Goal: Transaction & Acquisition: Purchase product/service

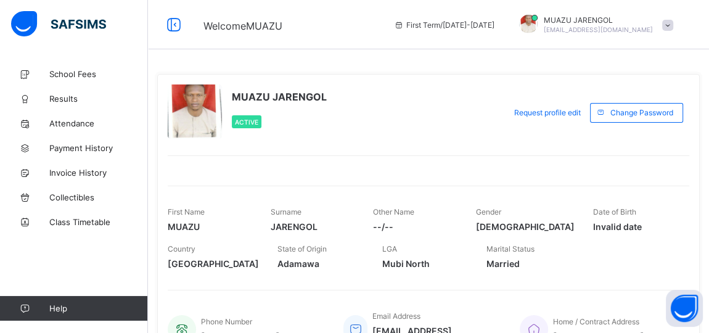
click at [672, 23] on span at bounding box center [667, 25] width 11 height 11
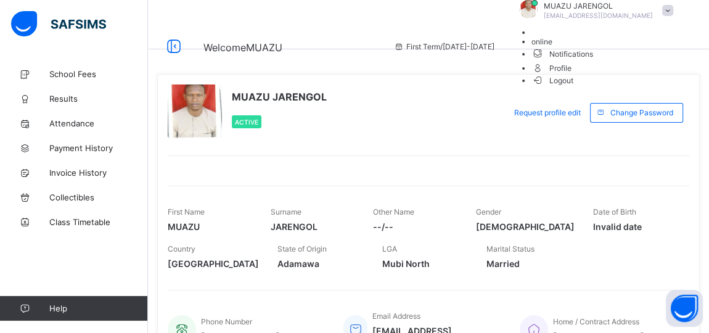
click at [574, 87] on span "Logout" at bounding box center [553, 80] width 43 height 13
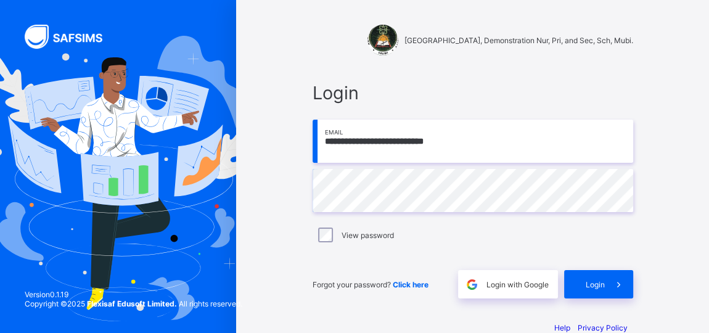
type input "**********"
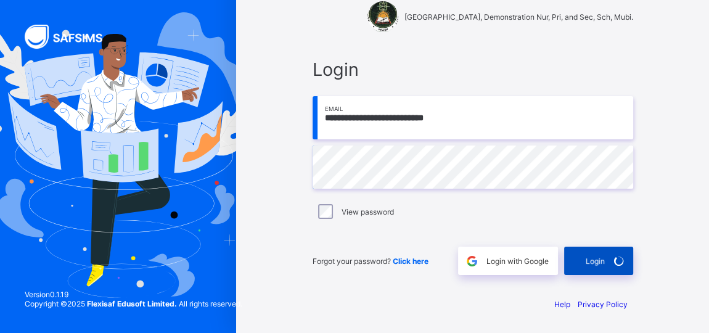
click at [590, 258] on div "Login" at bounding box center [598, 261] width 69 height 28
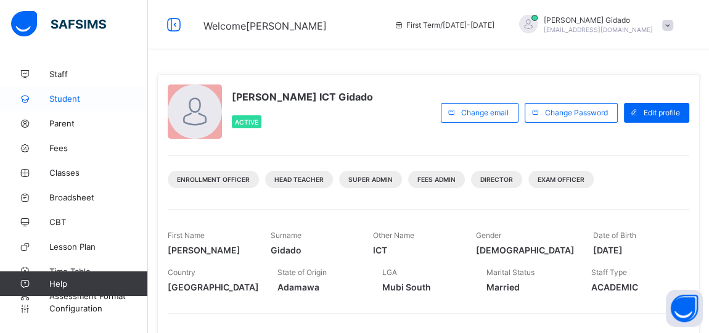
click at [63, 94] on span "Student" at bounding box center [98, 99] width 99 height 10
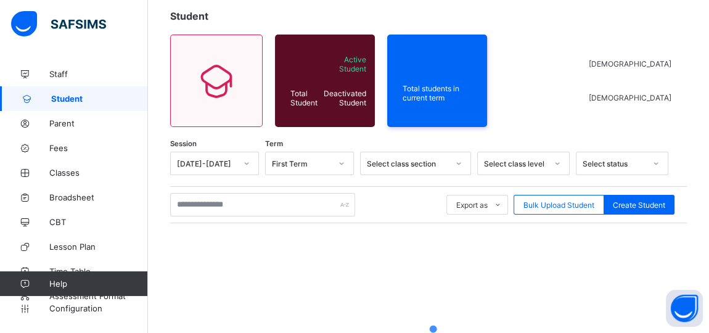
scroll to position [168, 0]
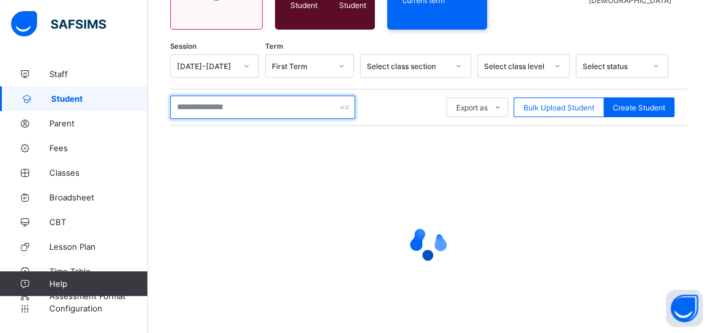
click at [203, 104] on input "text" at bounding box center [262, 107] width 185 height 23
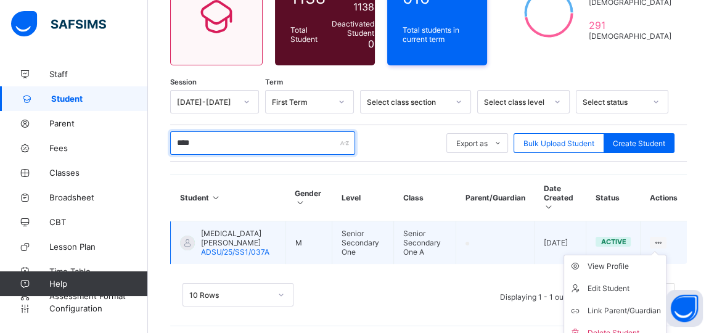
scroll to position [144, 0]
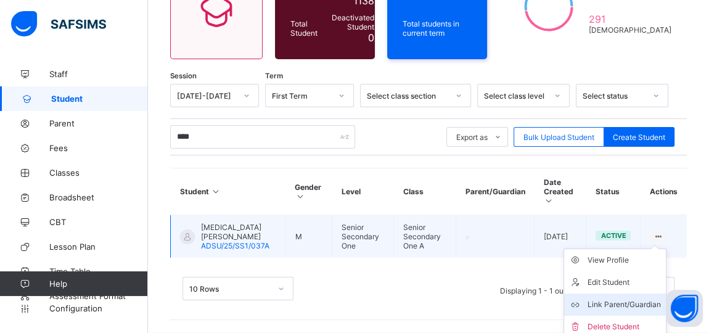
click at [633, 298] on div "Link Parent/Guardian" at bounding box center [624, 304] width 73 height 12
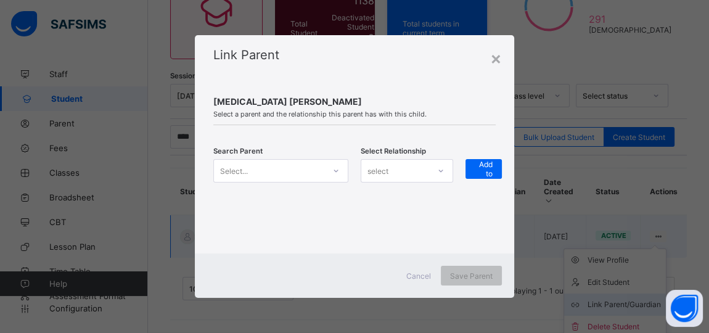
scroll to position [138, 0]
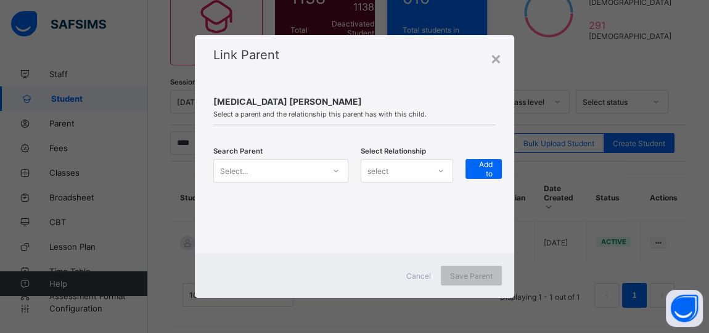
click at [339, 170] on icon at bounding box center [335, 171] width 7 height 12
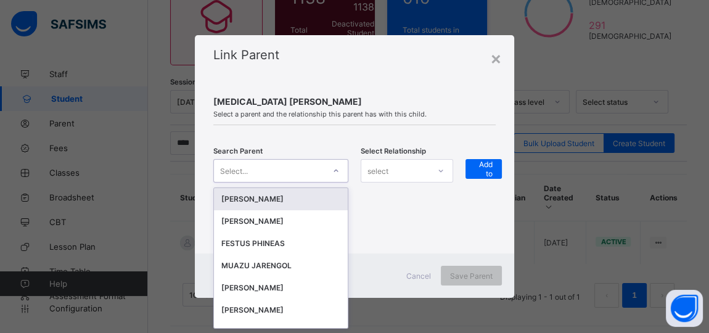
scroll to position [0, 0]
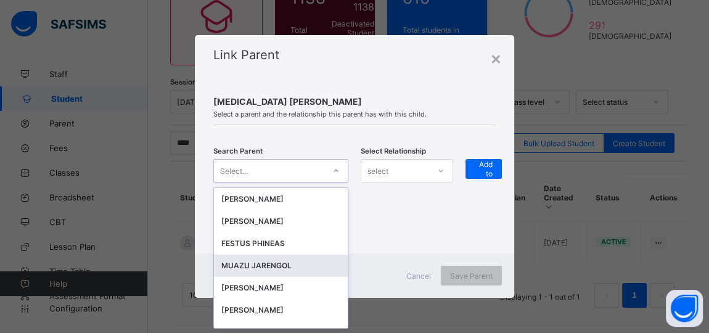
click at [261, 266] on div "MUAZU JARENGOL" at bounding box center [280, 266] width 119 height 12
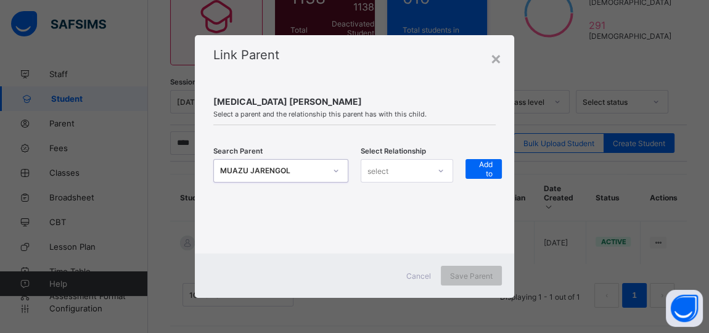
click at [442, 168] on icon at bounding box center [440, 171] width 7 height 12
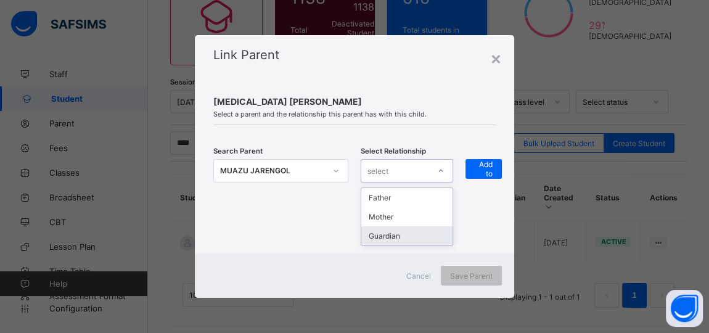
click at [411, 233] on div "Guardian" at bounding box center [406, 235] width 91 height 19
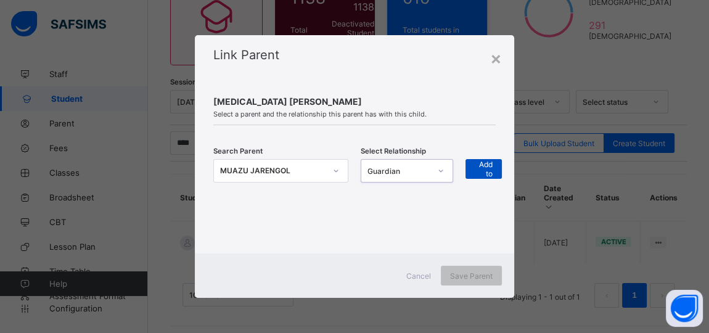
click at [472, 162] on div "+ Add to list" at bounding box center [484, 169] width 36 height 20
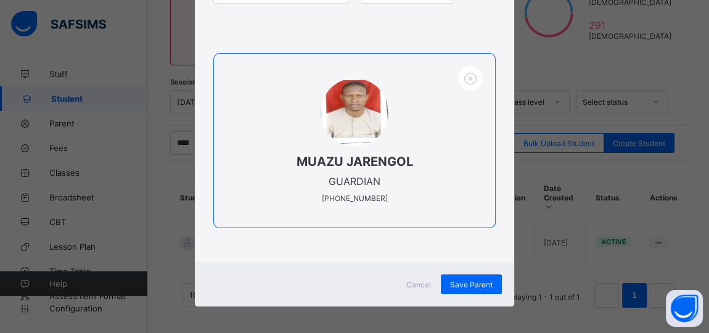
scroll to position [178, 0]
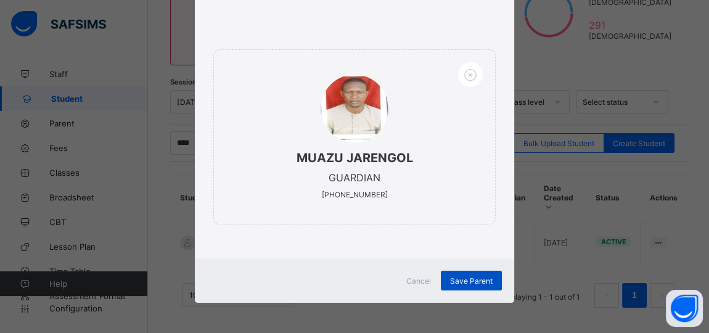
click at [471, 279] on span "Save Parent" at bounding box center [471, 280] width 43 height 9
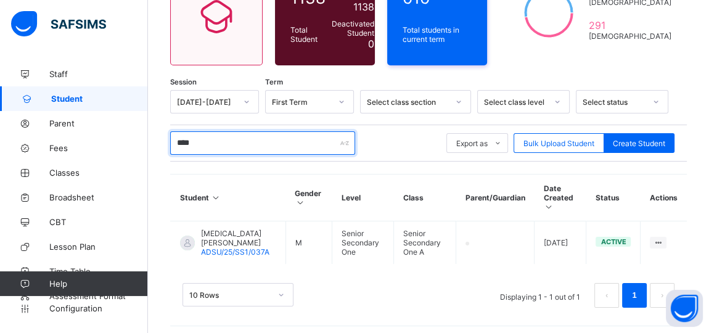
click at [212, 139] on input "****" at bounding box center [262, 142] width 185 height 23
type input "*"
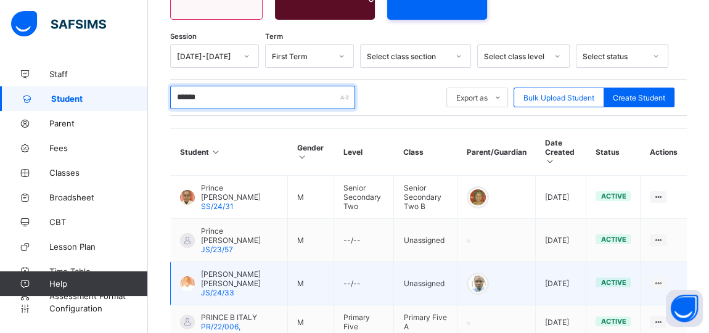
scroll to position [298, 0]
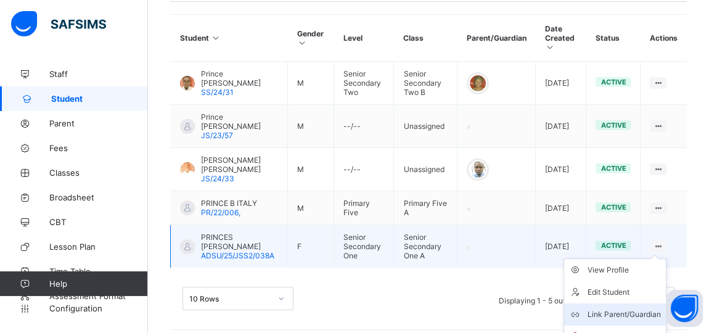
click at [646, 308] on div "Link Parent/Guardian" at bounding box center [624, 314] width 73 height 12
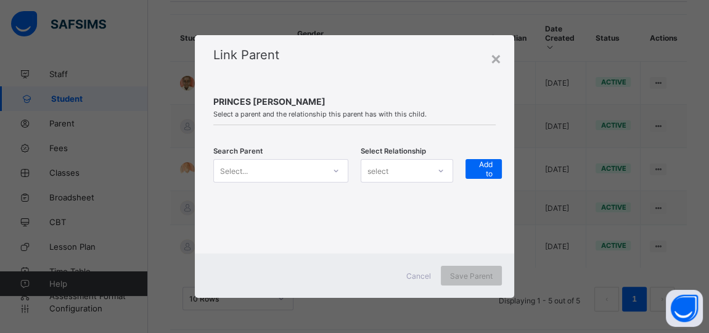
click at [337, 171] on icon at bounding box center [336, 171] width 4 height 2
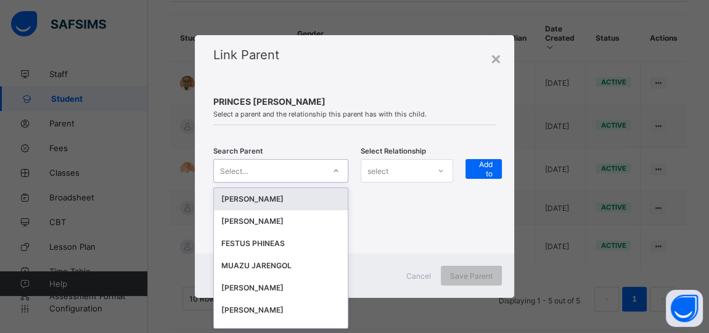
scroll to position [0, 0]
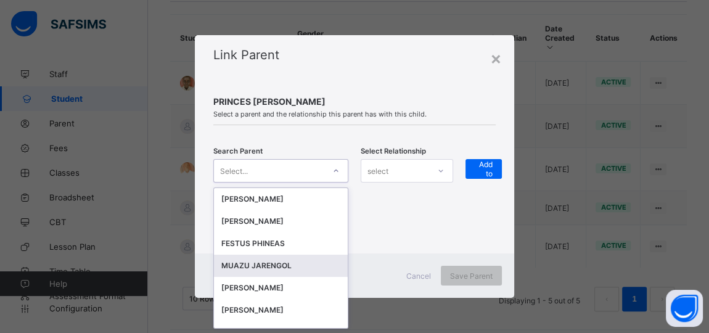
drag, startPoint x: 267, startPoint y: 266, endPoint x: 282, endPoint y: 253, distance: 19.7
click at [268, 263] on div "MUAZU JARENGOL" at bounding box center [280, 266] width 119 height 12
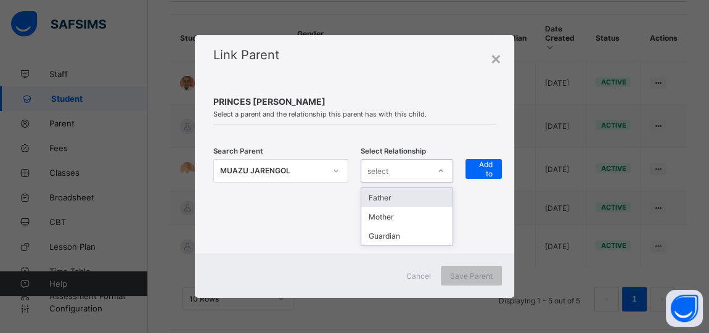
click at [413, 173] on div "select" at bounding box center [395, 170] width 68 height 17
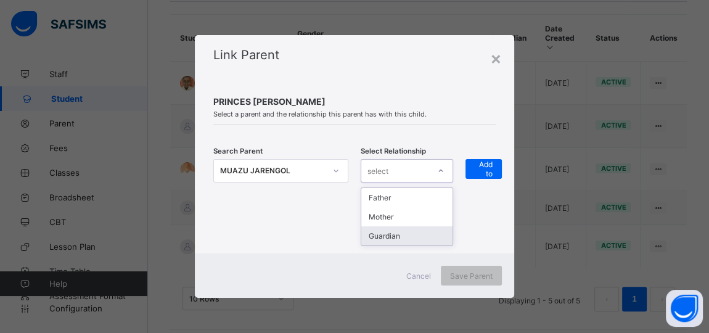
drag, startPoint x: 398, startPoint y: 233, endPoint x: 407, endPoint y: 225, distance: 11.8
click at [401, 229] on div "Guardian" at bounding box center [406, 235] width 91 height 19
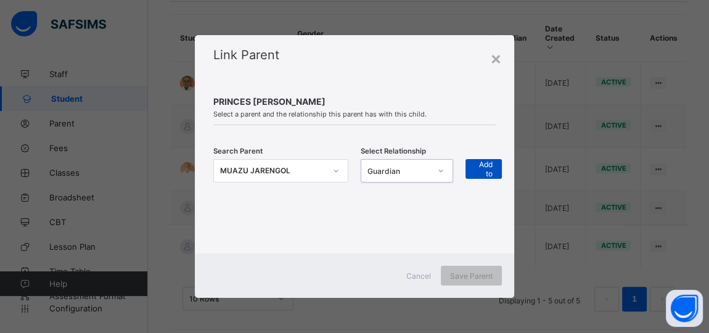
click at [489, 165] on span "+ Add to list" at bounding box center [484, 168] width 18 height 37
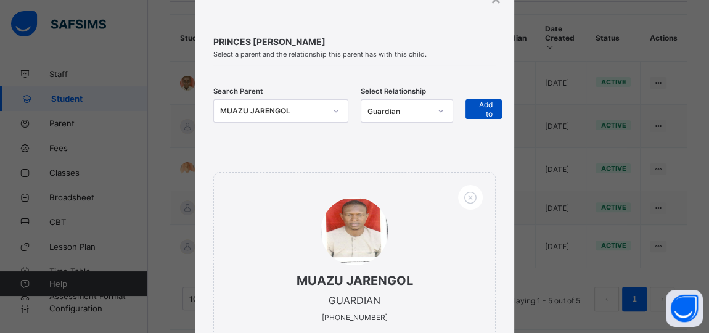
scroll to position [178, 0]
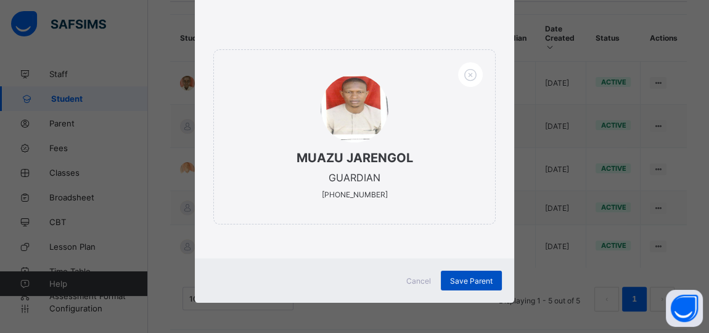
click at [464, 282] on span "Save Parent" at bounding box center [471, 280] width 43 height 9
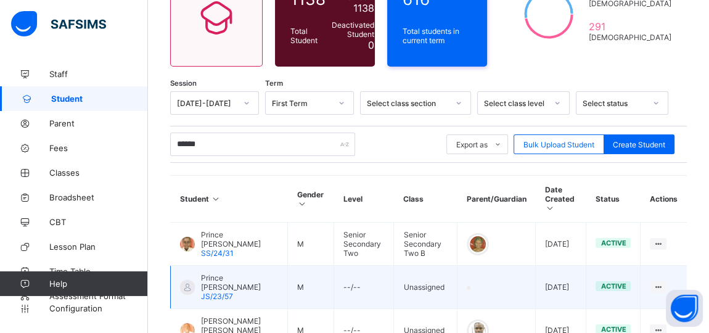
scroll to position [129, 0]
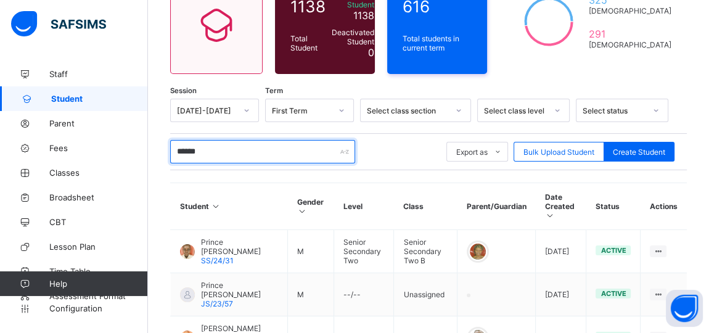
click at [220, 149] on input "******" at bounding box center [262, 151] width 185 height 23
type input "*"
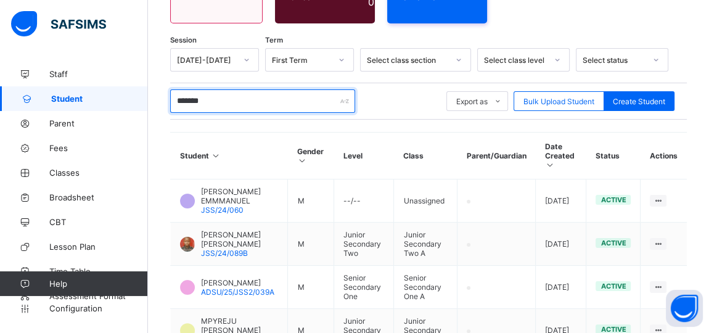
scroll to position [265, 0]
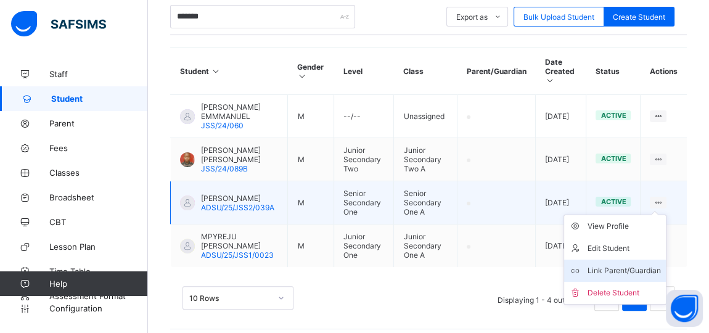
click at [631, 265] on div "Link Parent/Guardian" at bounding box center [624, 271] width 73 height 12
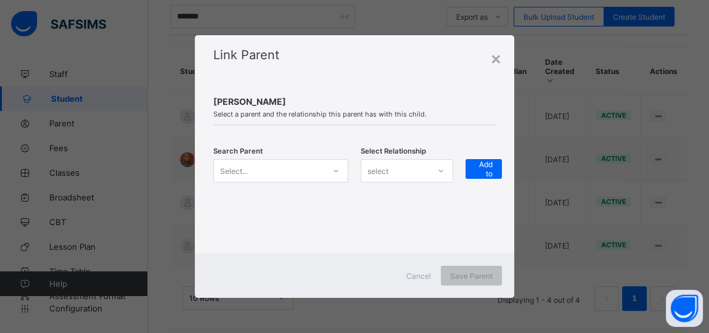
click at [339, 170] on icon at bounding box center [335, 171] width 7 height 12
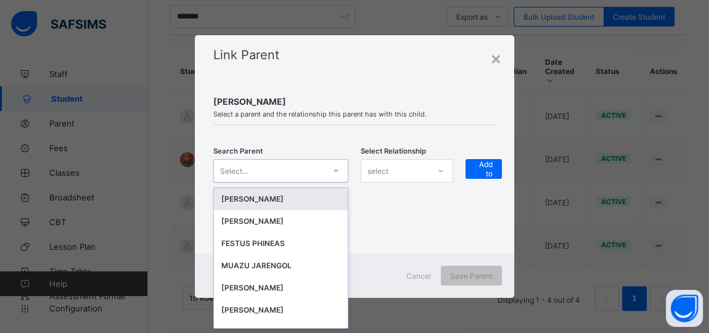
scroll to position [0, 0]
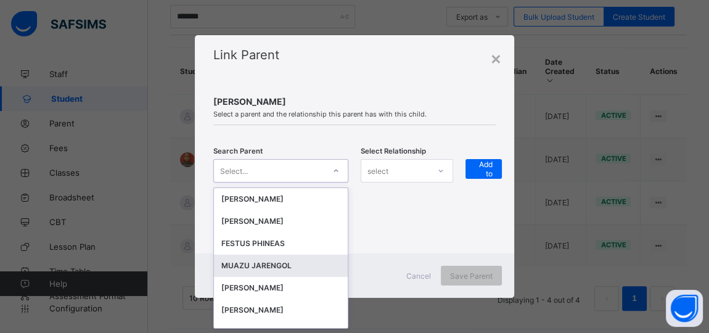
drag, startPoint x: 254, startPoint y: 261, endPoint x: 305, endPoint y: 236, distance: 57.1
click at [254, 260] on div "MUAZU JARENGOL" at bounding box center [280, 266] width 119 height 12
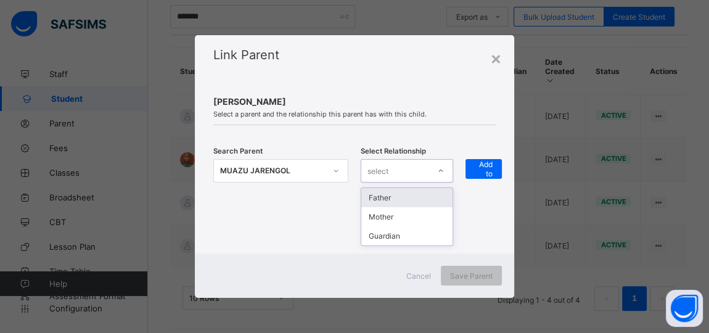
click at [432, 163] on div at bounding box center [440, 171] width 21 height 20
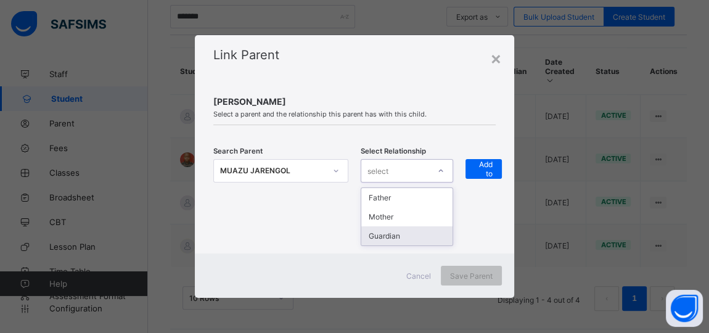
drag, startPoint x: 413, startPoint y: 236, endPoint x: 469, endPoint y: 181, distance: 77.6
click at [414, 234] on div "Guardian" at bounding box center [406, 235] width 91 height 19
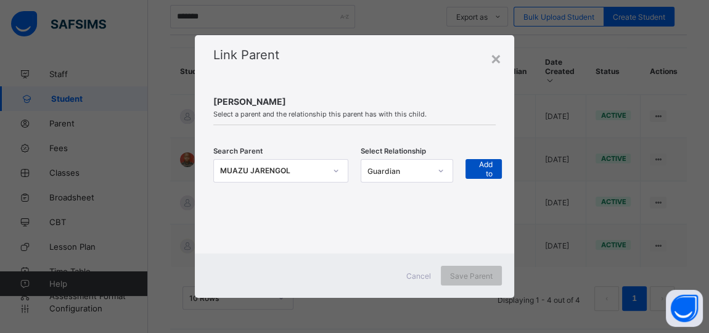
click at [487, 169] on span "+ Add to list" at bounding box center [484, 168] width 18 height 37
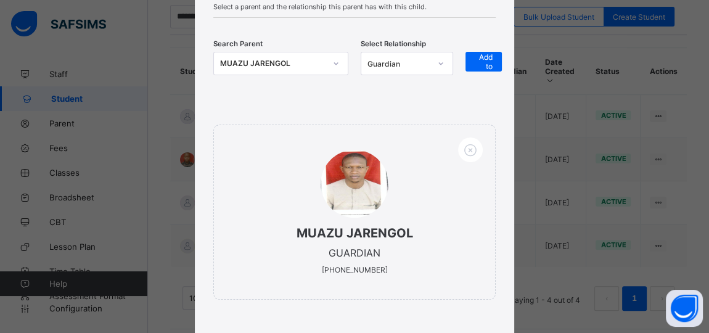
scroll to position [178, 0]
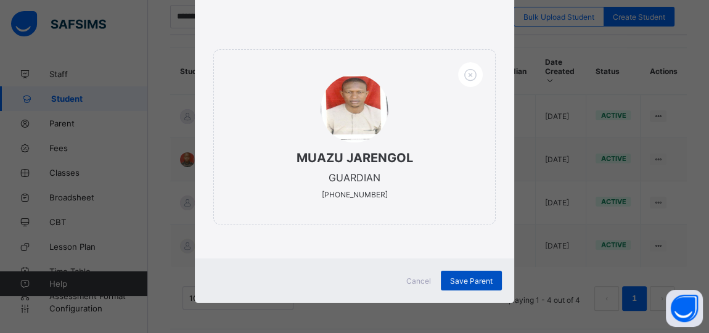
click at [468, 278] on span "Save Parent" at bounding box center [471, 280] width 43 height 9
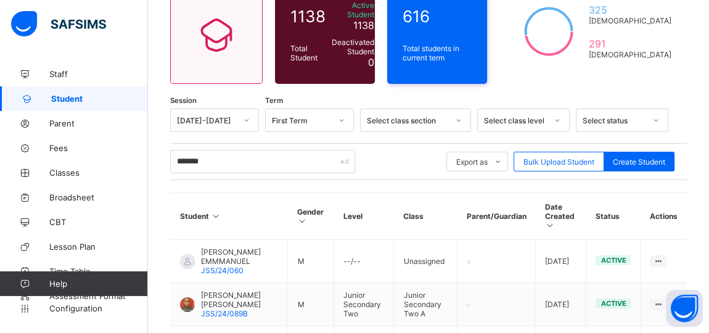
scroll to position [96, 0]
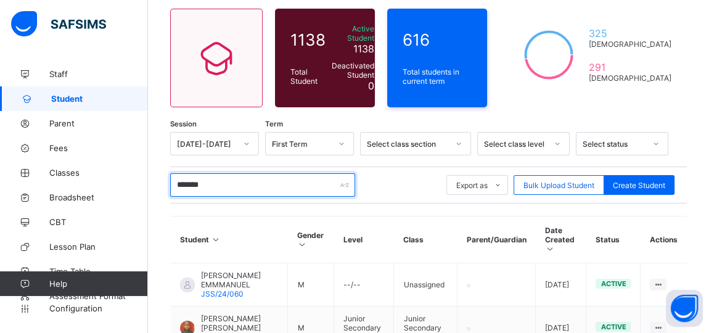
click at [231, 184] on input "*******" at bounding box center [262, 184] width 185 height 23
type input "*"
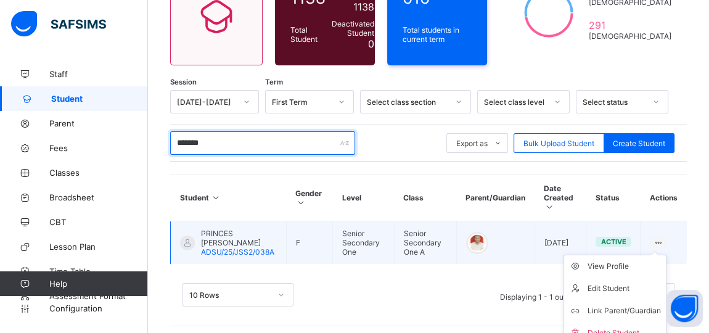
scroll to position [144, 0]
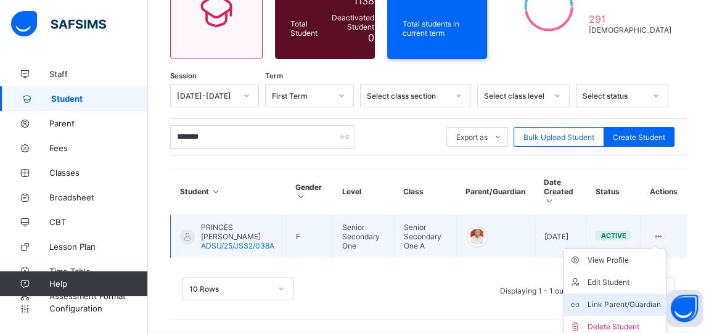
click at [635, 303] on div "Link Parent/Guardian" at bounding box center [624, 304] width 73 height 12
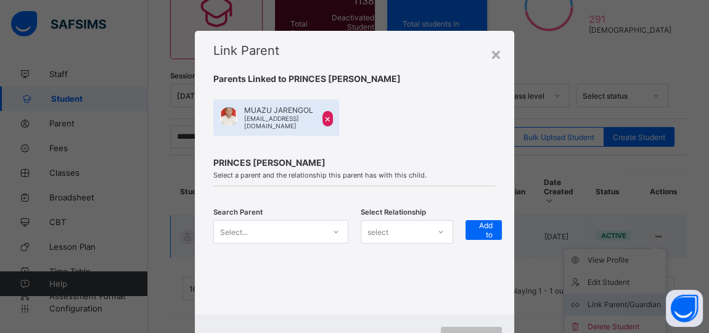
scroll to position [138, 0]
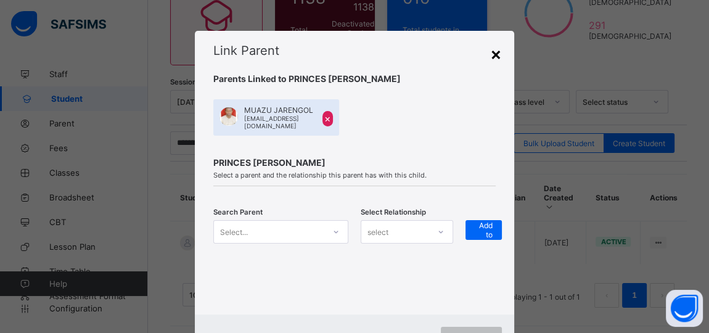
click at [495, 57] on div "×" at bounding box center [496, 53] width 12 height 21
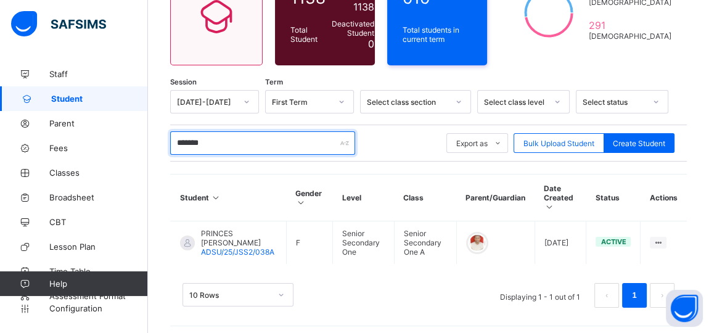
click at [240, 134] on input "*******" at bounding box center [262, 142] width 185 height 23
type input "*"
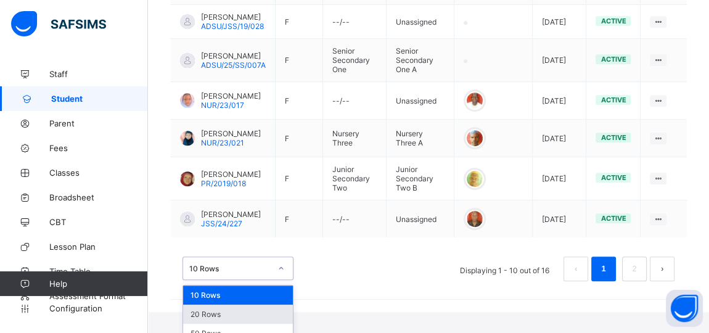
scroll to position [521, 0]
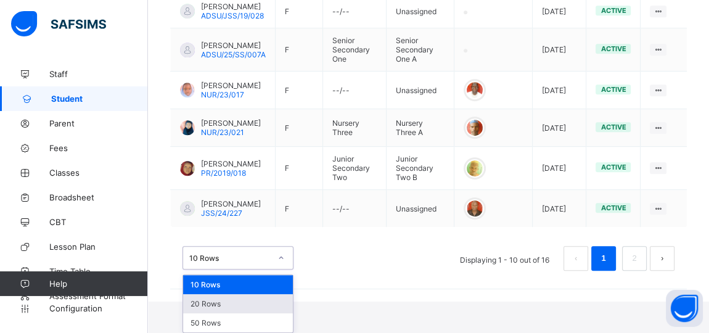
click at [275, 269] on div "option 20 Rows focused, 2 of 3. 3 results available. Use Up and Down to choose …" at bounding box center [238, 257] width 111 height 23
click at [263, 324] on div "50 Rows" at bounding box center [238, 322] width 110 height 19
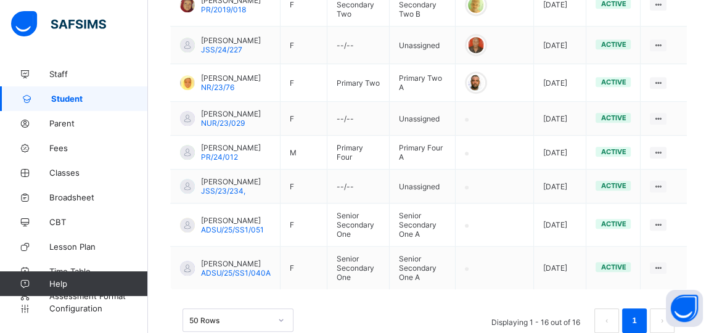
scroll to position [721, 0]
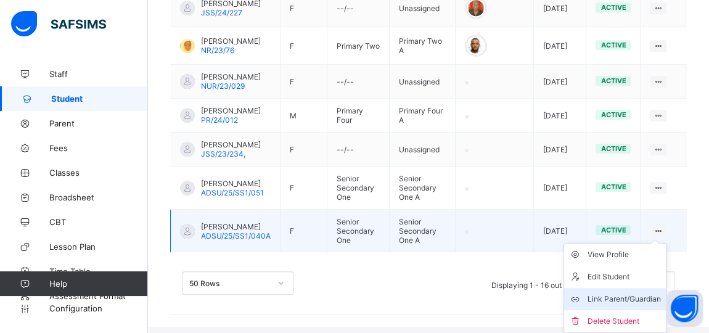
click at [651, 304] on div "Link Parent/Guardian" at bounding box center [624, 299] width 73 height 12
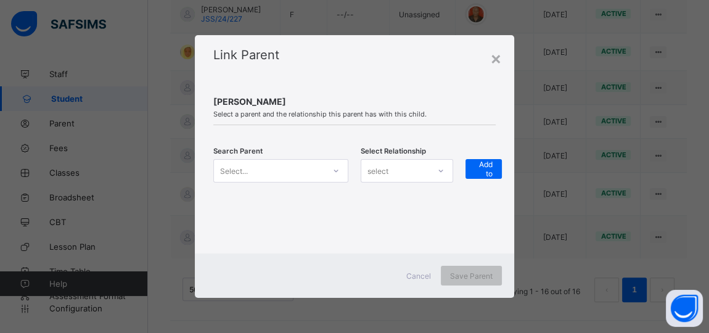
click at [337, 173] on icon at bounding box center [335, 171] width 7 height 12
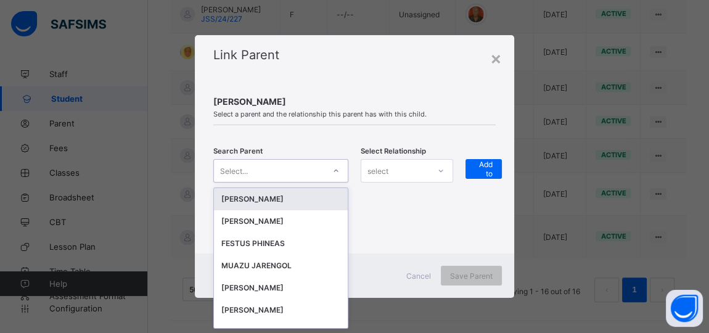
scroll to position [0, 0]
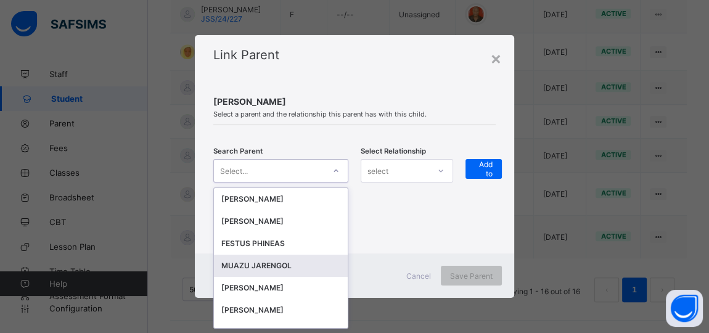
click at [274, 262] on div "MUAZU JARENGOL" at bounding box center [280, 266] width 119 height 12
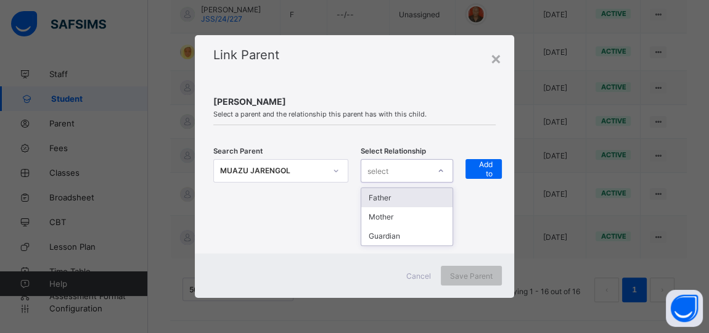
click at [419, 172] on div "select" at bounding box center [395, 170] width 68 height 17
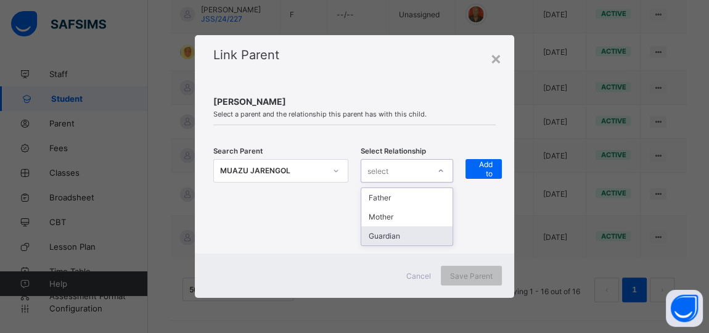
drag, startPoint x: 403, startPoint y: 237, endPoint x: 456, endPoint y: 186, distance: 73.7
click at [406, 232] on div "Guardian" at bounding box center [406, 235] width 91 height 19
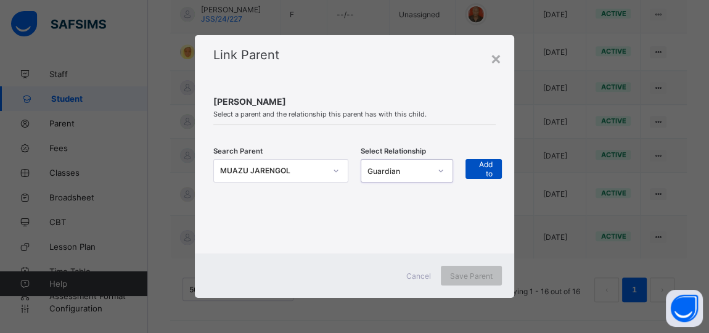
click at [482, 162] on span "+ Add to list" at bounding box center [484, 168] width 18 height 37
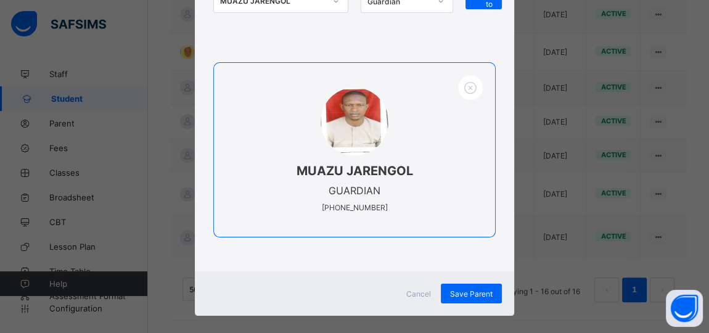
scroll to position [178, 0]
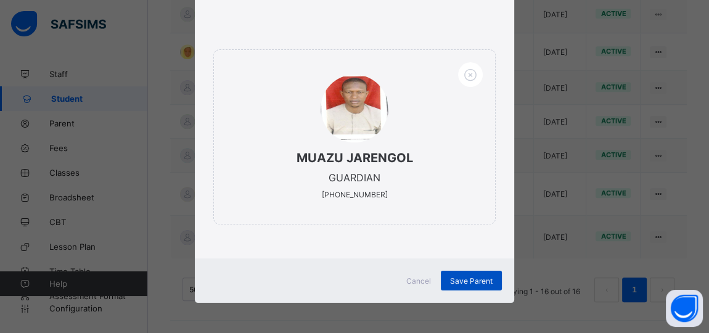
click at [464, 279] on span "Save Parent" at bounding box center [471, 280] width 43 height 9
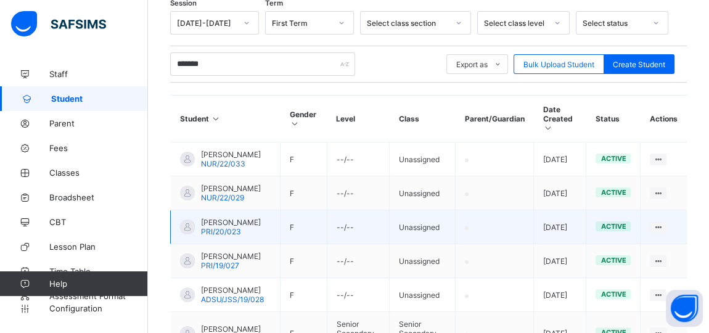
scroll to position [161, 0]
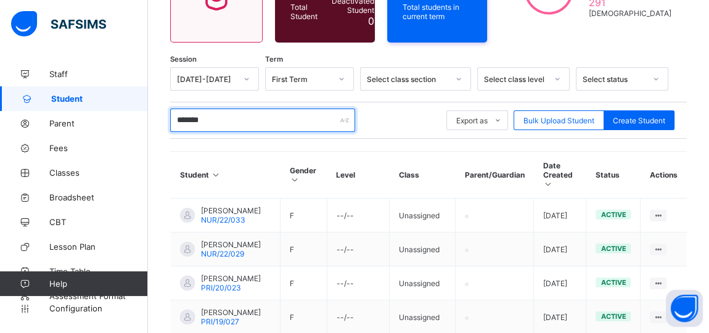
click at [213, 115] on input "*******" at bounding box center [262, 120] width 185 height 23
type input "*"
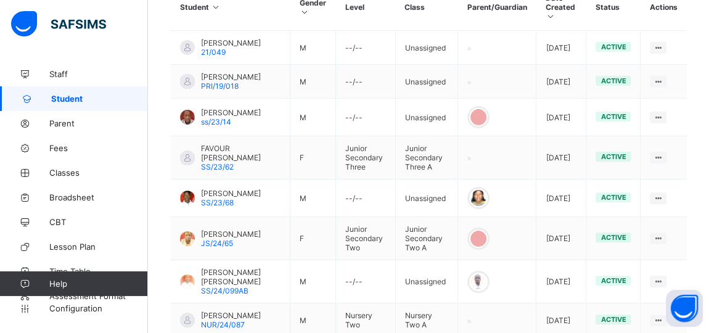
scroll to position [472, 0]
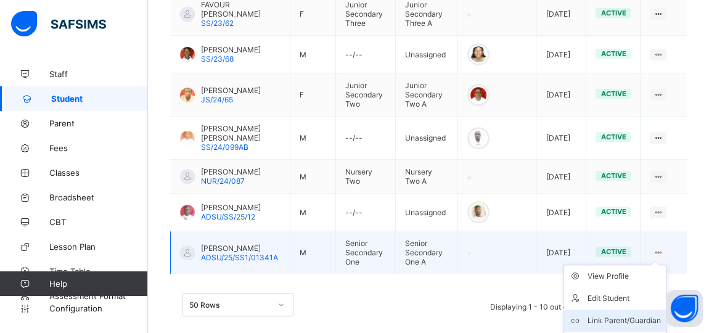
click at [638, 314] on div "Link Parent/Guardian" at bounding box center [624, 320] width 73 height 12
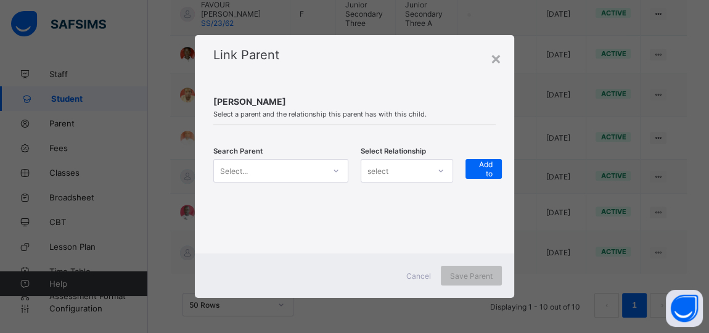
click at [335, 171] on icon at bounding box center [335, 171] width 7 height 12
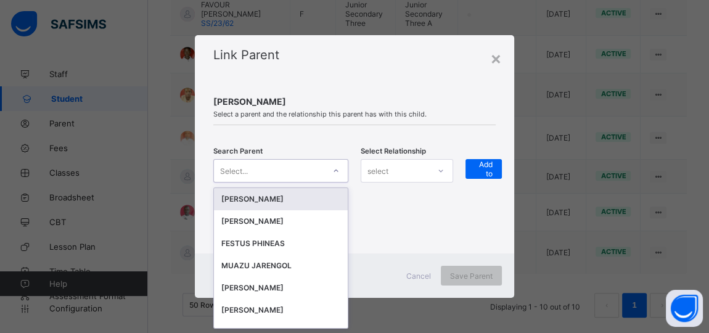
scroll to position [0, 0]
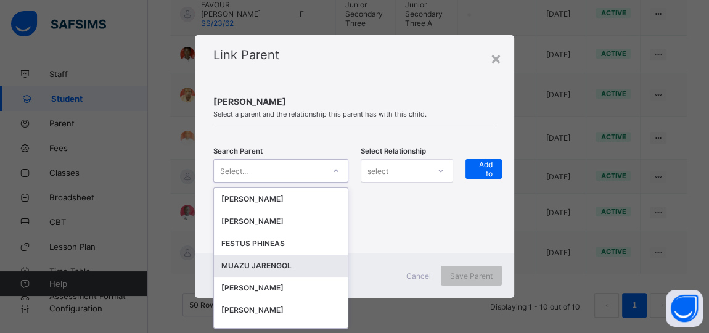
drag, startPoint x: 271, startPoint y: 265, endPoint x: 416, endPoint y: 200, distance: 159.0
click at [285, 258] on div "MUAZU JARENGOL" at bounding box center [281, 266] width 134 height 22
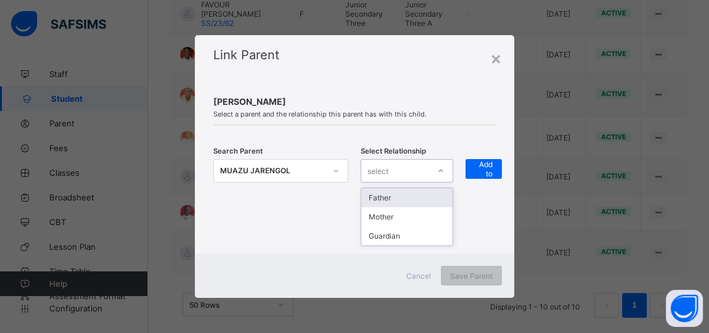
click at [445, 169] on icon at bounding box center [440, 171] width 7 height 12
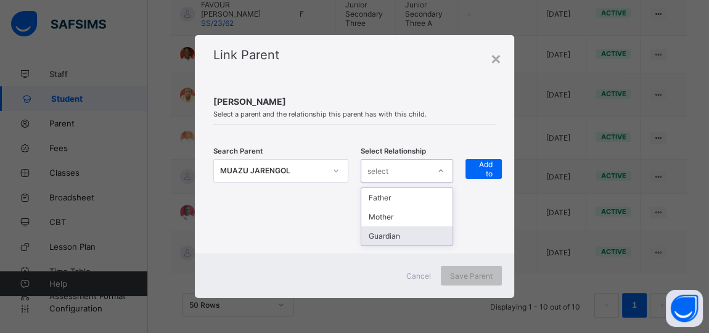
click at [415, 237] on div "Guardian" at bounding box center [406, 235] width 91 height 19
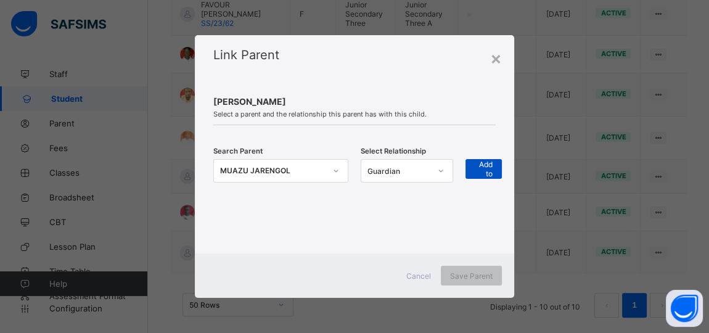
click at [478, 168] on span "+ Add to list" at bounding box center [484, 168] width 18 height 37
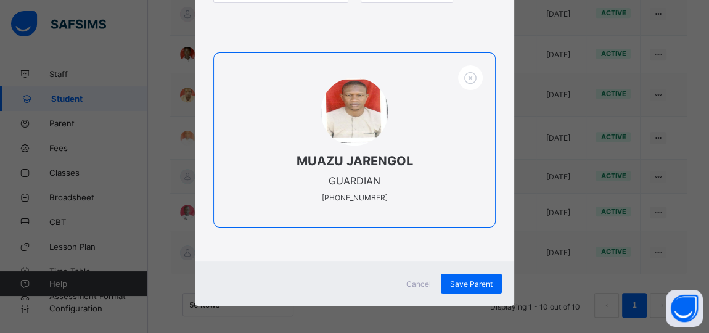
scroll to position [178, 0]
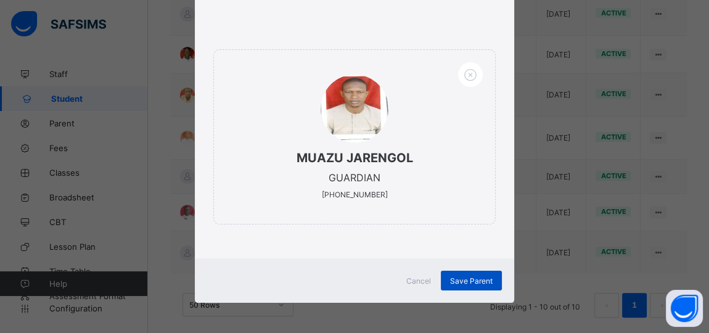
click at [465, 278] on span "Save Parent" at bounding box center [471, 280] width 43 height 9
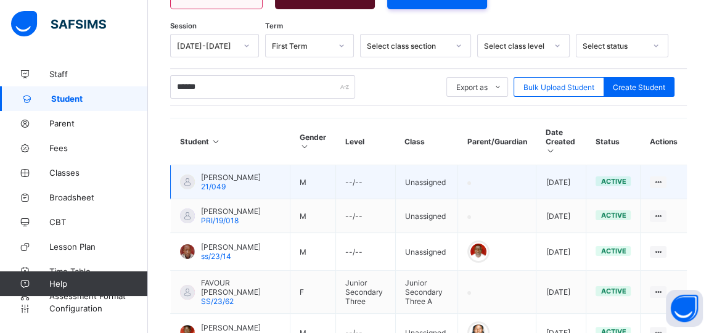
scroll to position [136, 0]
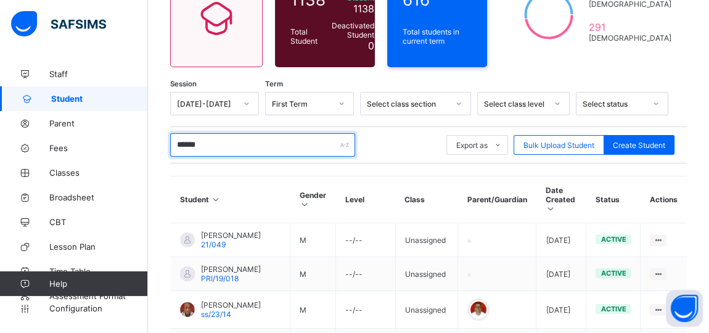
click at [228, 146] on input "******" at bounding box center [262, 144] width 185 height 23
type input "*"
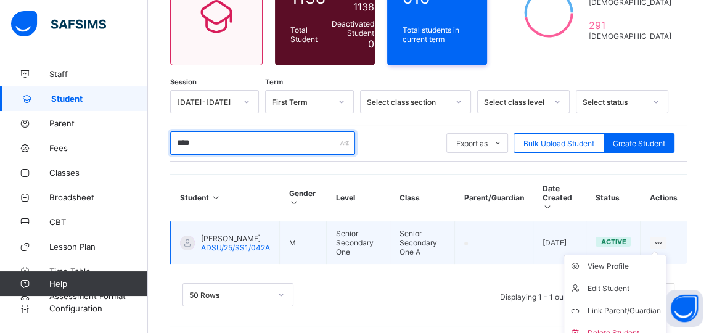
scroll to position [144, 0]
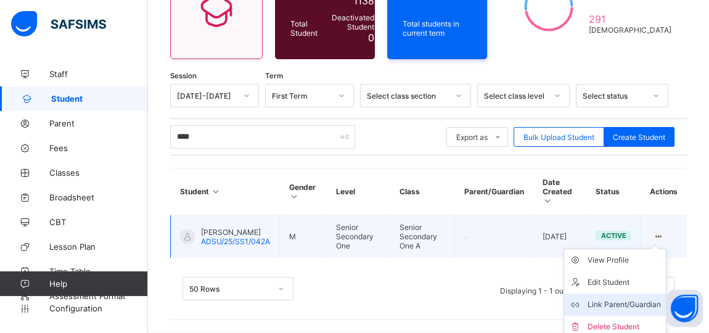
click at [639, 303] on div "Link Parent/Guardian" at bounding box center [624, 304] width 73 height 12
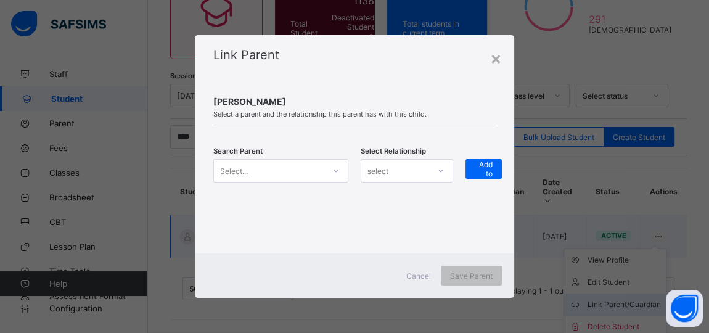
scroll to position [138, 0]
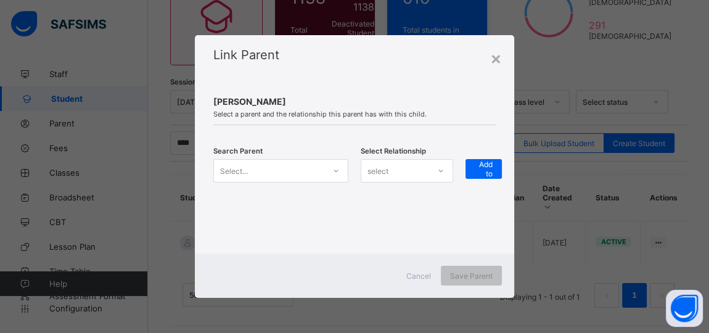
click at [335, 168] on icon at bounding box center [335, 171] width 7 height 12
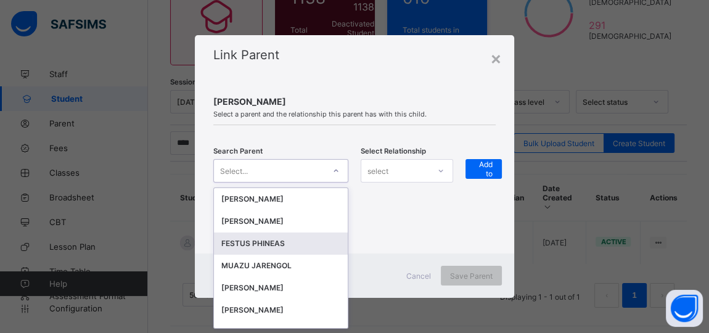
scroll to position [0, 0]
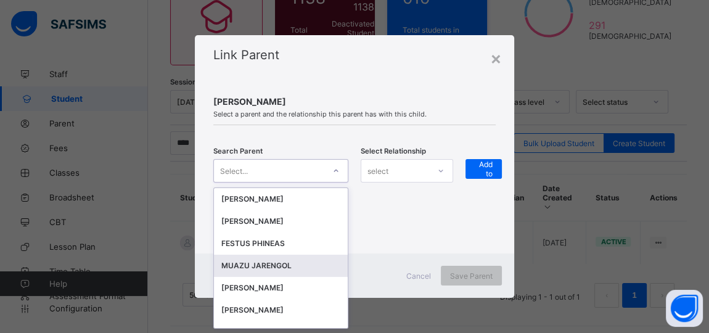
click at [274, 257] on div "MUAZU JARENGOL" at bounding box center [281, 266] width 134 height 22
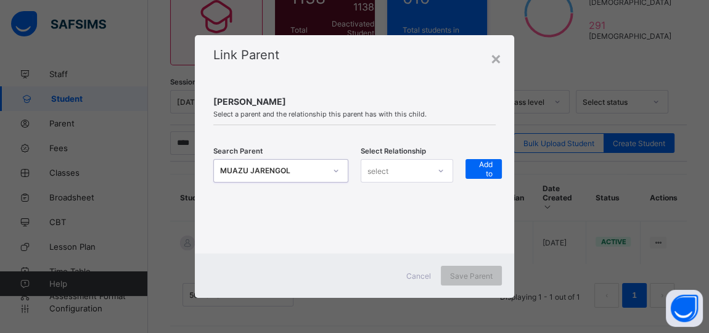
click at [416, 163] on div "select" at bounding box center [395, 170] width 68 height 17
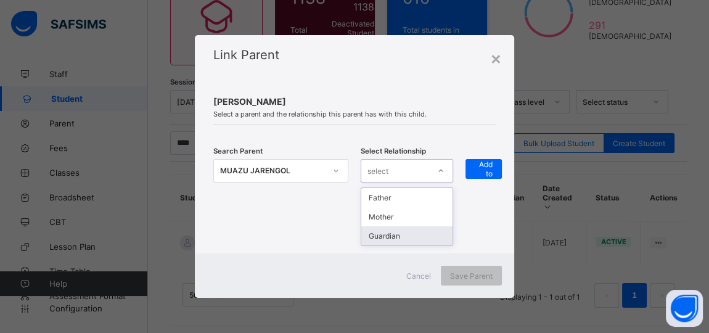
drag, startPoint x: 403, startPoint y: 237, endPoint x: 450, endPoint y: 192, distance: 65.0
click at [405, 234] on div "Guardian" at bounding box center [406, 235] width 91 height 19
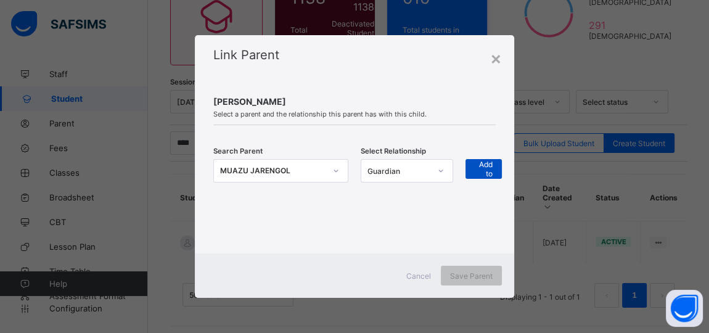
click at [472, 168] on div "+ Add to list" at bounding box center [484, 169] width 36 height 20
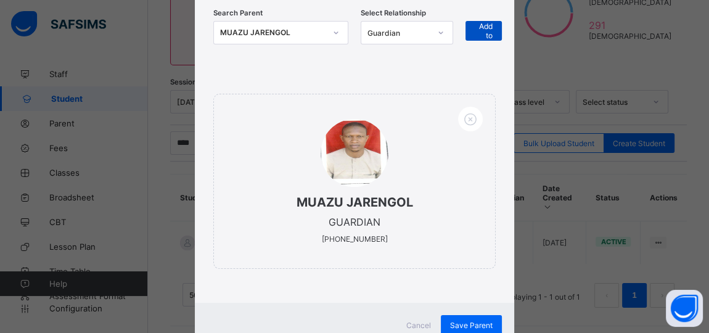
scroll to position [178, 0]
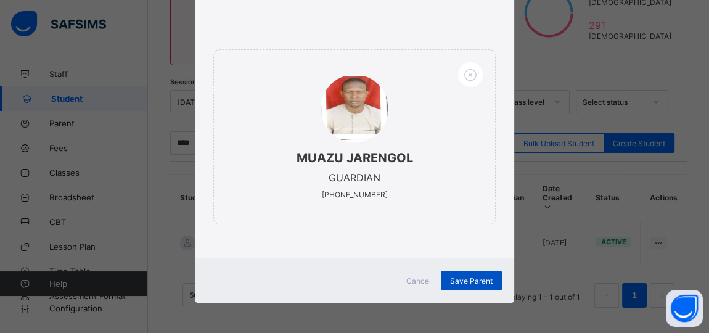
click at [480, 279] on span "Save Parent" at bounding box center [471, 280] width 43 height 9
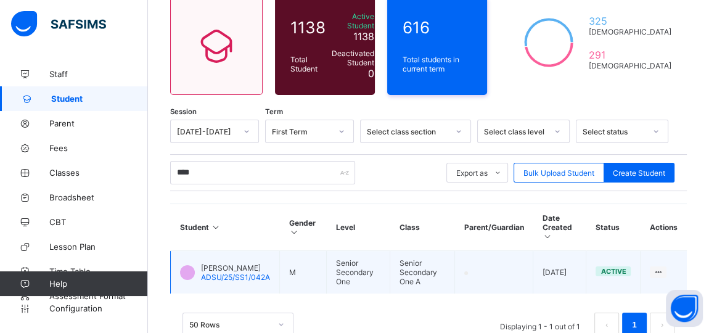
scroll to position [82, 0]
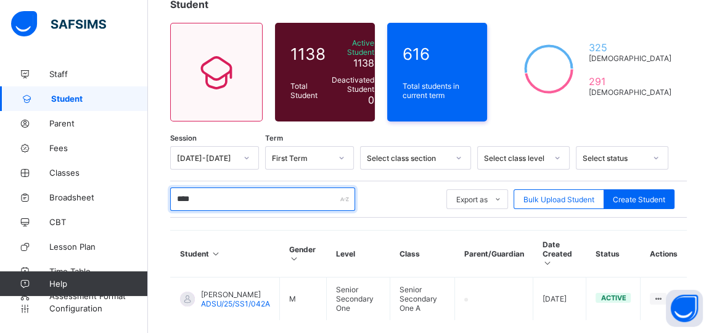
click at [205, 193] on input "****" at bounding box center [262, 198] width 185 height 23
type input "*"
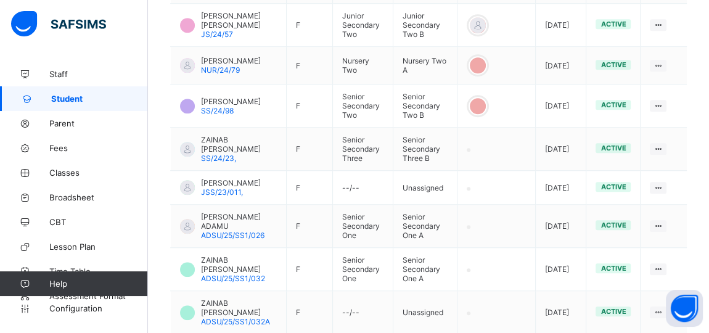
scroll to position [912, 0]
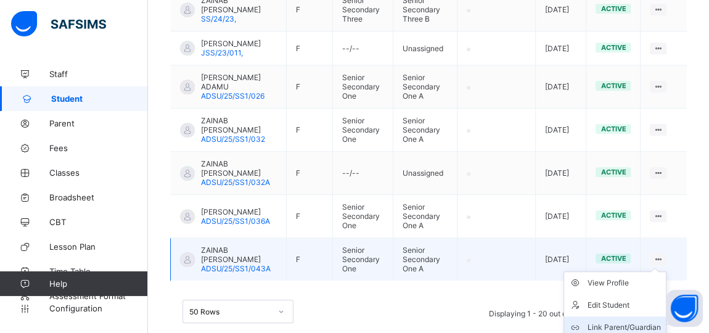
click at [626, 321] on div "Link Parent/Guardian" at bounding box center [624, 327] width 73 height 12
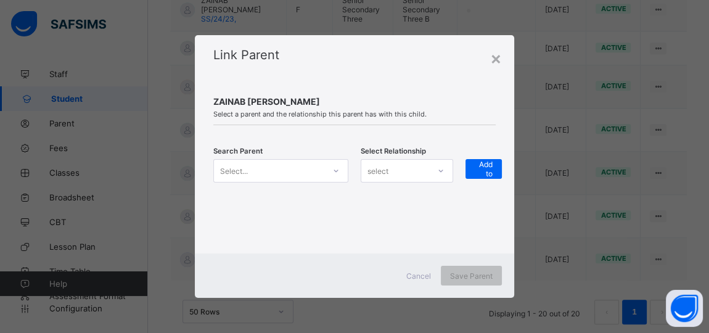
click at [337, 171] on icon at bounding box center [335, 171] width 7 height 12
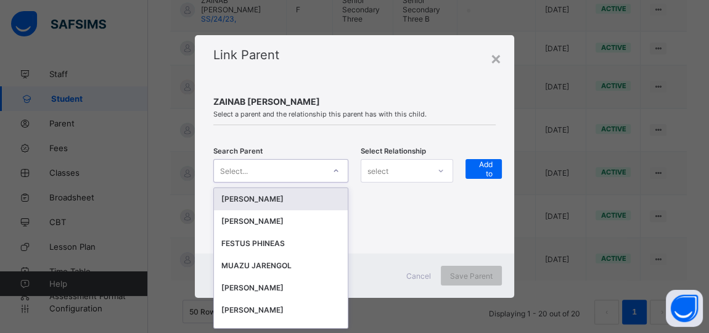
scroll to position [0, 0]
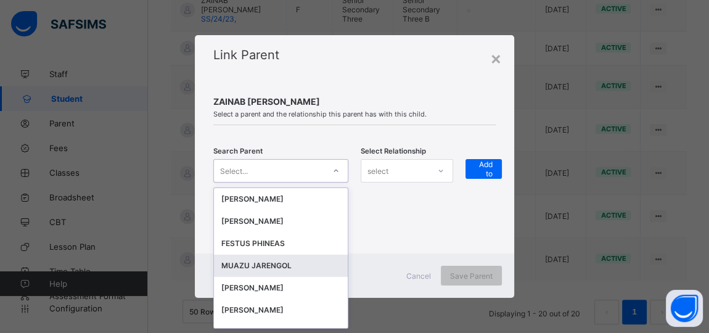
click at [247, 264] on div "MUAZU JARENGOL" at bounding box center [280, 266] width 119 height 12
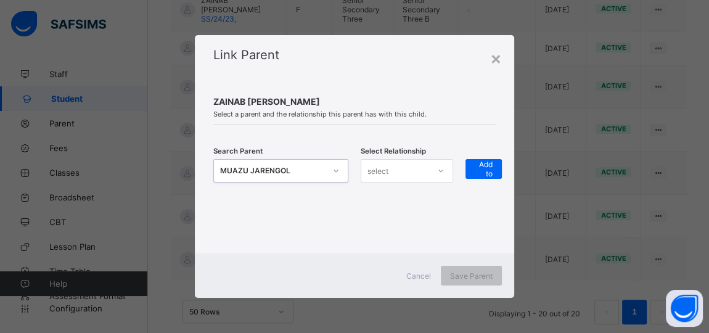
drag, startPoint x: 418, startPoint y: 169, endPoint x: 418, endPoint y: 177, distance: 8.0
click at [418, 171] on div "select" at bounding box center [395, 170] width 68 height 17
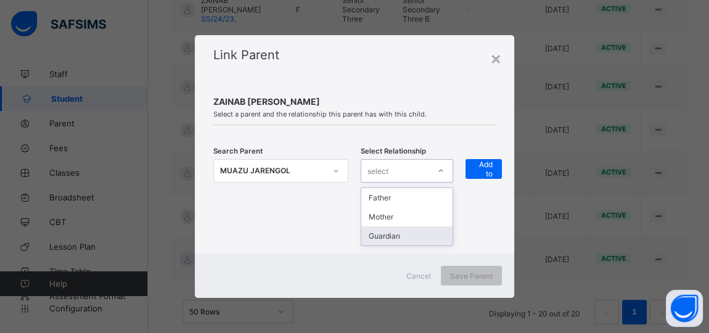
click at [393, 244] on div "Guardian" at bounding box center [406, 235] width 91 height 19
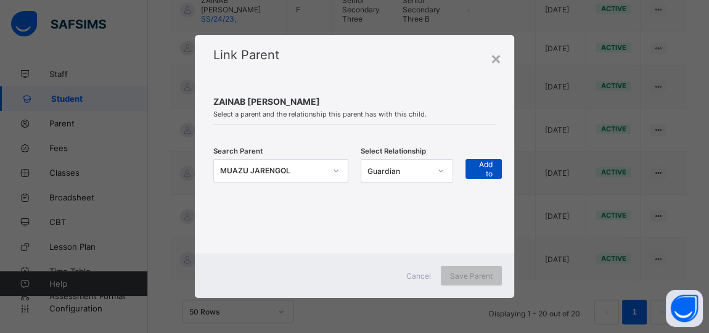
click at [484, 166] on span "+ Add to list" at bounding box center [484, 168] width 18 height 37
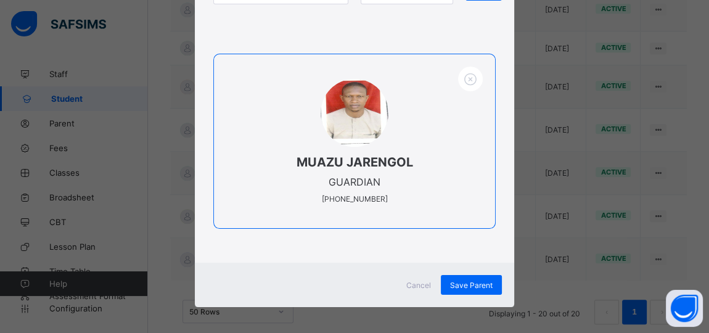
scroll to position [178, 0]
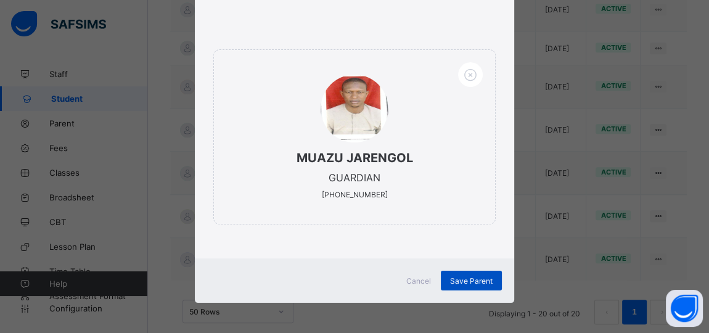
click at [475, 276] on span "Save Parent" at bounding box center [471, 280] width 43 height 9
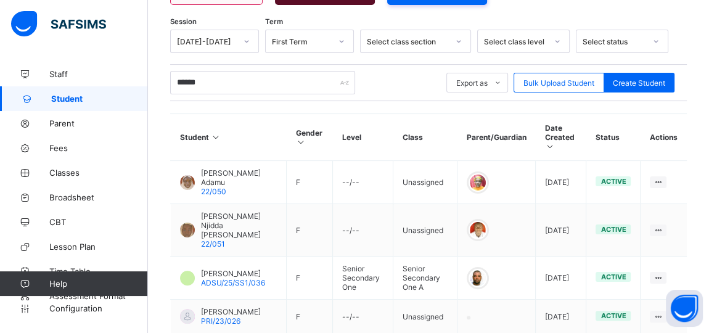
scroll to position [183, 0]
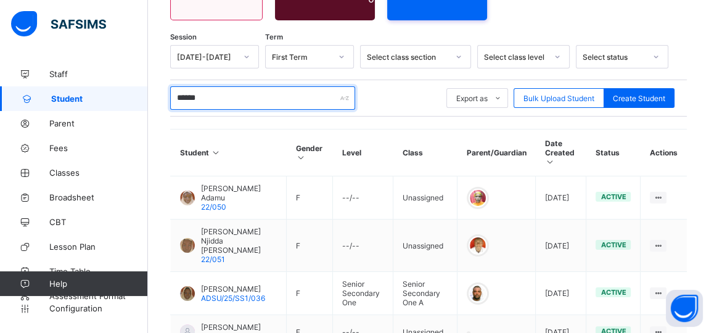
click at [214, 96] on input "******" at bounding box center [262, 97] width 185 height 23
type input "*"
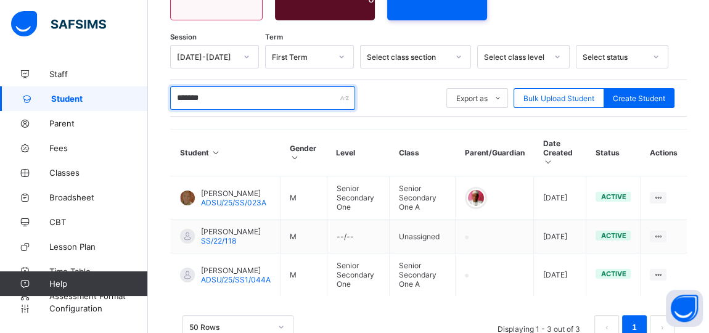
scroll to position [213, 0]
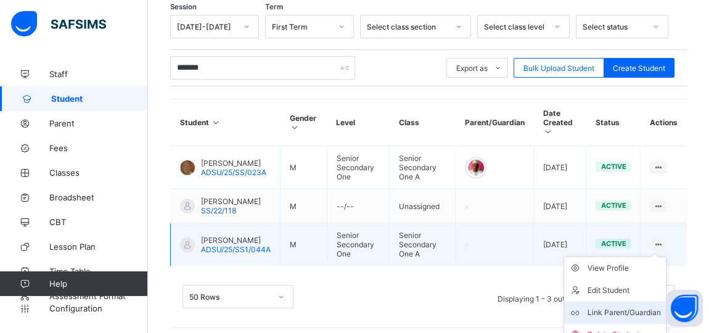
click at [633, 308] on div "Link Parent/Guardian" at bounding box center [624, 312] width 73 height 12
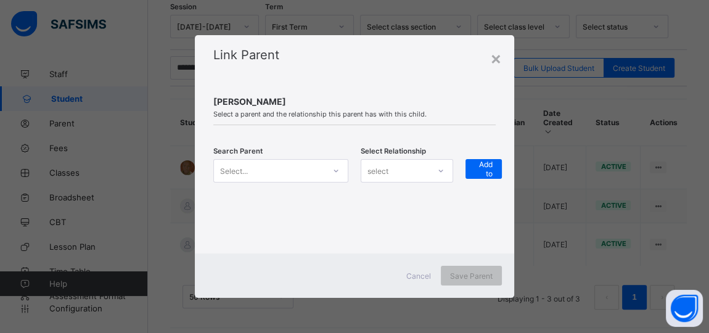
click at [335, 170] on icon at bounding box center [335, 171] width 7 height 12
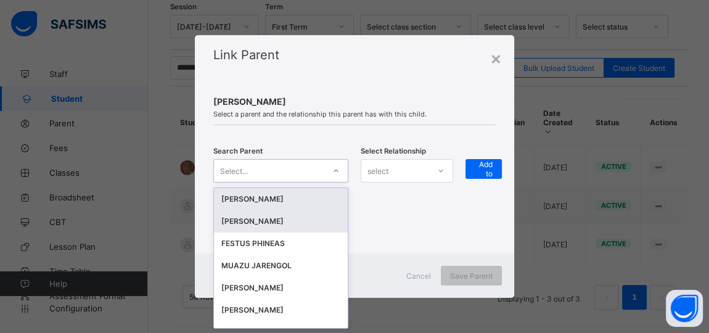
scroll to position [0, 0]
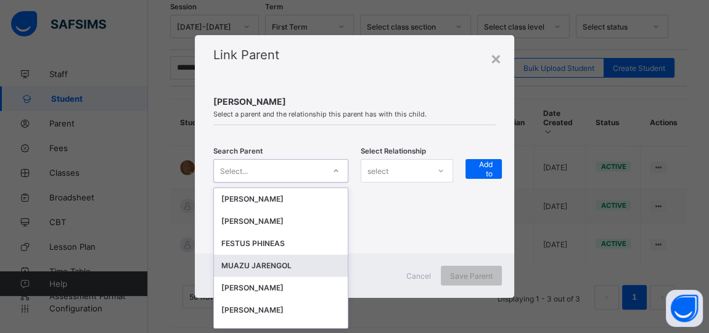
drag, startPoint x: 286, startPoint y: 261, endPoint x: 322, endPoint y: 246, distance: 38.9
click at [287, 261] on div "MUAZU JARENGOL" at bounding box center [280, 266] width 119 height 12
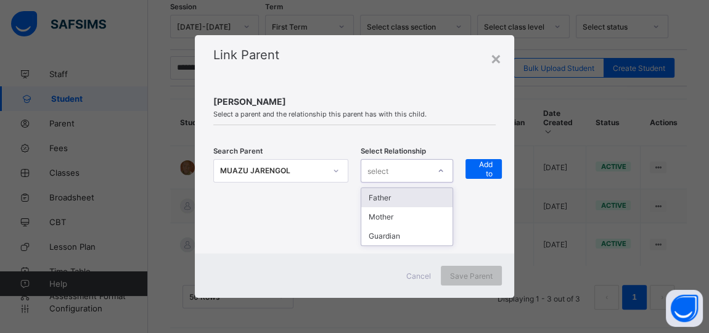
click at [395, 170] on div "select" at bounding box center [395, 170] width 68 height 17
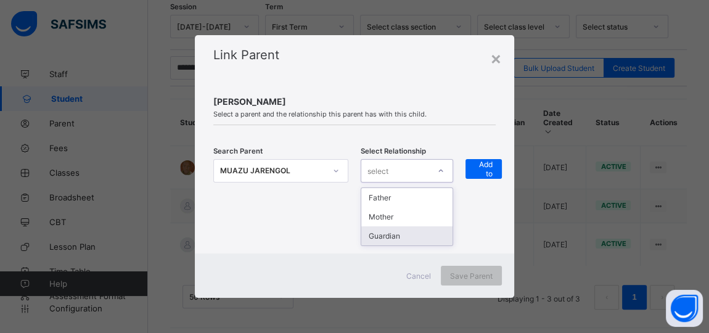
drag, startPoint x: 391, startPoint y: 237, endPoint x: 459, endPoint y: 188, distance: 83.5
click at [399, 236] on div "Guardian" at bounding box center [406, 235] width 91 height 19
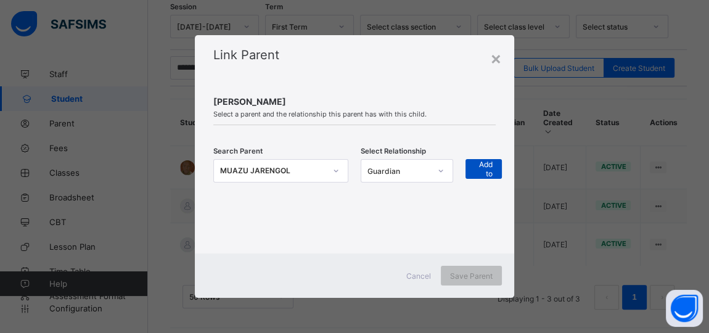
click at [480, 168] on span "+ Add to list" at bounding box center [484, 168] width 18 height 37
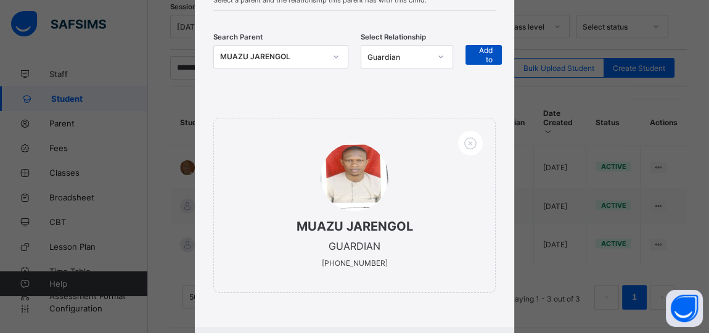
scroll to position [178, 0]
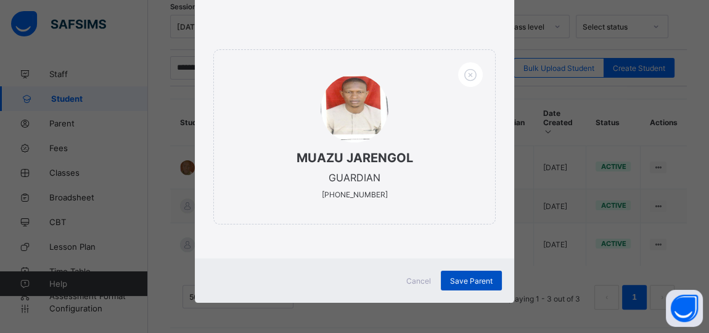
click at [467, 284] on span "Save Parent" at bounding box center [471, 280] width 43 height 9
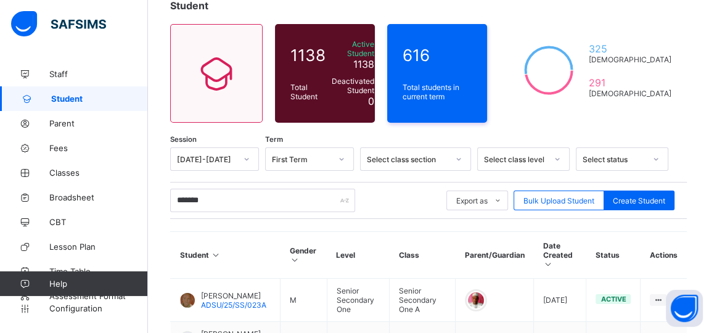
scroll to position [46, 0]
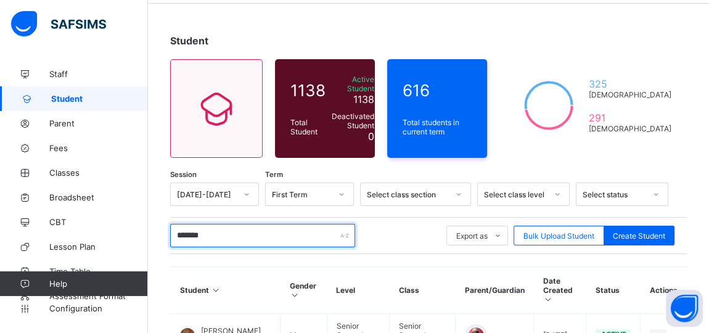
click at [222, 228] on input "*******" at bounding box center [262, 235] width 185 height 23
type input "*"
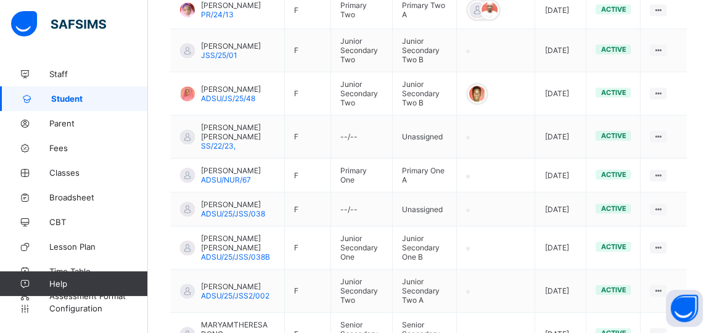
scroll to position [1316, 0]
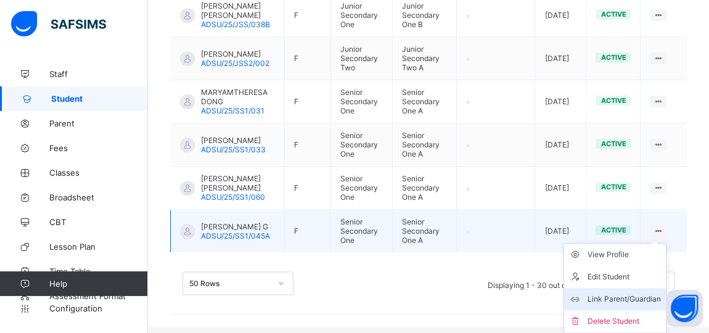
click at [633, 303] on div "Link Parent/Guardian" at bounding box center [624, 299] width 73 height 12
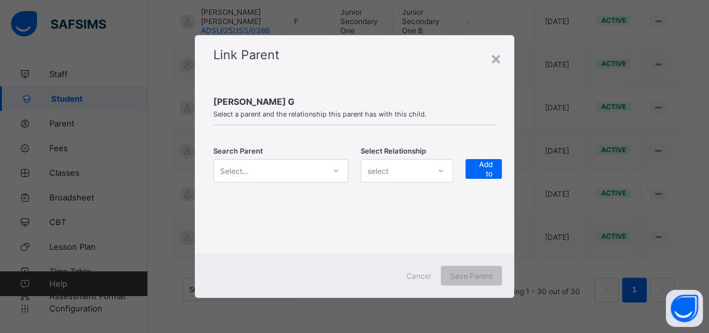
click at [336, 172] on icon at bounding box center [336, 171] width 4 height 2
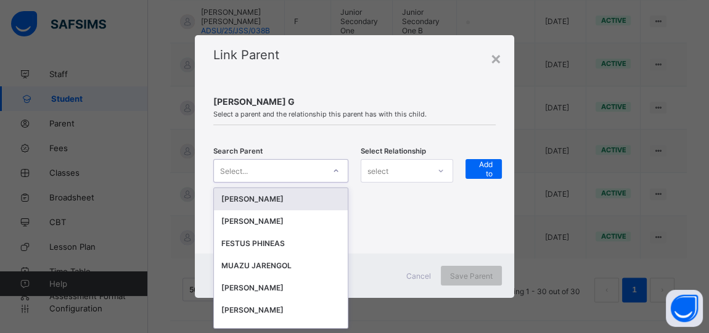
scroll to position [0, 0]
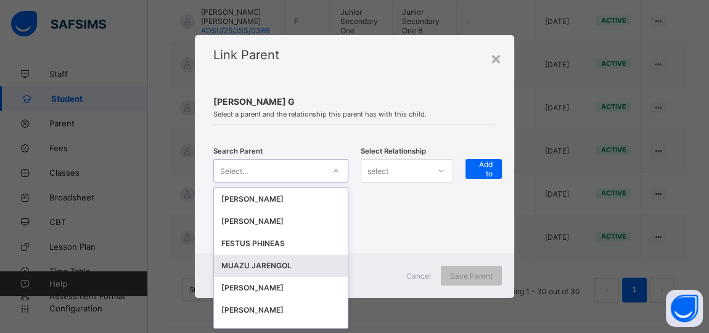
drag, startPoint x: 282, startPoint y: 263, endPoint x: 302, endPoint y: 253, distance: 21.5
click at [284, 263] on div "MUAZU JARENGOL" at bounding box center [280, 266] width 119 height 12
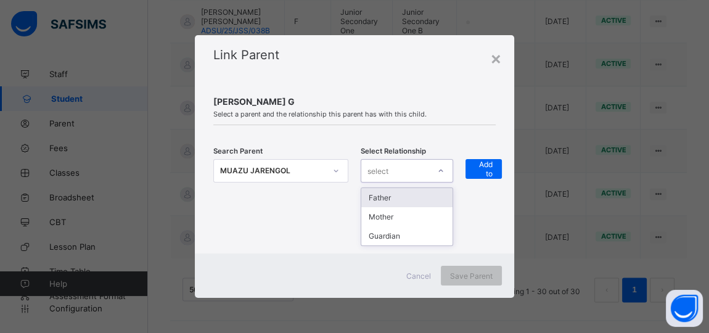
click at [403, 173] on div "select" at bounding box center [395, 170] width 68 height 17
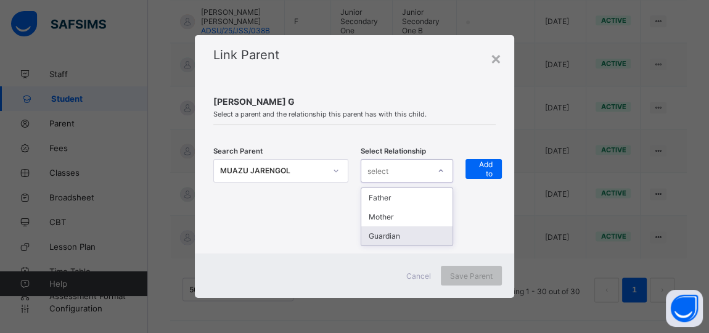
drag, startPoint x: 400, startPoint y: 234, endPoint x: 425, endPoint y: 218, distance: 30.5
click at [401, 234] on div "Guardian" at bounding box center [406, 235] width 91 height 19
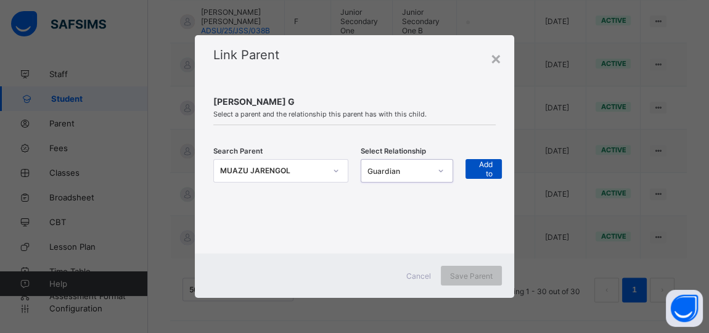
click at [474, 166] on div "+ Add to list" at bounding box center [484, 169] width 36 height 20
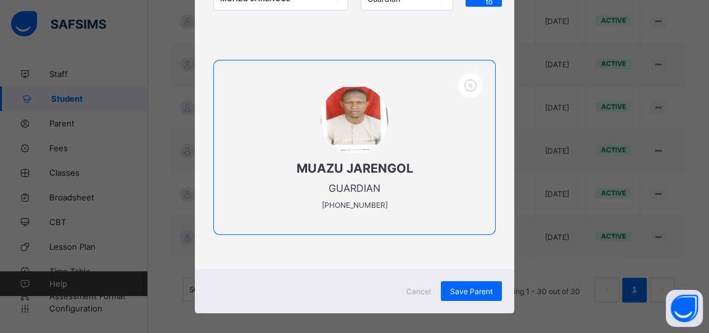
scroll to position [178, 0]
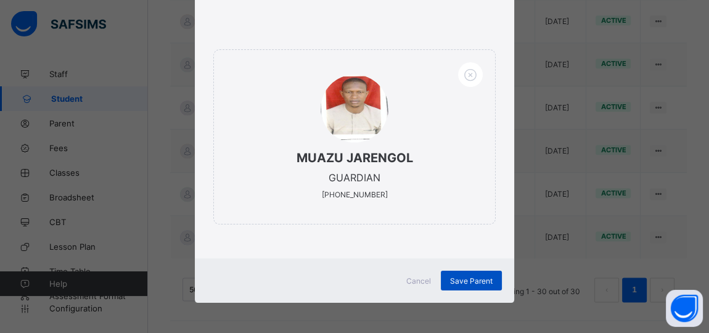
click at [479, 277] on span "Save Parent" at bounding box center [471, 280] width 43 height 9
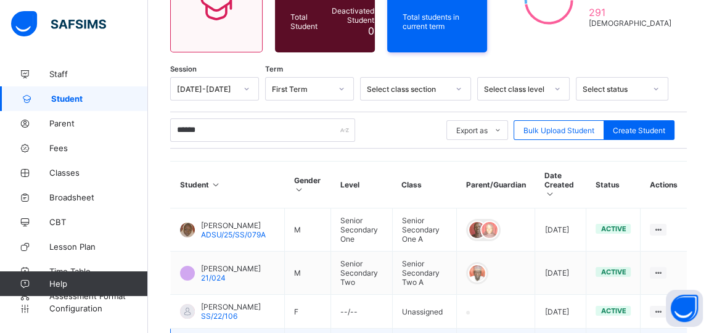
scroll to position [139, 0]
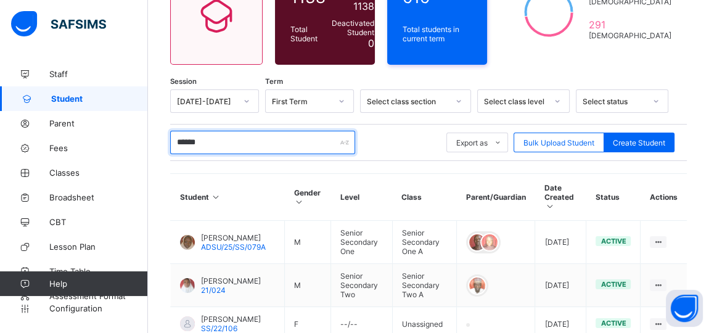
click at [223, 134] on input "******" at bounding box center [262, 142] width 185 height 23
type input "*"
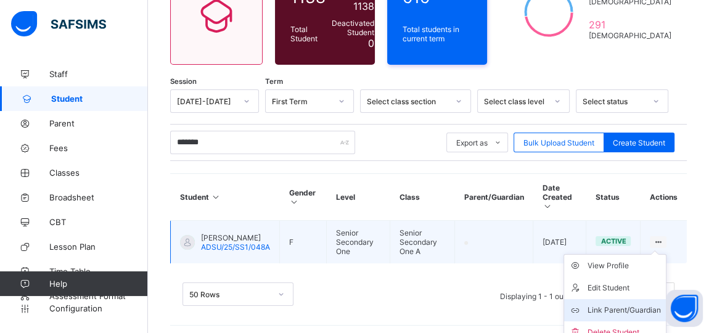
click at [643, 305] on div "Link Parent/Guardian" at bounding box center [624, 310] width 73 height 12
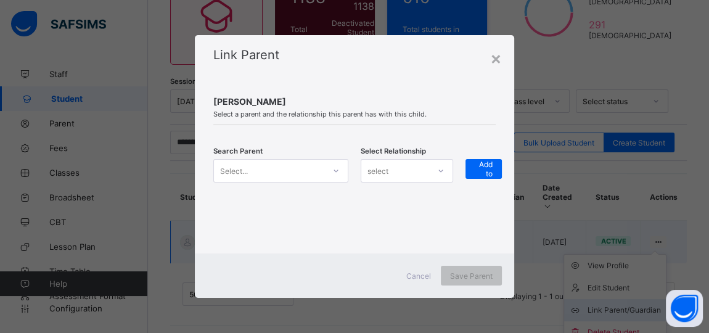
scroll to position [138, 0]
click at [334, 171] on icon at bounding box center [335, 171] width 7 height 12
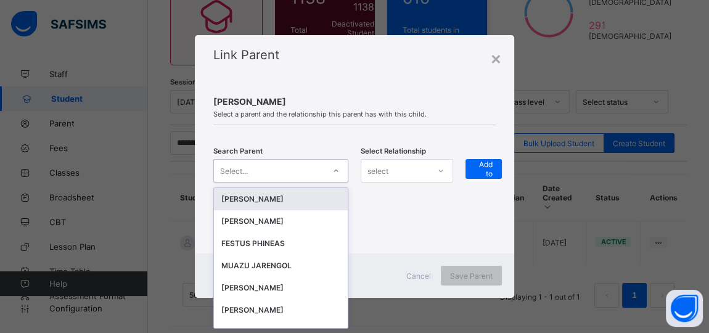
scroll to position [0, 0]
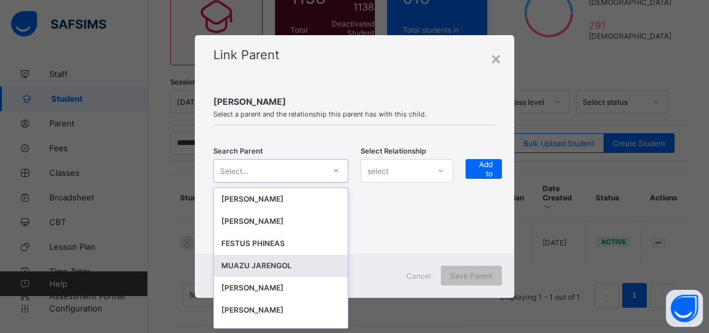
click at [274, 269] on div "MUAZU JARENGOL" at bounding box center [280, 266] width 119 height 12
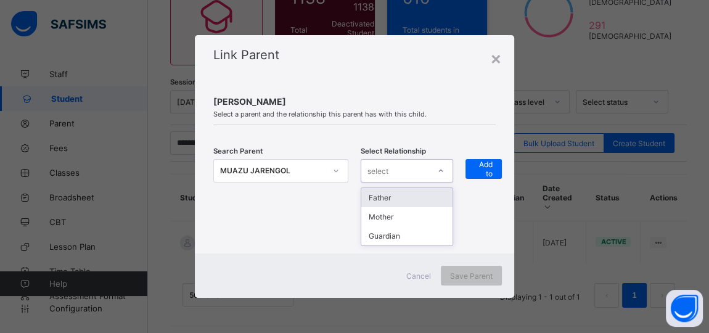
click at [432, 174] on div at bounding box center [440, 171] width 21 height 20
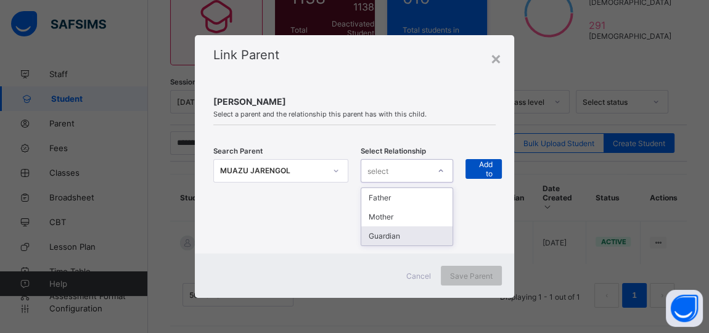
drag, startPoint x: 427, startPoint y: 232, endPoint x: 477, endPoint y: 164, distance: 83.9
click at [430, 232] on div "Guardian" at bounding box center [406, 235] width 91 height 19
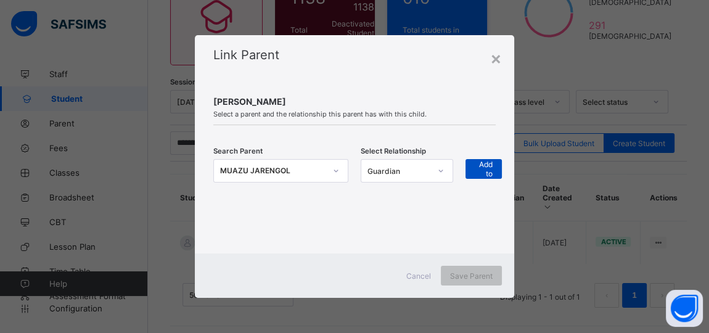
click at [484, 173] on span "+ Add to list" at bounding box center [484, 168] width 18 height 37
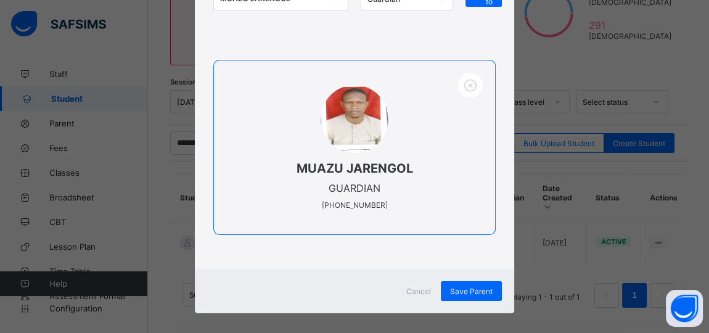
scroll to position [178, 0]
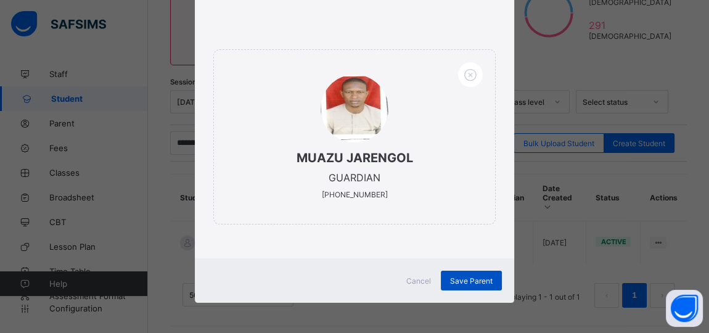
click at [479, 276] on span "Save Parent" at bounding box center [471, 280] width 43 height 9
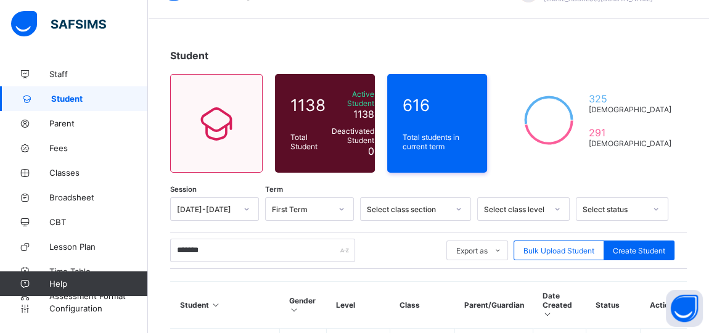
scroll to position [26, 0]
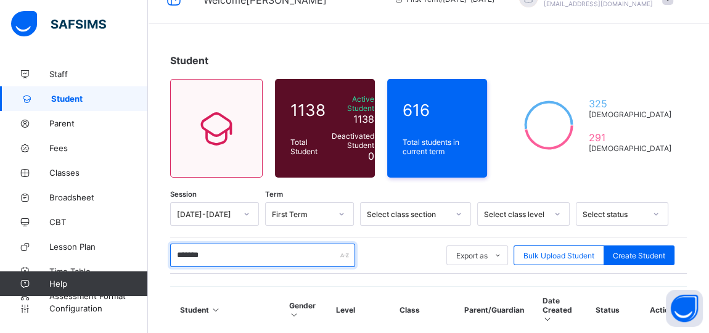
click at [232, 244] on input "*******" at bounding box center [262, 255] width 185 height 23
type input "*"
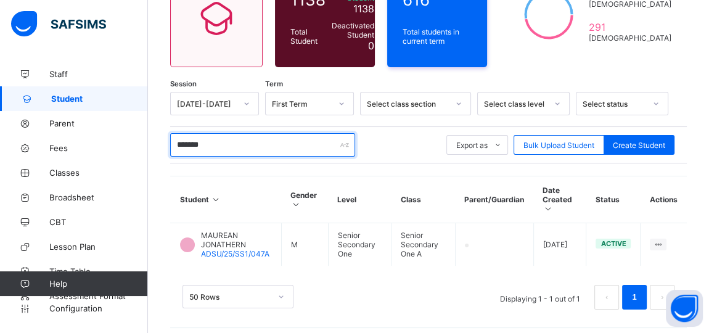
scroll to position [138, 0]
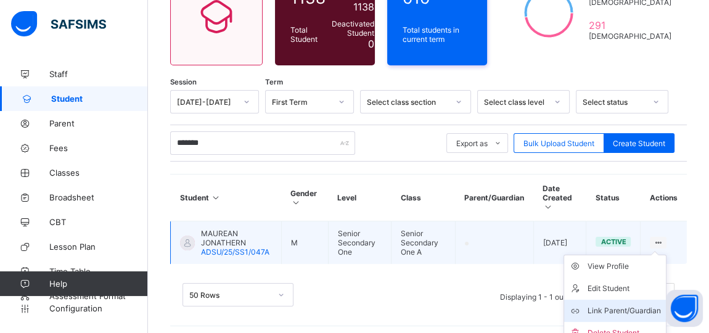
click at [645, 309] on div "Link Parent/Guardian" at bounding box center [624, 311] width 73 height 12
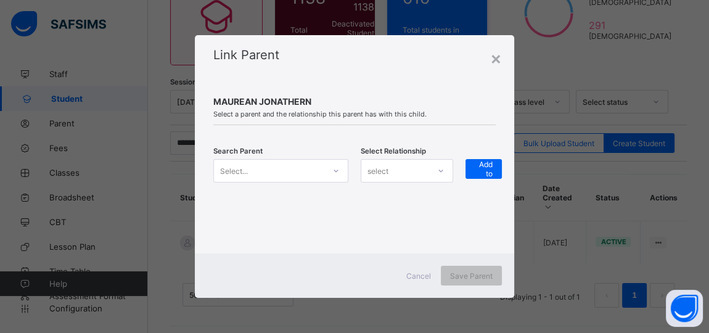
click at [332, 173] on icon at bounding box center [335, 171] width 7 height 12
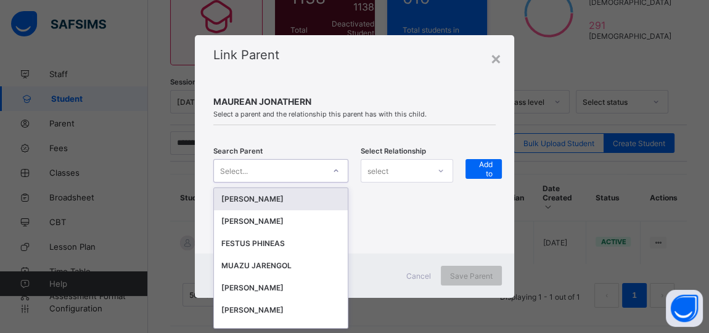
scroll to position [0, 0]
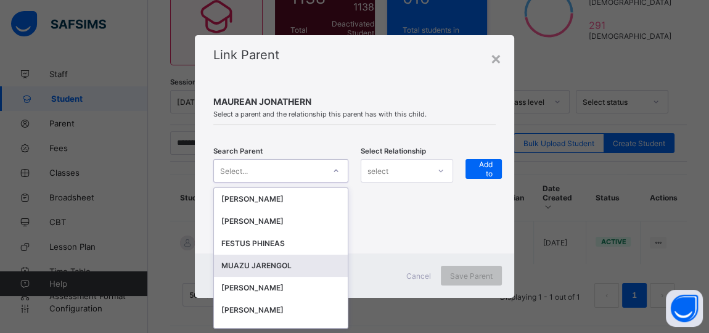
click at [247, 263] on div "MUAZU JARENGOL" at bounding box center [280, 266] width 119 height 12
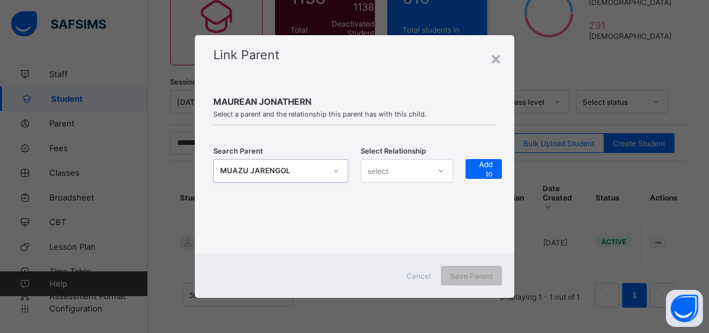
click at [449, 175] on div at bounding box center [440, 171] width 21 height 20
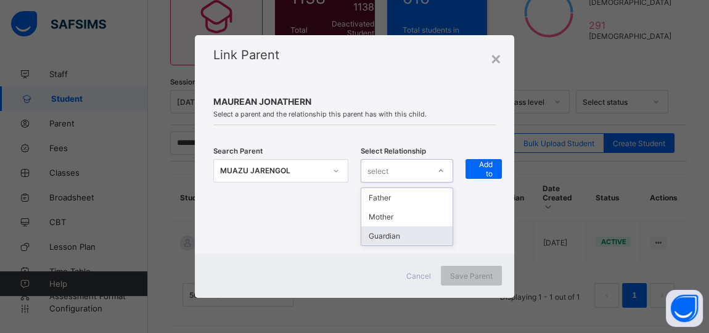
drag, startPoint x: 419, startPoint y: 236, endPoint x: 466, endPoint y: 204, distance: 56.4
click at [421, 236] on div "Guardian" at bounding box center [406, 235] width 91 height 19
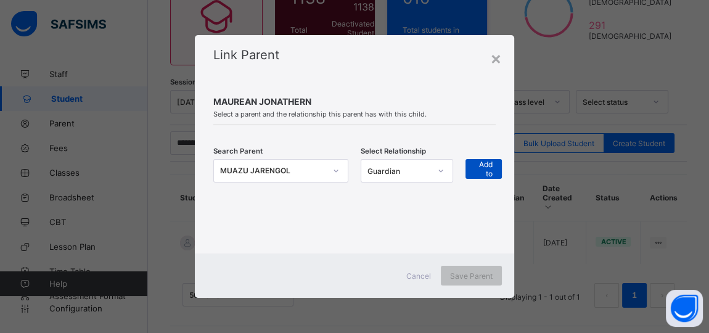
click at [482, 162] on span "+ Add to list" at bounding box center [484, 168] width 18 height 37
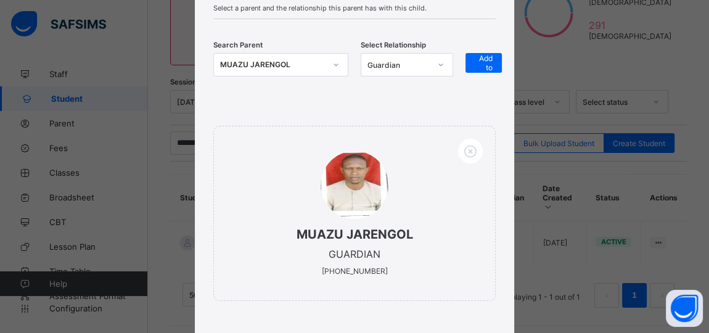
scroll to position [178, 0]
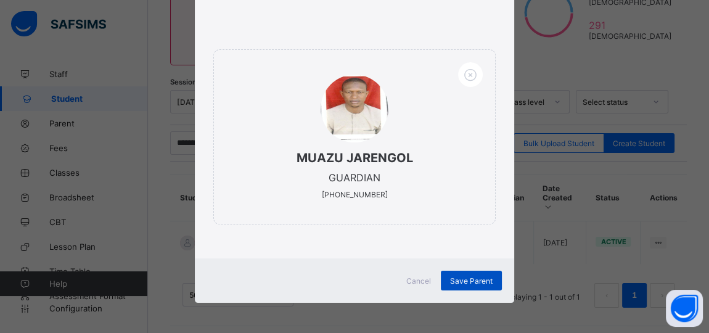
click at [462, 279] on span "Save Parent" at bounding box center [471, 280] width 43 height 9
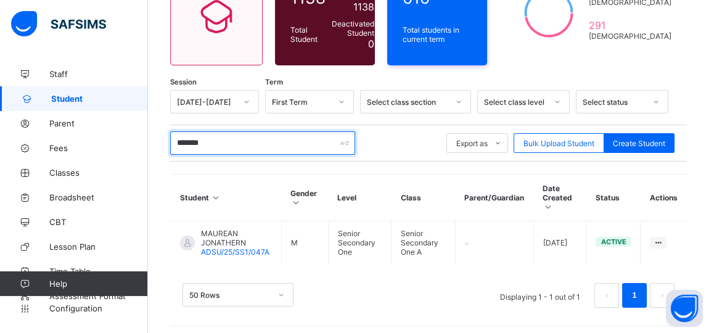
click at [225, 134] on input "*******" at bounding box center [262, 142] width 185 height 23
type input "*"
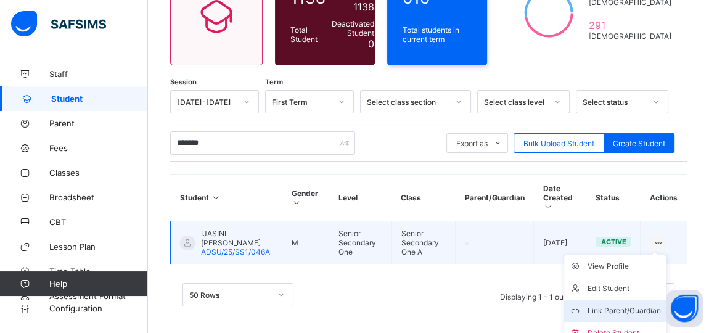
click at [624, 300] on li "Link Parent/Guardian" at bounding box center [615, 311] width 102 height 22
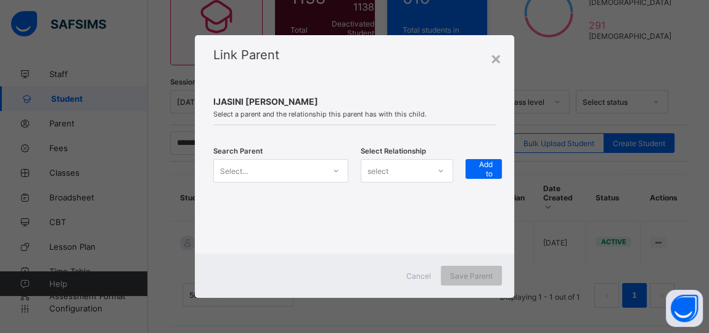
click at [331, 170] on div at bounding box center [336, 171] width 21 height 20
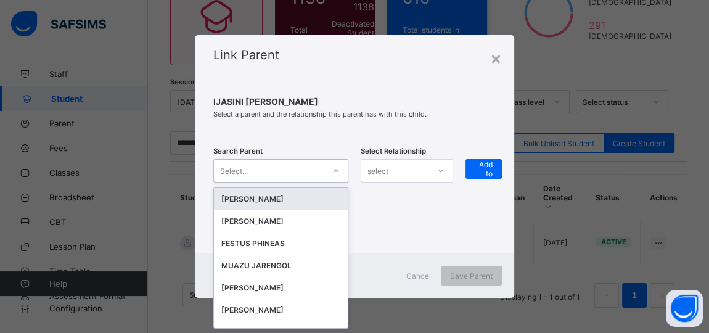
scroll to position [0, 0]
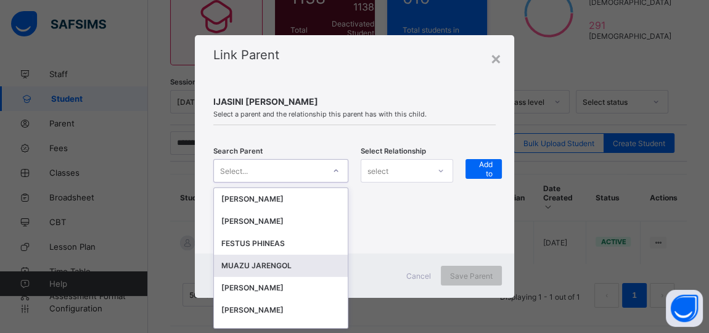
click at [278, 260] on div "MUAZU JARENGOL" at bounding box center [280, 266] width 119 height 12
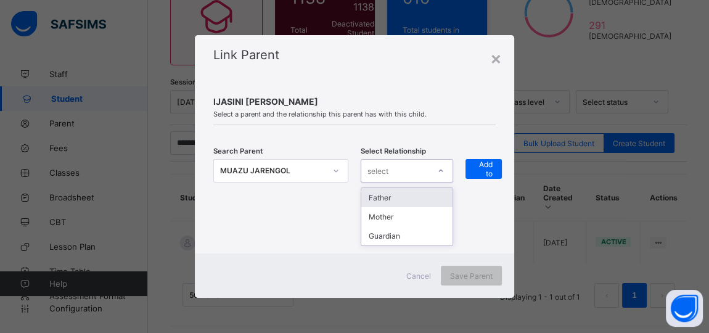
click at [422, 169] on div "select" at bounding box center [395, 170] width 68 height 17
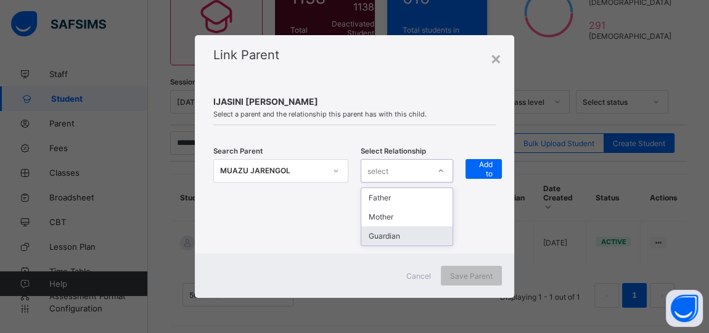
drag, startPoint x: 405, startPoint y: 239, endPoint x: 409, endPoint y: 234, distance: 6.6
click at [405, 239] on div "Guardian" at bounding box center [406, 235] width 91 height 19
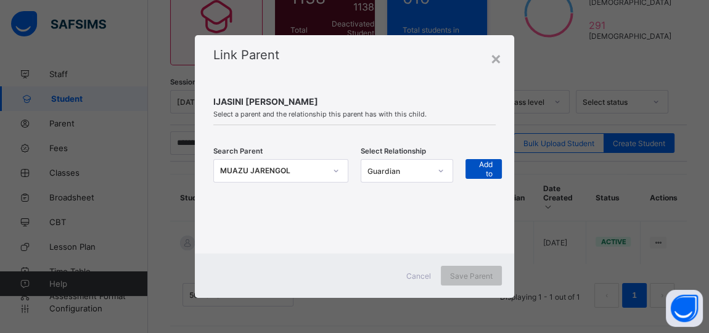
click at [477, 167] on span "+ Add to list" at bounding box center [484, 168] width 18 height 37
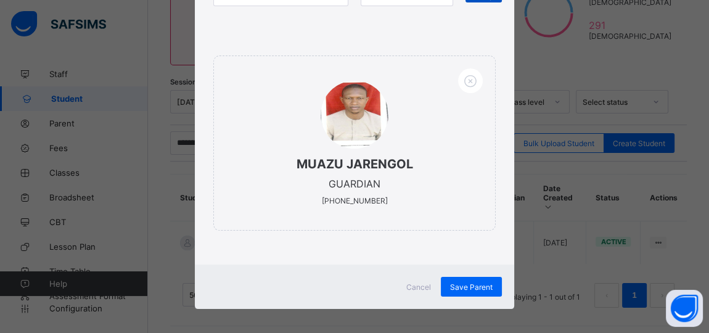
scroll to position [178, 0]
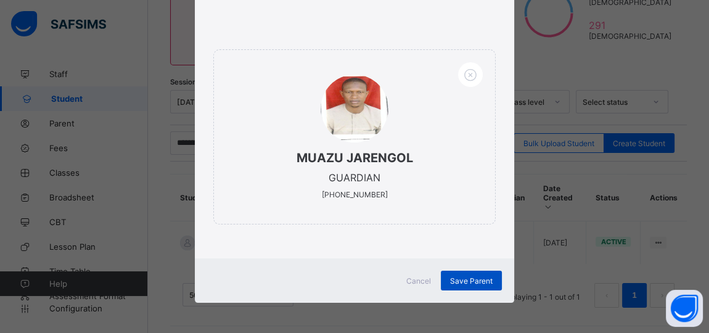
click at [464, 283] on span "Save Parent" at bounding box center [471, 280] width 43 height 9
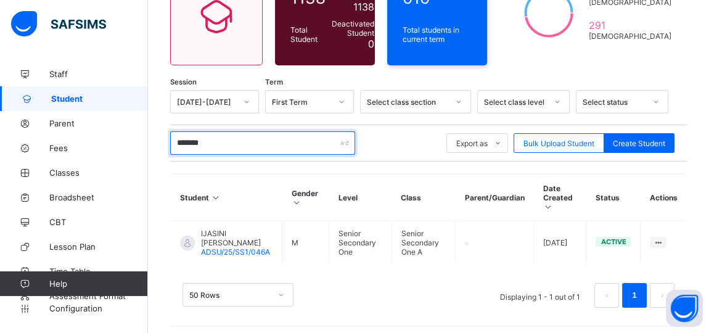
click at [221, 148] on input "*******" at bounding box center [262, 142] width 185 height 23
type input "*"
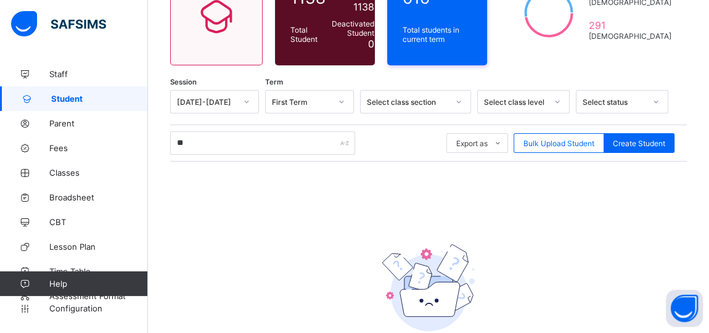
drag, startPoint x: 449, startPoint y: 92, endPoint x: 306, endPoint y: 168, distance: 162.2
click at [449, 92] on div at bounding box center [458, 102] width 23 height 22
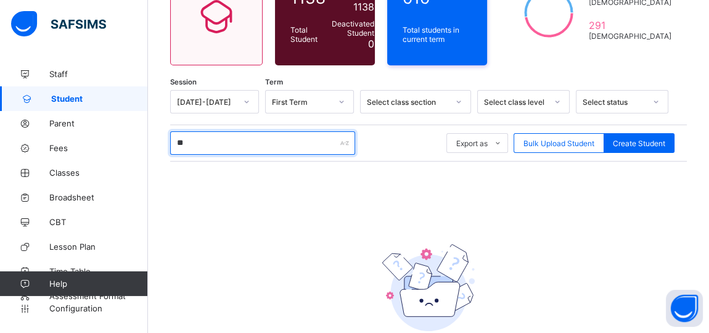
click at [202, 138] on input "**" at bounding box center [262, 142] width 185 height 23
type input "*"
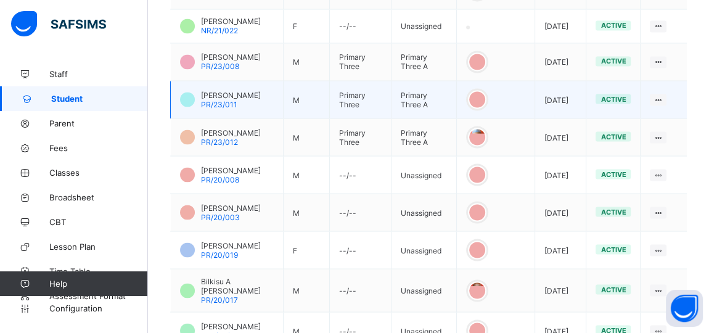
scroll to position [2150, 0]
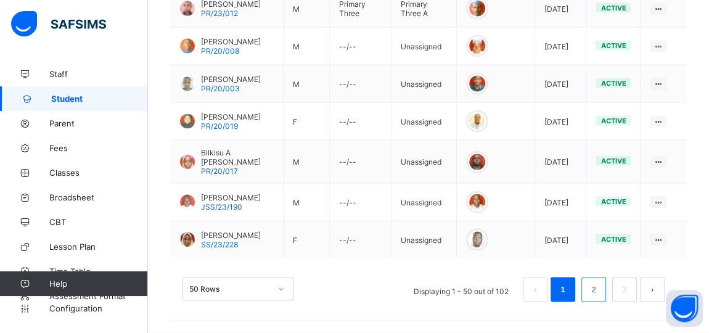
click at [599, 289] on link "2" at bounding box center [594, 290] width 12 height 16
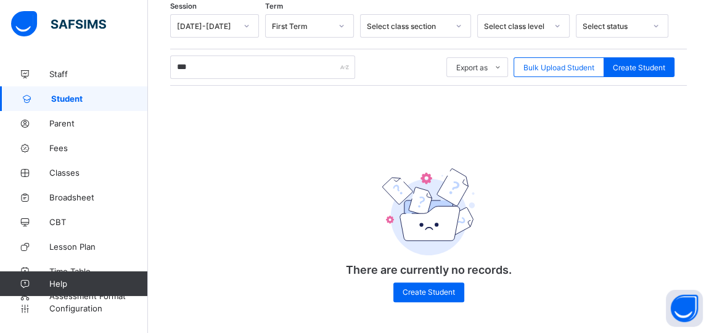
scroll to position [212, 0]
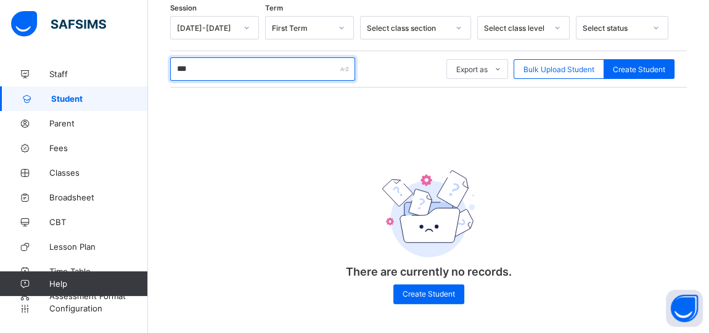
click at [203, 66] on input "***" at bounding box center [262, 68] width 185 height 23
type input "*"
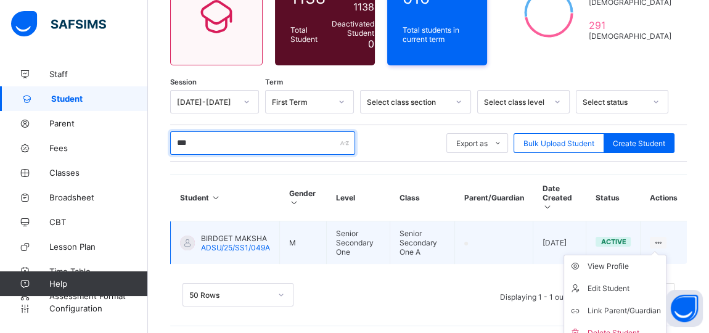
scroll to position [144, 0]
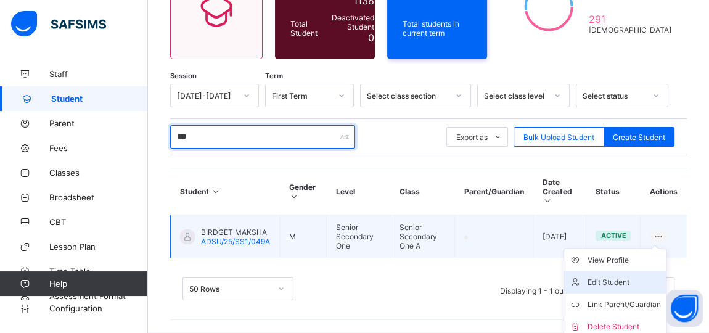
type input "***"
click at [620, 276] on div "Edit Student" at bounding box center [624, 282] width 73 height 12
select select "**"
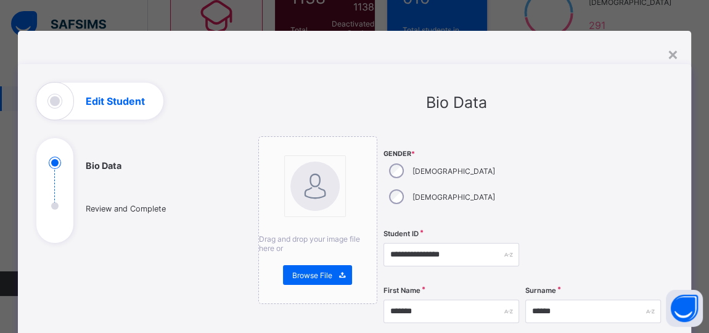
scroll to position [168, 0]
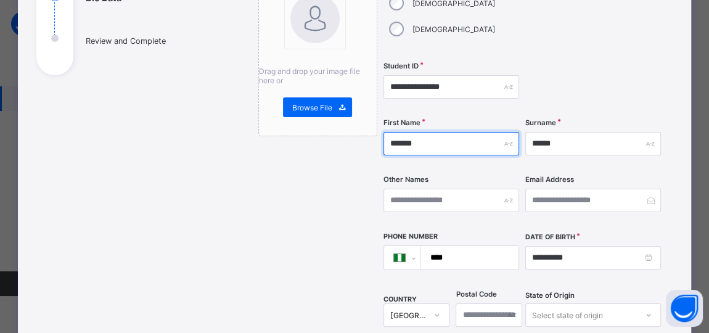
click at [392, 132] on input "*******" at bounding box center [452, 143] width 136 height 23
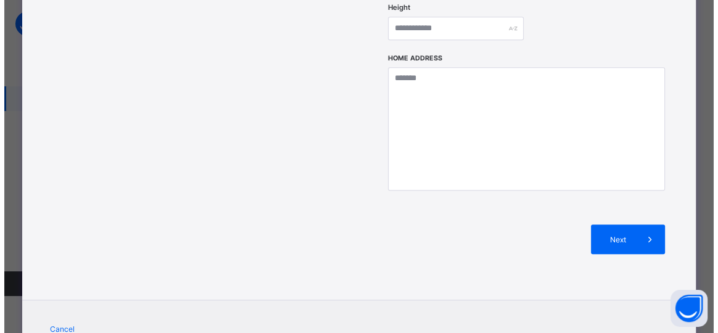
scroll to position [598, 0]
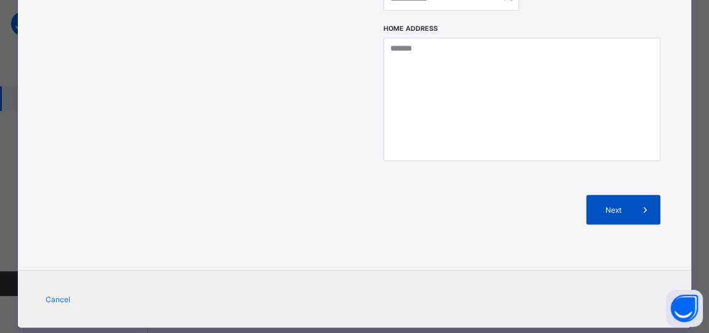
type input "*******"
click at [611, 205] on span "Next" at bounding box center [613, 209] width 35 height 9
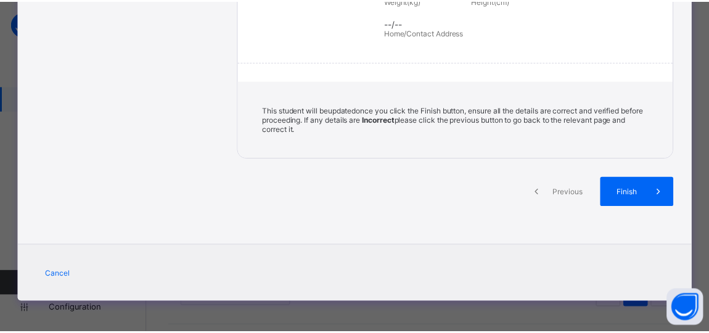
scroll to position [312, 0]
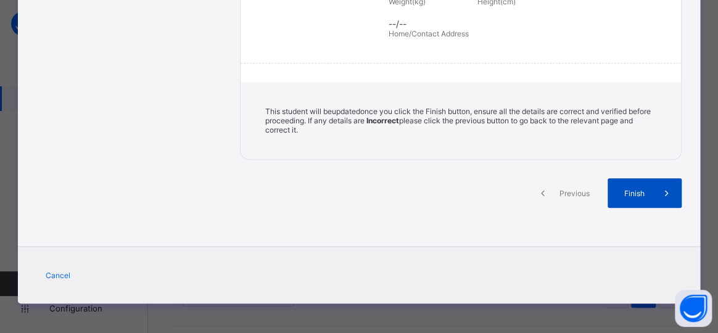
click at [626, 189] on span "Finish" at bounding box center [634, 193] width 35 height 9
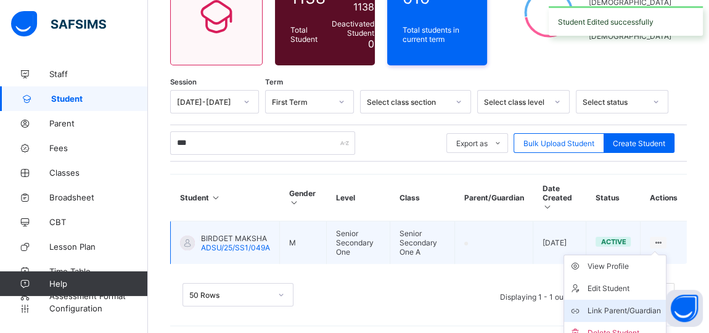
click at [636, 305] on div "Link Parent/Guardian" at bounding box center [624, 311] width 73 height 12
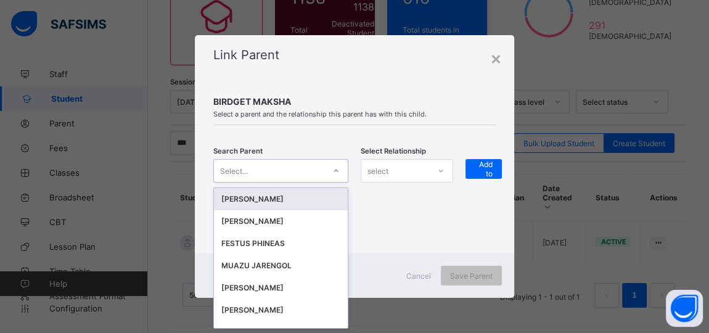
click at [332, 173] on icon at bounding box center [335, 171] width 7 height 12
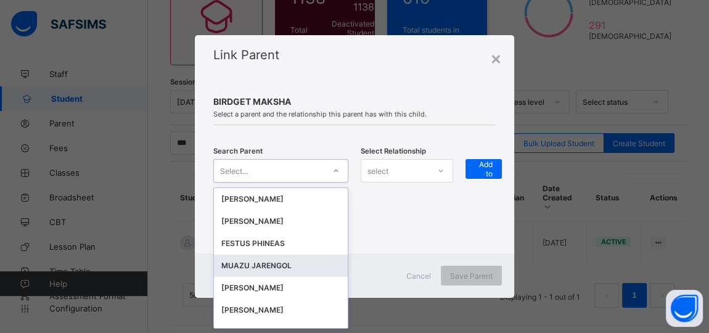
click at [271, 266] on div "MUAZU JARENGOL" at bounding box center [280, 266] width 119 height 12
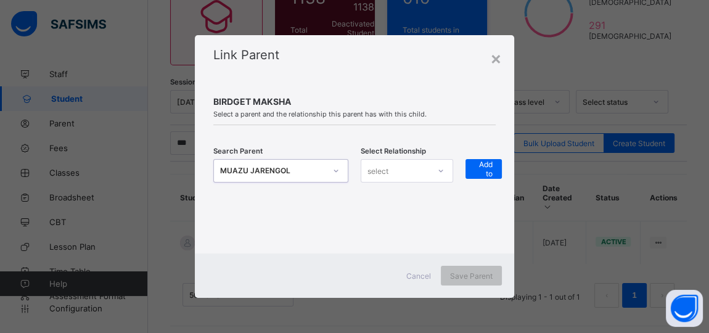
click at [405, 173] on div "select" at bounding box center [395, 170] width 68 height 17
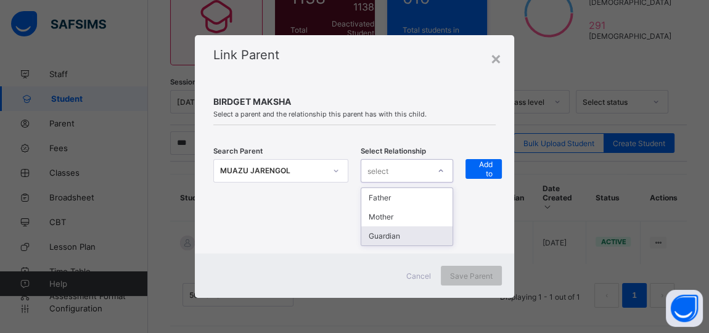
drag, startPoint x: 398, startPoint y: 235, endPoint x: 493, endPoint y: 191, distance: 105.1
click at [403, 232] on div "Guardian" at bounding box center [406, 235] width 91 height 19
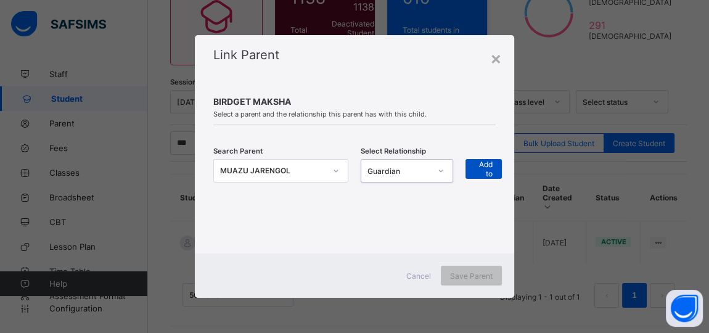
click at [488, 171] on span "+ Add to list" at bounding box center [484, 168] width 18 height 37
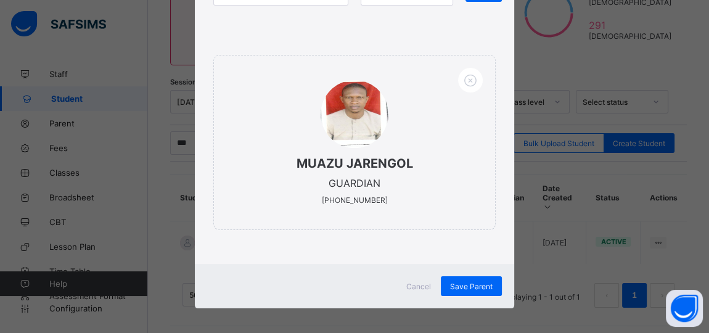
scroll to position [178, 0]
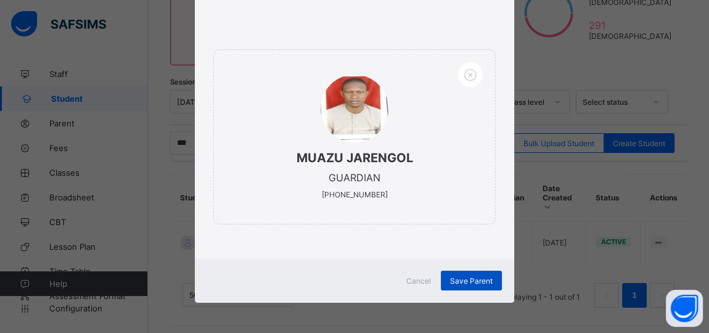
click at [474, 280] on span "Save Parent" at bounding box center [471, 280] width 43 height 9
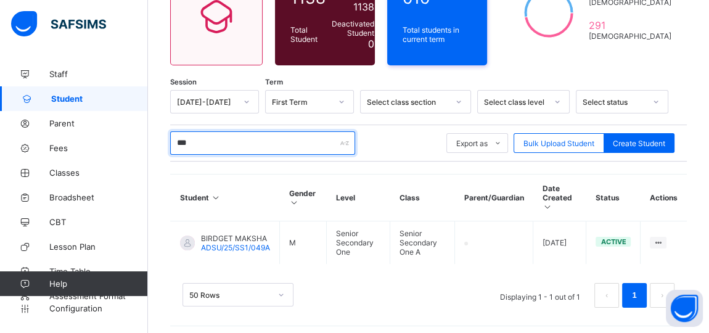
click at [193, 136] on input "***" at bounding box center [262, 142] width 185 height 23
type input "*"
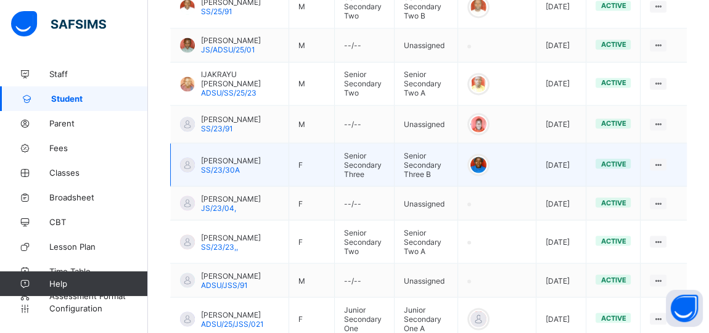
scroll to position [2061, 0]
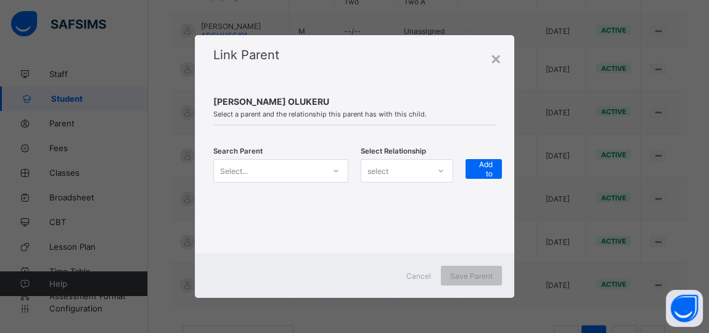
click at [338, 168] on icon at bounding box center [335, 171] width 7 height 12
click at [314, 171] on div "Select..." at bounding box center [269, 170] width 110 height 17
click at [299, 176] on div "Select..." at bounding box center [269, 170] width 110 height 17
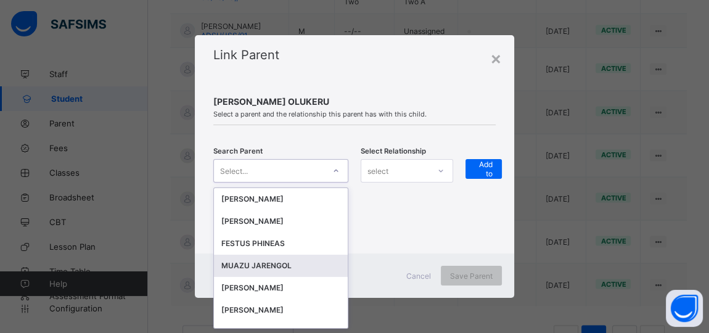
click at [257, 264] on div "MUAZU JARENGOL" at bounding box center [280, 266] width 119 height 12
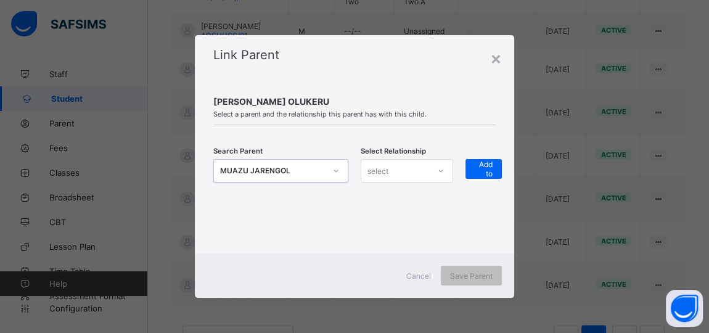
click at [384, 170] on div "select" at bounding box center [378, 170] width 21 height 23
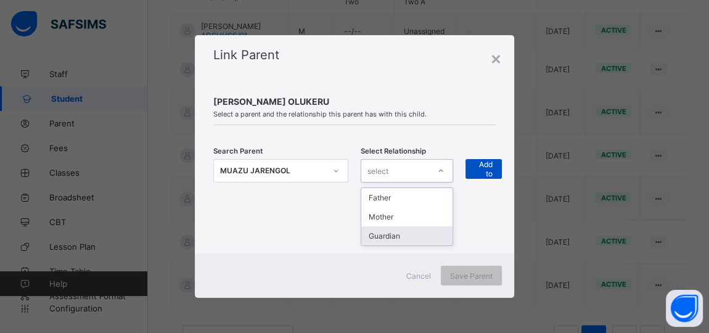
drag, startPoint x: 378, startPoint y: 234, endPoint x: 480, endPoint y: 173, distance: 119.0
click at [380, 233] on div "Guardian" at bounding box center [406, 235] width 91 height 19
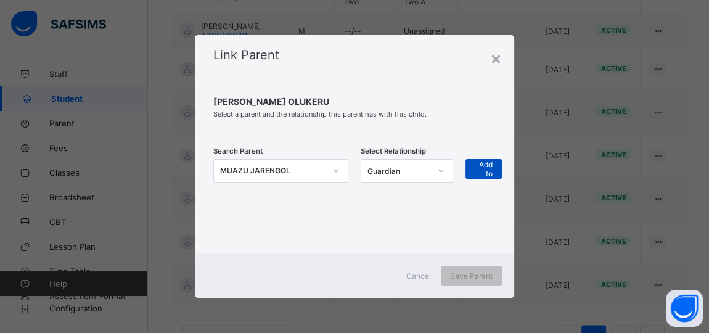
click at [483, 167] on span "+ Add to list" at bounding box center [484, 168] width 18 height 37
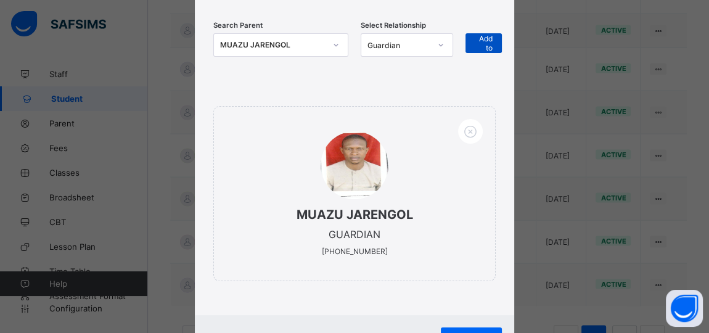
scroll to position [178, 0]
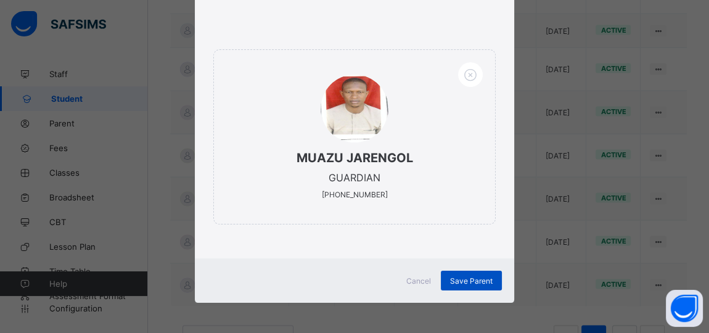
click at [461, 276] on span "Save Parent" at bounding box center [471, 280] width 43 height 9
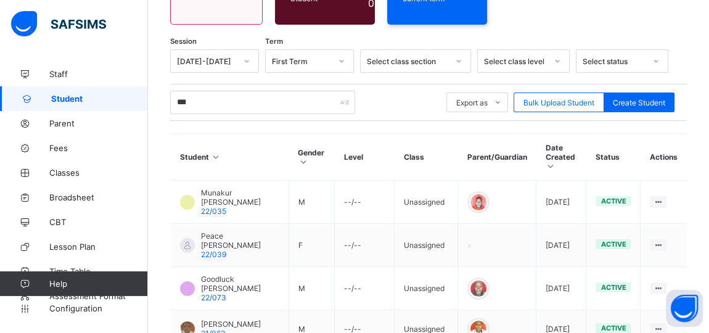
scroll to position [99, 0]
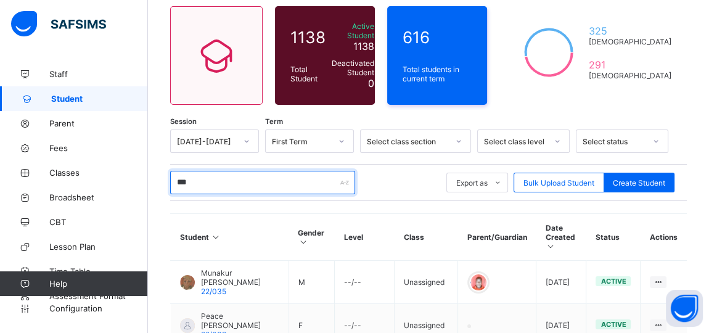
click at [210, 181] on input "***" at bounding box center [262, 182] width 185 height 23
type input "*"
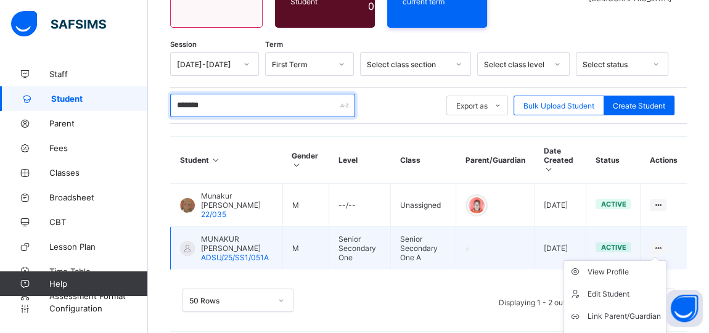
scroll to position [182, 0]
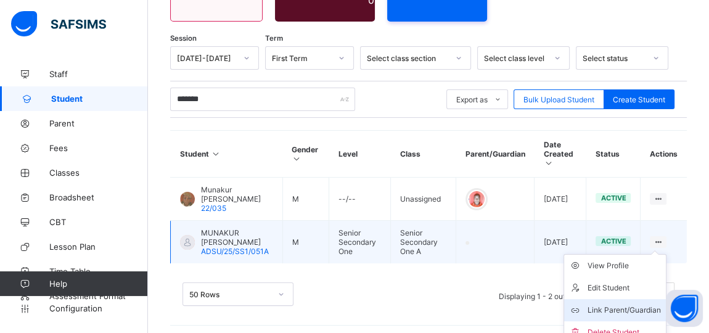
click at [637, 304] on div "Link Parent/Guardian" at bounding box center [624, 310] width 73 height 12
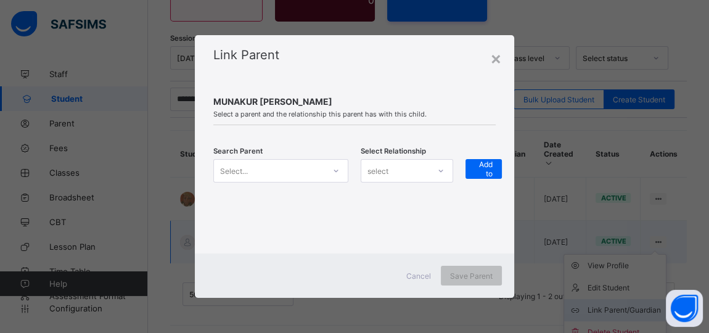
scroll to position [176, 0]
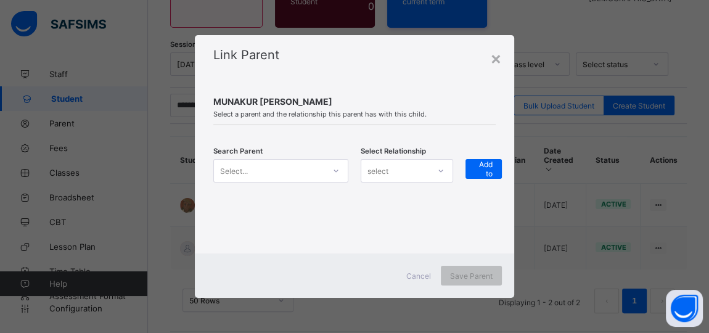
click at [333, 172] on icon at bounding box center [335, 171] width 7 height 12
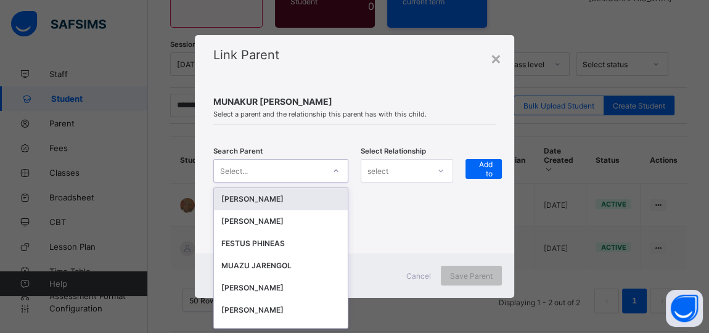
scroll to position [0, 0]
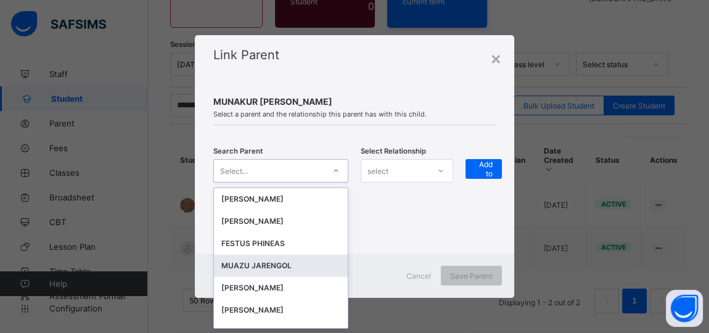
click at [266, 260] on div "MUAZU JARENGOL" at bounding box center [280, 266] width 119 height 12
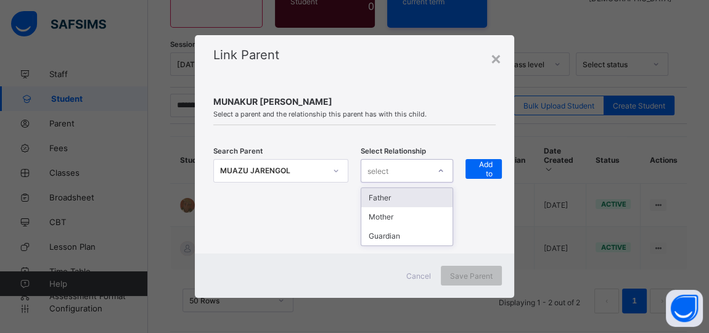
click at [438, 176] on div at bounding box center [440, 171] width 21 height 20
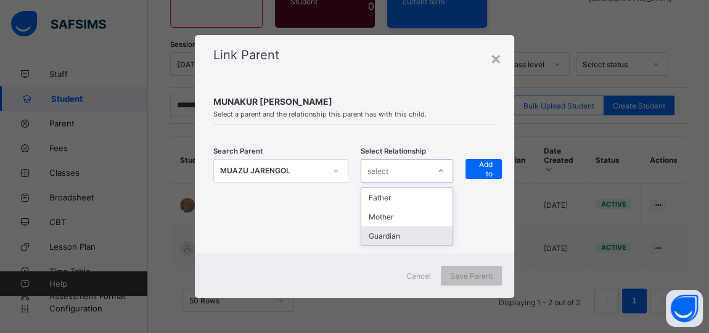
click at [422, 233] on div "Guardian" at bounding box center [406, 235] width 91 height 19
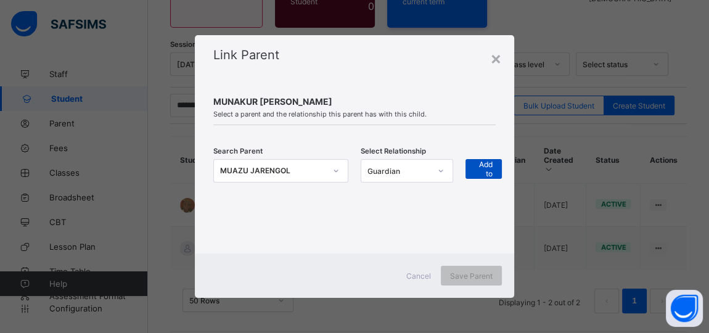
click at [477, 163] on span "+ Add to list" at bounding box center [484, 168] width 18 height 37
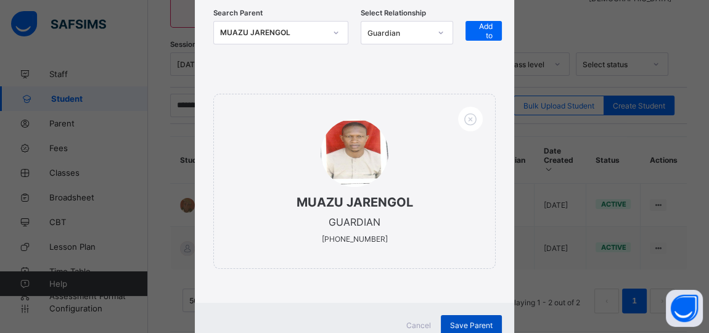
scroll to position [178, 0]
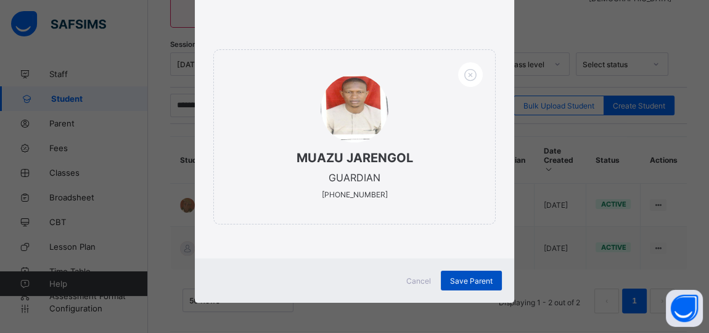
click at [474, 273] on div "Save Parent" at bounding box center [471, 281] width 61 height 20
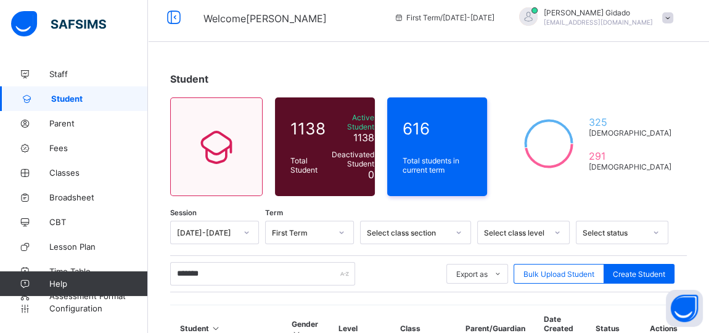
scroll to position [176, 0]
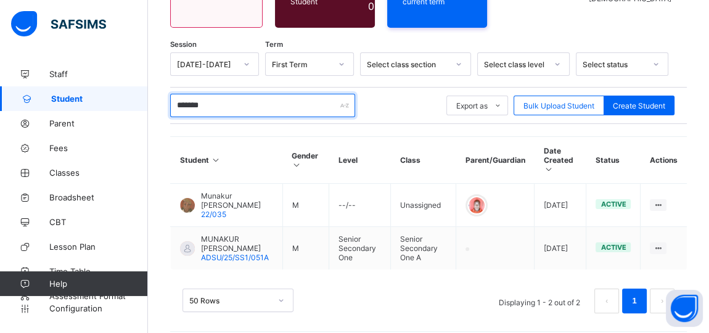
click at [229, 105] on input "*******" at bounding box center [262, 105] width 185 height 23
type input "*"
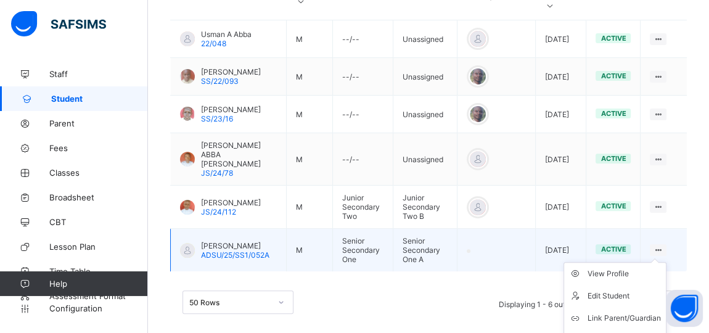
scroll to position [345, 0]
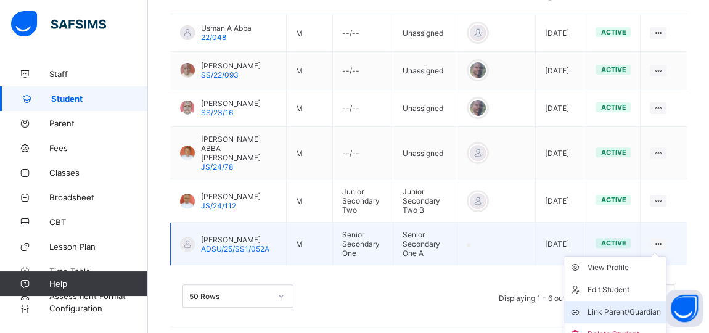
click at [643, 306] on div "Link Parent/Guardian" at bounding box center [624, 312] width 73 height 12
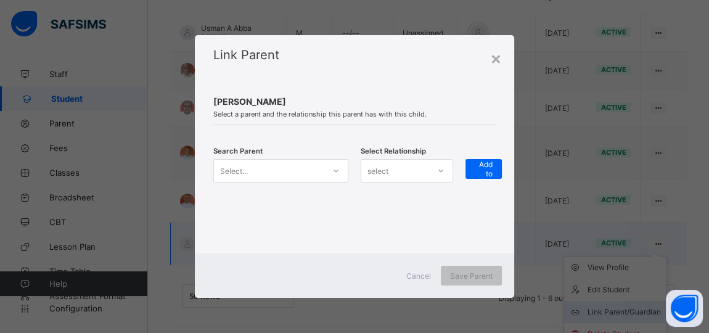
scroll to position [339, 0]
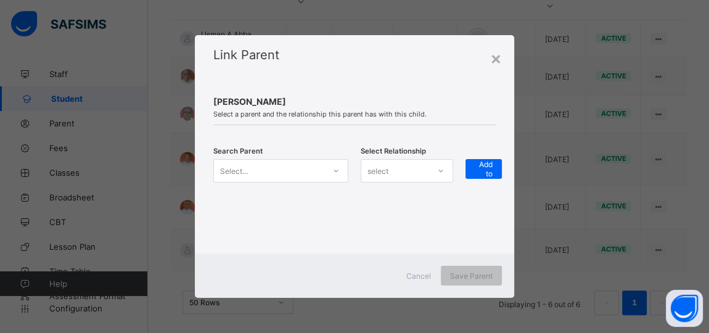
click at [338, 170] on icon at bounding box center [335, 171] width 7 height 12
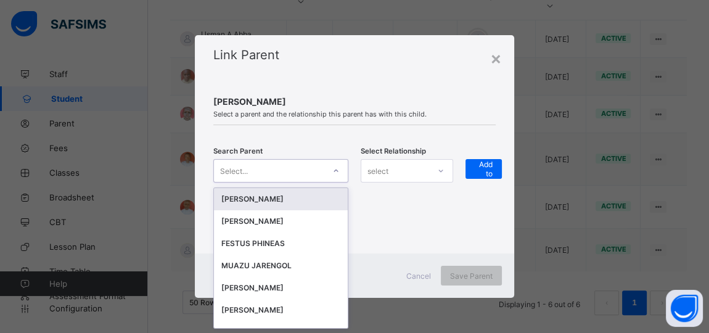
scroll to position [0, 0]
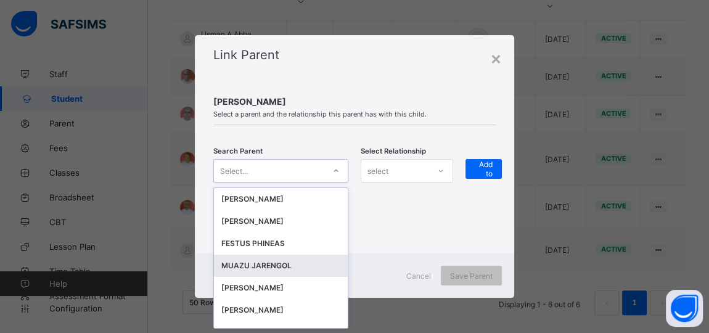
drag, startPoint x: 281, startPoint y: 263, endPoint x: 379, endPoint y: 217, distance: 107.6
click at [281, 263] on div "MUAZU JARENGOL" at bounding box center [280, 266] width 119 height 12
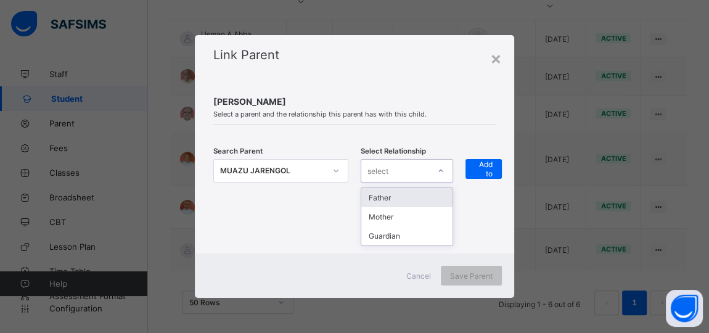
click at [401, 166] on div "select" at bounding box center [395, 170] width 68 height 17
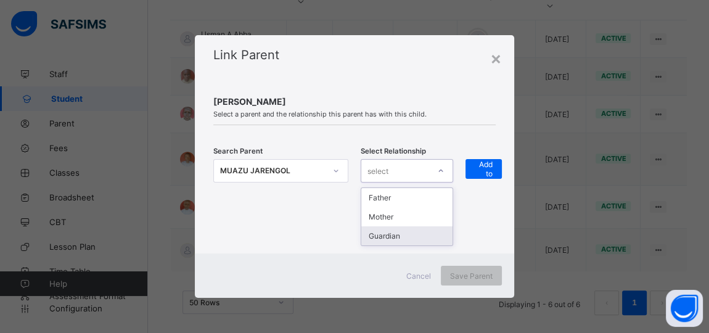
drag, startPoint x: 409, startPoint y: 236, endPoint x: 454, endPoint y: 204, distance: 54.4
click at [413, 234] on div "Guardian" at bounding box center [406, 235] width 91 height 19
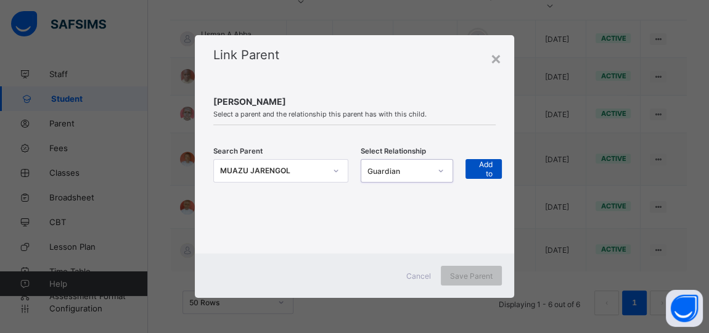
click at [479, 164] on span "+ Add to list" at bounding box center [484, 168] width 18 height 37
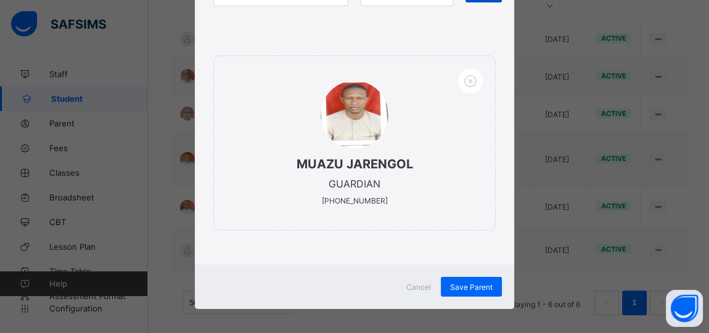
scroll to position [178, 0]
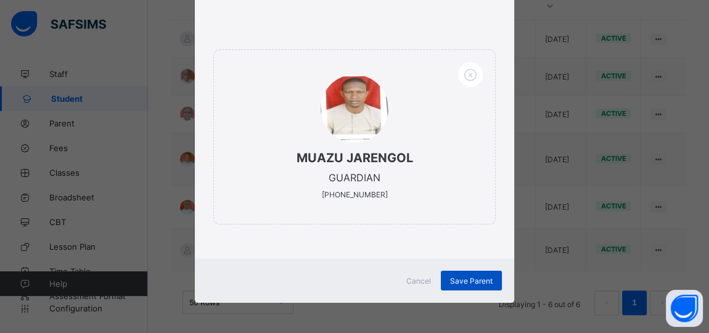
click at [472, 274] on div "Save Parent" at bounding box center [471, 281] width 61 height 20
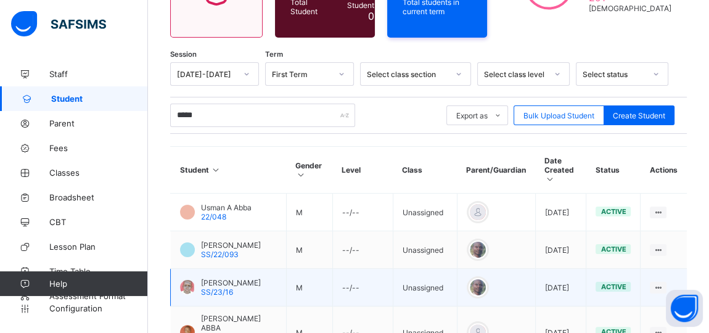
scroll to position [59, 0]
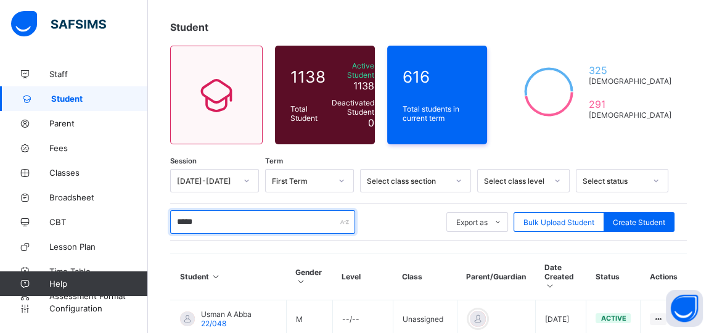
click at [209, 217] on input "*****" at bounding box center [262, 221] width 185 height 23
type input "*"
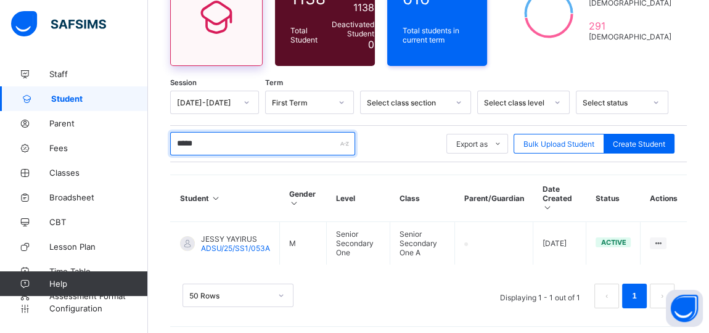
scroll to position [138, 0]
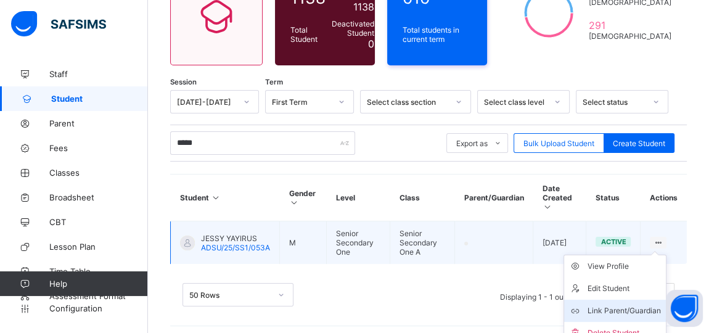
click at [646, 305] on div "Link Parent/Guardian" at bounding box center [624, 311] width 73 height 12
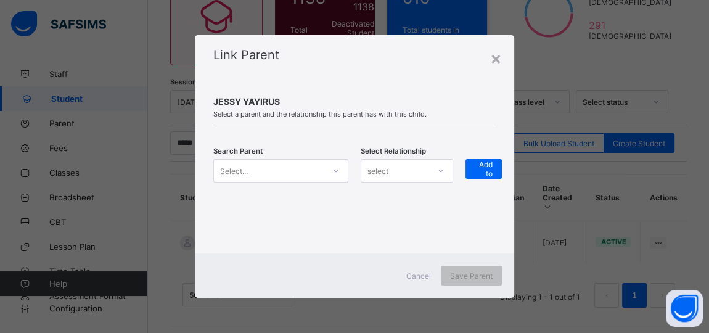
click at [335, 170] on icon at bounding box center [335, 171] width 7 height 12
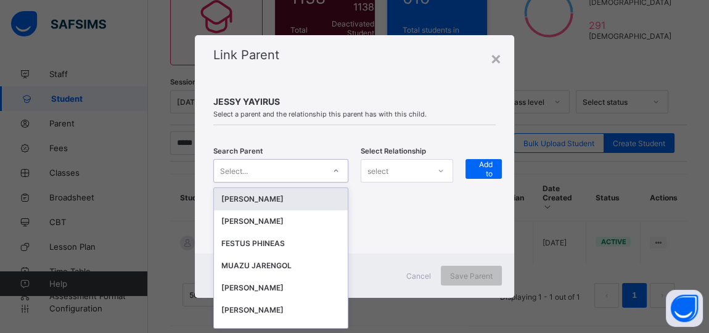
scroll to position [0, 0]
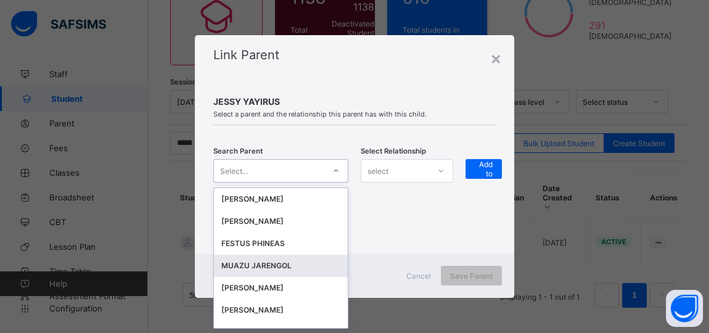
drag, startPoint x: 252, startPoint y: 265, endPoint x: 350, endPoint y: 242, distance: 100.2
click at [257, 264] on div "MUAZU JARENGOL" at bounding box center [280, 266] width 119 height 12
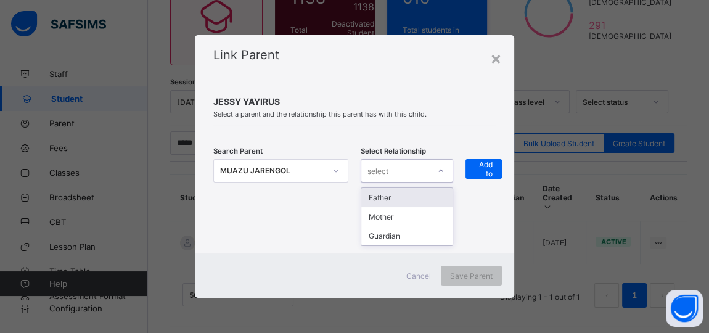
click at [411, 181] on div "select" at bounding box center [407, 170] width 92 height 23
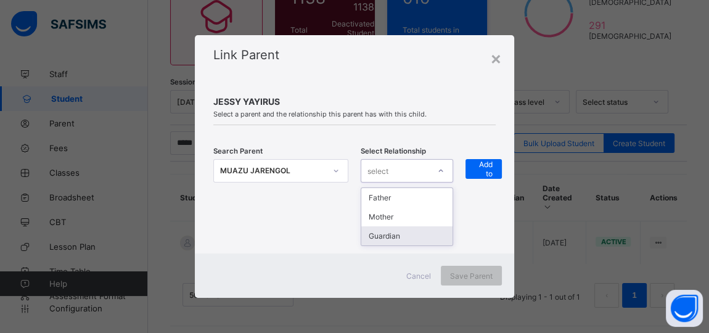
click at [421, 234] on div "Guardian" at bounding box center [406, 235] width 91 height 19
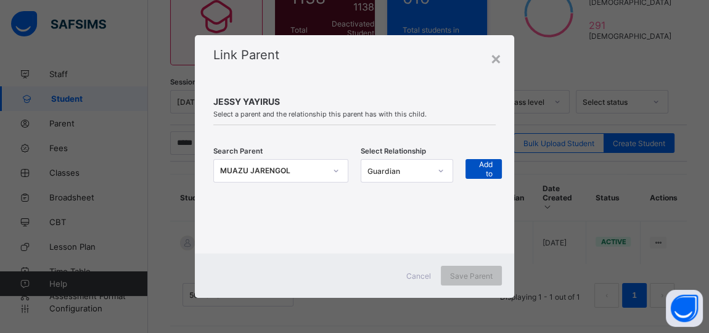
click at [475, 171] on span "+ Add to list" at bounding box center [484, 168] width 18 height 37
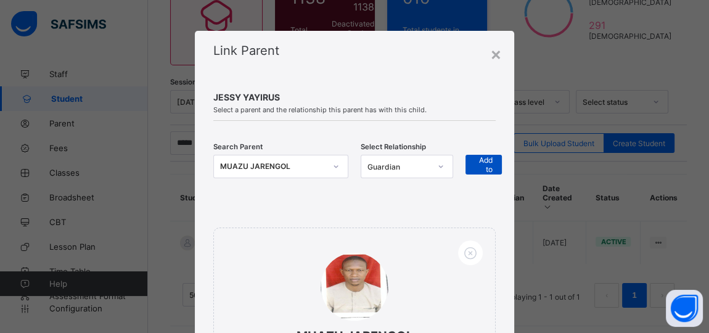
scroll to position [178, 0]
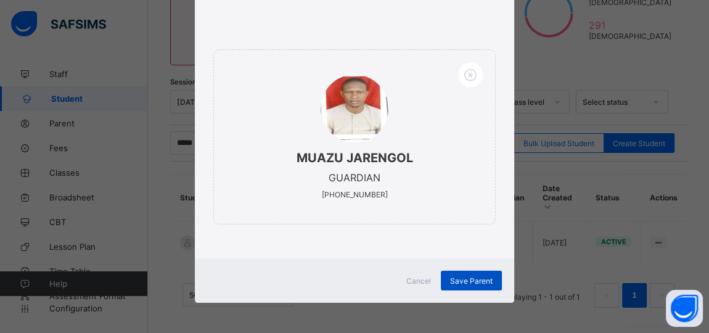
click at [467, 276] on span "Save Parent" at bounding box center [471, 280] width 43 height 9
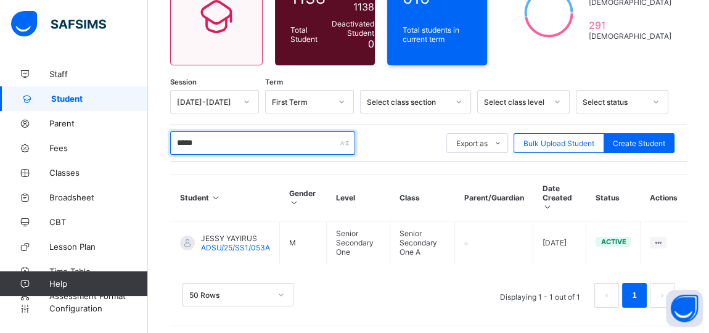
click at [213, 145] on input "*****" at bounding box center [262, 142] width 185 height 23
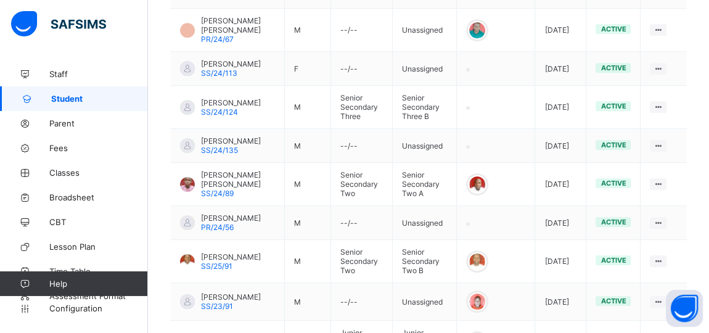
scroll to position [961, 0]
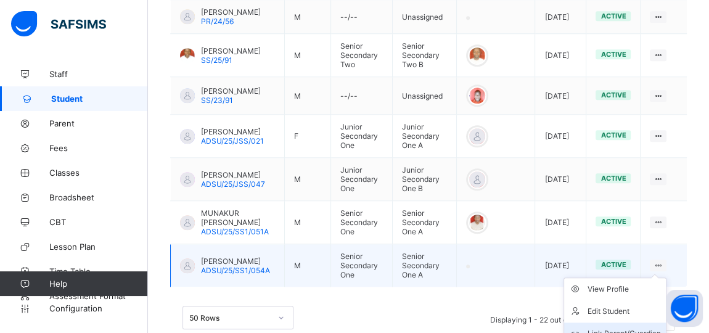
click at [635, 327] on div "Link Parent/Guardian" at bounding box center [624, 333] width 73 height 12
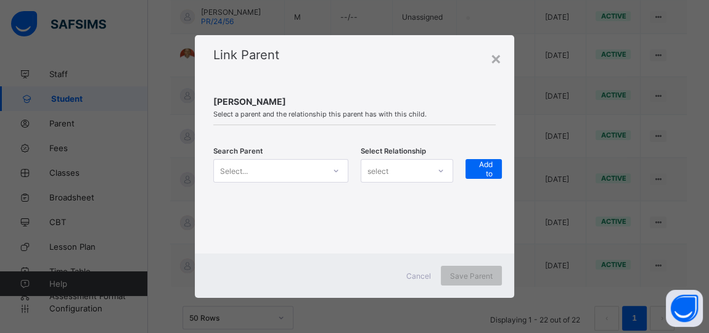
click at [336, 171] on icon at bounding box center [335, 171] width 7 height 12
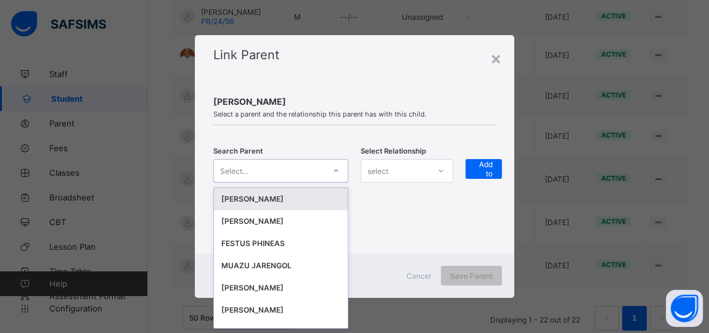
scroll to position [0, 0]
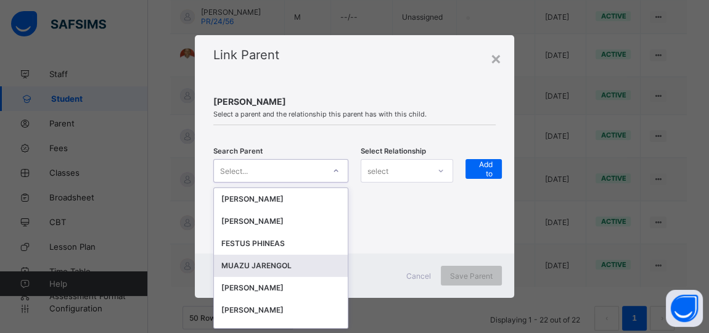
click at [277, 271] on div "MUAZU JARENGOL" at bounding box center [280, 266] width 119 height 12
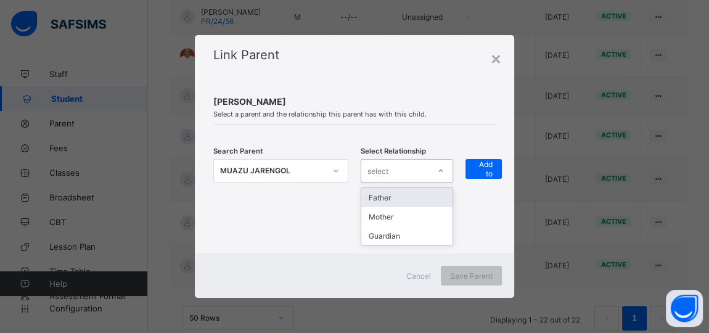
click at [404, 171] on div "select" at bounding box center [395, 170] width 68 height 17
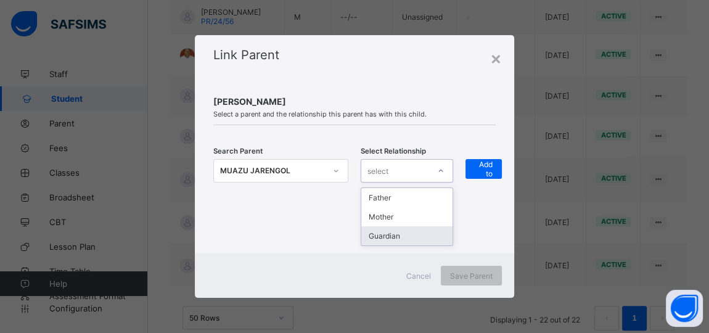
drag, startPoint x: 396, startPoint y: 234, endPoint x: 462, endPoint y: 183, distance: 83.1
click at [401, 227] on div "Guardian" at bounding box center [406, 235] width 91 height 19
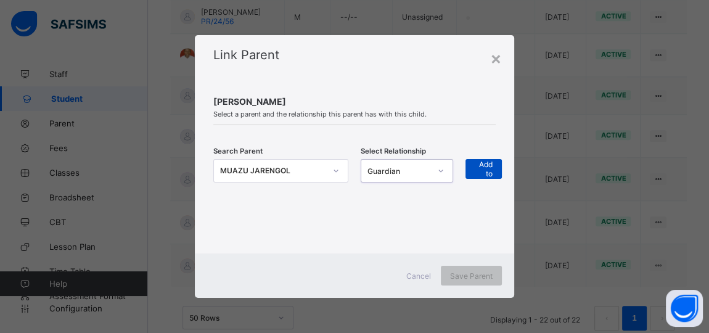
click at [475, 163] on div "+ Add to list" at bounding box center [484, 169] width 36 height 20
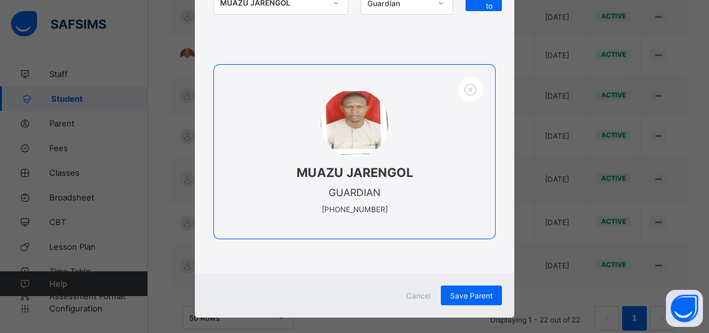
scroll to position [178, 0]
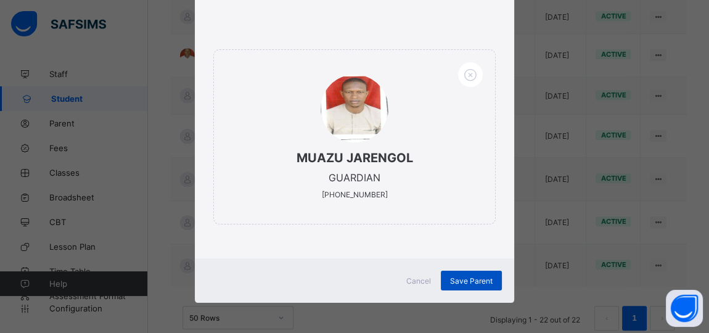
click at [467, 276] on span "Save Parent" at bounding box center [471, 280] width 43 height 9
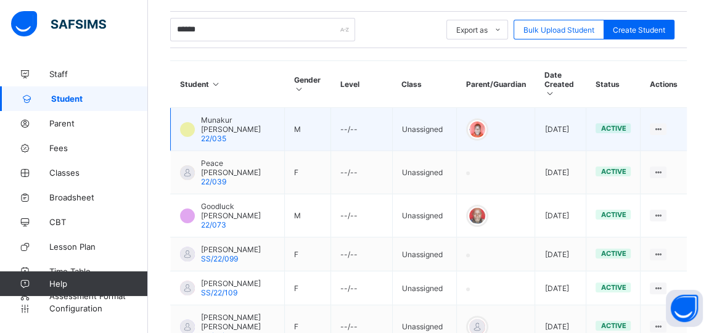
scroll to position [232, 0]
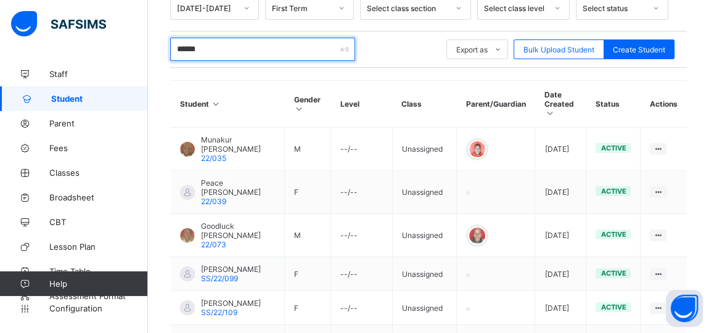
click at [210, 43] on input "******" at bounding box center [262, 49] width 185 height 23
type input "*"
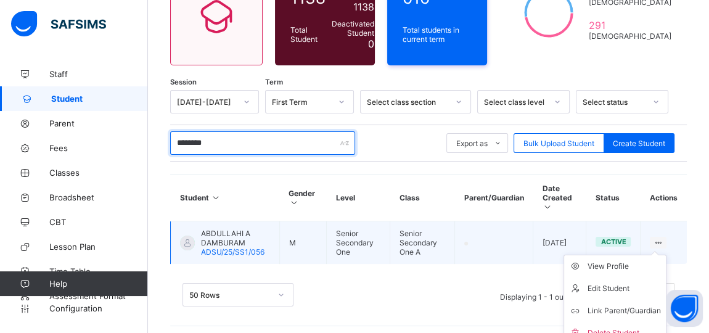
scroll to position [144, 0]
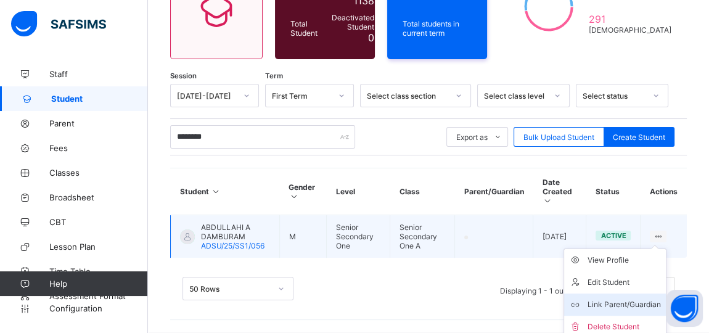
click at [633, 298] on div "Link Parent/Guardian" at bounding box center [624, 304] width 73 height 12
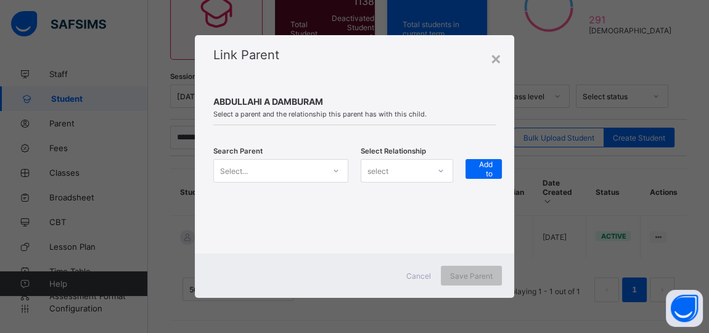
scroll to position [138, 0]
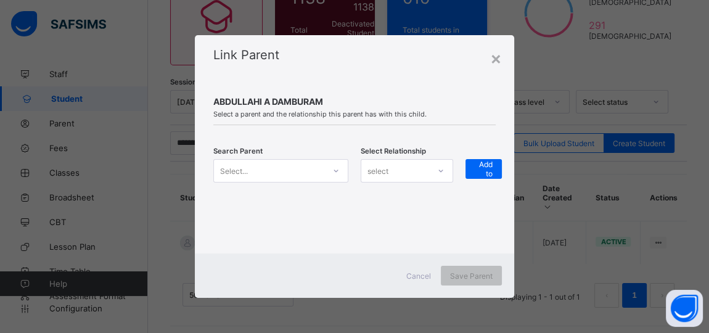
click at [336, 172] on icon at bounding box center [336, 171] width 4 height 2
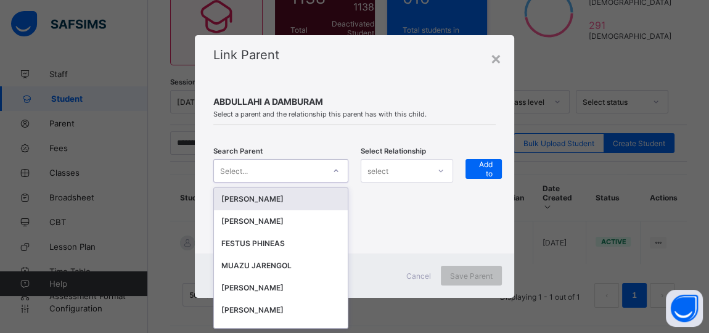
scroll to position [0, 0]
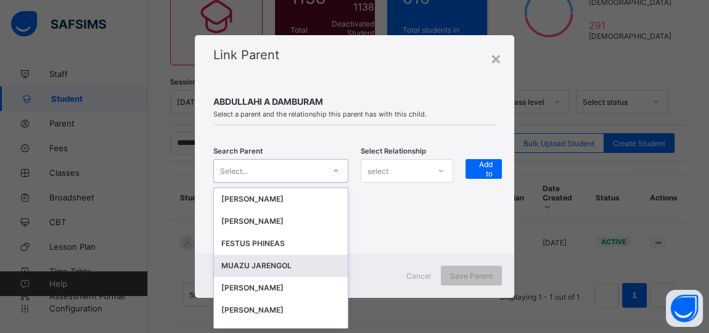
click at [269, 262] on div "MUAZU JARENGOL" at bounding box center [280, 266] width 119 height 12
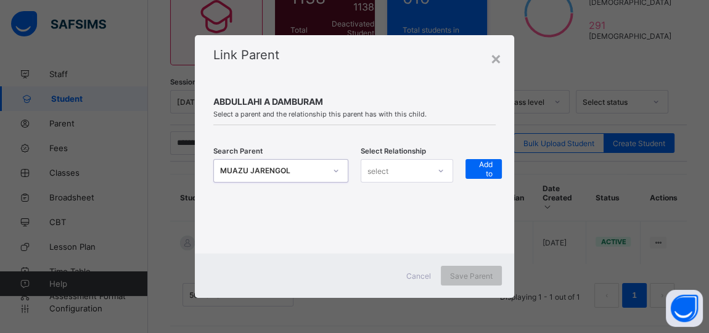
click at [393, 168] on div "select" at bounding box center [395, 170] width 68 height 17
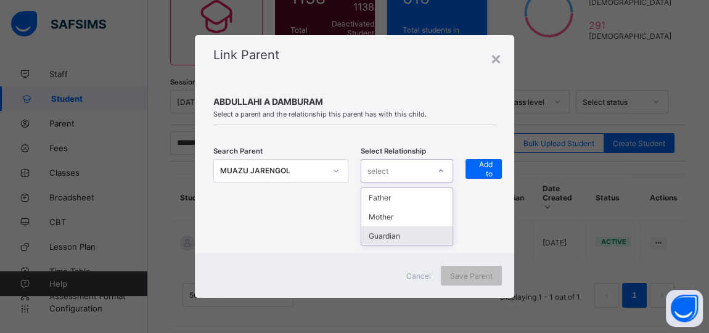
click at [392, 236] on div "Guardian" at bounding box center [406, 235] width 91 height 19
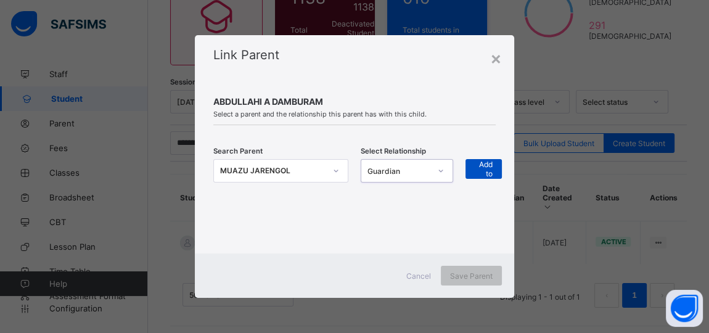
click at [481, 165] on span "+ Add to list" at bounding box center [484, 168] width 18 height 37
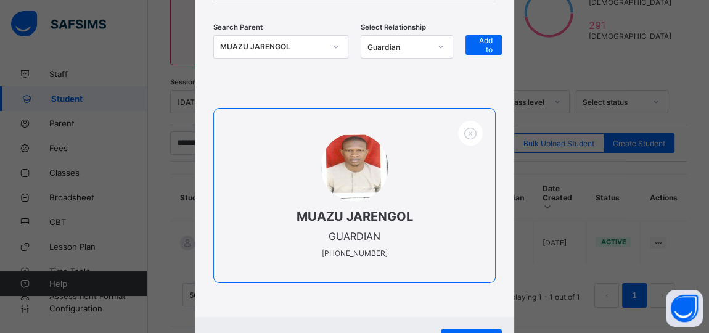
scroll to position [178, 0]
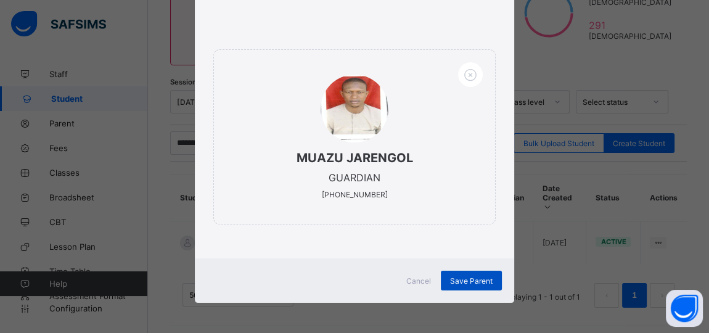
click at [467, 281] on span "Save Parent" at bounding box center [471, 280] width 43 height 9
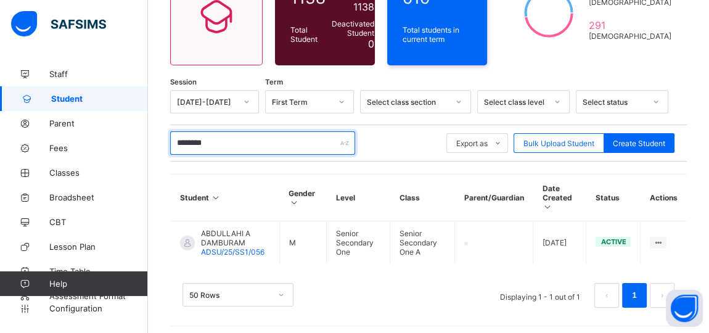
click at [253, 145] on input "********" at bounding box center [262, 142] width 185 height 23
type input "*"
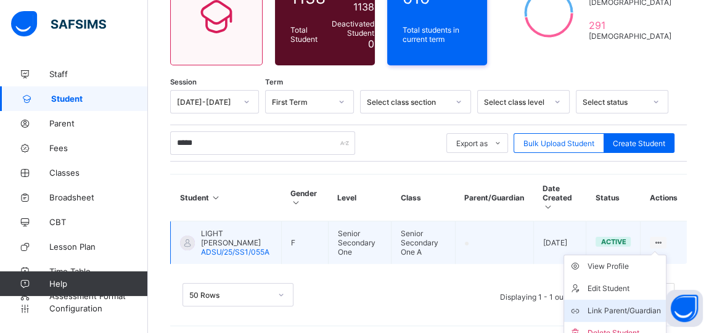
click at [641, 305] on div "Link Parent/Guardian" at bounding box center [624, 311] width 73 height 12
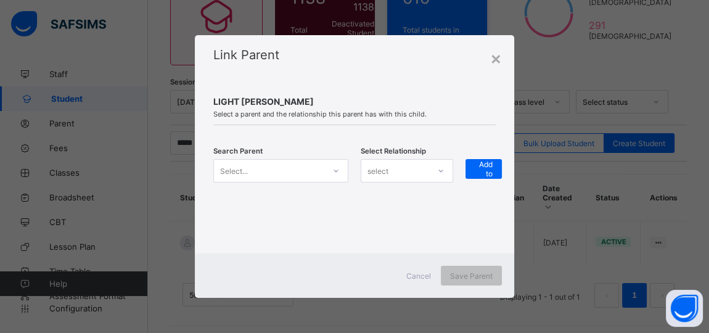
click at [335, 173] on icon at bounding box center [335, 171] width 7 height 12
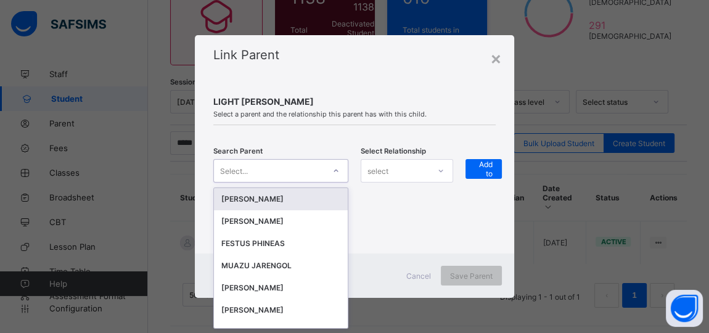
scroll to position [0, 0]
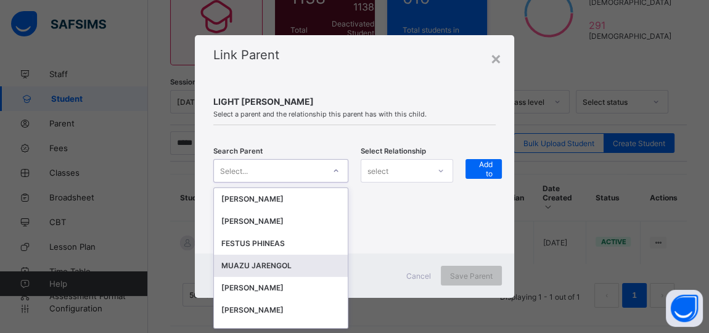
click at [264, 262] on div "MUAZU JARENGOL" at bounding box center [280, 266] width 119 height 12
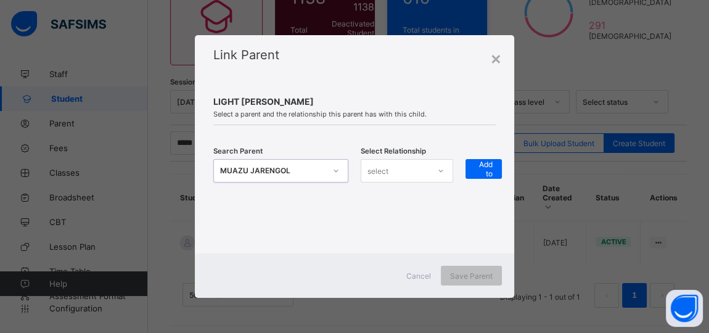
click at [430, 173] on div at bounding box center [440, 171] width 23 height 22
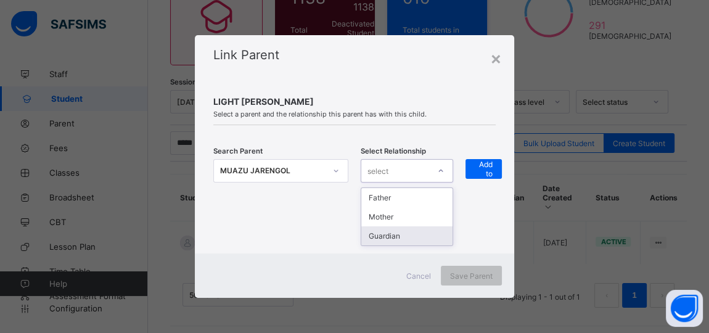
click at [402, 234] on div "Guardian" at bounding box center [406, 235] width 91 height 19
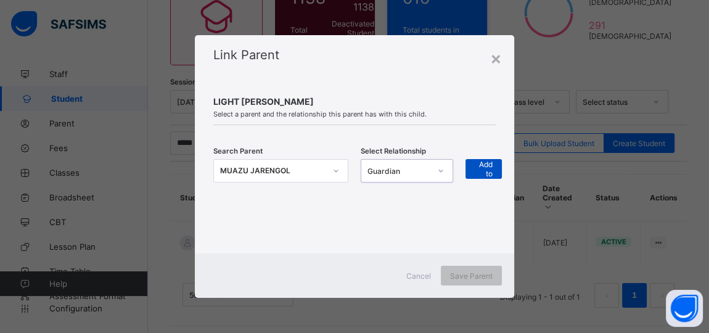
click at [485, 166] on span "+ Add to list" at bounding box center [484, 168] width 18 height 37
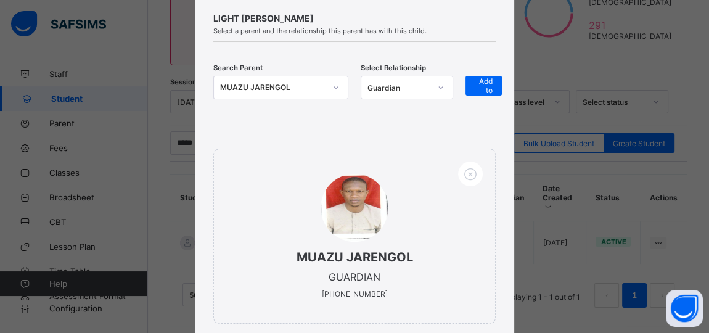
scroll to position [178, 0]
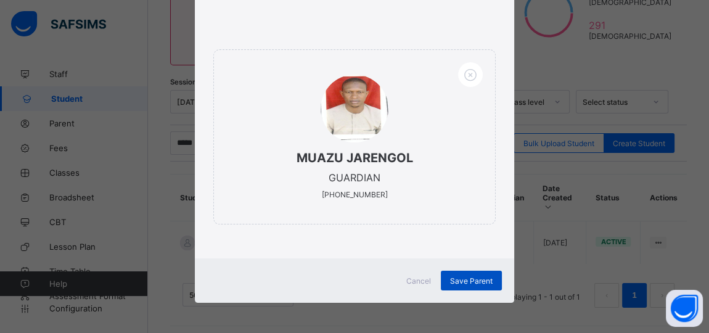
click at [473, 276] on span "Save Parent" at bounding box center [471, 280] width 43 height 9
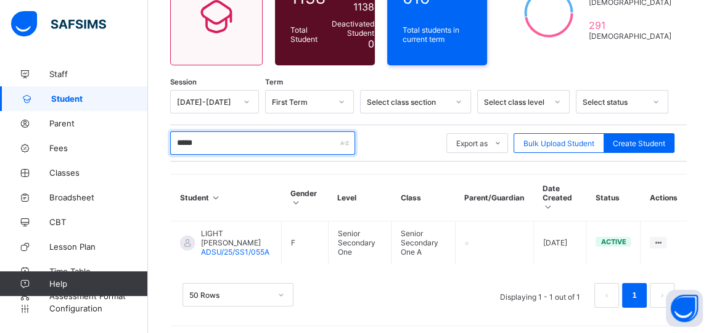
click at [208, 137] on input "*****" at bounding box center [262, 142] width 185 height 23
type input "*"
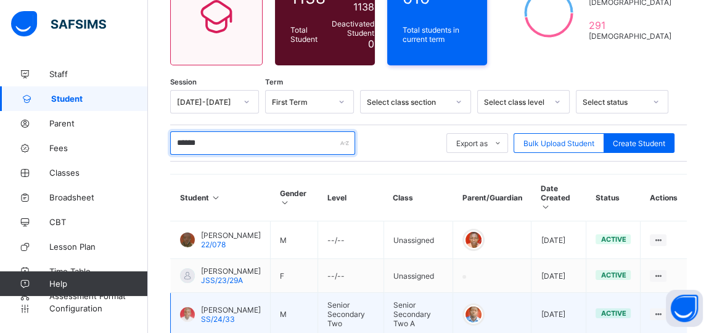
scroll to position [265, 0]
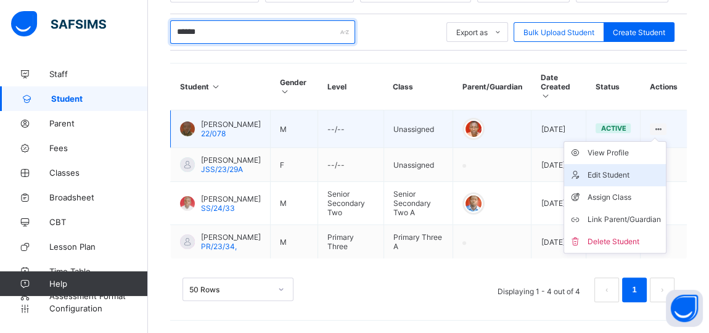
type input "******"
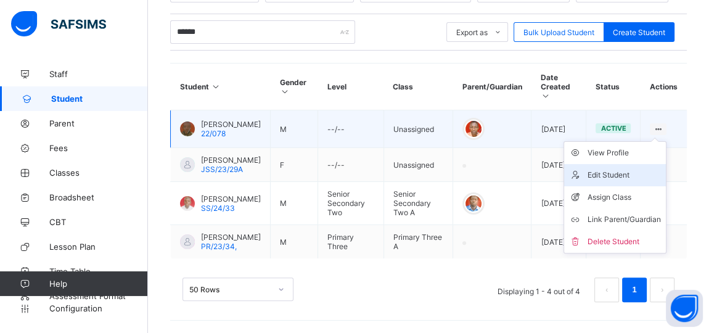
click at [613, 169] on div "Edit Student" at bounding box center [624, 175] width 73 height 12
select select "**"
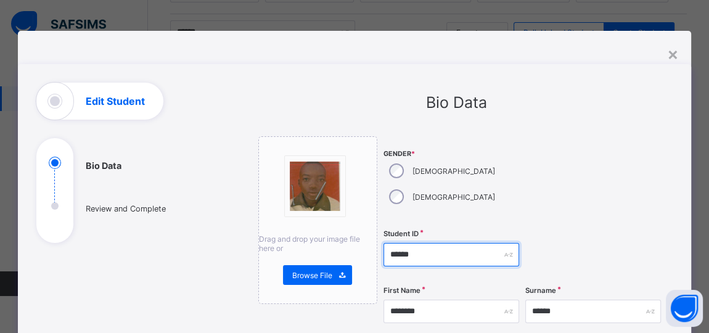
scroll to position [112, 0]
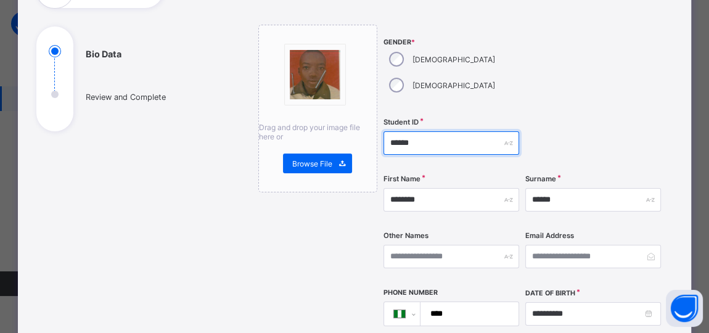
click at [416, 131] on input "******" at bounding box center [452, 142] width 136 height 23
type input "*"
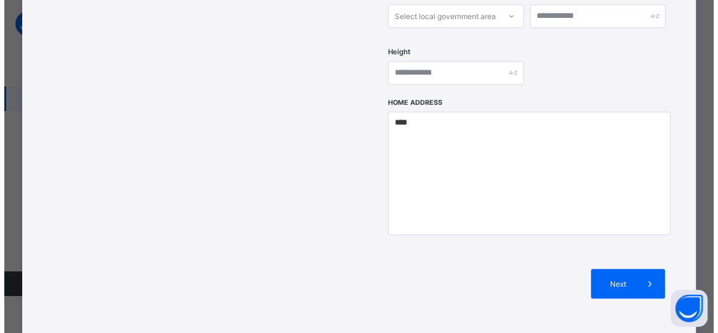
scroll to position [561, 0]
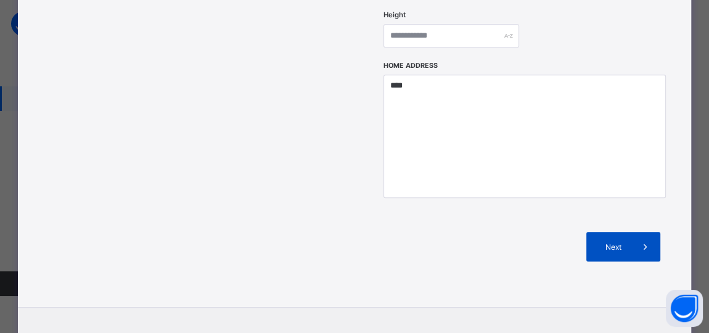
type input "**********"
click at [627, 242] on span "Next" at bounding box center [613, 246] width 35 height 9
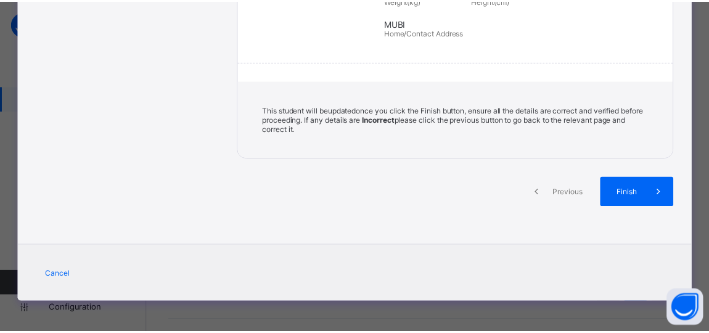
scroll to position [312, 0]
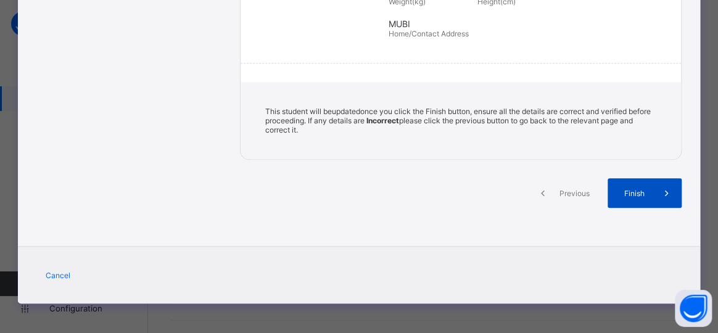
click at [652, 189] on span at bounding box center [667, 193] width 30 height 30
click at [636, 197] on div "active" at bounding box center [621, 202] width 35 height 10
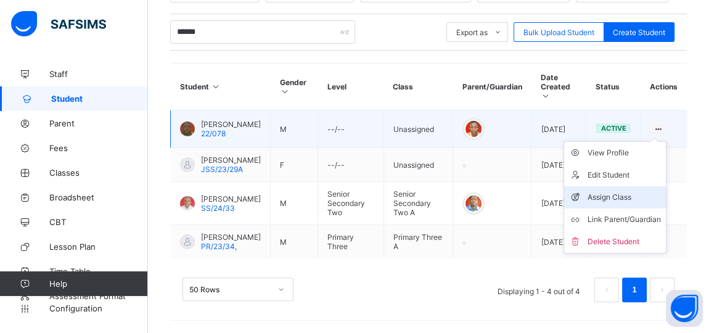
click at [620, 191] on div "Assign Class" at bounding box center [624, 197] width 73 height 12
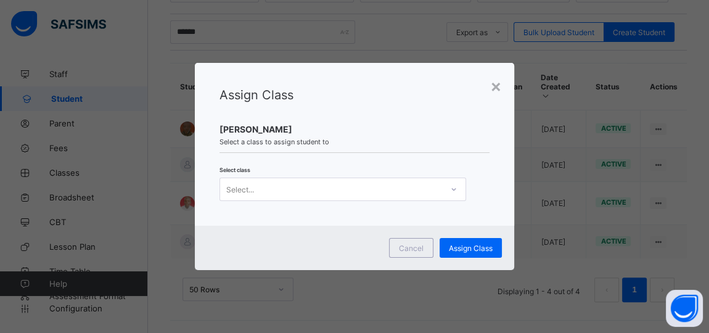
click at [450, 189] on icon at bounding box center [453, 189] width 7 height 12
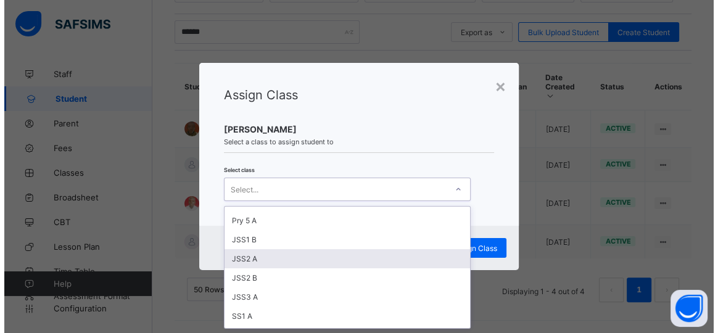
scroll to position [224, 0]
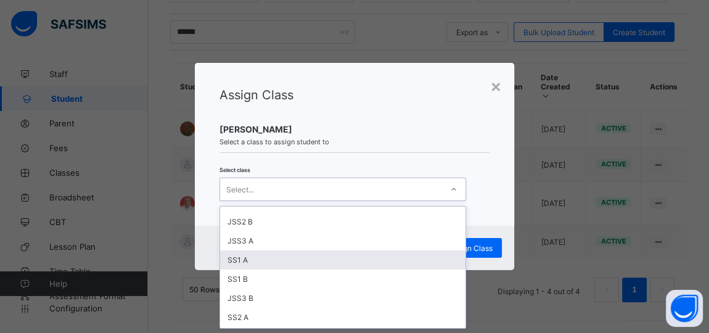
click at [235, 256] on div "SS1 A" at bounding box center [342, 259] width 245 height 19
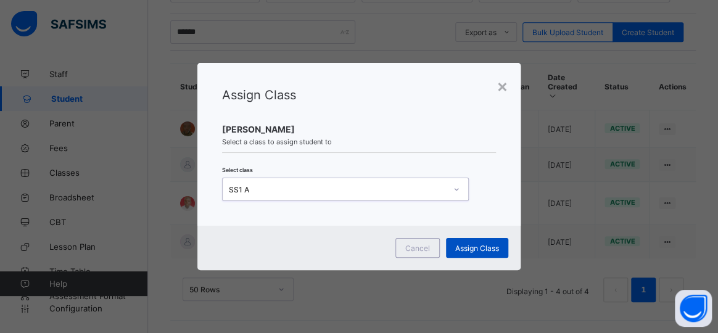
click at [471, 247] on span "Assign Class" at bounding box center [477, 248] width 44 height 9
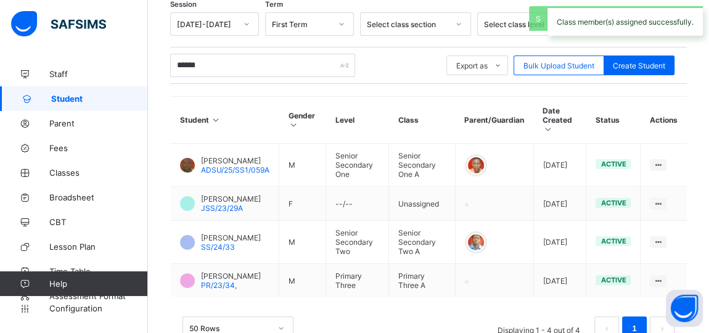
scroll to position [256, 0]
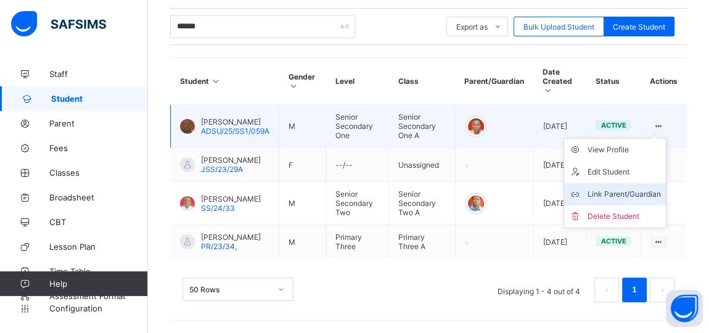
click at [626, 188] on div "Link Parent/Guardian" at bounding box center [624, 194] width 73 height 12
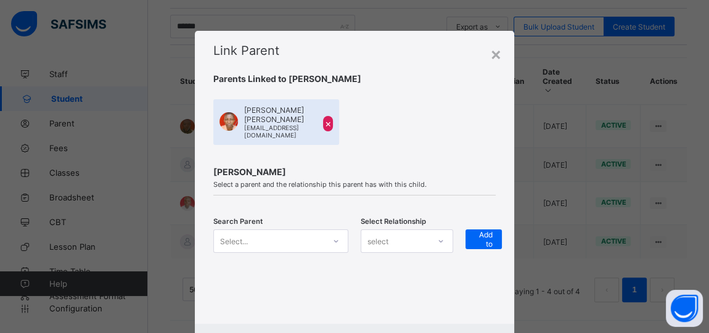
click at [335, 239] on div "Select..." at bounding box center [280, 240] width 135 height 23
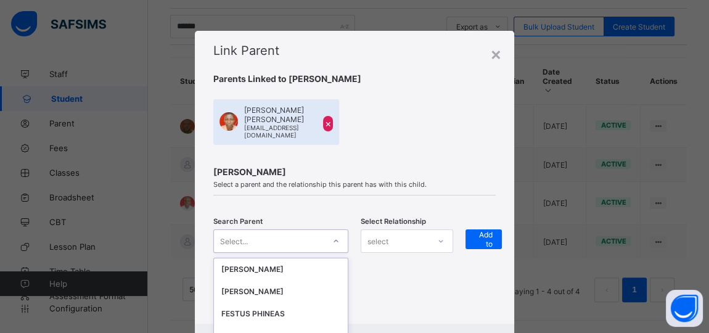
scroll to position [104, 0]
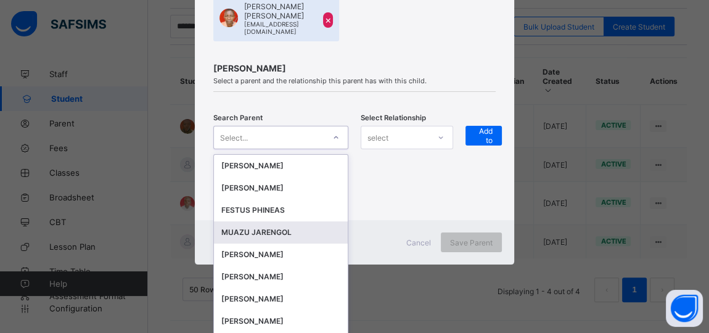
click at [252, 226] on div "MUAZU JARENGOL" at bounding box center [280, 232] width 119 height 12
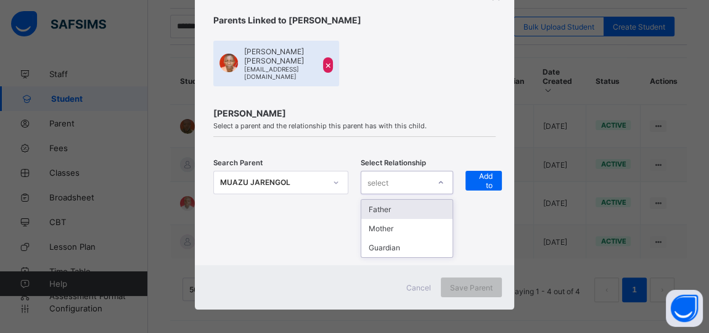
click at [435, 176] on div at bounding box center [440, 183] width 21 height 20
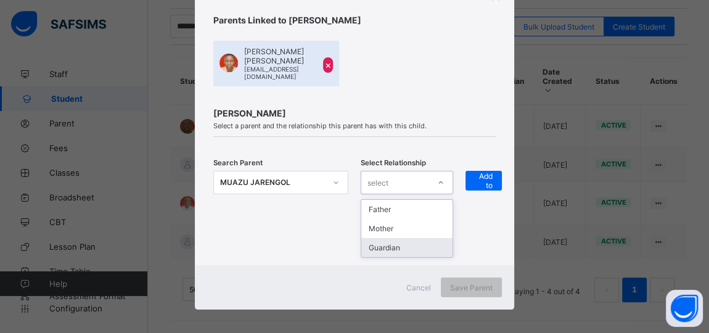
drag, startPoint x: 388, startPoint y: 239, endPoint x: 435, endPoint y: 191, distance: 66.7
click at [390, 238] on div "Guardian" at bounding box center [406, 247] width 91 height 19
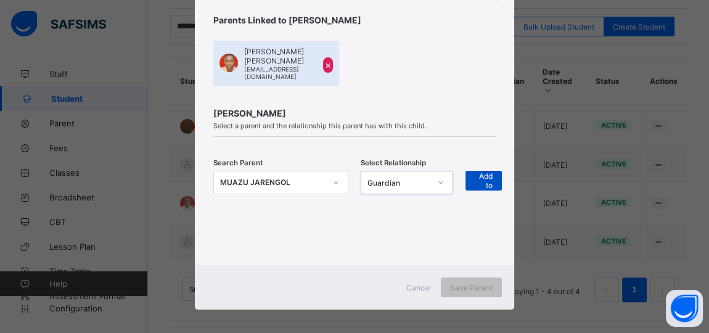
click at [488, 166] on span "+ Add to list" at bounding box center [484, 180] width 18 height 37
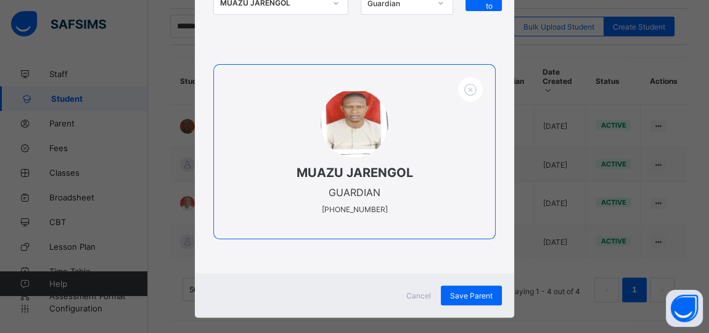
scroll to position [245, 0]
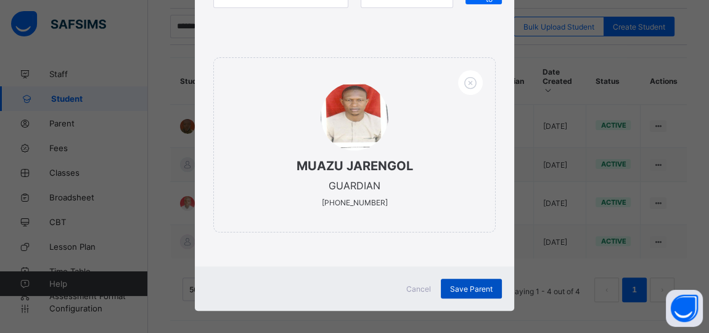
click at [459, 284] on span "Save Parent" at bounding box center [471, 288] width 43 height 9
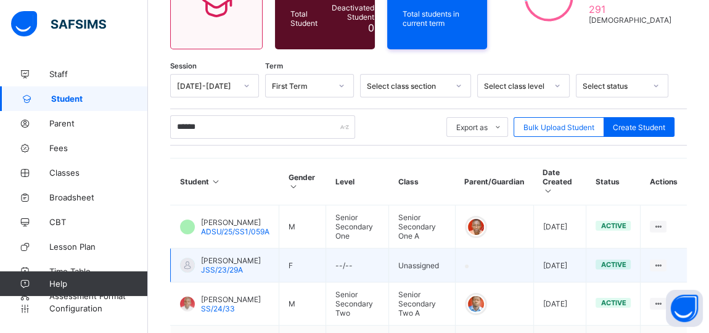
scroll to position [144, 0]
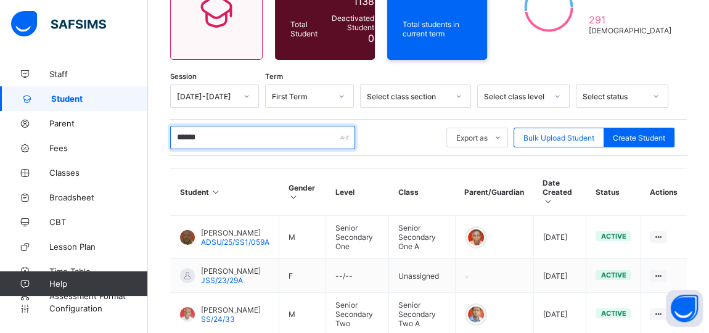
click at [232, 133] on input "******" at bounding box center [262, 137] width 185 height 23
type input "*"
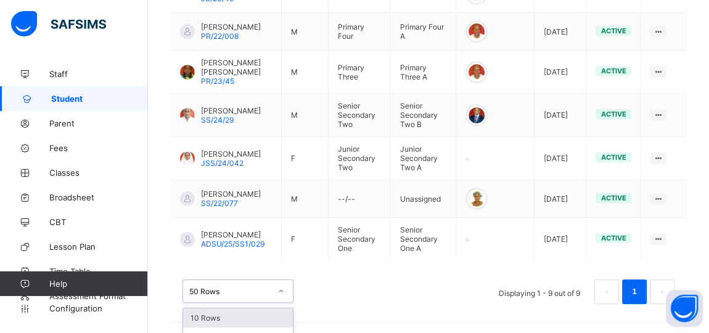
scroll to position [483, 0]
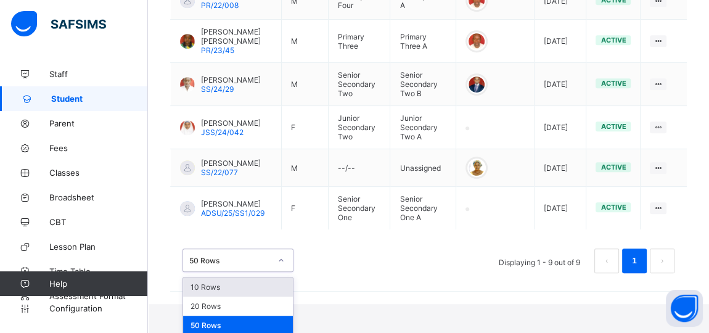
click at [281, 272] on div "option 10 Rows focused, 1 of 3. 3 results available. Use Up and Down to choose …" at bounding box center [238, 260] width 111 height 23
click at [265, 319] on div "50 Rows" at bounding box center [238, 325] width 110 height 19
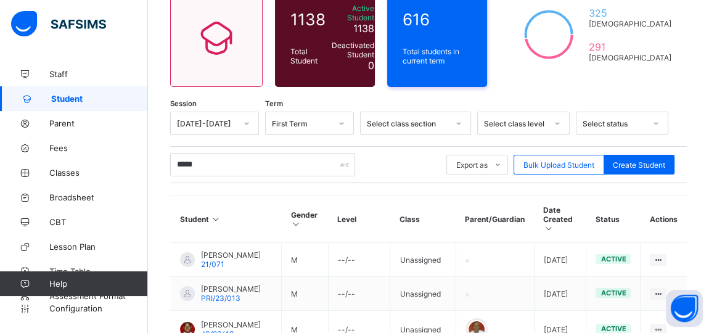
scroll to position [116, 0]
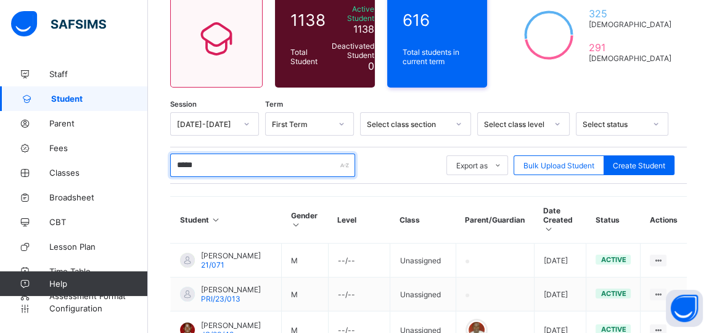
click at [218, 160] on input "*****" at bounding box center [262, 165] width 185 height 23
type input "*"
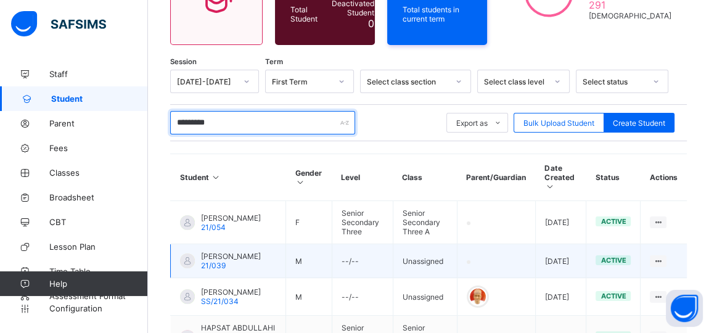
scroll to position [156, 0]
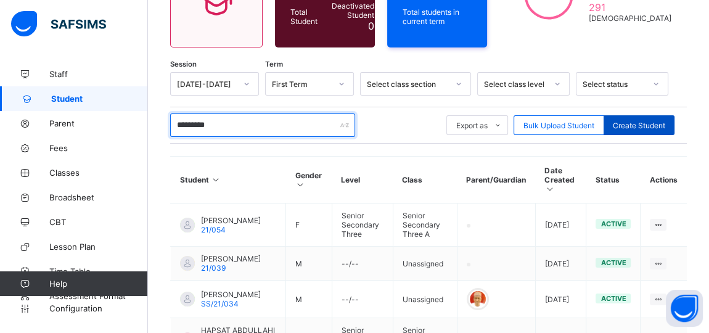
type input "*********"
click at [635, 121] on span "Create Student" at bounding box center [639, 125] width 52 height 9
select select "**"
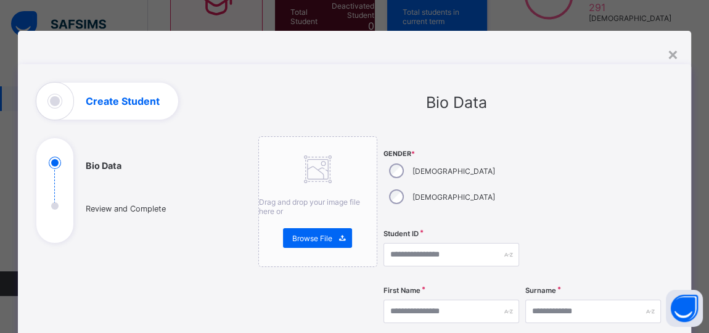
scroll to position [55, 0]
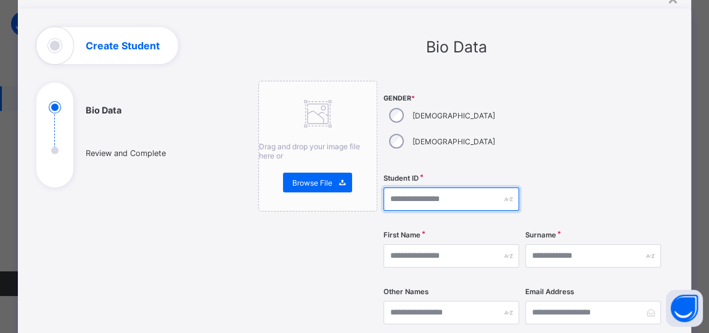
click at [419, 187] on input "text" at bounding box center [452, 198] width 136 height 23
type input "**********"
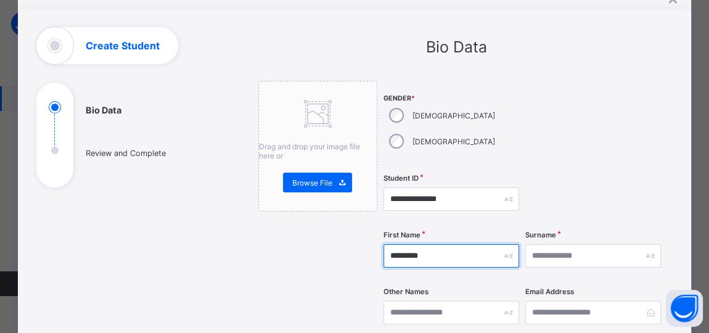
type input "*********"
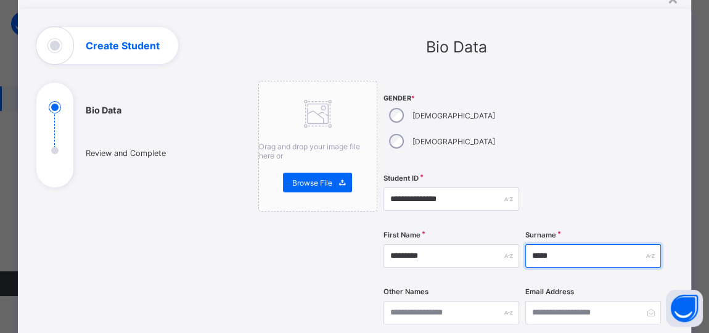
type input "*****"
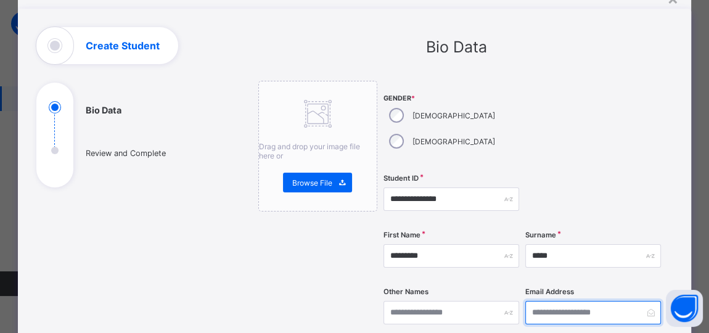
scroll to position [336, 0]
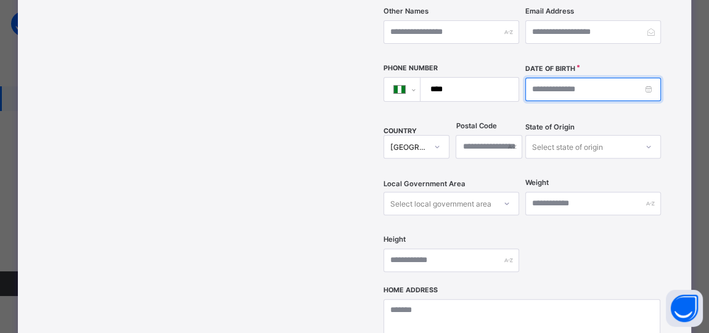
click at [548, 78] on input at bounding box center [593, 89] width 136 height 23
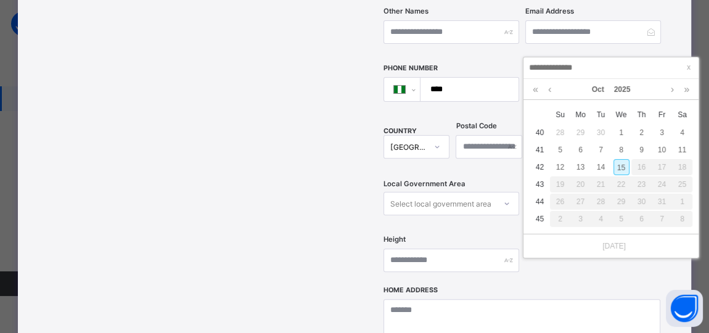
click at [551, 64] on input at bounding box center [611, 68] width 168 height 14
click at [531, 88] on link at bounding box center [536, 89] width 12 height 21
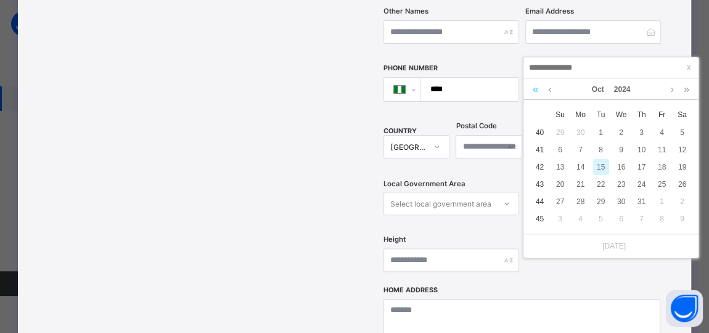
click at [530, 88] on link at bounding box center [536, 89] width 12 height 21
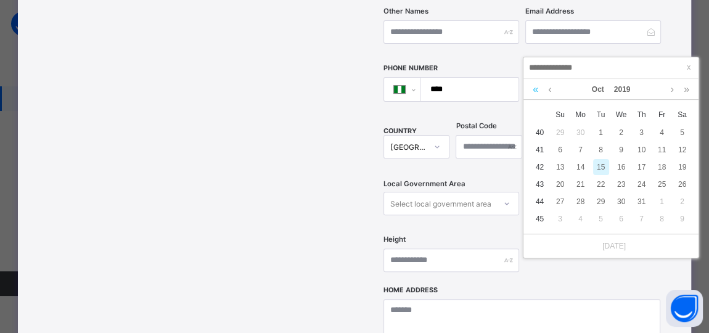
click at [531, 86] on link at bounding box center [536, 89] width 12 height 21
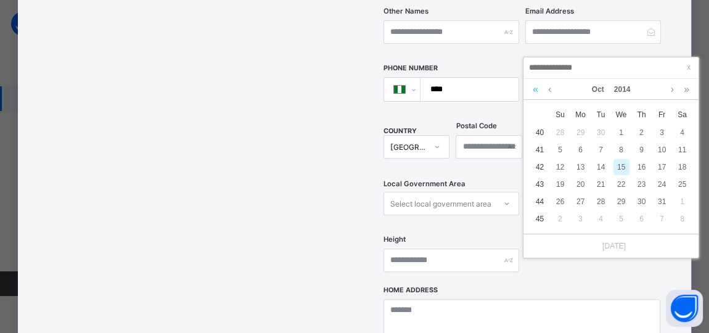
click at [531, 86] on link at bounding box center [536, 89] width 12 height 21
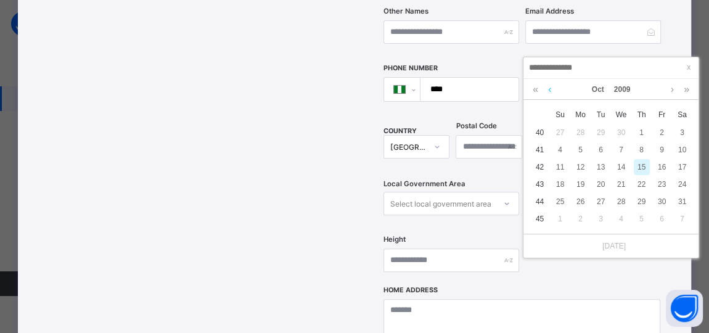
click at [548, 86] on link at bounding box center [549, 89] width 9 height 21
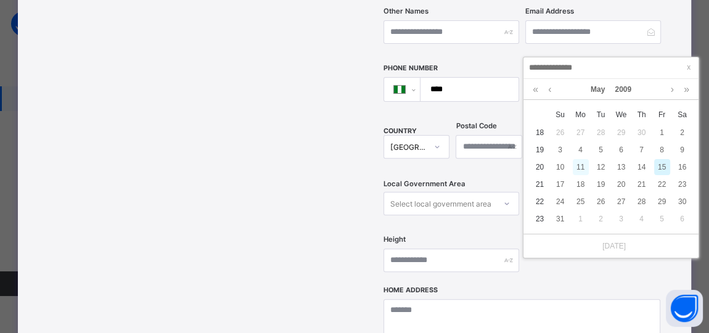
click at [578, 171] on div "11" at bounding box center [581, 167] width 16 height 16
type input "**********"
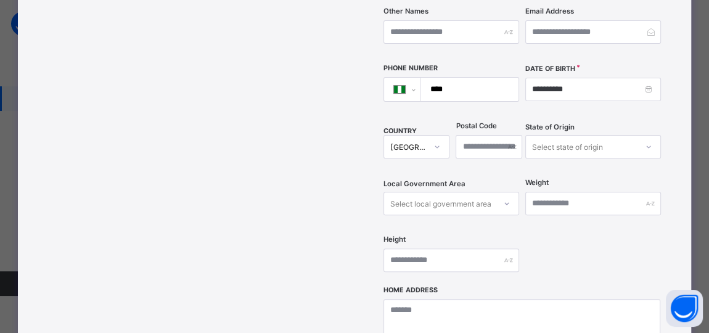
scroll to position [598, 0]
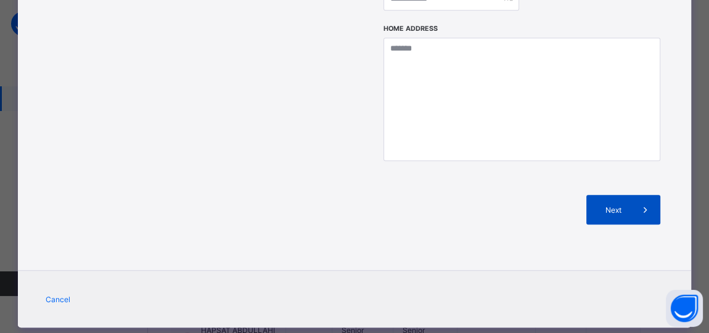
click at [622, 205] on span "Next" at bounding box center [613, 209] width 35 height 9
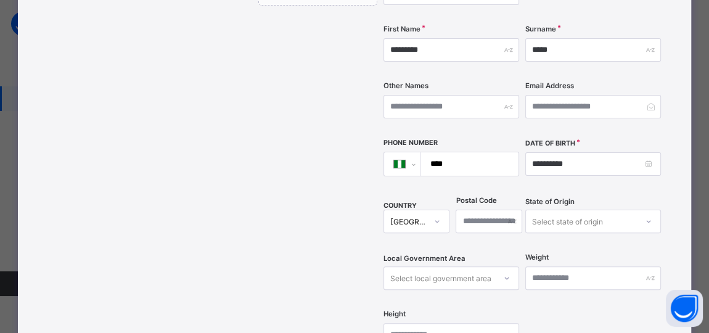
scroll to position [37, 0]
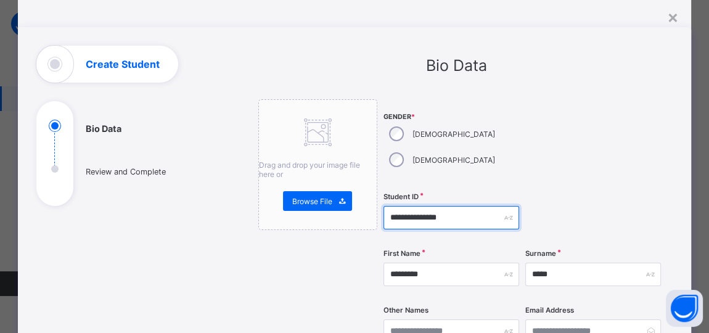
click at [462, 206] on input "**********" at bounding box center [452, 217] width 136 height 23
type input "**********"
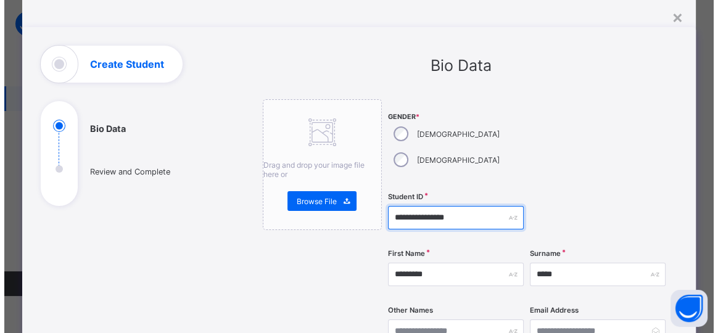
scroll to position [598, 0]
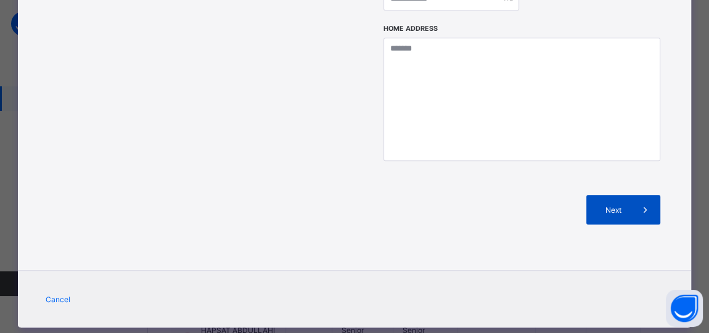
click at [630, 205] on span "Next" at bounding box center [613, 209] width 35 height 9
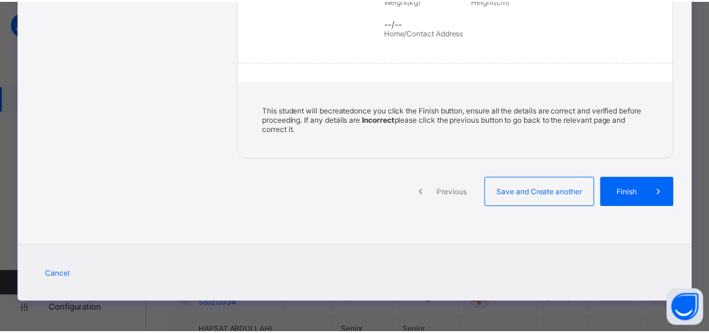
scroll to position [312, 0]
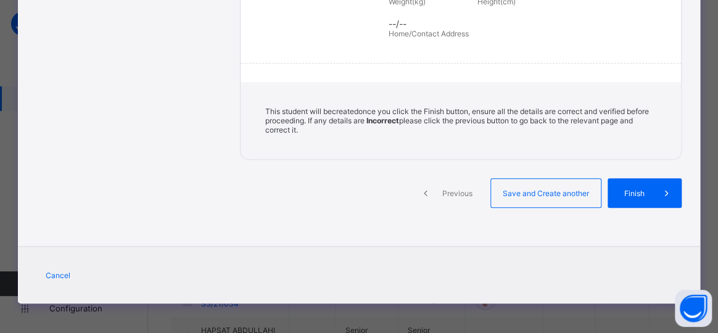
click at [625, 189] on span "Finish" at bounding box center [634, 193] width 35 height 9
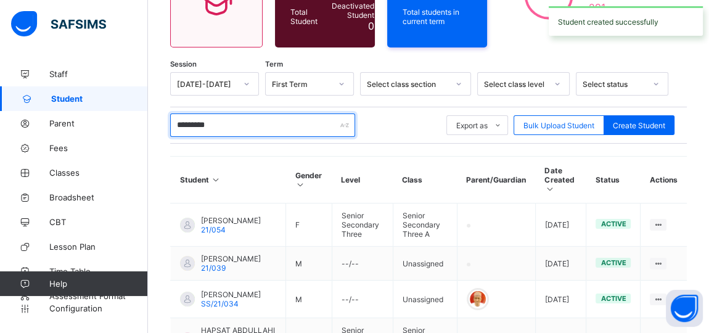
click at [247, 120] on input "*********" at bounding box center [262, 124] width 185 height 23
type input "*"
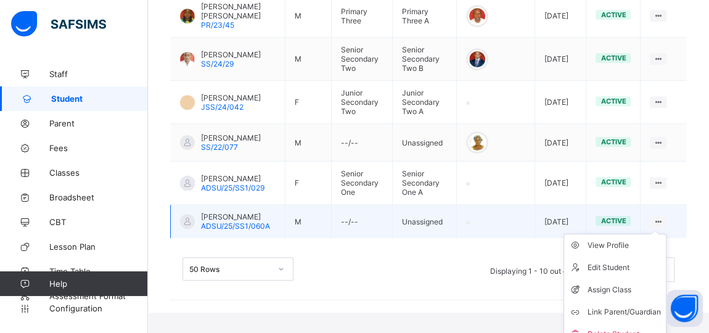
scroll to position [510, 0]
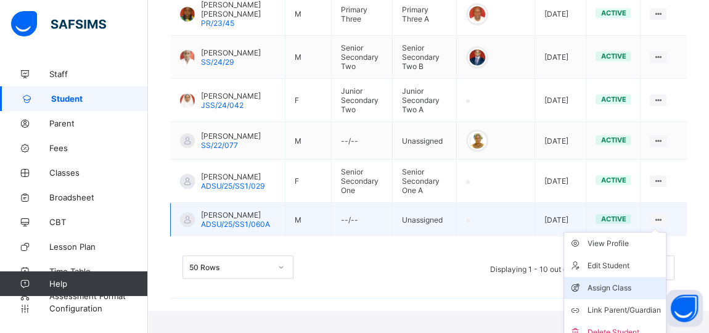
type input "*****"
click at [622, 282] on div "Assign Class" at bounding box center [624, 288] width 73 height 12
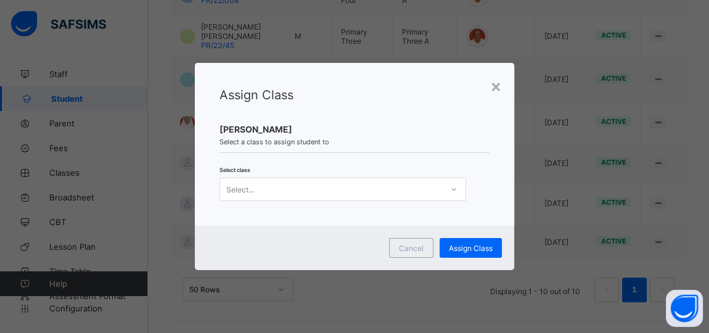
scroll to position [477, 0]
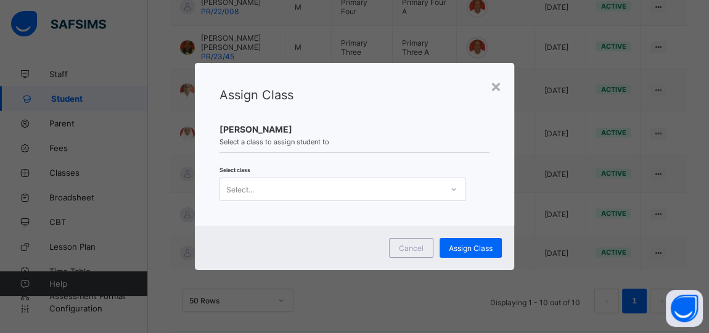
click at [394, 191] on div "Select..." at bounding box center [331, 189] width 222 height 17
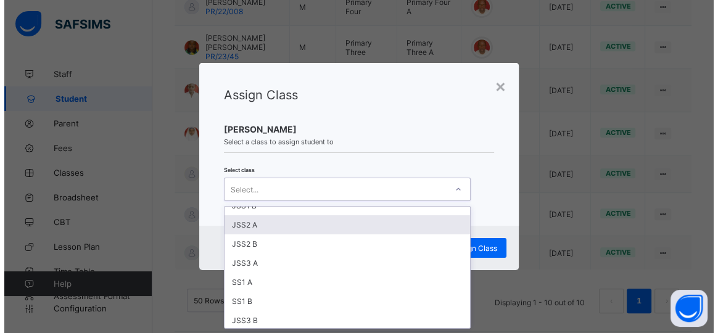
scroll to position [224, 0]
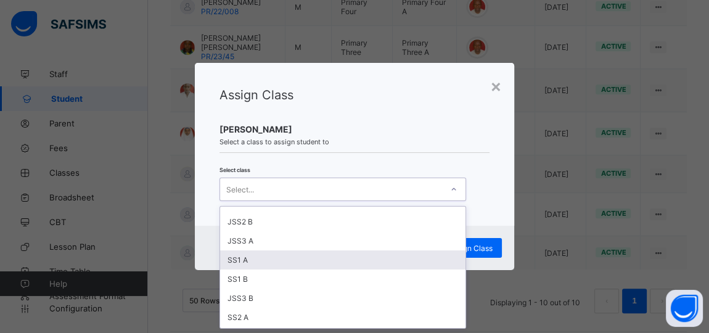
click at [239, 256] on div "SS1 A" at bounding box center [342, 259] width 245 height 19
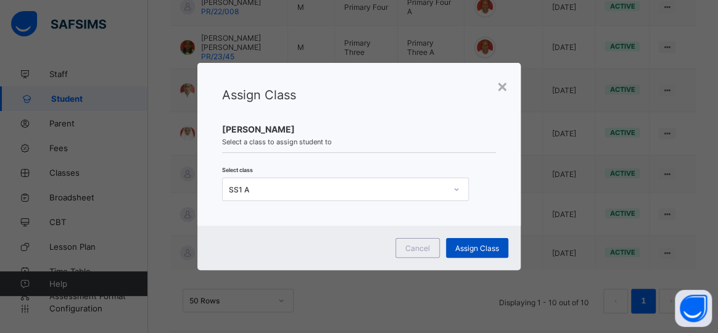
click at [477, 250] on span "Assign Class" at bounding box center [477, 248] width 44 height 9
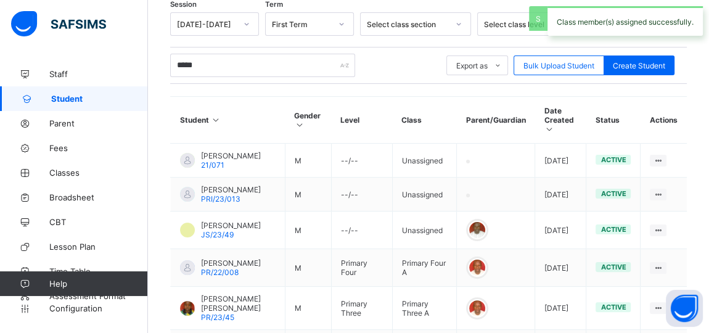
scroll to position [477, 0]
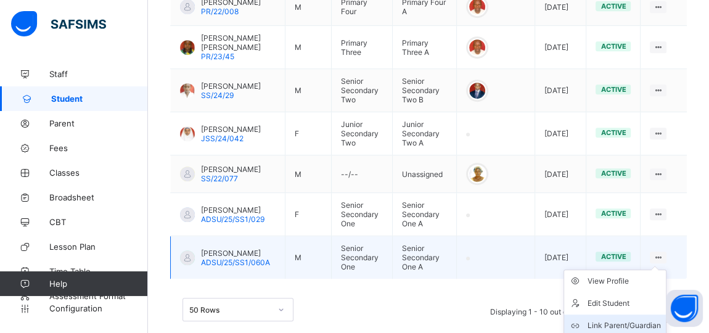
click at [621, 319] on div "Link Parent/Guardian" at bounding box center [624, 325] width 73 height 12
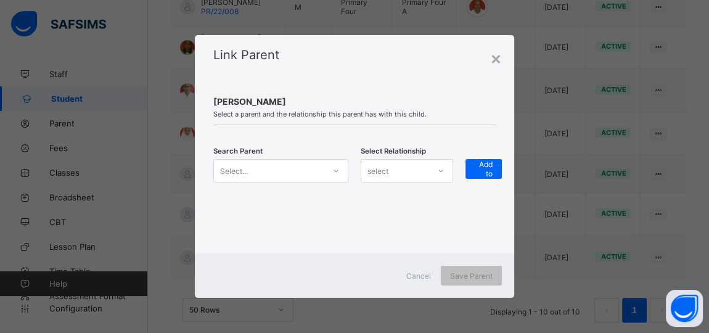
click at [274, 161] on div "Select..." at bounding box center [280, 170] width 135 height 23
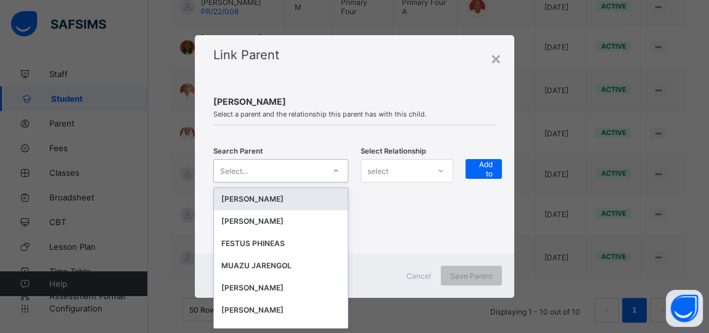
scroll to position [0, 0]
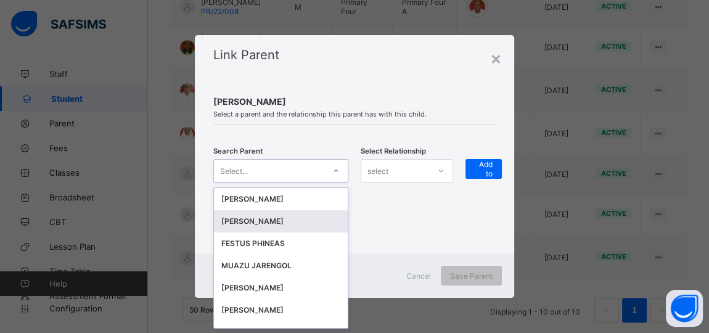
click at [255, 260] on div "MUAZU JARENGOL" at bounding box center [280, 266] width 119 height 12
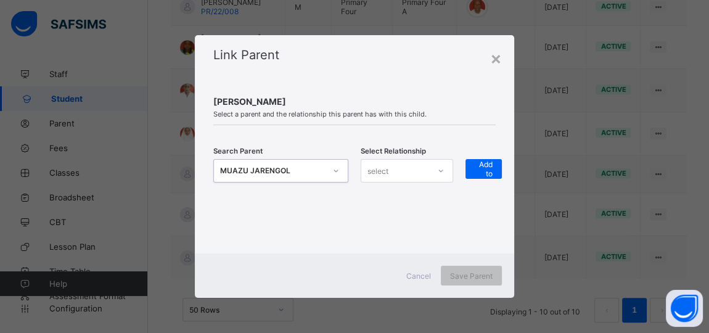
click at [382, 173] on div "select" at bounding box center [378, 170] width 21 height 23
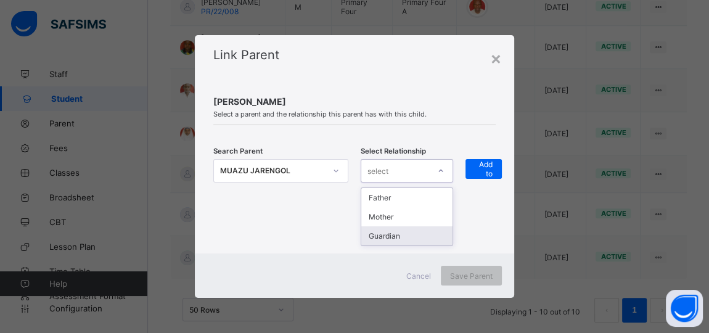
click at [382, 231] on div "Guardian" at bounding box center [406, 235] width 91 height 19
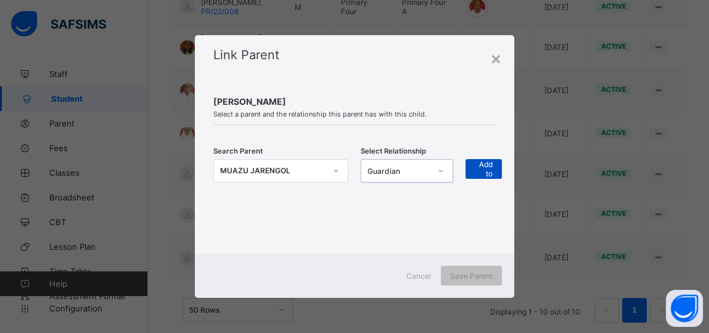
click at [488, 170] on span "+ Add to list" at bounding box center [484, 168] width 18 height 37
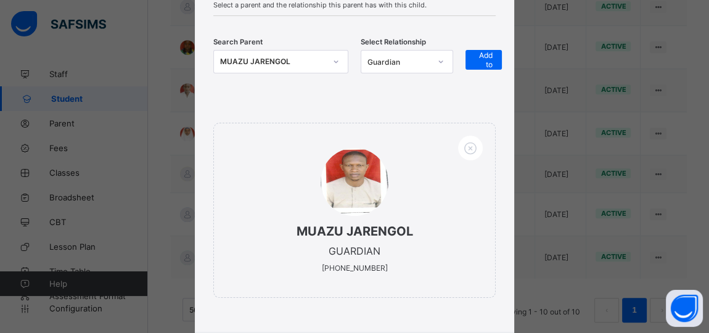
scroll to position [178, 0]
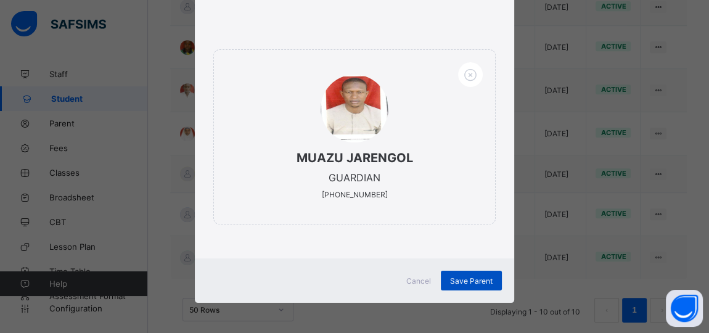
click at [456, 277] on span "Save Parent" at bounding box center [471, 280] width 43 height 9
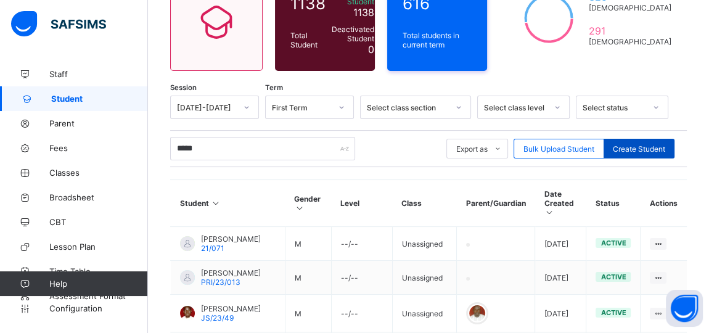
scroll to position [168, 0]
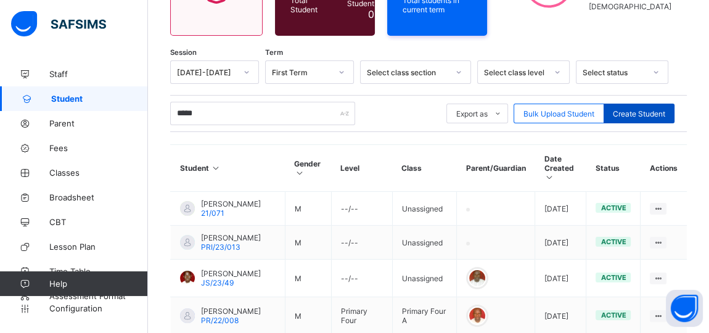
click at [633, 110] on span "Create Student" at bounding box center [639, 113] width 52 height 9
select select "**"
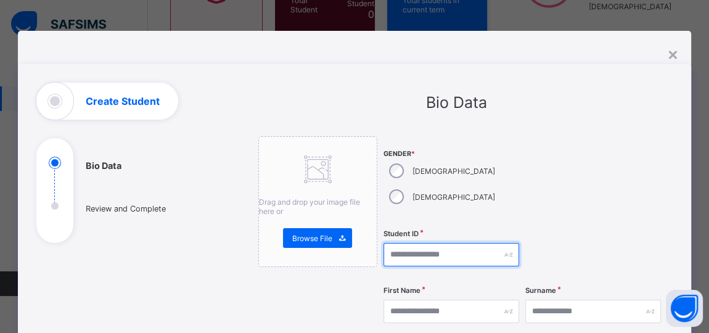
click at [420, 243] on input "text" at bounding box center [452, 254] width 136 height 23
type input "**********"
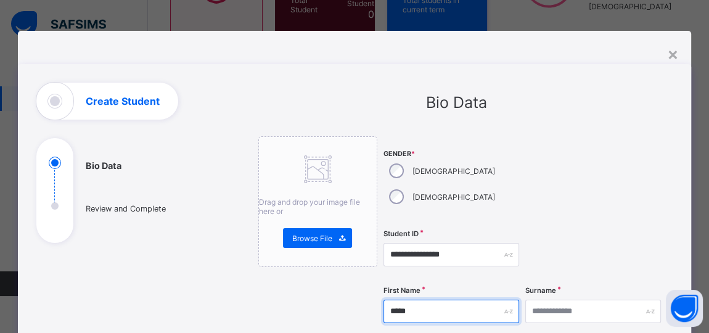
type input "*****"
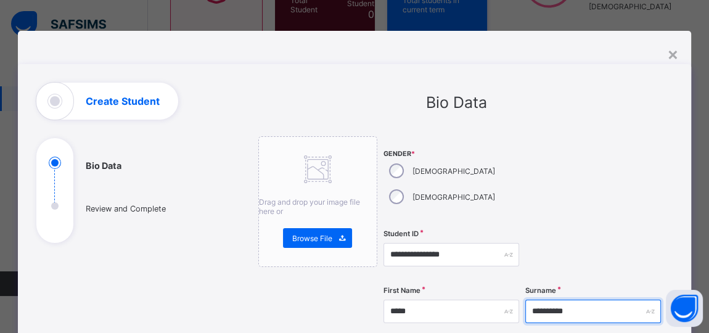
type input "**********"
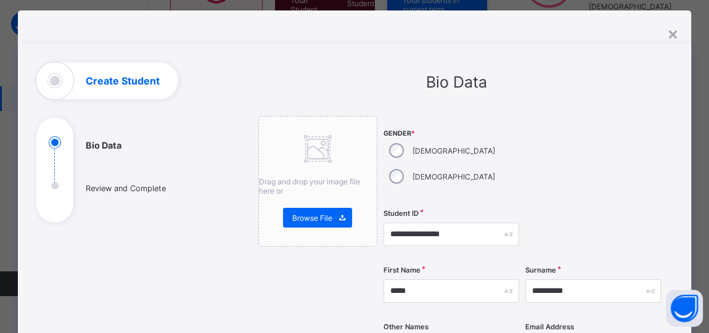
scroll to position [245, 0]
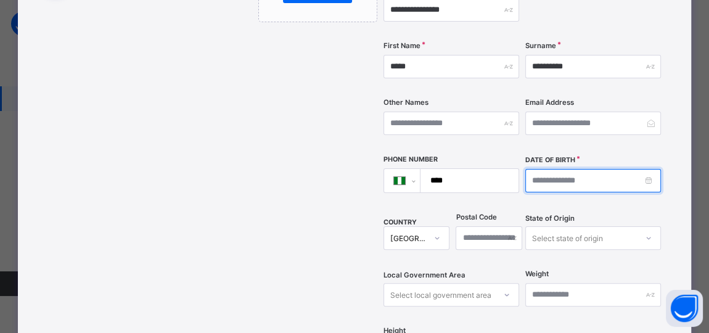
click at [562, 169] on input at bounding box center [593, 180] width 136 height 23
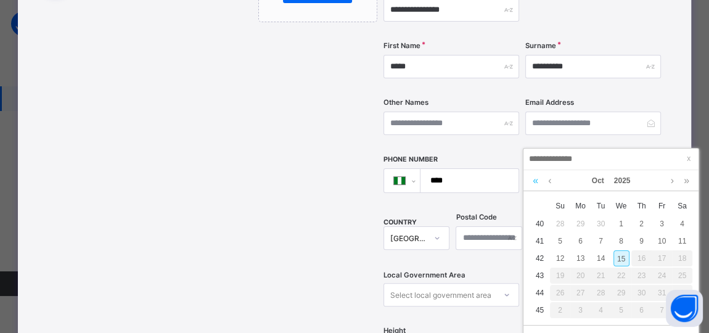
click at [538, 181] on link at bounding box center [536, 180] width 12 height 21
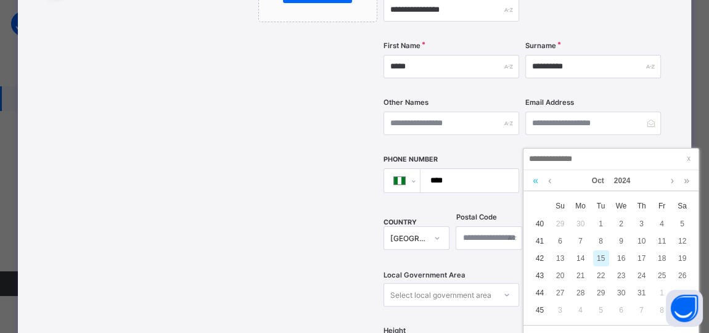
click at [538, 181] on link at bounding box center [536, 180] width 12 height 21
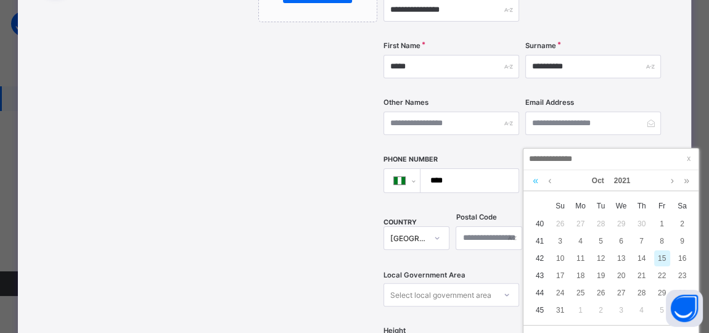
click at [538, 181] on link at bounding box center [536, 180] width 12 height 21
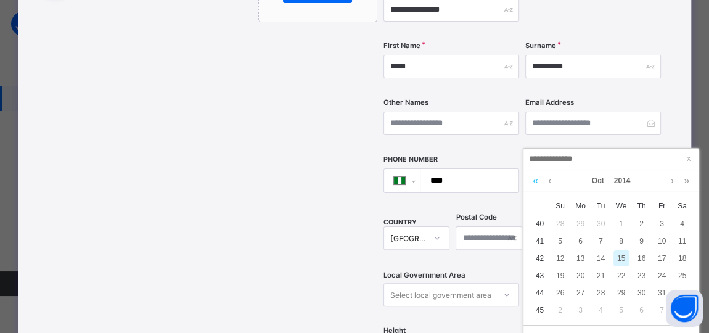
click at [538, 181] on link at bounding box center [536, 180] width 12 height 21
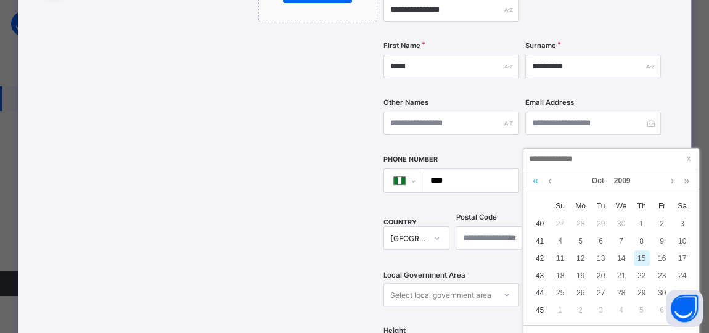
scroll to position [336, 0]
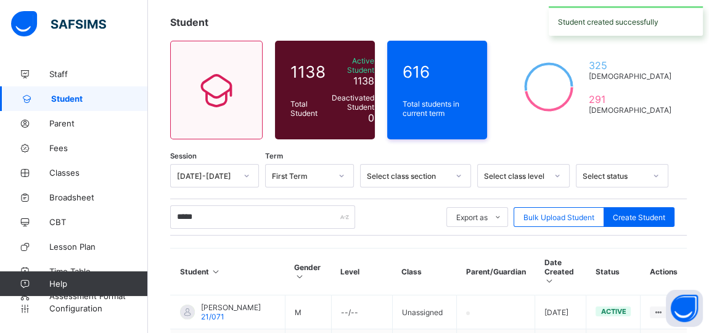
scroll to position [55, 0]
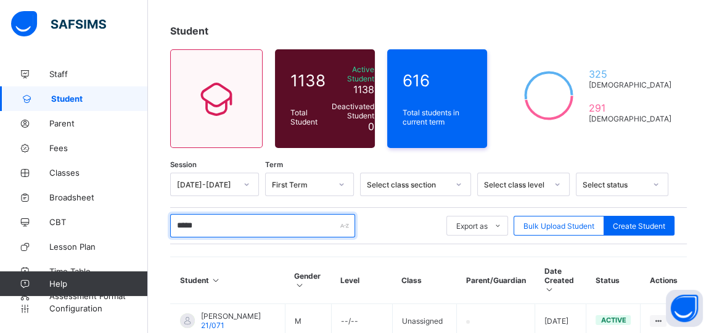
click at [225, 217] on input "*****" at bounding box center [262, 225] width 185 height 23
type input "*"
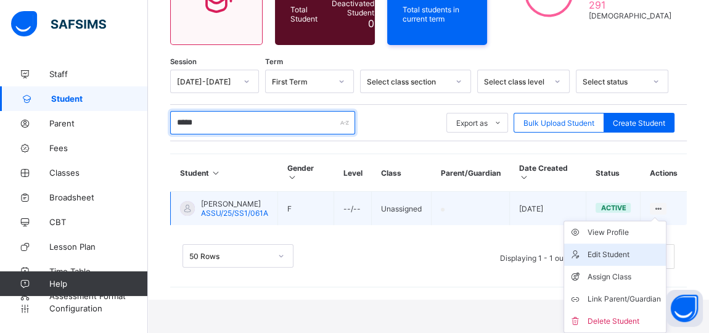
scroll to position [158, 0]
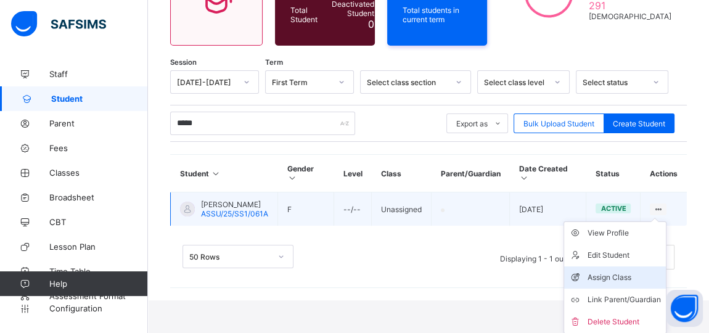
click at [608, 280] on div "Assign Class" at bounding box center [624, 277] width 73 height 12
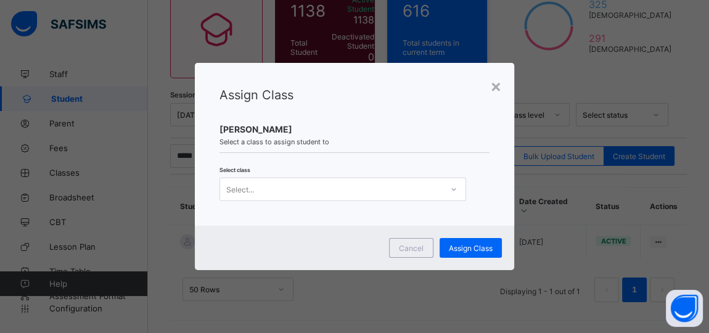
click at [395, 187] on div "Select..." at bounding box center [331, 189] width 222 height 17
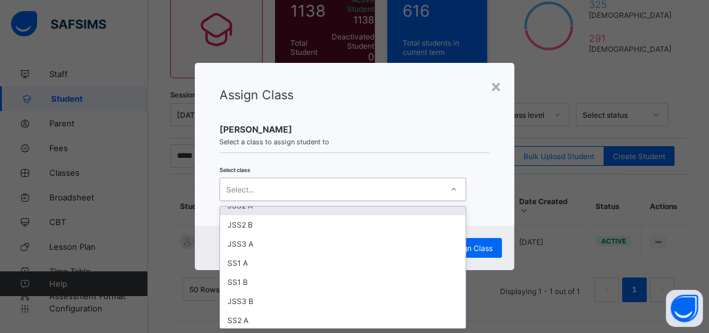
scroll to position [224, 0]
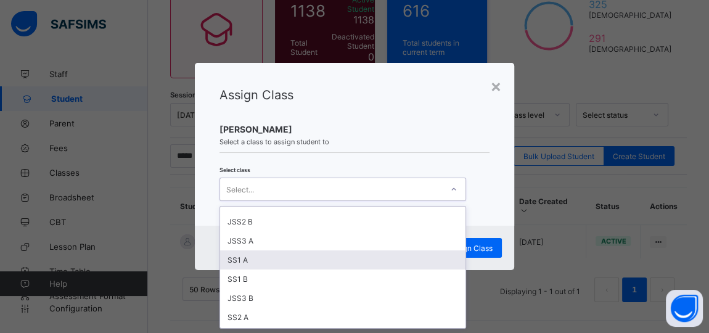
click at [244, 259] on div "SS1 A" at bounding box center [342, 259] width 245 height 19
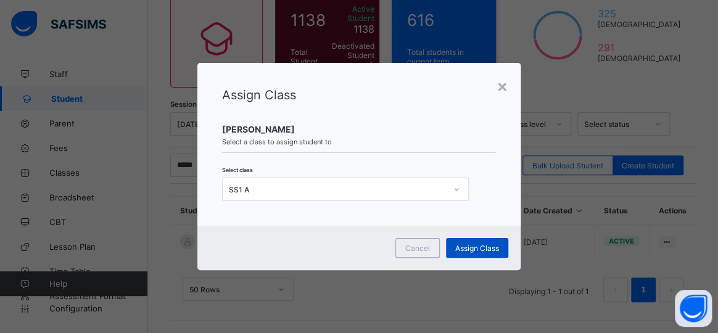
click at [475, 250] on span "Assign Class" at bounding box center [477, 248] width 44 height 9
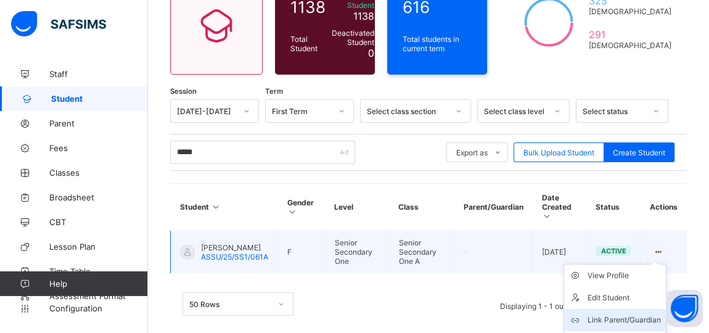
click at [634, 314] on div "Link Parent/Guardian" at bounding box center [624, 320] width 73 height 12
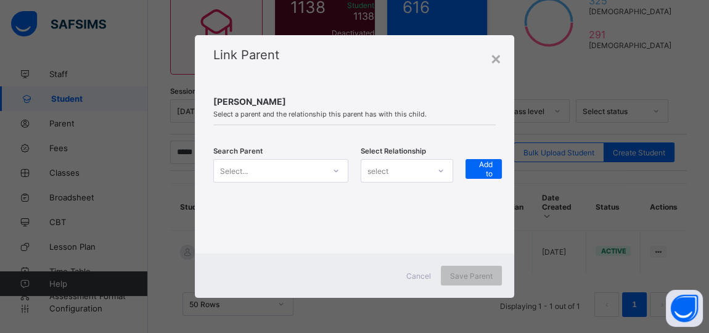
click at [337, 171] on icon at bounding box center [336, 171] width 4 height 2
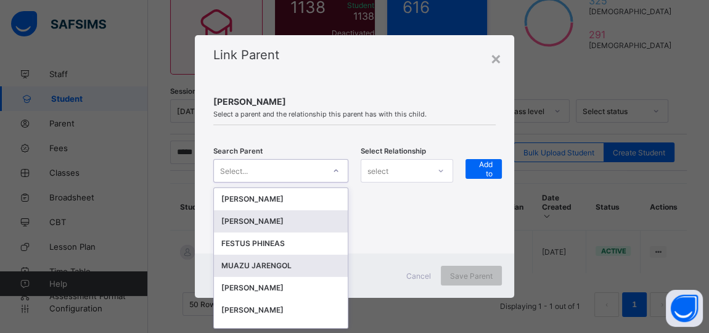
scroll to position [0, 0]
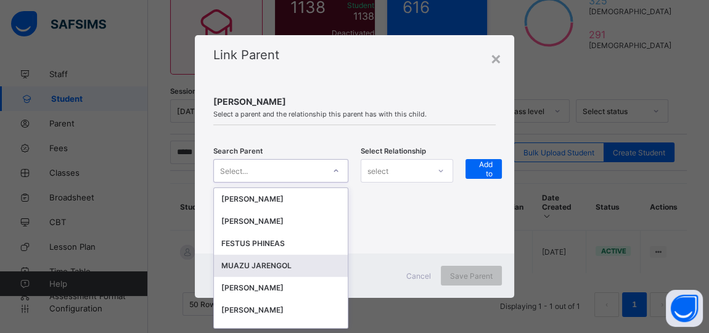
click at [273, 266] on div "MUAZU JARENGOL" at bounding box center [280, 266] width 119 height 12
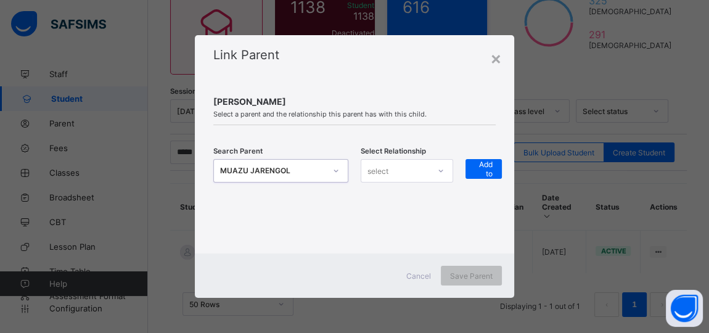
click at [419, 166] on div "select" at bounding box center [395, 170] width 68 height 17
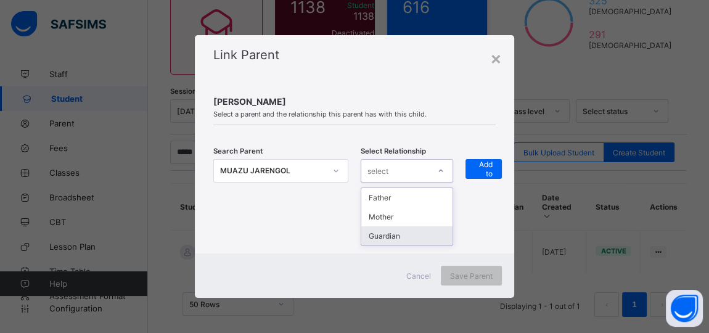
drag, startPoint x: 403, startPoint y: 240, endPoint x: 434, endPoint y: 211, distance: 43.2
click at [406, 237] on div "Guardian" at bounding box center [406, 235] width 91 height 19
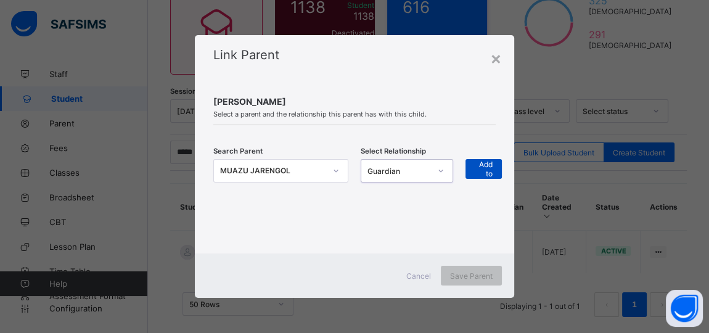
click at [487, 165] on span "+ Add to list" at bounding box center [484, 168] width 18 height 37
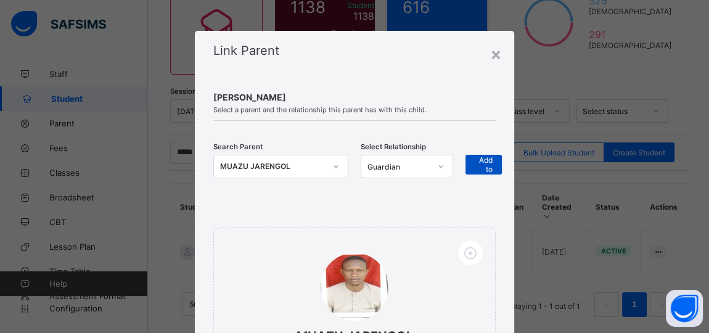
click at [484, 170] on span "+ Add to list" at bounding box center [484, 164] width 18 height 37
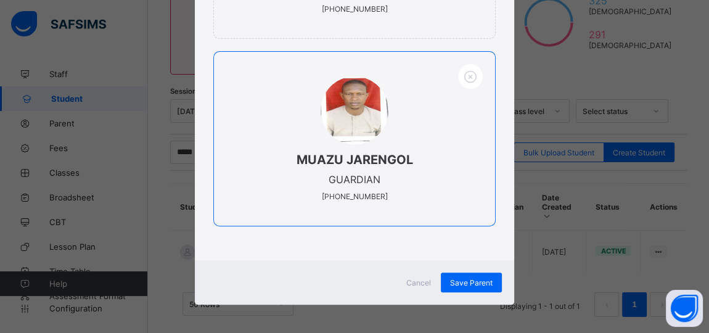
scroll to position [365, 0]
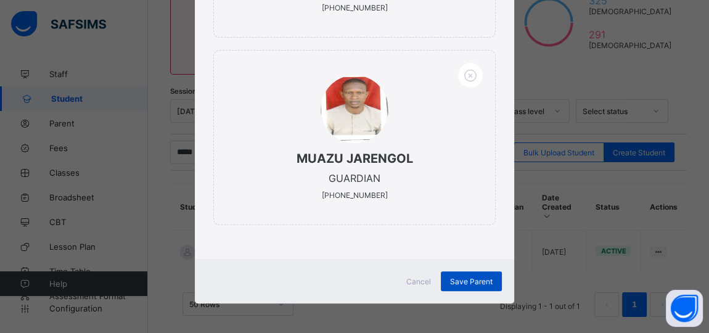
click at [466, 279] on span "Save Parent" at bounding box center [471, 281] width 43 height 9
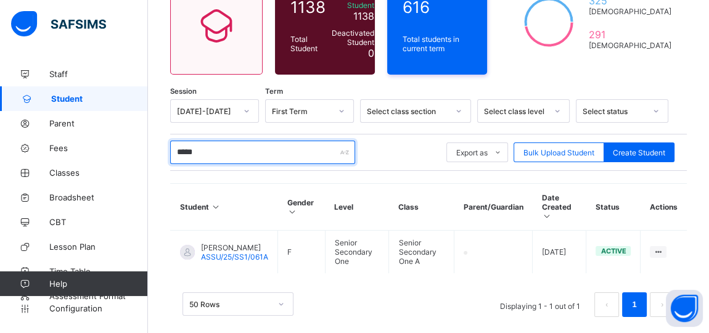
click at [210, 148] on input "*****" at bounding box center [262, 152] width 185 height 23
type input "*"
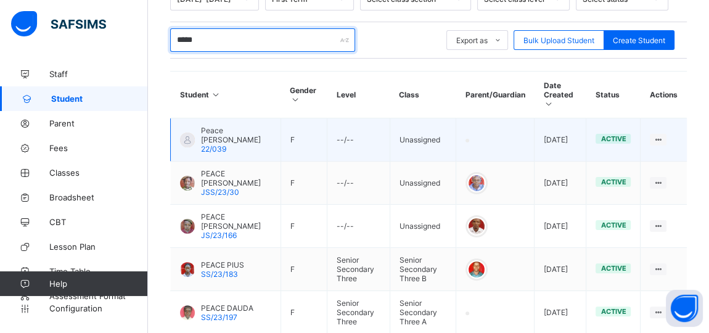
scroll to position [331, 0]
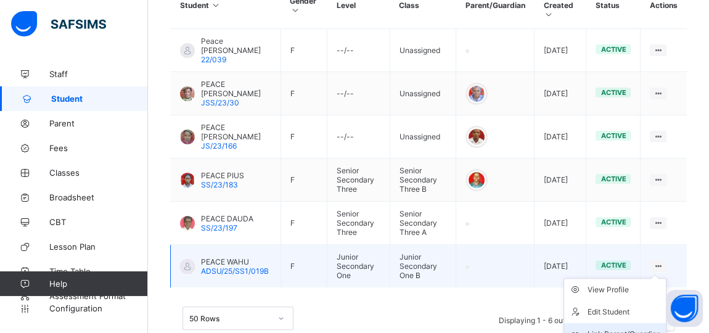
click at [644, 328] on div "Link Parent/Guardian" at bounding box center [624, 334] width 73 height 12
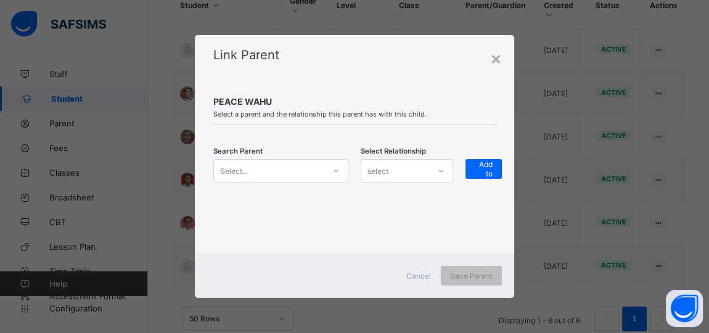
click at [334, 178] on div at bounding box center [336, 171] width 21 height 20
click at [335, 173] on icon at bounding box center [335, 171] width 7 height 12
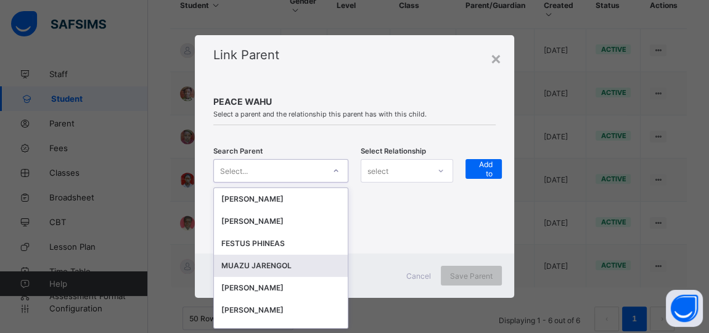
click at [268, 263] on div "MUAZU JARENGOL" at bounding box center [280, 266] width 119 height 12
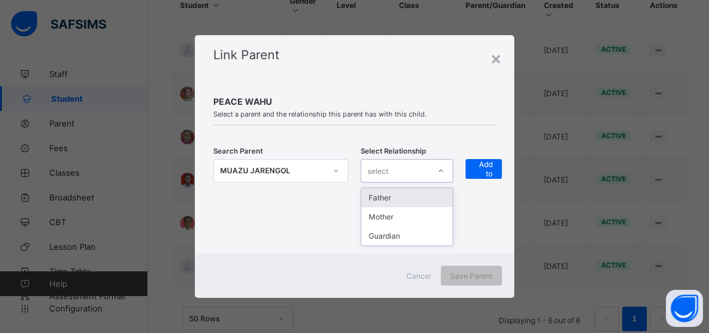
click at [446, 173] on div at bounding box center [440, 171] width 21 height 20
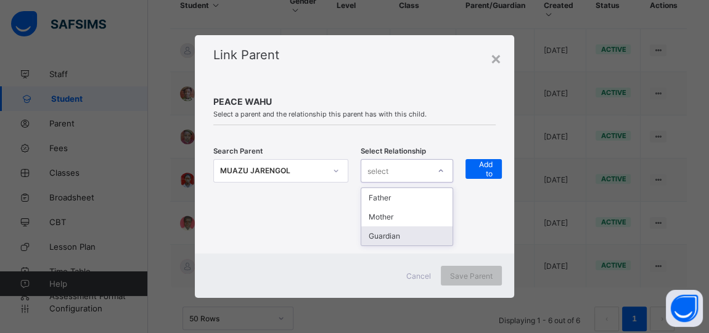
click at [393, 239] on div "Guardian" at bounding box center [406, 235] width 91 height 19
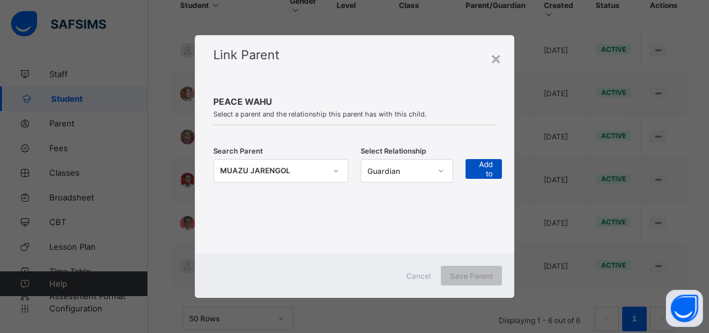
click at [485, 162] on span "+ Add to list" at bounding box center [484, 168] width 18 height 37
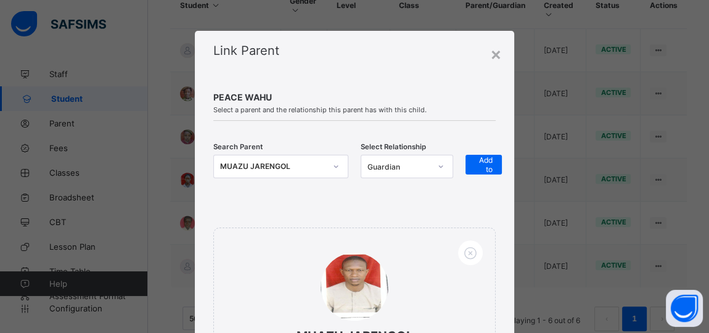
scroll to position [178, 0]
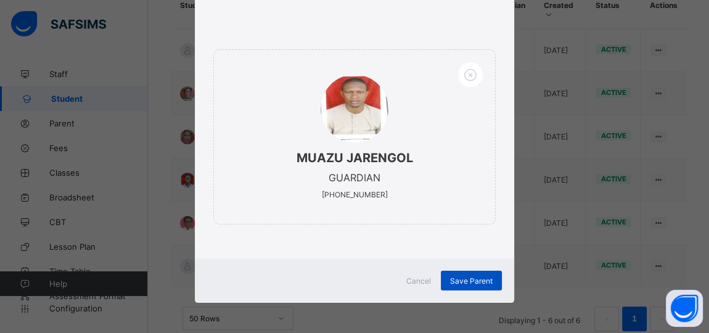
click at [472, 283] on span "Save Parent" at bounding box center [471, 280] width 43 height 9
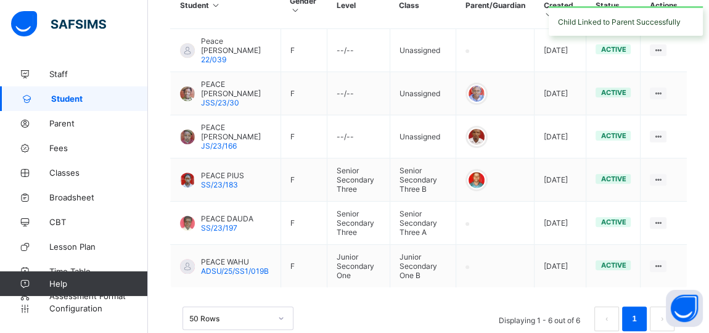
scroll to position [107, 0]
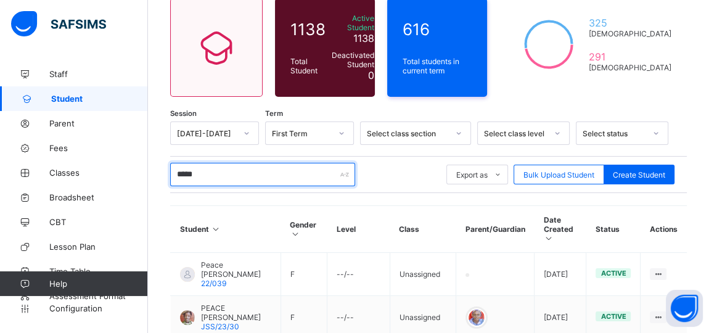
click at [215, 165] on input "*****" at bounding box center [262, 174] width 185 height 23
type input "*"
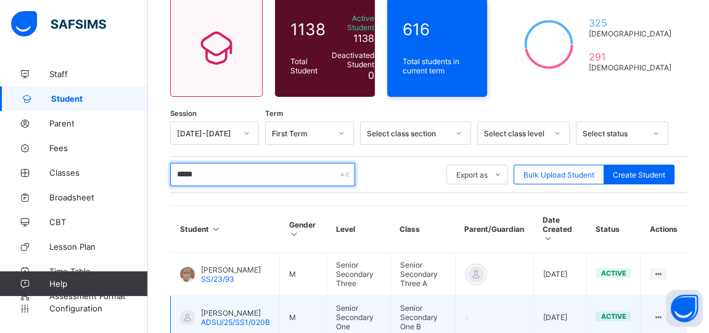
scroll to position [180, 0]
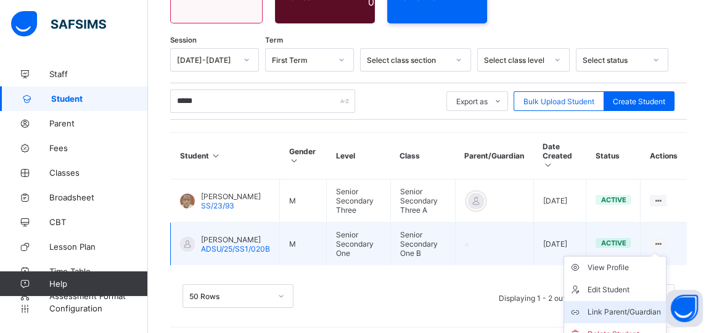
click at [647, 306] on div "Link Parent/Guardian" at bounding box center [624, 312] width 73 height 12
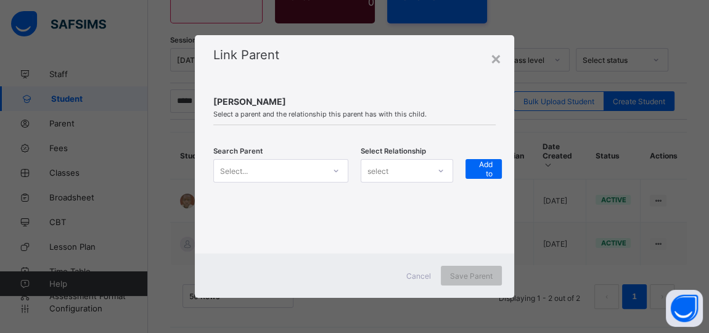
click at [335, 171] on icon at bounding box center [336, 171] width 4 height 2
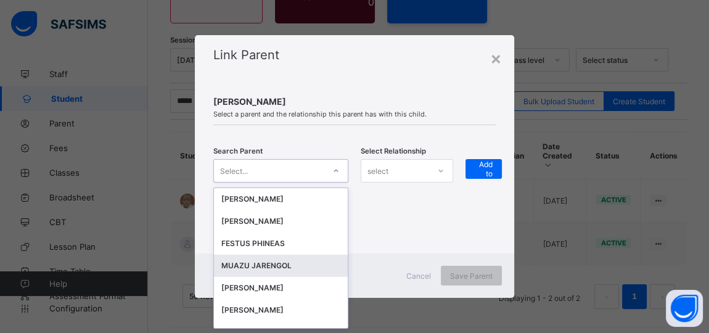
scroll to position [0, 0]
drag, startPoint x: 274, startPoint y: 260, endPoint x: 312, endPoint y: 261, distance: 37.6
click at [276, 260] on div "MUAZU JARENGOL" at bounding box center [280, 266] width 119 height 12
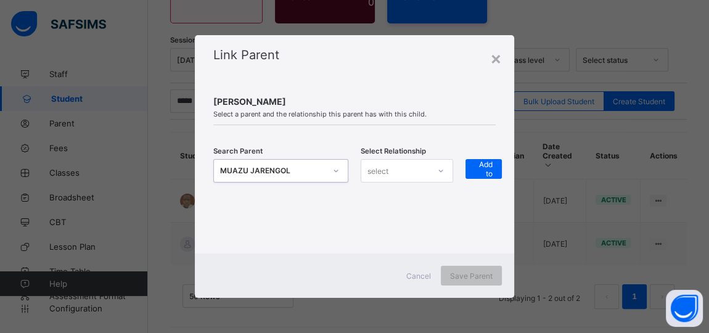
click at [432, 173] on div at bounding box center [440, 171] width 21 height 20
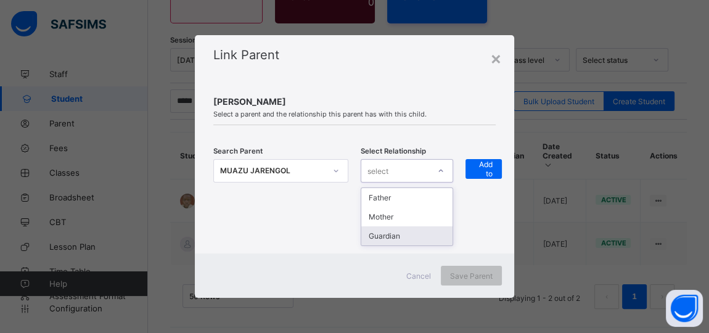
click at [416, 234] on div "Guardian" at bounding box center [406, 235] width 91 height 19
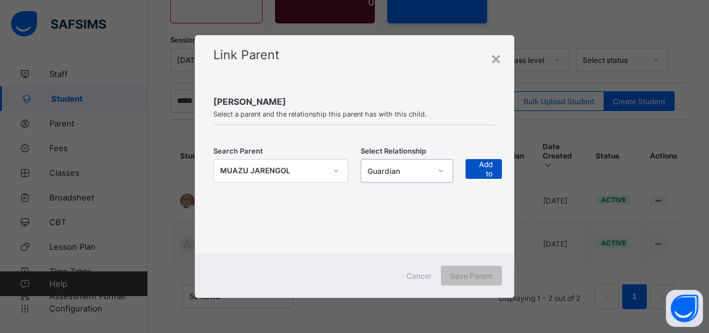
click at [483, 171] on span "+ Add to list" at bounding box center [484, 168] width 18 height 37
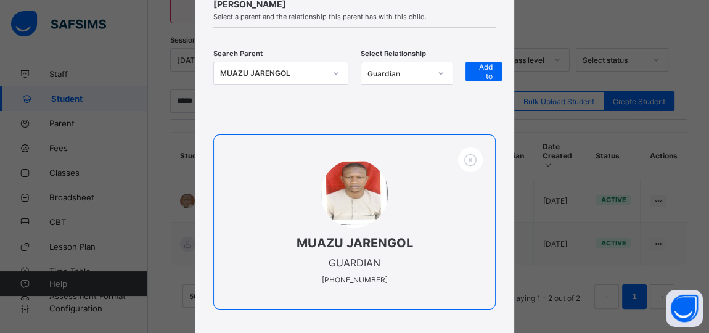
scroll to position [178, 0]
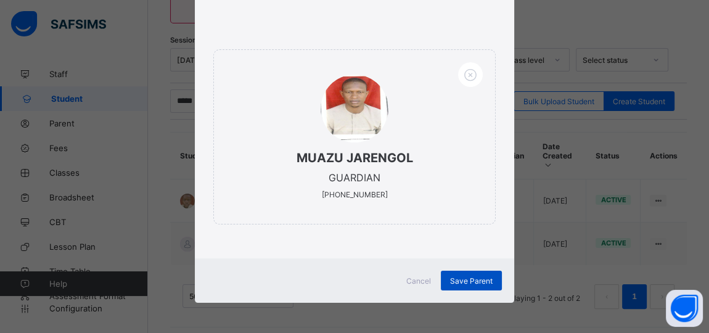
click at [472, 284] on div "Save Parent" at bounding box center [471, 281] width 61 height 20
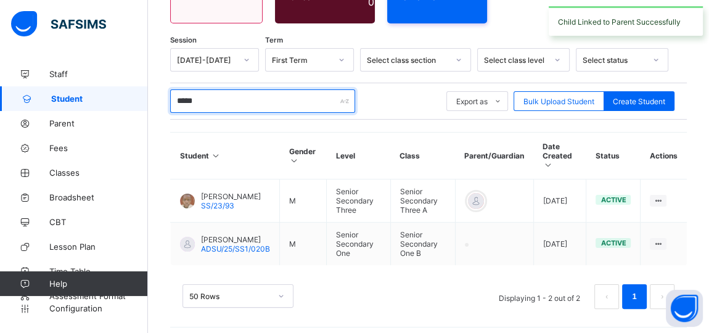
click at [207, 92] on input "*****" at bounding box center [262, 100] width 185 height 23
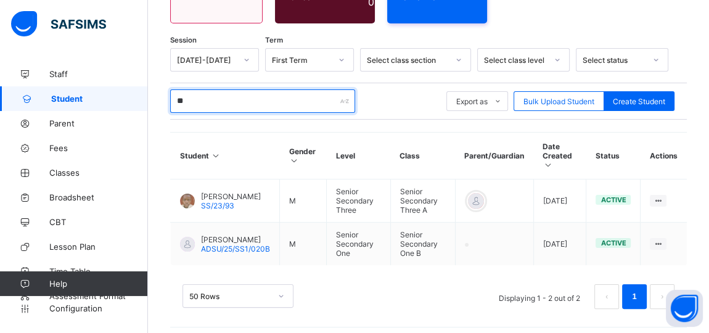
type input "*"
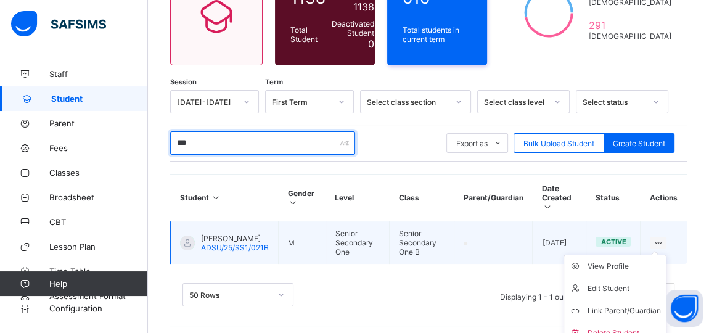
scroll to position [144, 0]
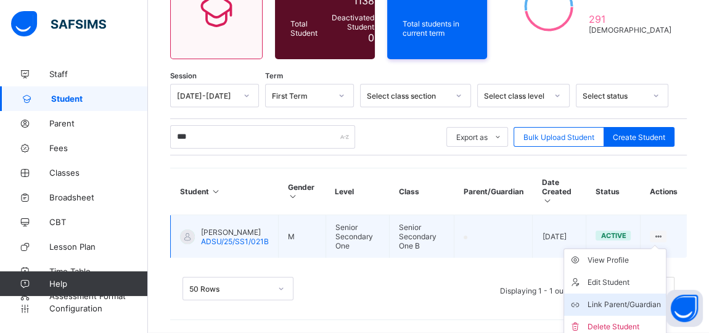
click at [622, 298] on div "Link Parent/Guardian" at bounding box center [624, 304] width 73 height 12
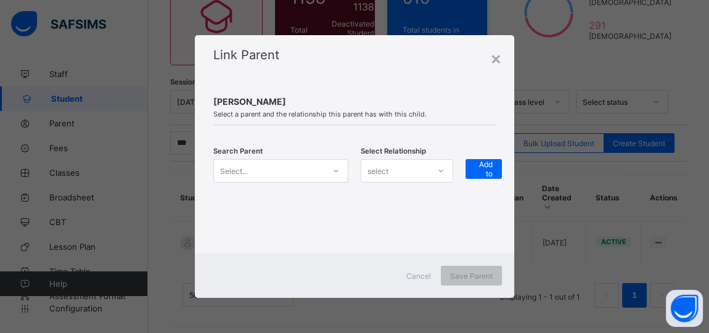
click at [334, 175] on icon at bounding box center [335, 171] width 7 height 12
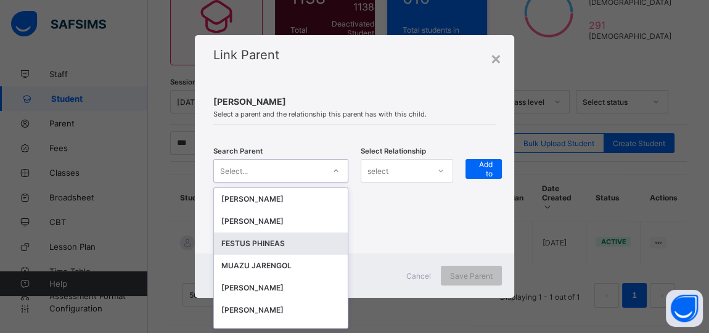
scroll to position [0, 0]
click at [266, 268] on div "MUAZU JARENGOL" at bounding box center [280, 266] width 119 height 12
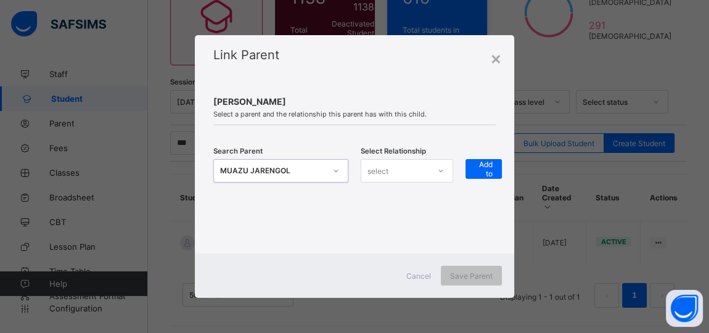
click at [392, 173] on div "select" at bounding box center [395, 170] width 68 height 17
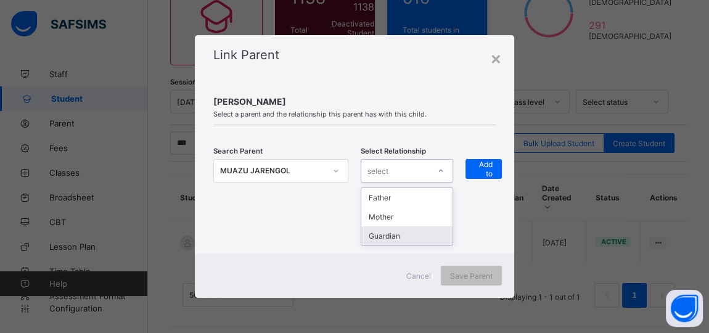
drag, startPoint x: 384, startPoint y: 235, endPoint x: 421, endPoint y: 221, distance: 38.8
click at [388, 234] on div "Guardian" at bounding box center [406, 235] width 91 height 19
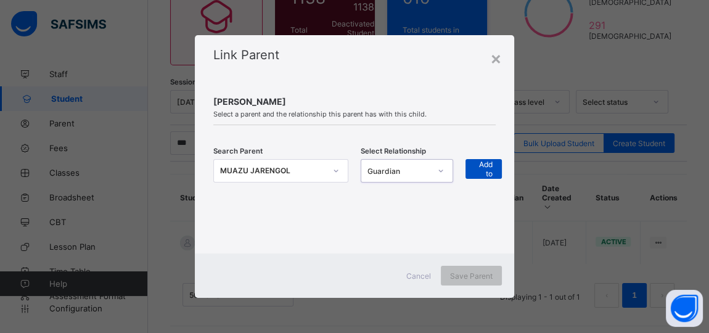
click at [488, 165] on span "+ Add to list" at bounding box center [484, 168] width 18 height 37
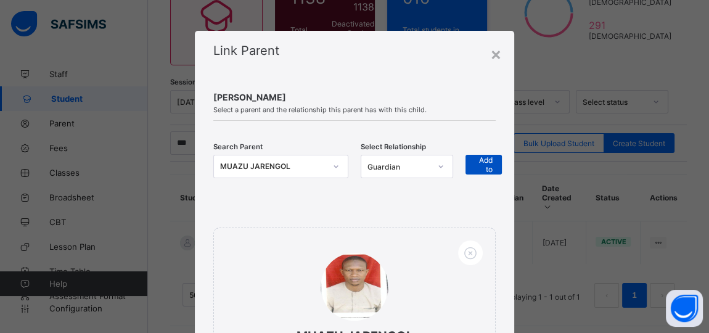
scroll to position [178, 0]
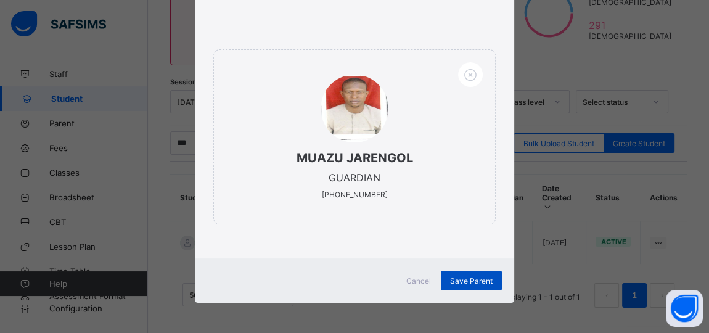
click at [455, 279] on span "Save Parent" at bounding box center [471, 280] width 43 height 9
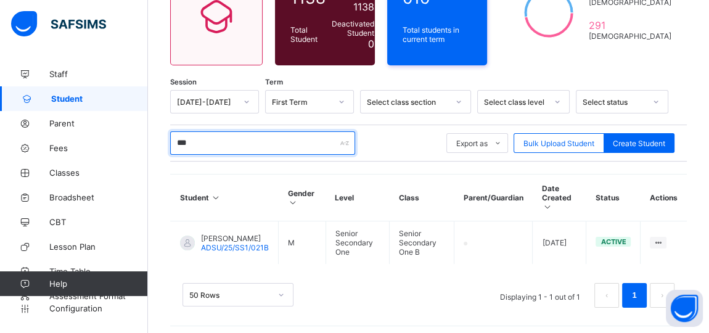
click at [215, 144] on input "***" at bounding box center [262, 142] width 185 height 23
type input "*"
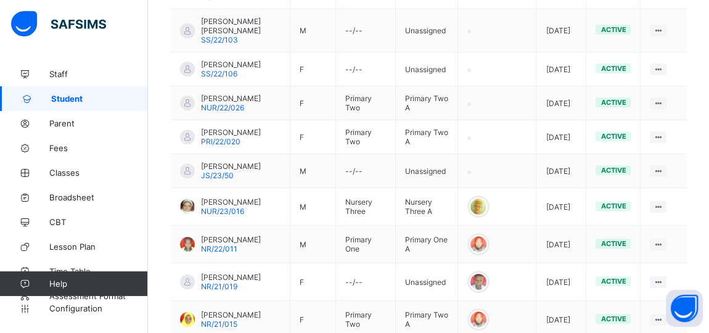
scroll to position [904, 0]
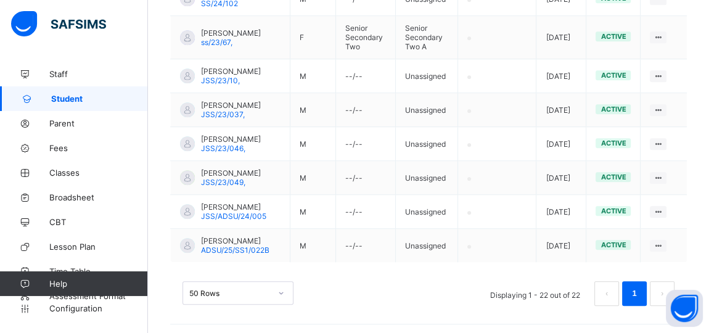
click at [0, 0] on div "Assign Class" at bounding box center [0, 0] width 0 height 0
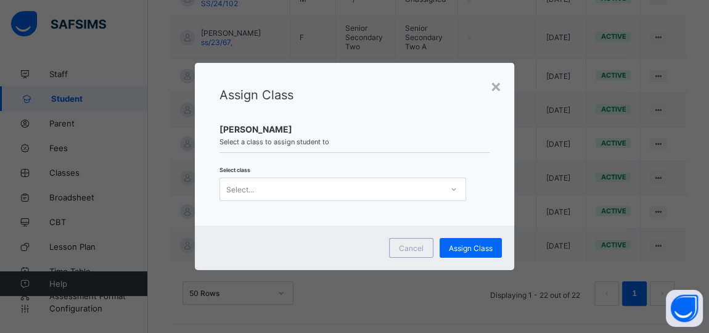
click at [342, 196] on div "Select..." at bounding box center [331, 189] width 222 height 17
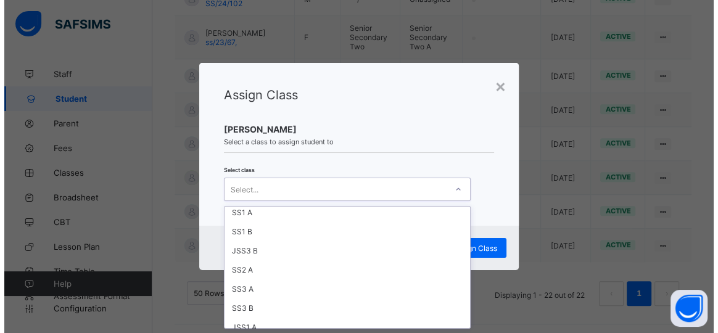
scroll to position [274, 0]
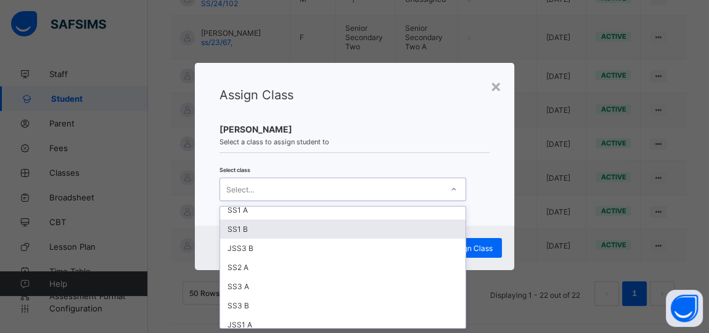
click at [248, 227] on div "SS1 B" at bounding box center [342, 229] width 245 height 19
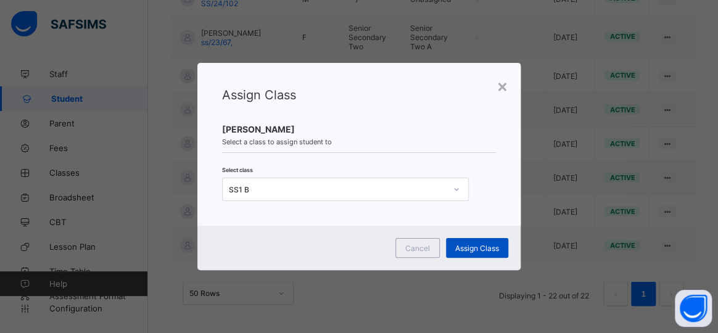
click at [462, 242] on div "Assign Class" at bounding box center [477, 248] width 62 height 20
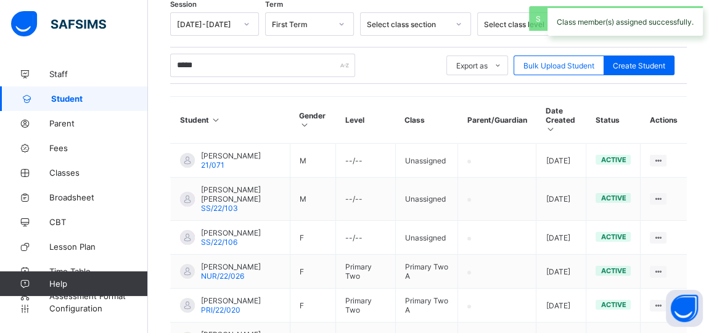
scroll to position [904, 0]
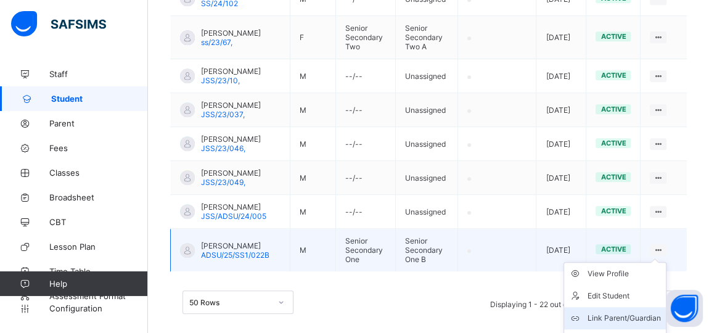
click at [639, 312] on div "Link Parent/Guardian" at bounding box center [624, 318] width 73 height 12
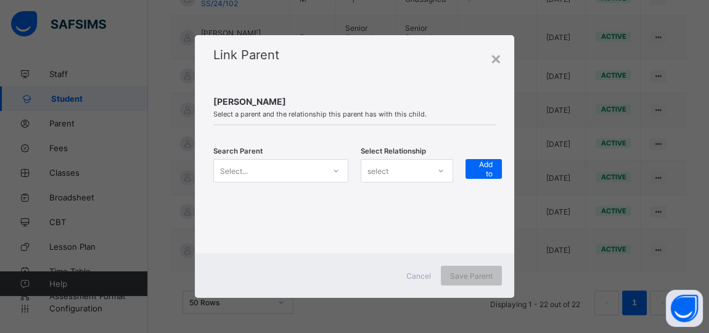
click at [334, 167] on icon at bounding box center [335, 171] width 7 height 12
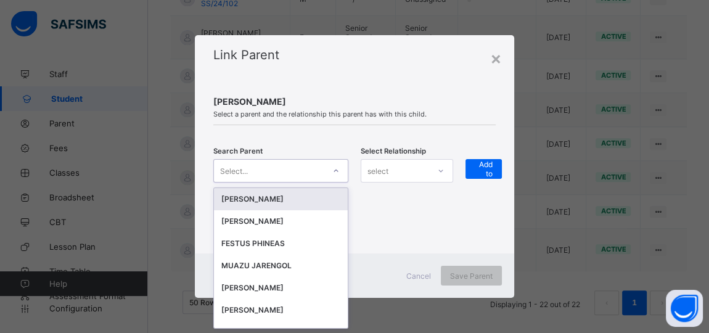
scroll to position [0, 0]
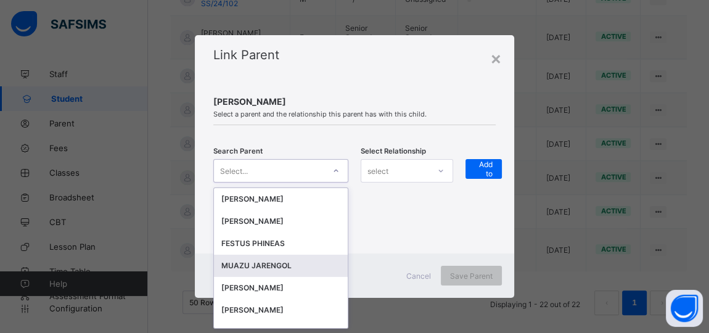
click at [271, 260] on div "MUAZU JARENGOL" at bounding box center [280, 266] width 119 height 12
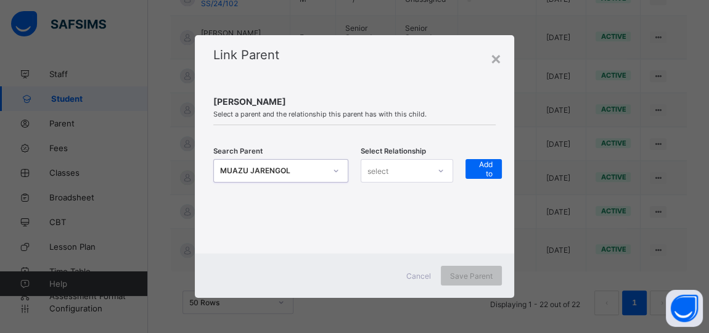
click at [408, 176] on div "select" at bounding box center [395, 170] width 68 height 17
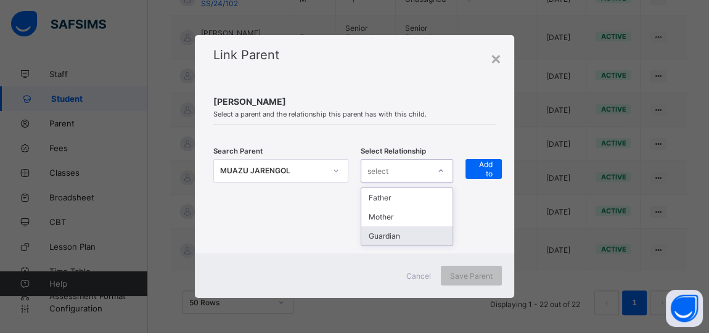
drag, startPoint x: 410, startPoint y: 237, endPoint x: 462, endPoint y: 175, distance: 81.4
click at [410, 236] on div "Guardian" at bounding box center [406, 235] width 91 height 19
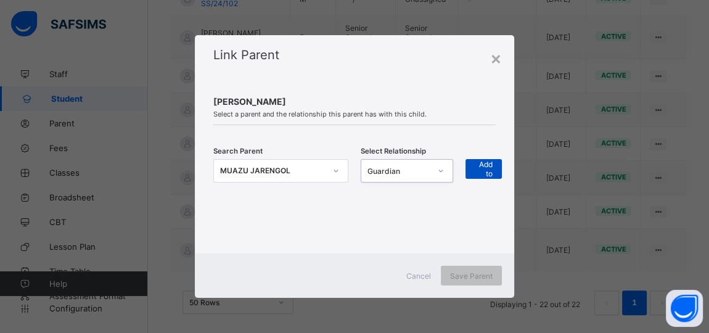
click at [468, 168] on div "+ Add to list" at bounding box center [484, 169] width 36 height 20
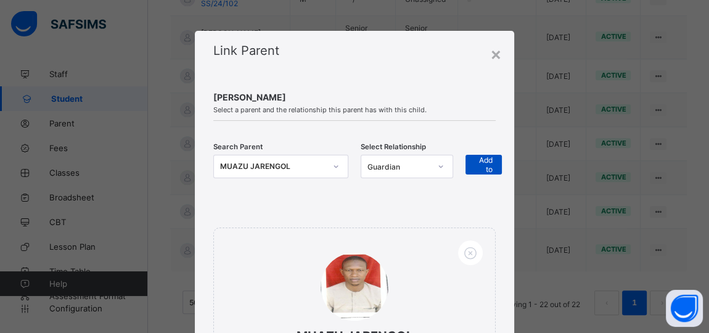
scroll to position [913, 0]
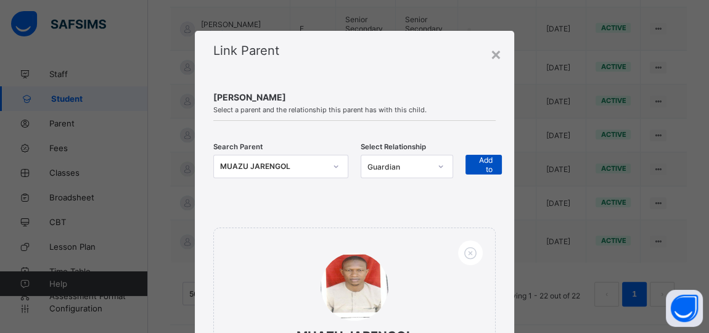
click at [468, 168] on div "+ Add to list" at bounding box center [484, 165] width 36 height 20
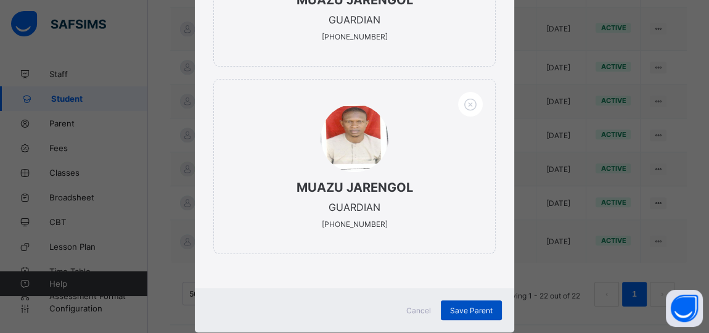
click at [467, 309] on span "Save Parent" at bounding box center [471, 310] width 43 height 9
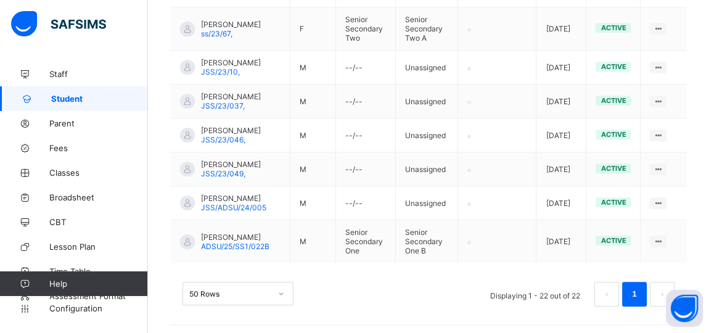
scroll to position [240, 0]
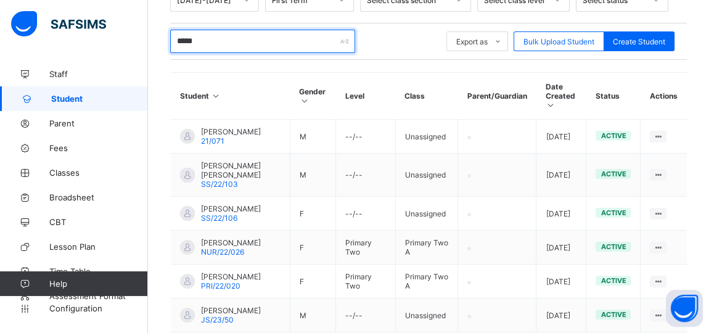
click at [202, 32] on input "*****" at bounding box center [262, 41] width 185 height 23
type input "*"
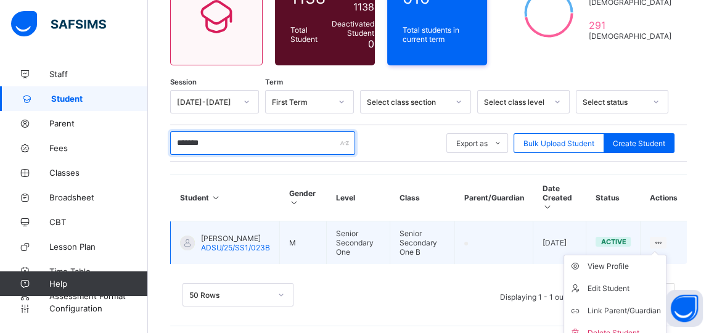
scroll to position [144, 0]
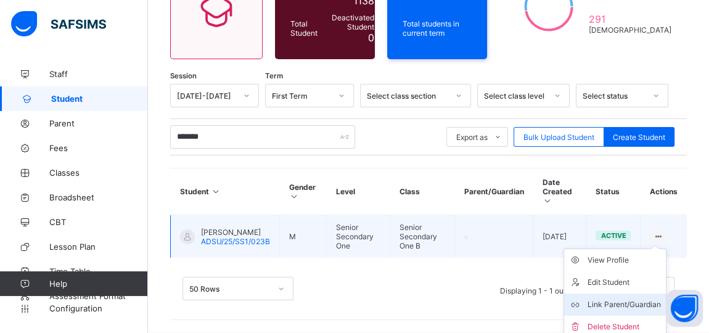
click at [631, 298] on div "Link Parent/Guardian" at bounding box center [624, 304] width 73 height 12
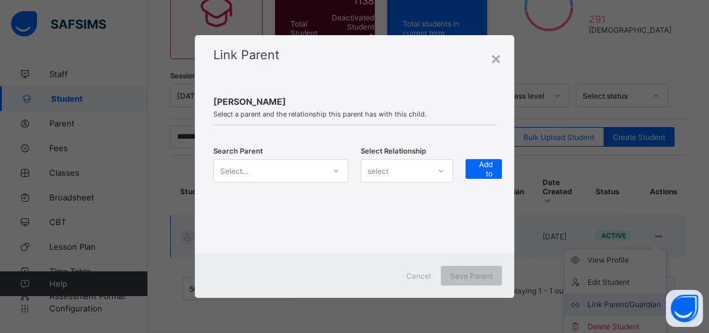
scroll to position [138, 0]
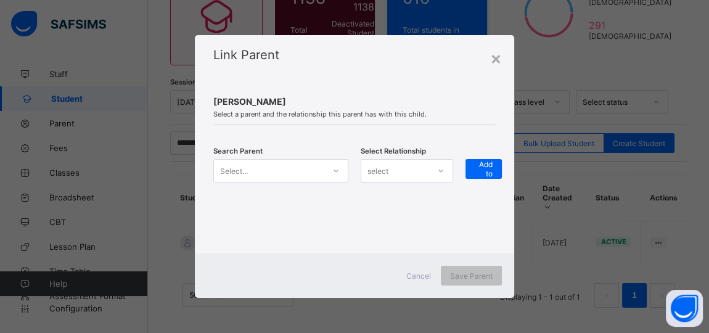
click at [334, 171] on icon at bounding box center [335, 171] width 7 height 12
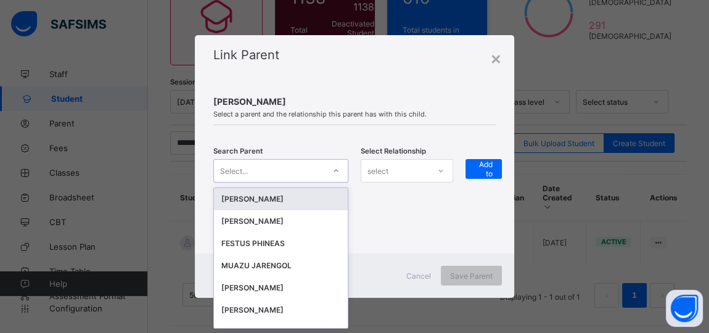
click at [268, 263] on div "MUAZU JARENGOL" at bounding box center [280, 266] width 119 height 12
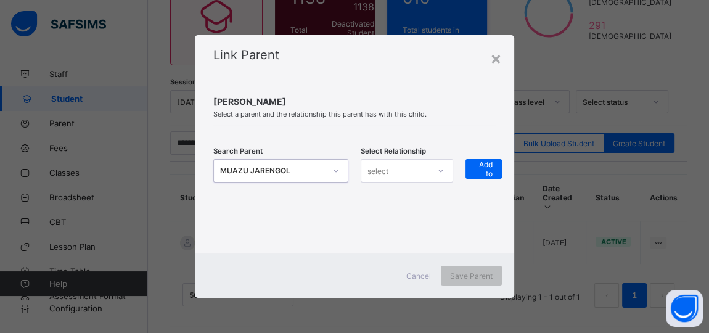
scroll to position [0, 0]
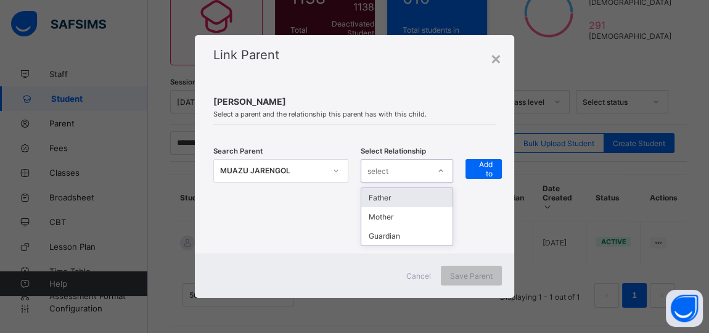
click at [404, 171] on div "select" at bounding box center [395, 170] width 68 height 17
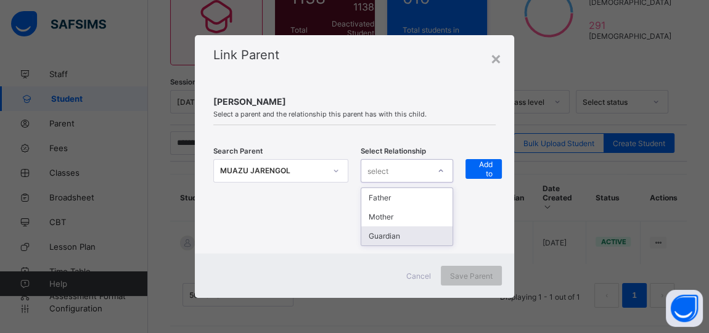
click at [398, 234] on div "Guardian" at bounding box center [406, 235] width 91 height 19
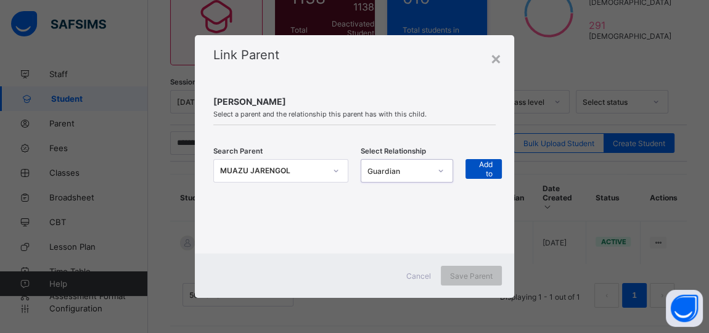
click at [483, 173] on span "+ Add to list" at bounding box center [484, 168] width 18 height 37
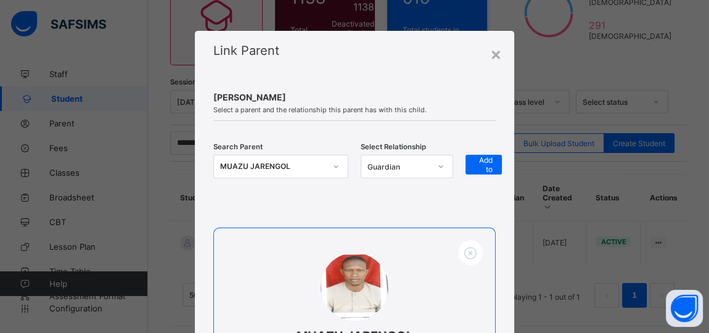
scroll to position [178, 0]
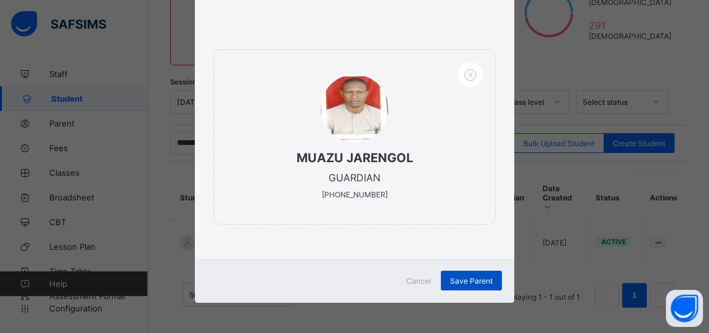
click at [470, 283] on span "Save Parent" at bounding box center [471, 280] width 43 height 9
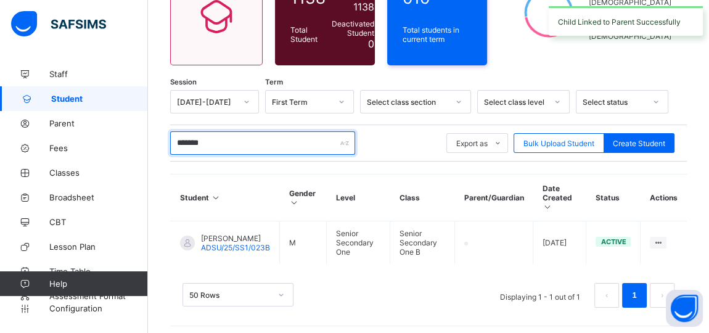
click at [221, 137] on input "*******" at bounding box center [262, 142] width 185 height 23
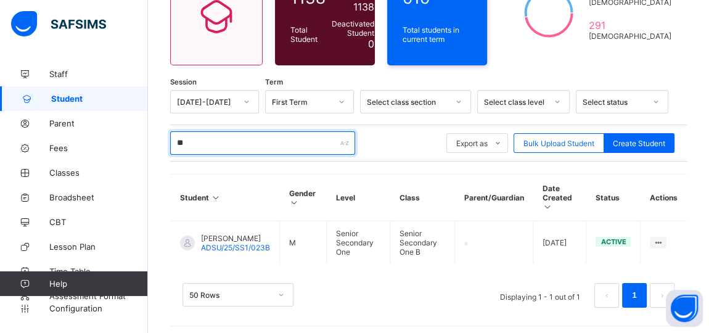
type input "*"
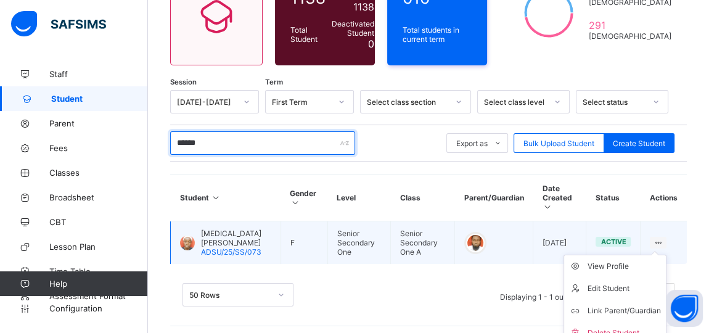
scroll to position [144, 0]
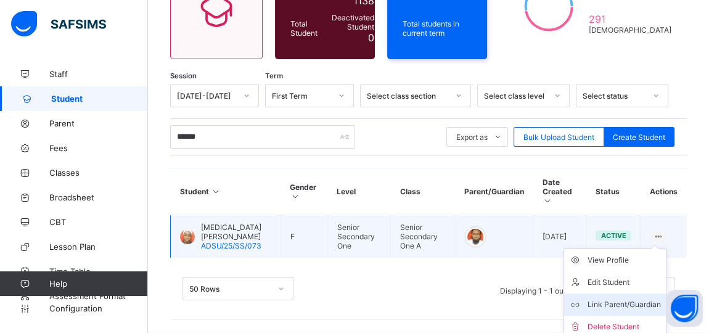
click at [630, 298] on div "Link Parent/Guardian" at bounding box center [624, 304] width 73 height 12
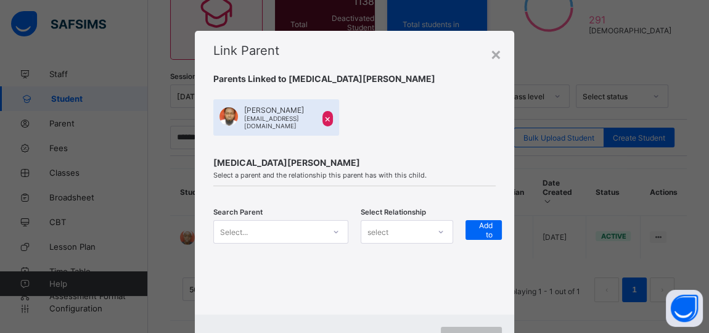
click at [310, 230] on div "Select..." at bounding box center [280, 231] width 135 height 23
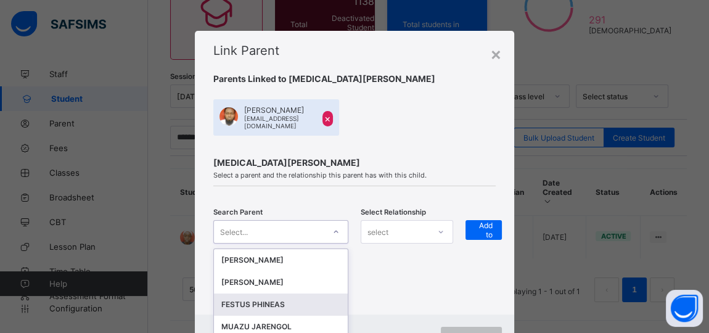
scroll to position [138, 0]
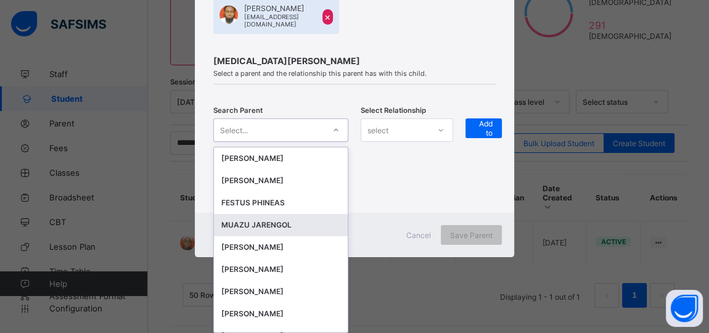
drag, startPoint x: 274, startPoint y: 224, endPoint x: 378, endPoint y: 158, distance: 122.8
click at [275, 224] on div "MUAZU JARENGOL" at bounding box center [280, 225] width 119 height 12
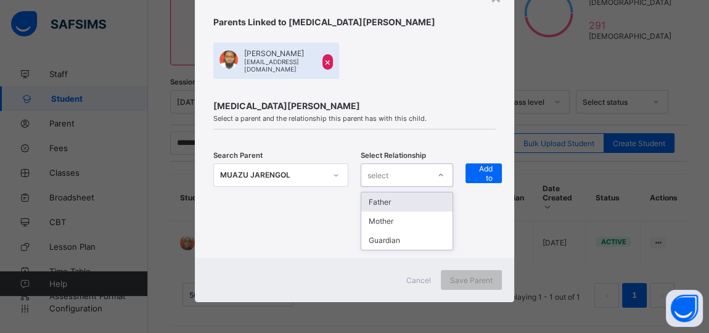
click at [409, 170] on div "select" at bounding box center [395, 174] width 68 height 17
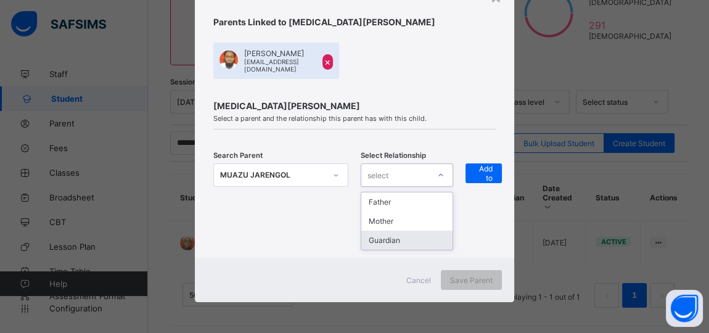
click at [393, 237] on div "Guardian" at bounding box center [406, 240] width 91 height 19
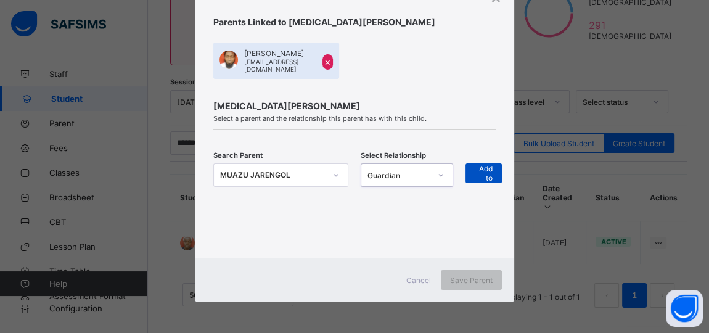
click at [480, 175] on span "+ Add to list" at bounding box center [484, 173] width 18 height 37
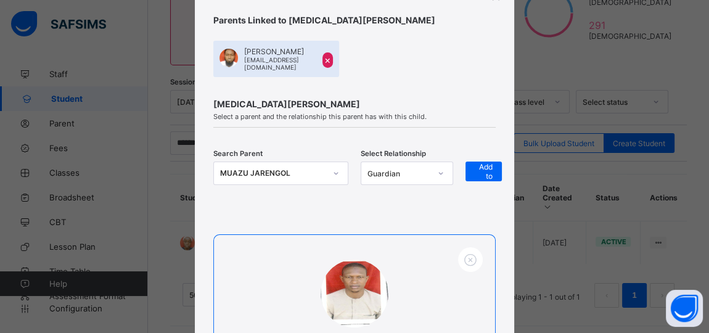
scroll to position [245, 0]
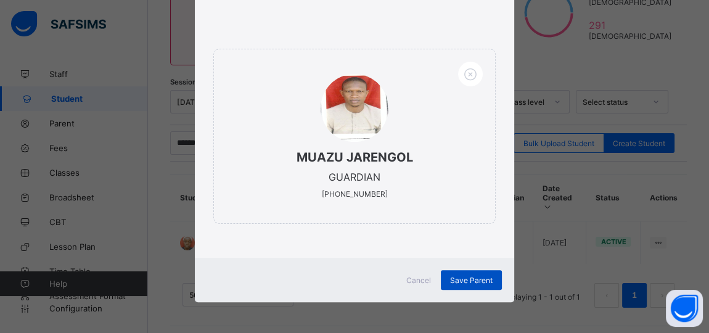
click at [455, 277] on span "Save Parent" at bounding box center [471, 280] width 43 height 9
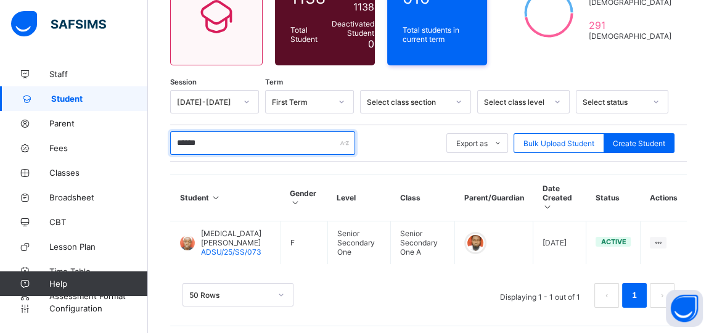
click at [223, 131] on input "******" at bounding box center [262, 142] width 185 height 23
click at [217, 137] on input "******" at bounding box center [262, 142] width 185 height 23
click at [211, 140] on input "******" at bounding box center [262, 142] width 185 height 23
type input "*"
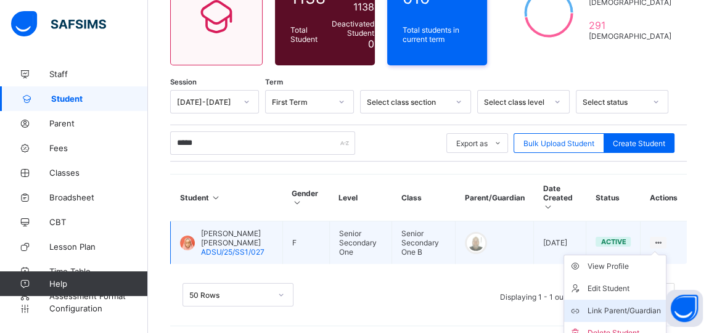
click at [641, 305] on div "Link Parent/Guardian" at bounding box center [624, 311] width 73 height 12
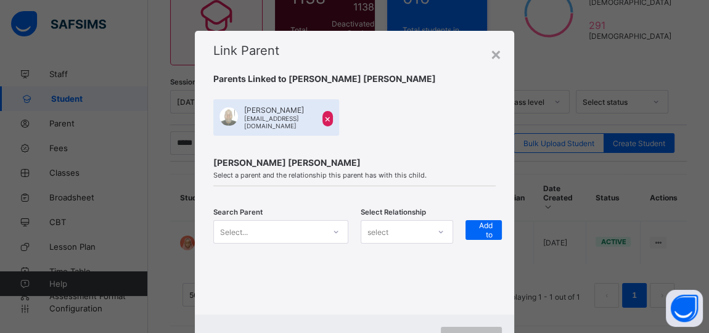
click at [334, 229] on div "Select..." at bounding box center [280, 231] width 135 height 23
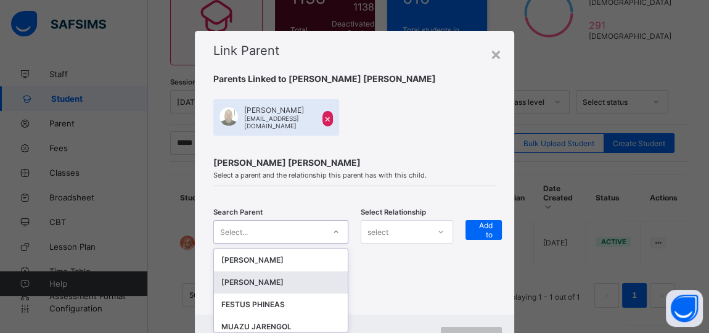
scroll to position [54, 0]
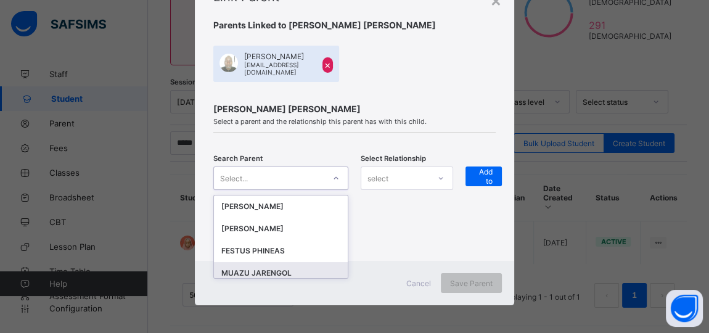
drag, startPoint x: 293, startPoint y: 269, endPoint x: 333, endPoint y: 255, distance: 42.7
click at [294, 269] on div "MUAZU JARENGOL" at bounding box center [280, 273] width 119 height 12
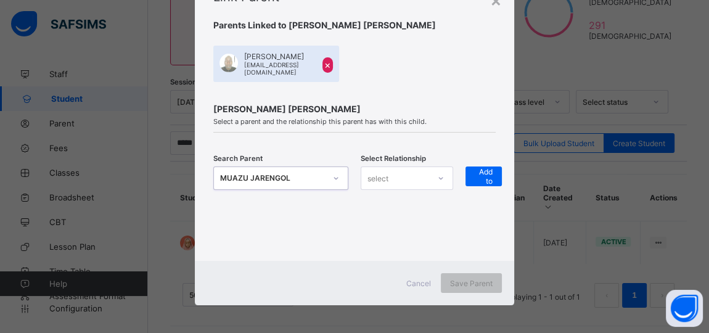
click at [408, 176] on div "select" at bounding box center [395, 178] width 68 height 17
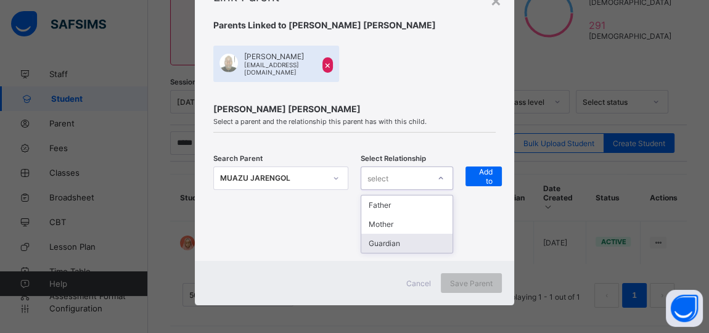
click at [392, 242] on div "Guardian" at bounding box center [406, 243] width 91 height 19
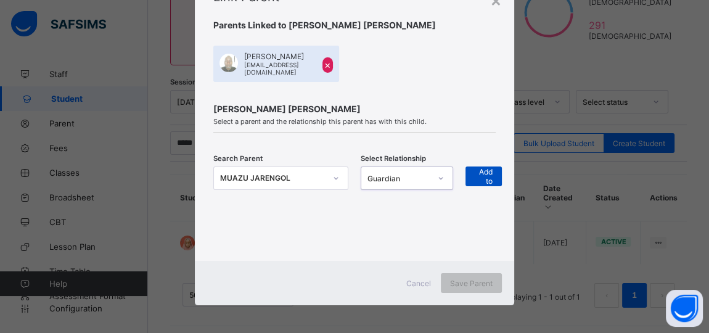
click at [482, 173] on span "+ Add to list" at bounding box center [484, 176] width 18 height 37
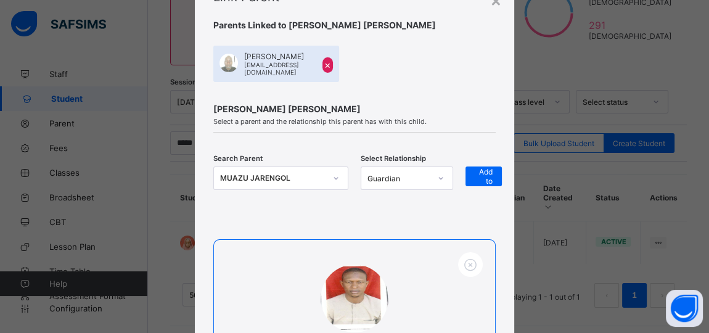
scroll to position [240, 0]
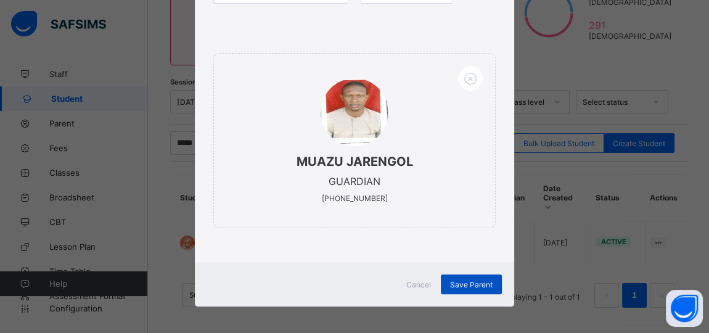
click at [472, 280] on span "Save Parent" at bounding box center [471, 284] width 43 height 9
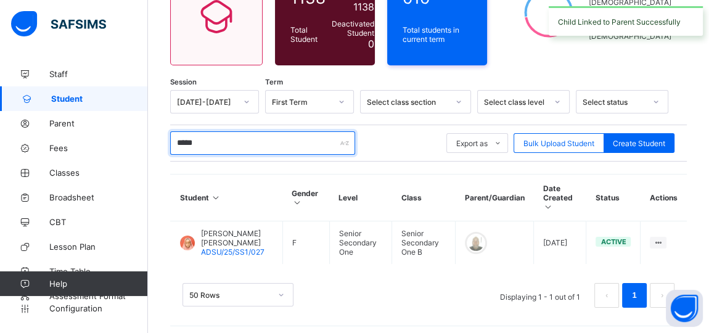
click at [212, 136] on input "*****" at bounding box center [262, 142] width 185 height 23
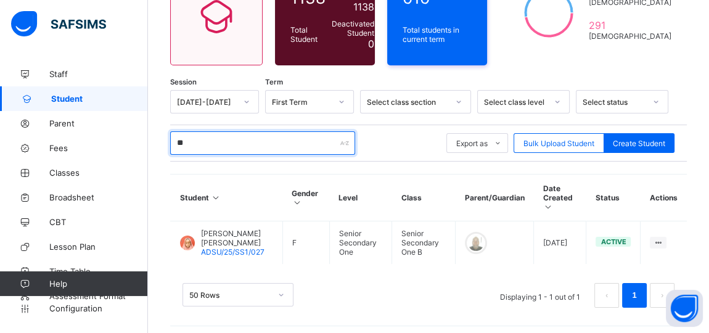
type input "*"
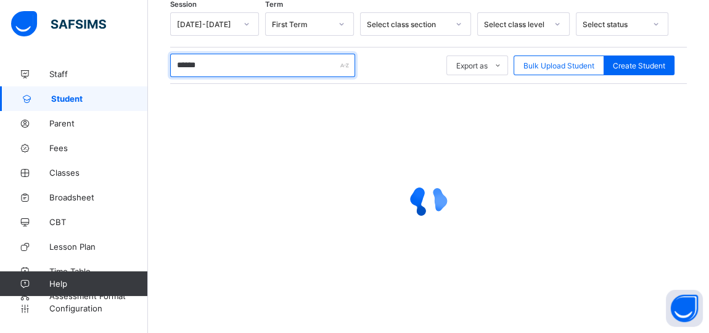
scroll to position [138, 0]
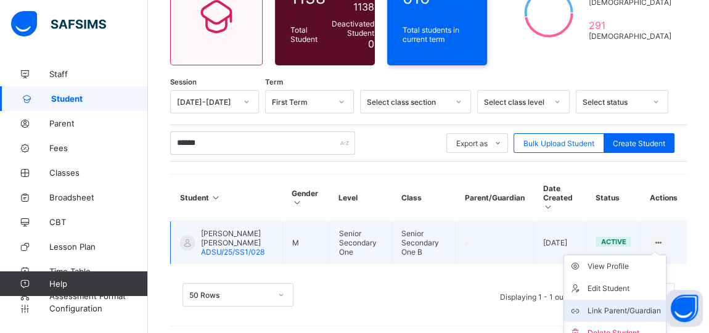
click at [635, 305] on div "Link Parent/Guardian" at bounding box center [624, 311] width 73 height 12
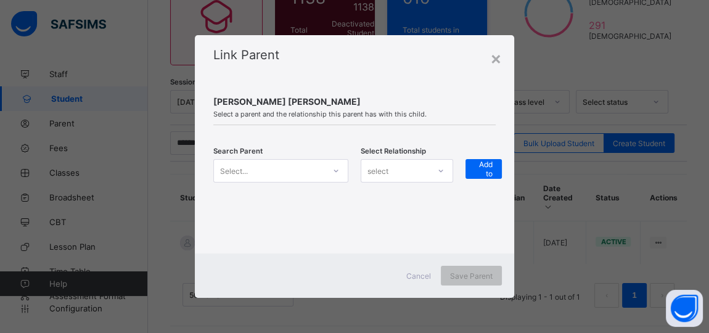
click at [332, 166] on icon at bounding box center [335, 171] width 7 height 12
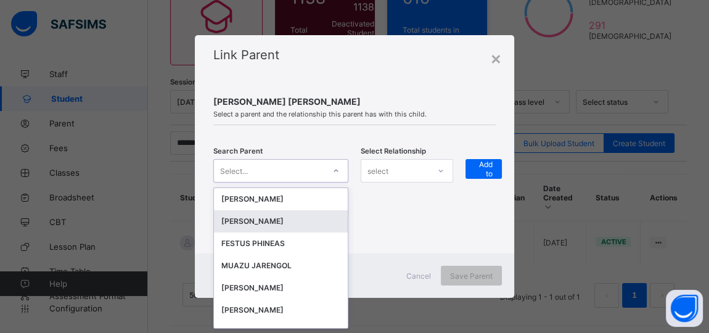
click at [277, 261] on div "MUAZU JARENGOL" at bounding box center [280, 266] width 119 height 12
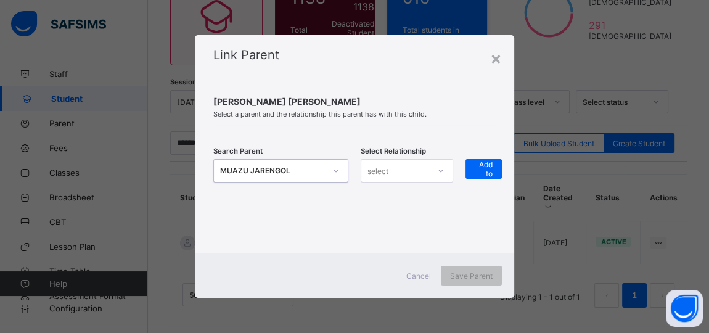
scroll to position [0, 0]
click at [401, 166] on div "select" at bounding box center [395, 170] width 68 height 17
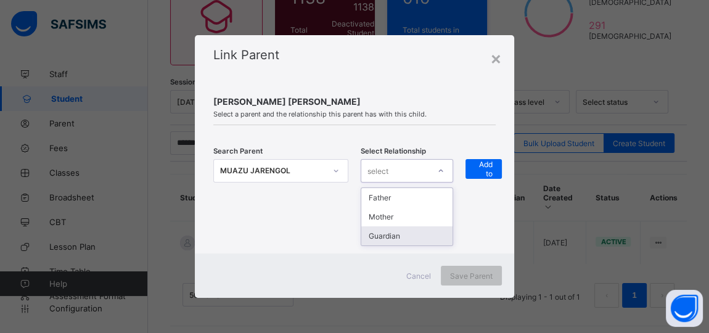
drag, startPoint x: 403, startPoint y: 235, endPoint x: 479, endPoint y: 191, distance: 87.9
click at [405, 236] on div "Guardian" at bounding box center [406, 235] width 91 height 19
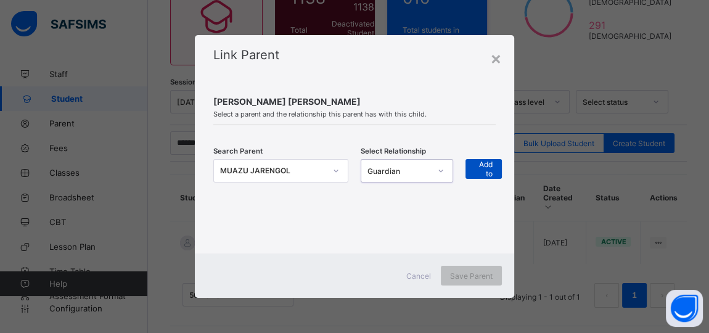
click at [483, 160] on span "+ Add to list" at bounding box center [484, 168] width 18 height 37
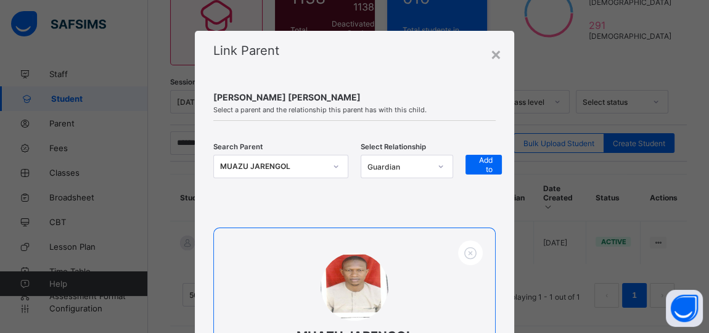
scroll to position [178, 0]
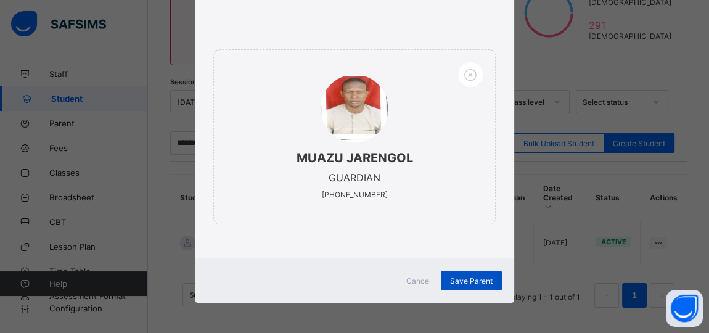
click at [469, 279] on span "Save Parent" at bounding box center [471, 280] width 43 height 9
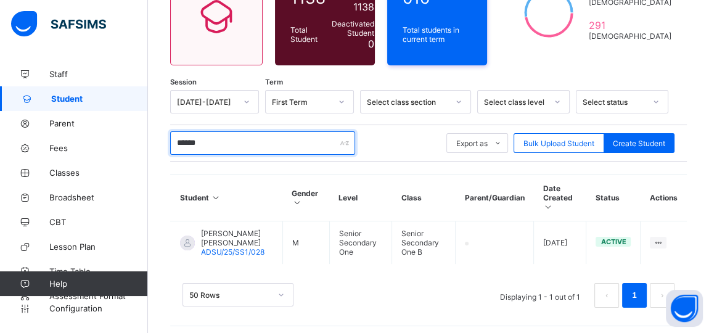
click at [232, 138] on input "******" at bounding box center [262, 142] width 185 height 23
type input "*"
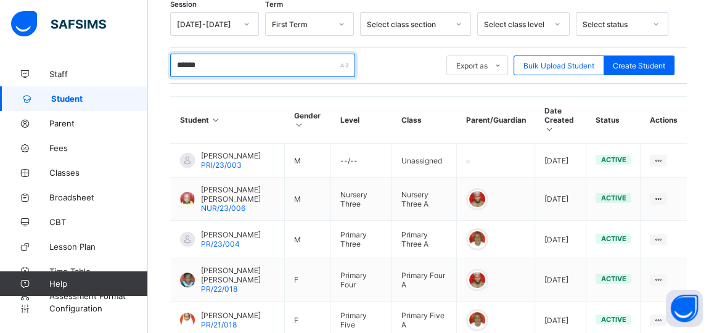
scroll to position [475, 0]
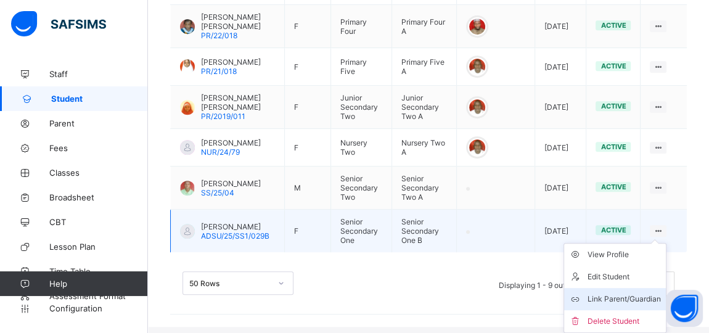
click at [626, 303] on div "Link Parent/Guardian" at bounding box center [624, 299] width 73 height 12
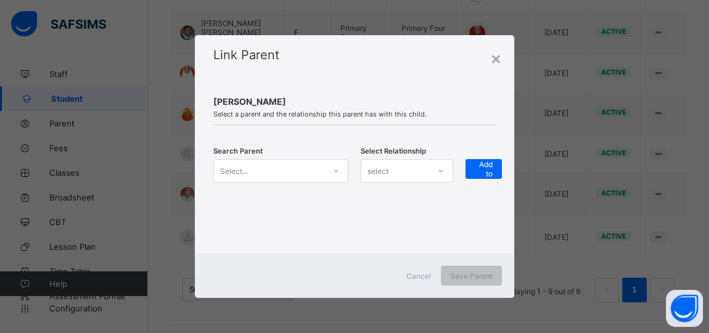
click at [337, 175] on icon at bounding box center [335, 171] width 7 height 12
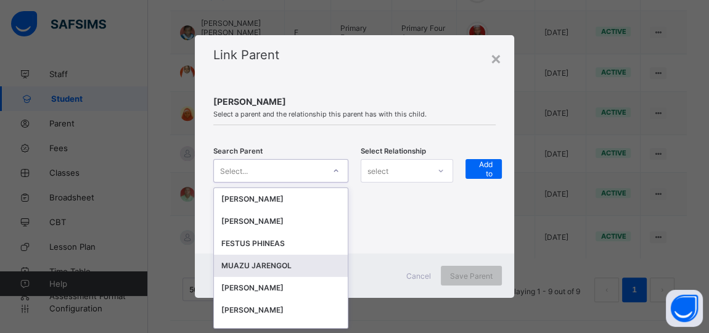
scroll to position [0, 0]
drag, startPoint x: 264, startPoint y: 263, endPoint x: 350, endPoint y: 239, distance: 89.8
click at [266, 261] on div "MUAZU JARENGOL" at bounding box center [280, 266] width 119 height 12
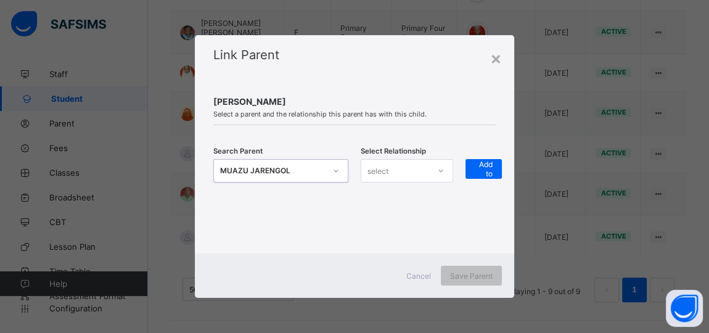
click at [422, 173] on div "select" at bounding box center [395, 170] width 68 height 17
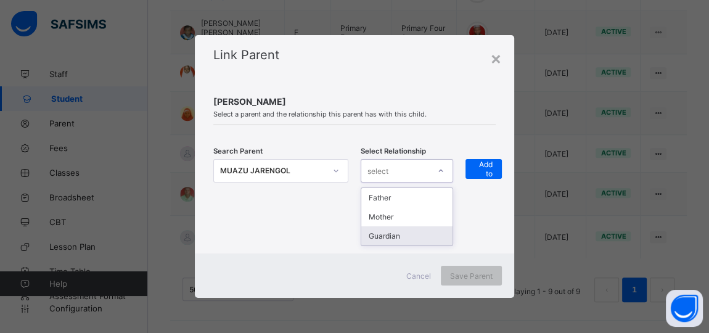
drag, startPoint x: 400, startPoint y: 234, endPoint x: 470, endPoint y: 198, distance: 78.6
click at [406, 234] on div "Guardian" at bounding box center [406, 235] width 91 height 19
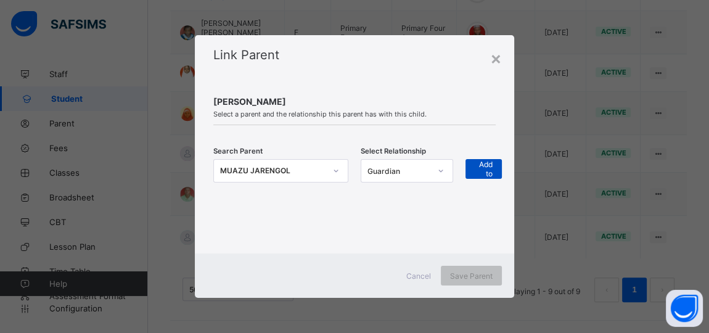
click at [482, 175] on span "+ Add to list" at bounding box center [484, 168] width 18 height 37
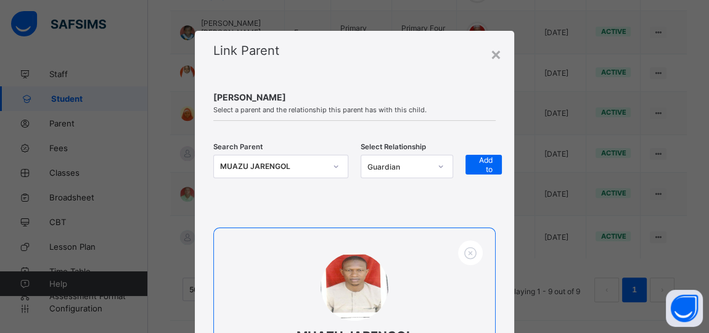
scroll to position [178, 0]
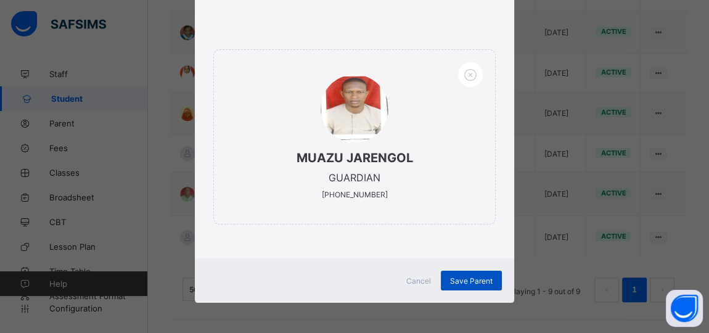
click at [462, 278] on span "Save Parent" at bounding box center [471, 280] width 43 height 9
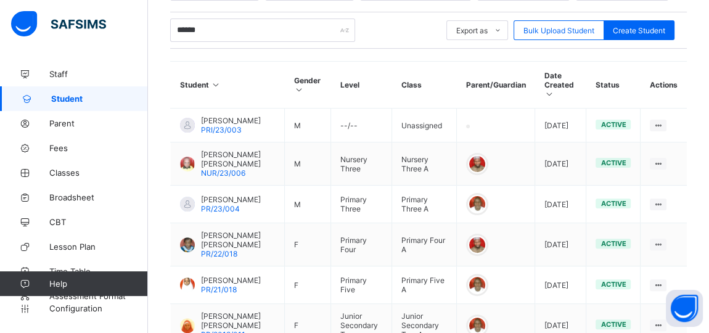
scroll to position [195, 0]
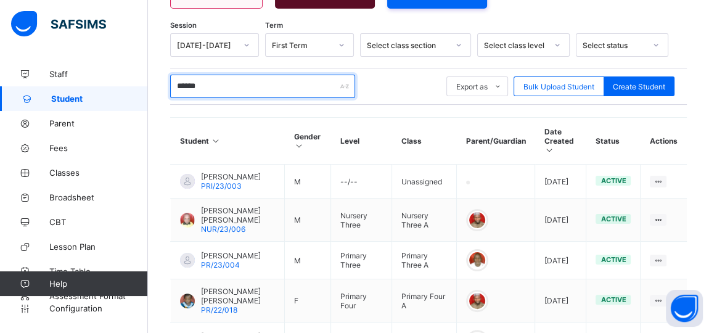
click at [227, 84] on input "******" at bounding box center [262, 86] width 185 height 23
type input "*"
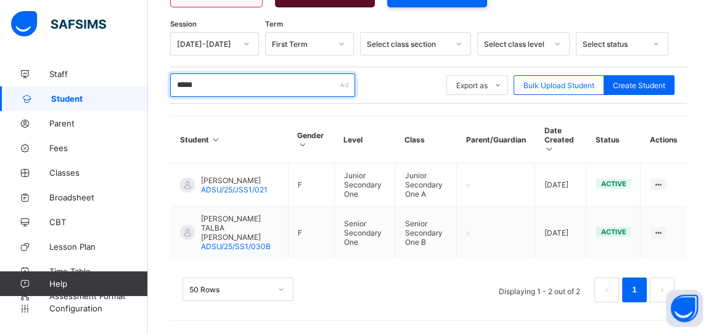
scroll to position [180, 0]
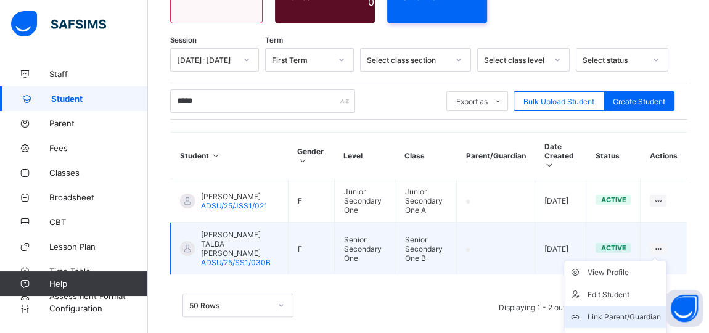
click at [628, 311] on div "Link Parent/Guardian" at bounding box center [624, 317] width 73 height 12
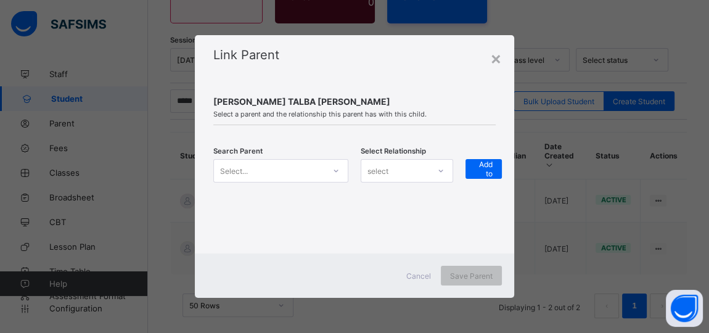
click at [337, 171] on icon at bounding box center [336, 171] width 4 height 2
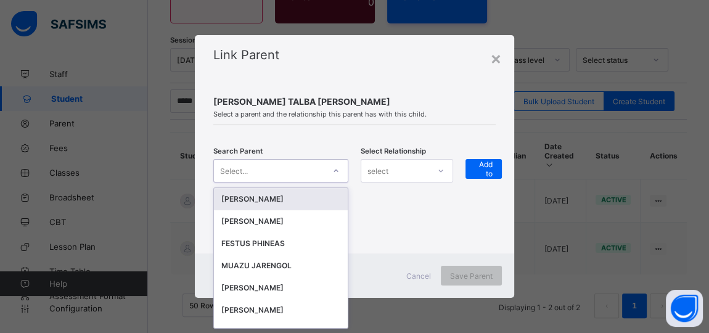
scroll to position [0, 0]
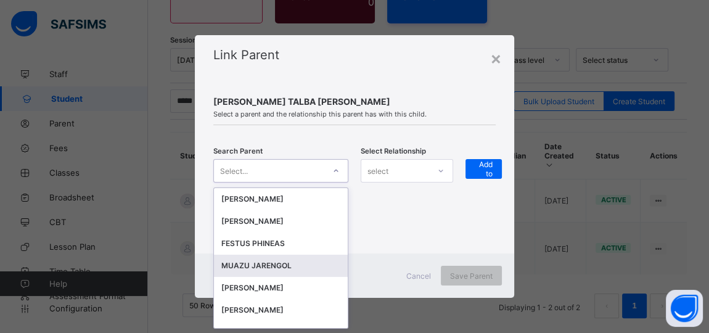
click at [266, 265] on div "MUAZU JARENGOL" at bounding box center [280, 266] width 119 height 12
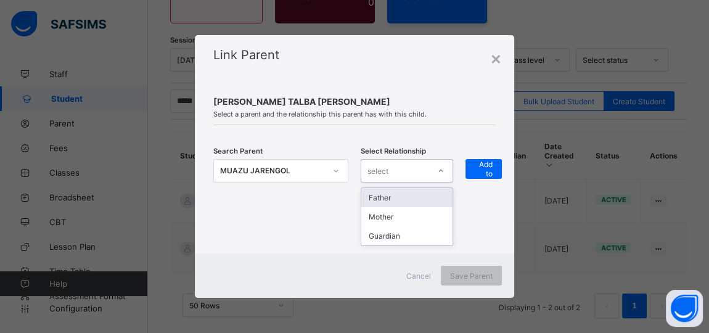
click at [398, 174] on div "select" at bounding box center [395, 170] width 68 height 17
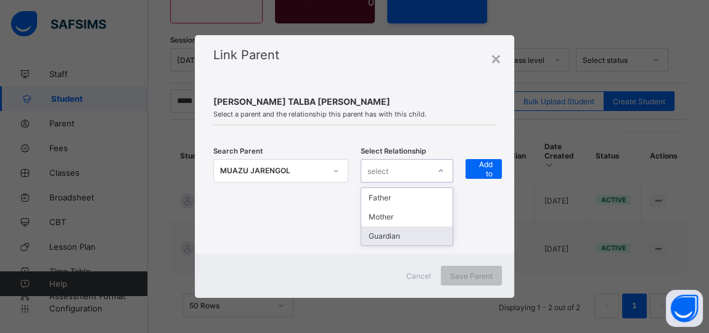
click at [388, 236] on div "Guardian" at bounding box center [406, 235] width 91 height 19
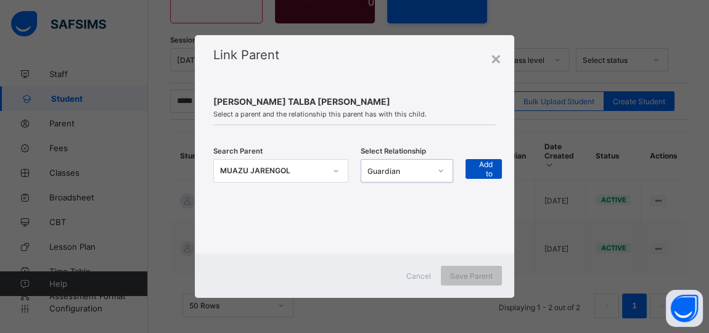
click at [477, 165] on span "+ Add to list" at bounding box center [484, 168] width 18 height 37
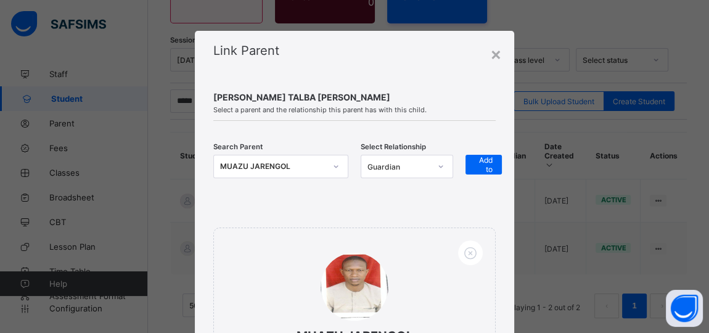
scroll to position [178, 0]
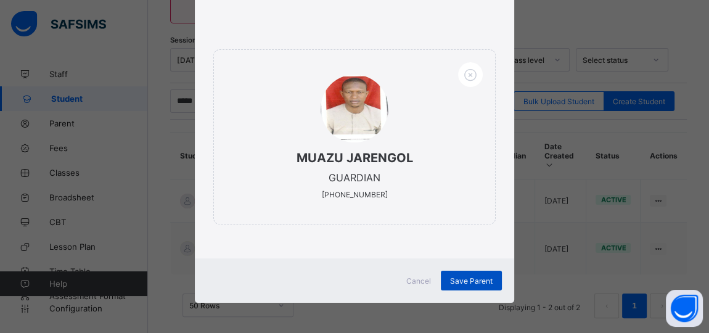
click at [464, 281] on span "Save Parent" at bounding box center [471, 280] width 43 height 9
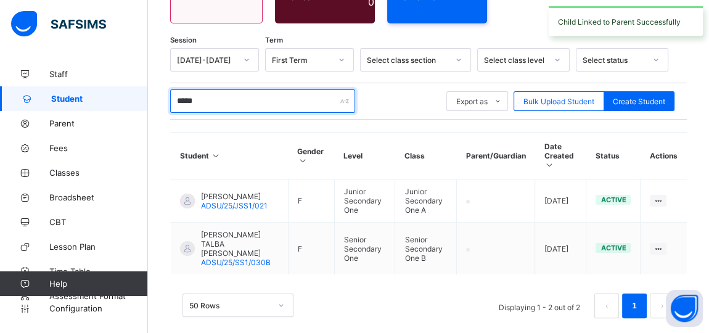
click at [231, 94] on input "*****" at bounding box center [262, 100] width 185 height 23
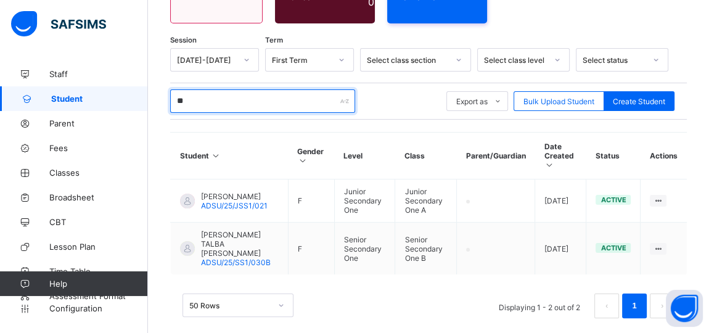
type input "*"
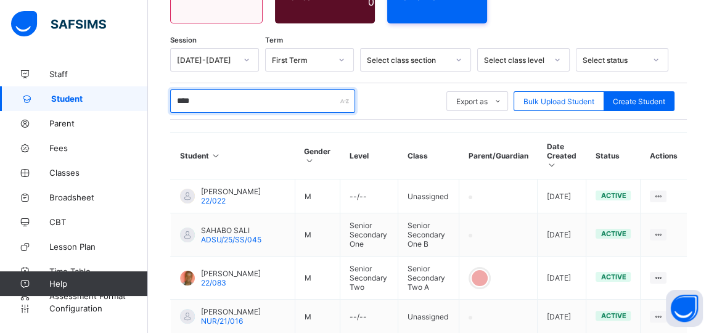
scroll to position [750, 0]
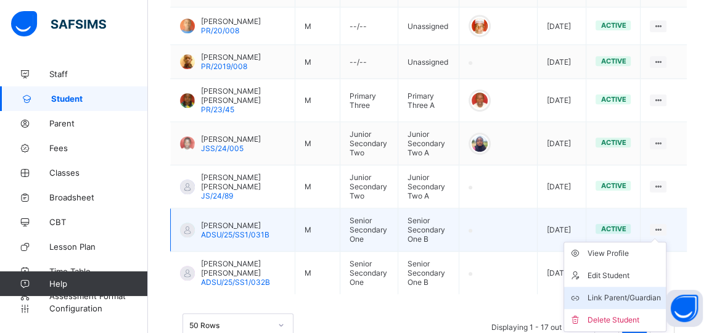
click at [626, 297] on div "Link Parent/Guardian" at bounding box center [624, 298] width 73 height 12
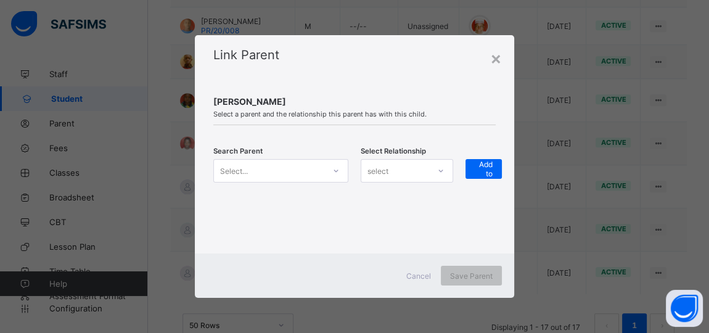
click at [329, 168] on div at bounding box center [336, 171] width 21 height 20
click at [334, 170] on icon at bounding box center [335, 171] width 7 height 12
click at [317, 175] on div "Select..." at bounding box center [269, 170] width 110 height 17
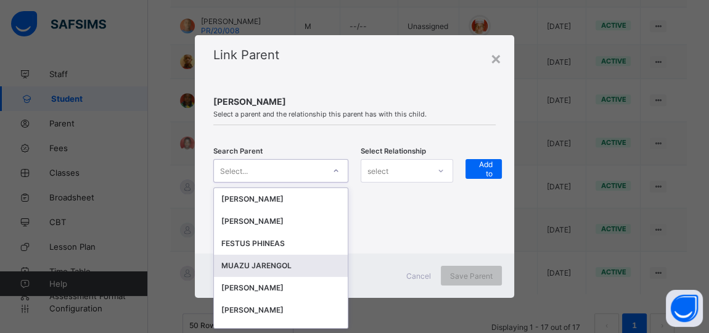
click at [245, 262] on div "MUAZU JARENGOL" at bounding box center [280, 266] width 119 height 12
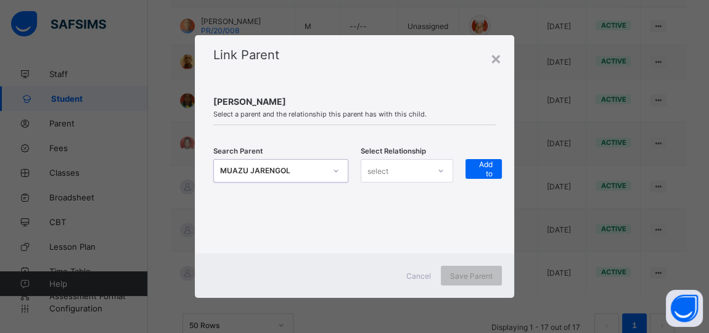
click at [426, 169] on div "select" at bounding box center [395, 170] width 68 height 17
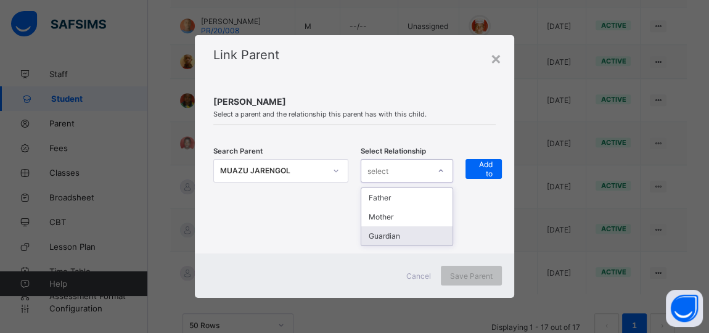
click at [383, 234] on div "Guardian" at bounding box center [406, 235] width 91 height 19
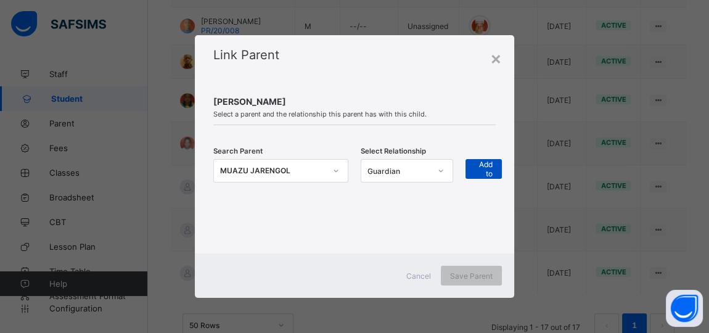
click at [486, 166] on span "+ Add to list" at bounding box center [484, 168] width 18 height 37
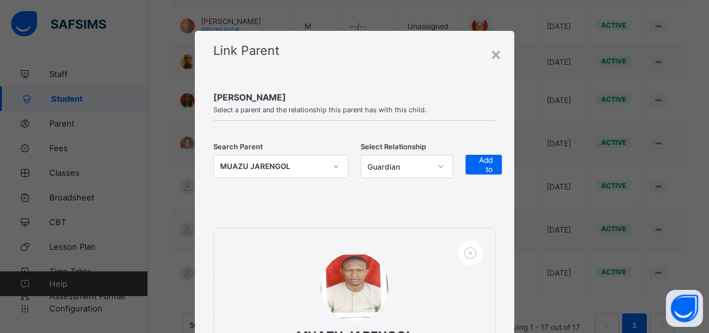
scroll to position [178, 0]
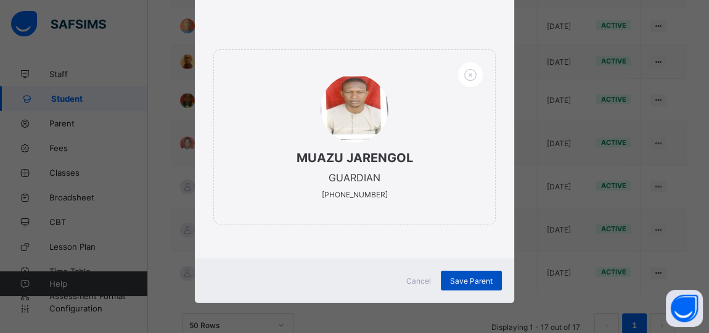
click at [464, 281] on span "Save Parent" at bounding box center [471, 280] width 43 height 9
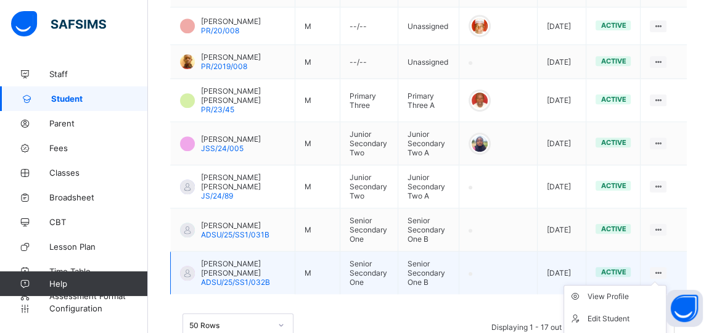
scroll to position [787, 0]
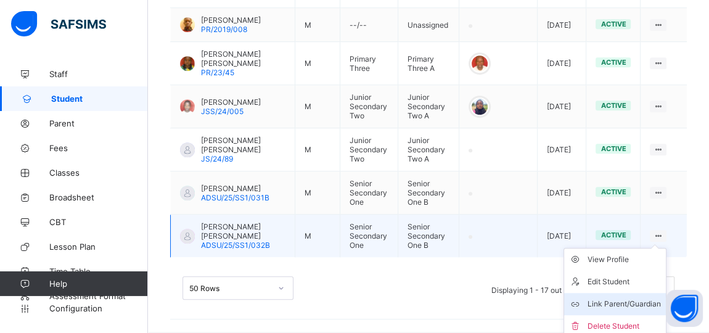
click at [628, 298] on div "Link Parent/Guardian" at bounding box center [624, 304] width 73 height 12
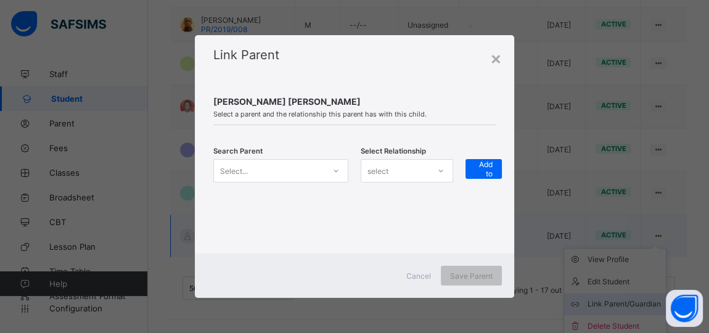
scroll to position [781, 0]
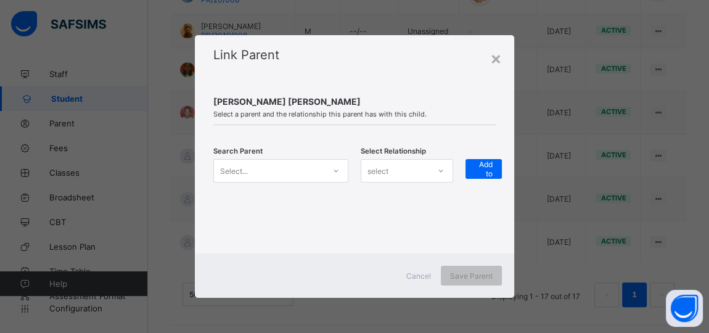
click at [337, 173] on icon at bounding box center [335, 171] width 7 height 12
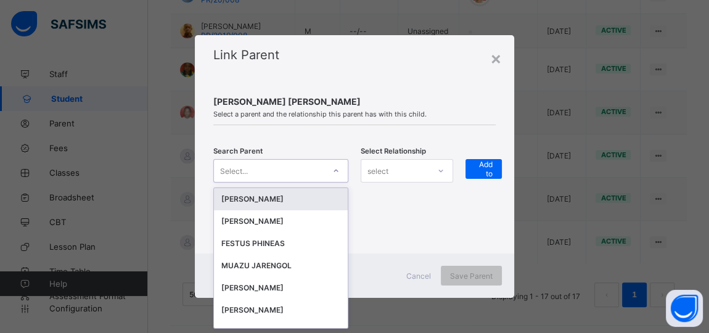
click at [261, 268] on div "MUAZU JARENGOL" at bounding box center [280, 266] width 119 height 12
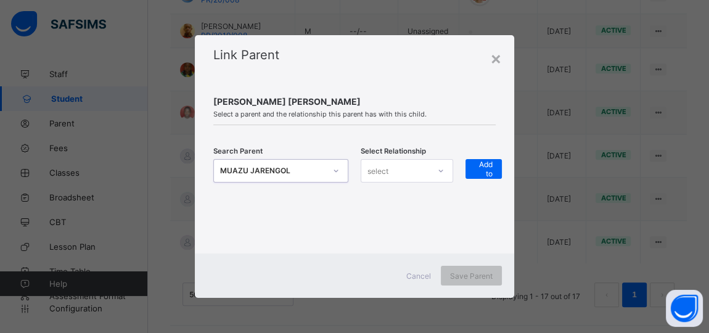
scroll to position [0, 0]
click at [398, 172] on div "select" at bounding box center [395, 170] width 68 height 17
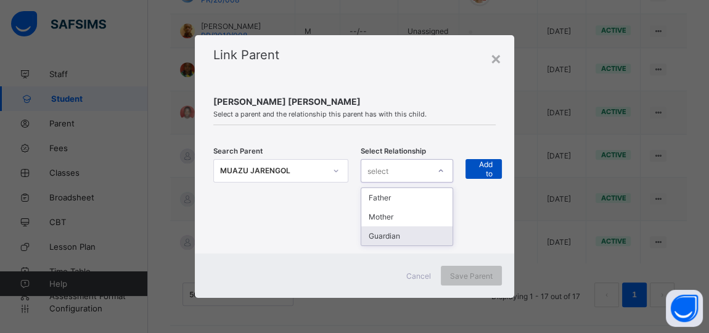
drag, startPoint x: 381, startPoint y: 237, endPoint x: 478, endPoint y: 174, distance: 115.8
click at [393, 237] on div "Guardian" at bounding box center [406, 235] width 91 height 19
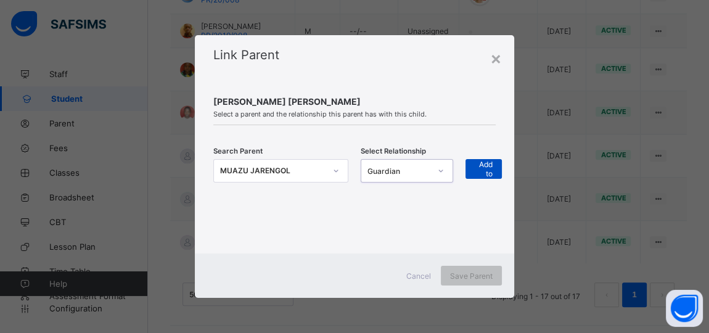
click at [479, 172] on span "+ Add to list" at bounding box center [484, 168] width 18 height 37
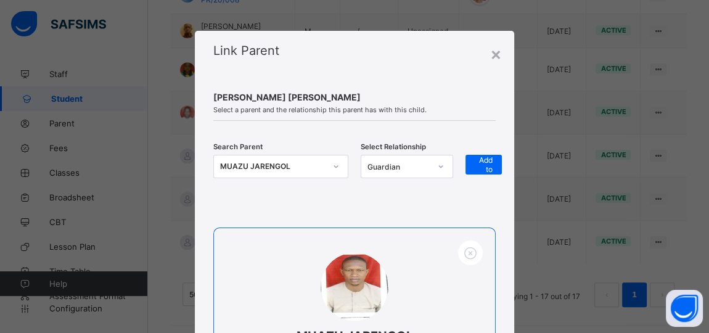
scroll to position [178, 0]
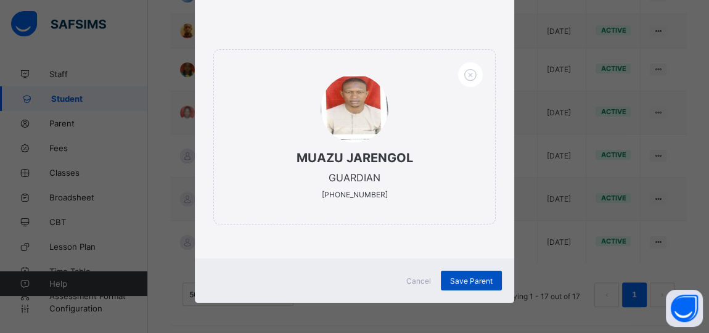
click at [459, 279] on span "Save Parent" at bounding box center [471, 280] width 43 height 9
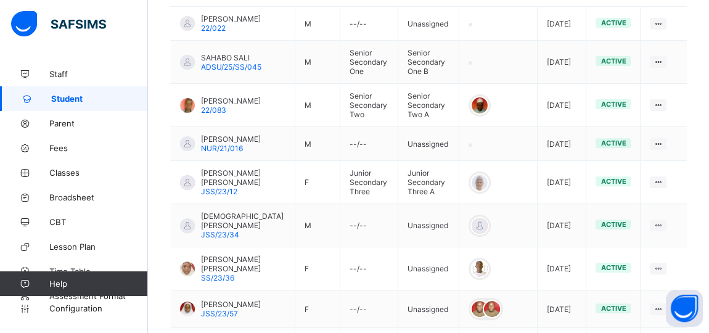
scroll to position [333, 0]
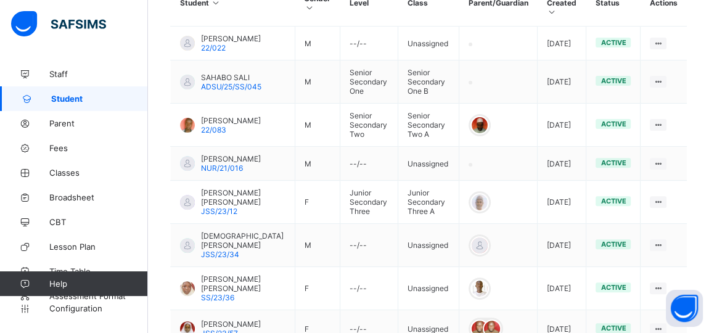
type input "*"
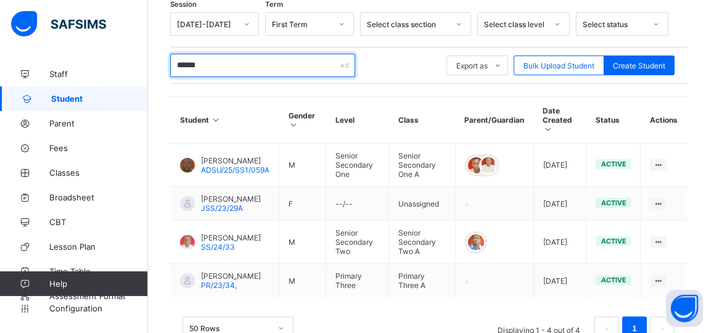
scroll to position [221, 0]
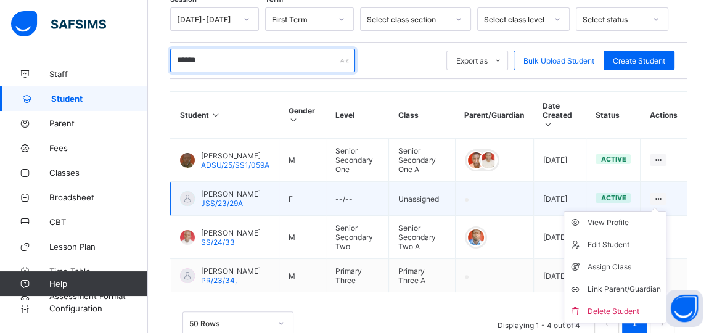
type input "******"
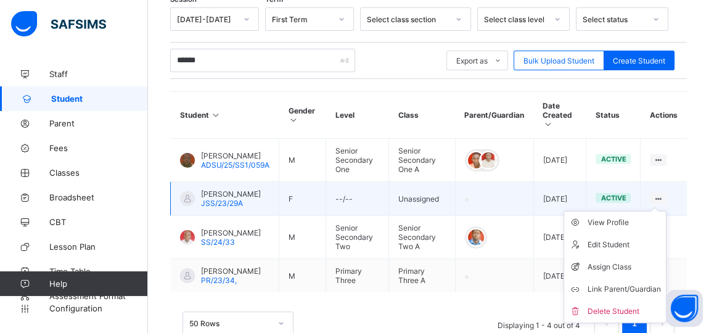
click at [662, 211] on ul "View Profile Edit Student Assign Class Link Parent/Guardian Delete Student" at bounding box center [615, 267] width 103 height 112
click at [615, 239] on div "Edit Student" at bounding box center [624, 245] width 73 height 12
select select "**"
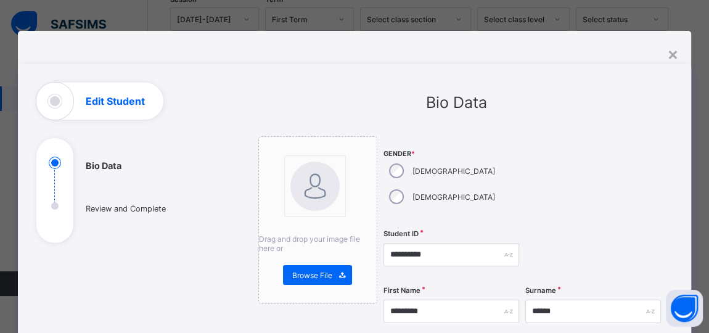
click at [614, 239] on div at bounding box center [593, 254] width 136 height 51
click at [432, 243] on input "**********" at bounding box center [452, 254] width 136 height 23
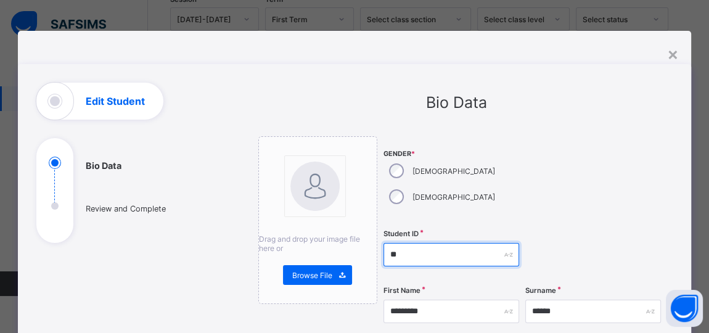
type input "*"
type input "**********"
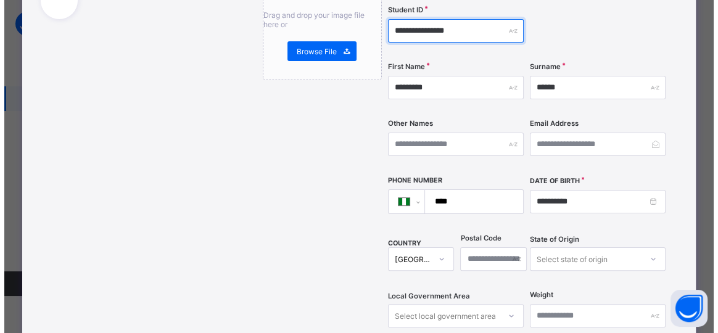
scroll to position [598, 0]
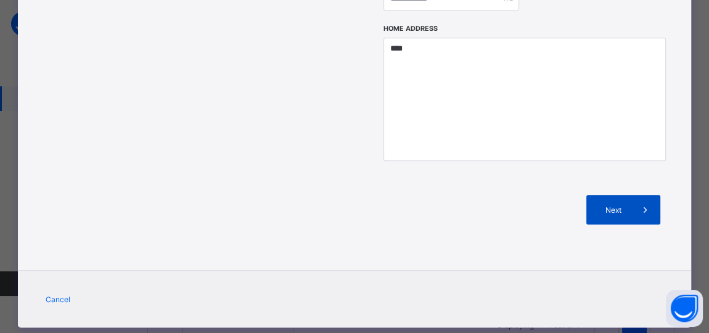
click at [606, 205] on span "Next" at bounding box center [613, 209] width 35 height 9
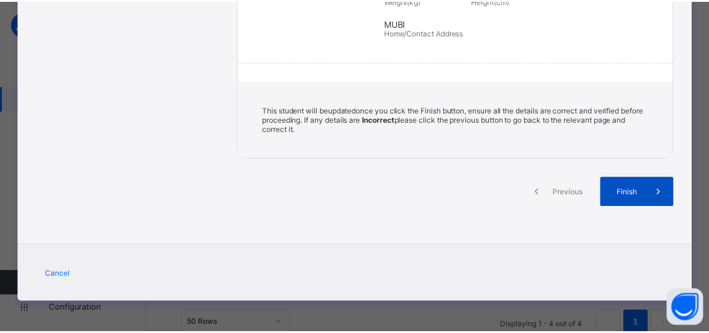
scroll to position [312, 0]
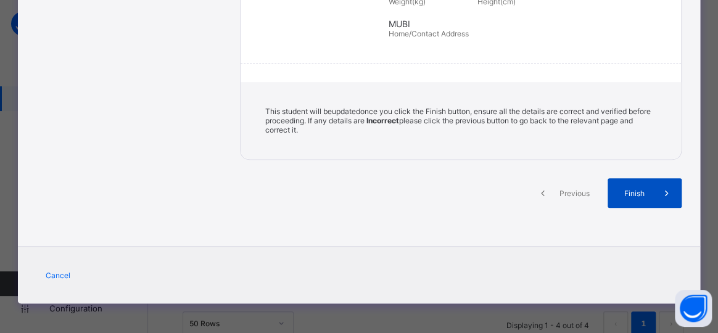
click at [633, 193] on span "Finish" at bounding box center [634, 193] width 35 height 9
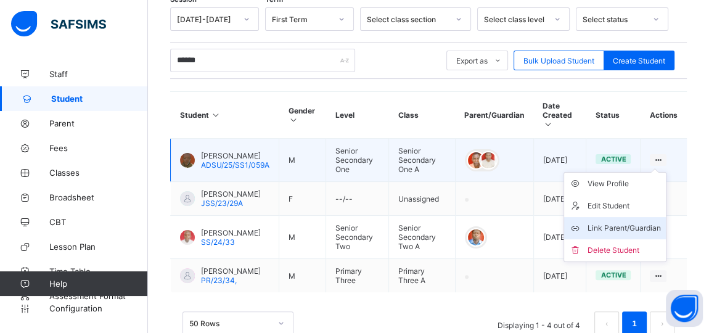
click at [645, 225] on div "Link Parent/Guardian" at bounding box center [624, 228] width 73 height 12
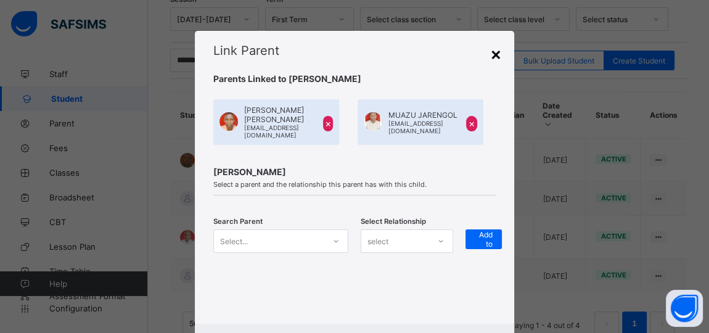
click at [493, 57] on div "×" at bounding box center [496, 53] width 12 height 21
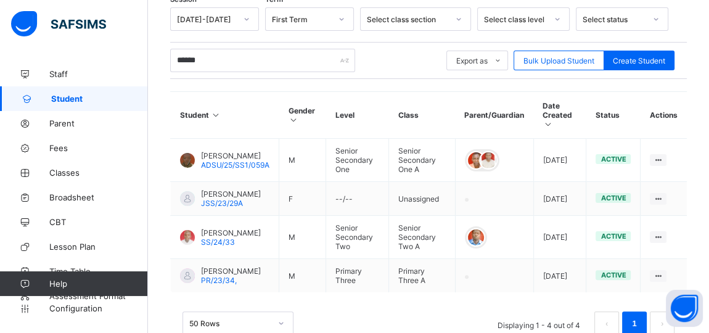
click at [0, 0] on div "Assign Class" at bounding box center [0, 0] width 0 height 0
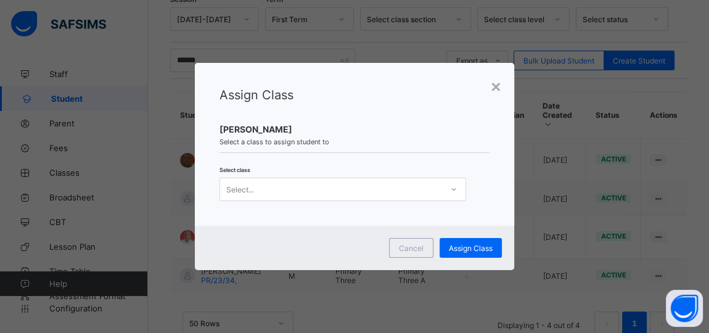
click at [422, 194] on div "Select..." at bounding box center [331, 189] width 222 height 17
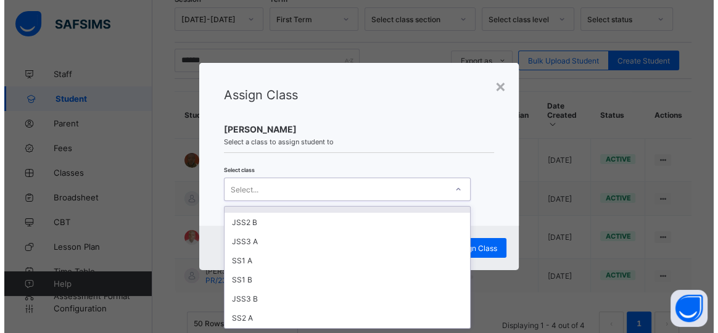
scroll to position [224, 0]
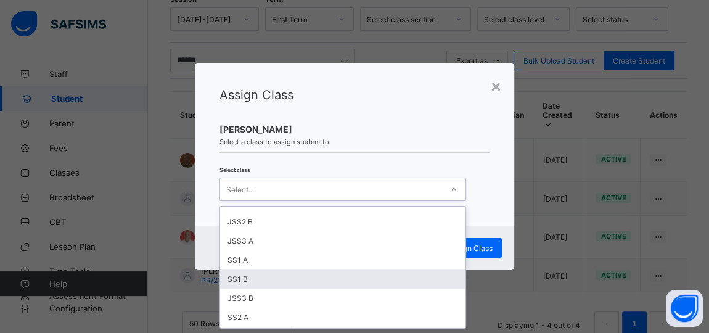
click at [242, 275] on div "SS1 B" at bounding box center [342, 278] width 245 height 19
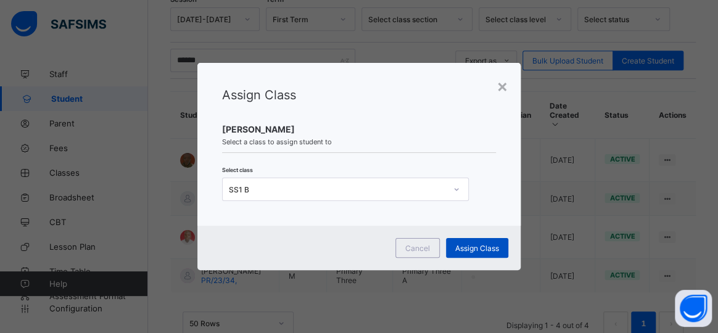
click at [472, 249] on span "Assign Class" at bounding box center [477, 248] width 44 height 9
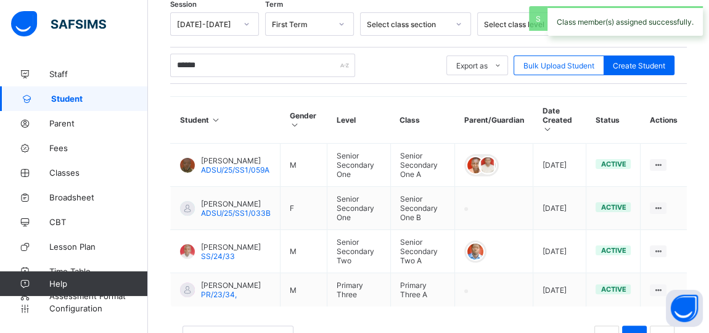
scroll to position [221, 0]
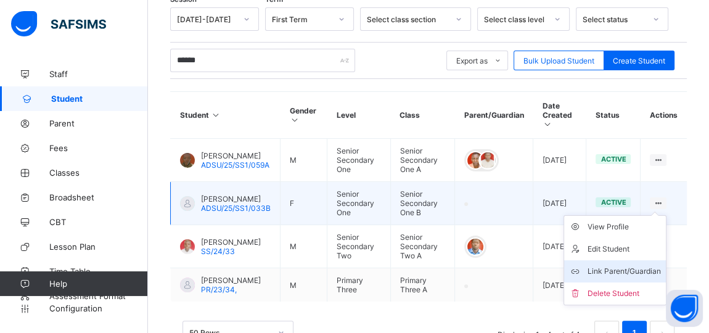
click at [633, 265] on div "Link Parent/Guardian" at bounding box center [624, 271] width 73 height 12
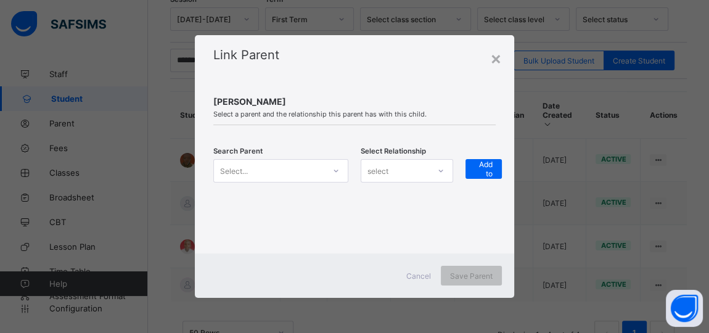
click at [332, 173] on icon at bounding box center [335, 171] width 7 height 12
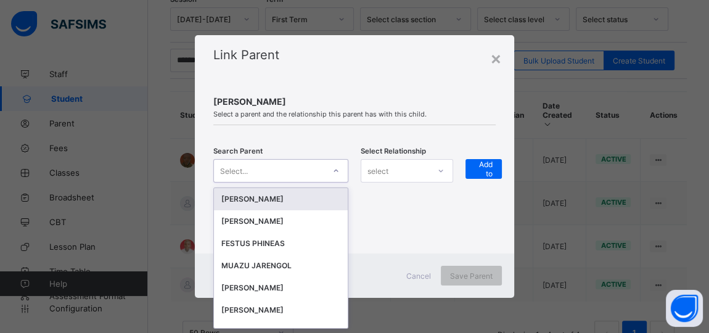
scroll to position [0, 0]
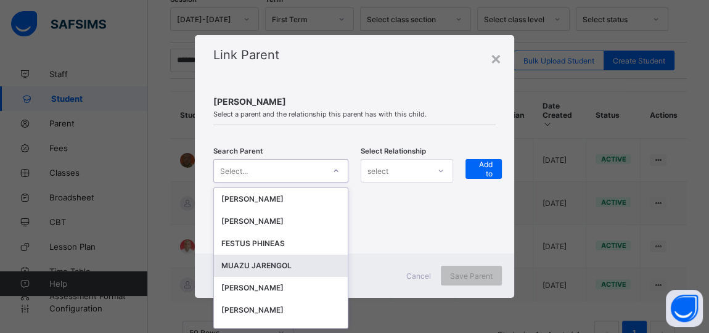
click at [272, 265] on div "MUAZU JARENGOL" at bounding box center [280, 266] width 119 height 12
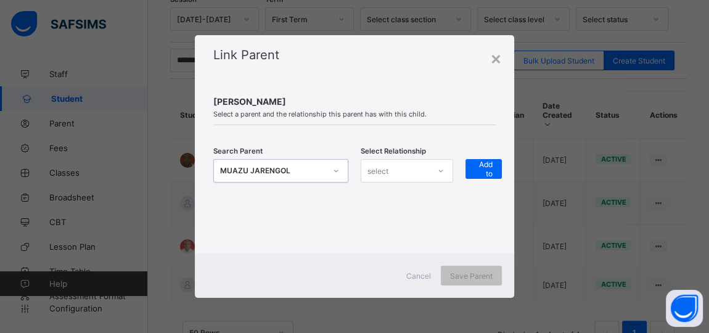
click at [407, 173] on div "select" at bounding box center [395, 170] width 68 height 17
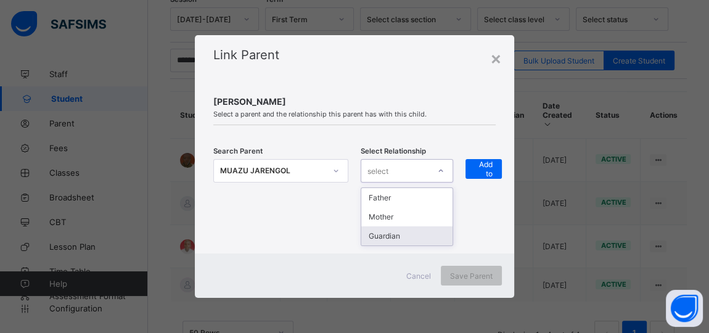
click at [395, 236] on div "Guardian" at bounding box center [406, 235] width 91 height 19
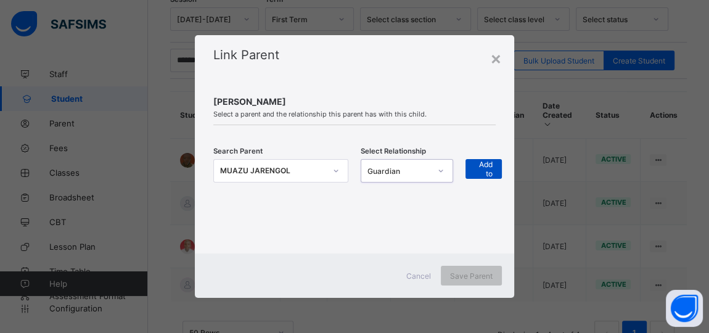
click at [483, 162] on span "+ Add to list" at bounding box center [484, 168] width 18 height 37
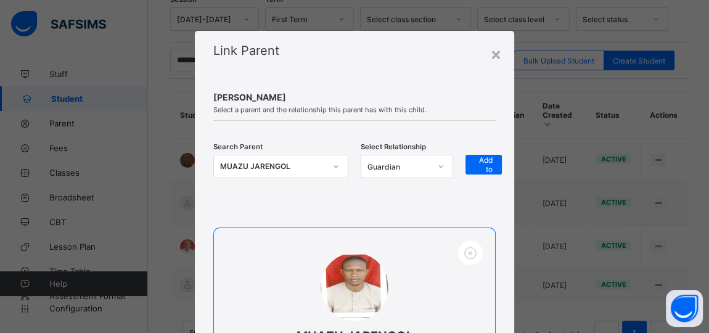
scroll to position [178, 0]
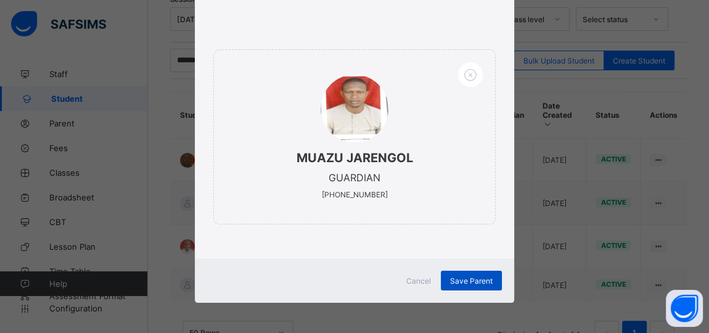
click at [470, 280] on span "Save Parent" at bounding box center [471, 280] width 43 height 9
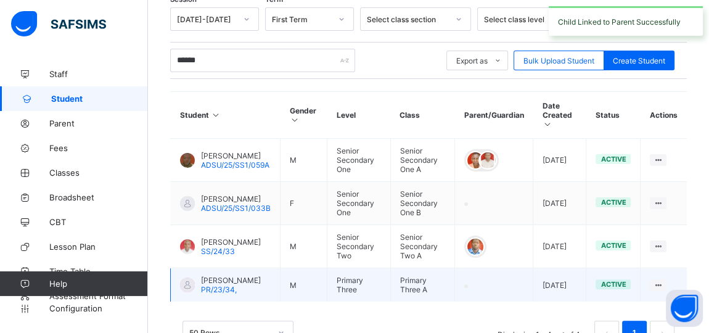
click at [217, 276] on span "DLAMA THOMAS" at bounding box center [231, 280] width 60 height 9
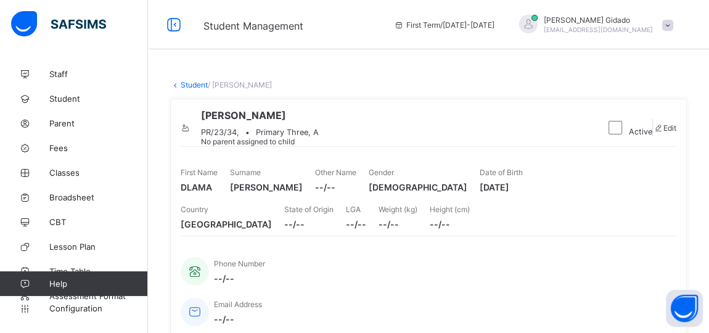
click at [192, 84] on link "Student" at bounding box center [194, 84] width 27 height 9
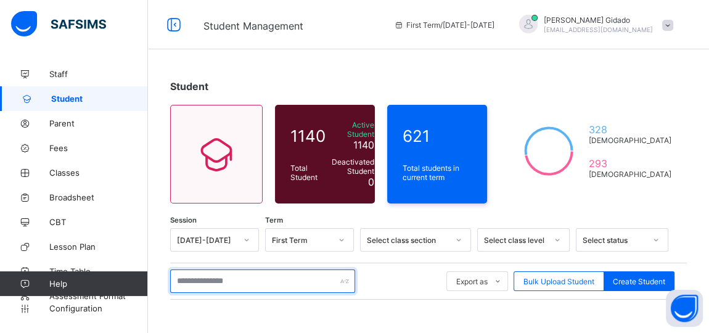
click at [224, 269] on input "text" at bounding box center [262, 280] width 185 height 23
click at [236, 269] on input "text" at bounding box center [262, 280] width 185 height 23
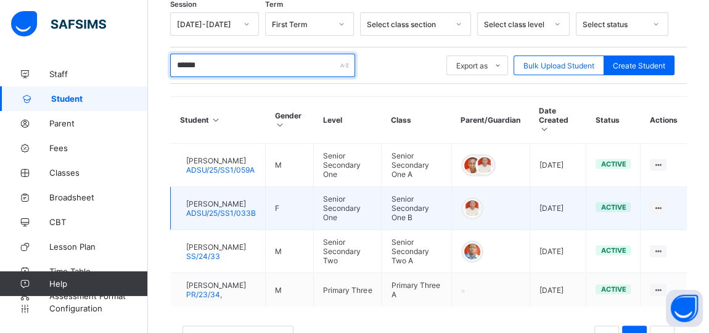
scroll to position [256, 0]
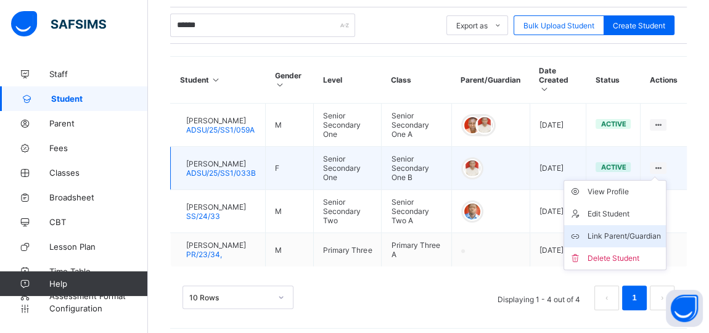
click at [630, 230] on div "Link Parent/Guardian" at bounding box center [624, 236] width 73 height 12
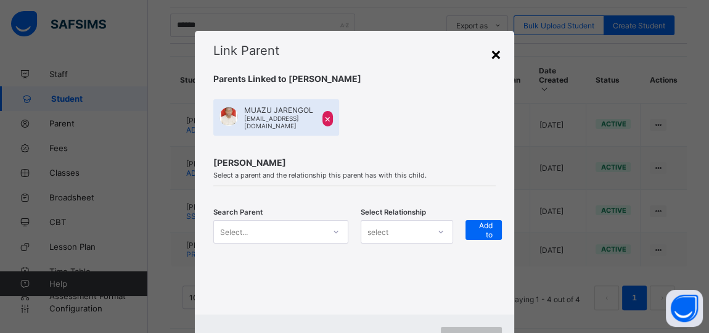
click at [490, 55] on div "×" at bounding box center [496, 53] width 12 height 21
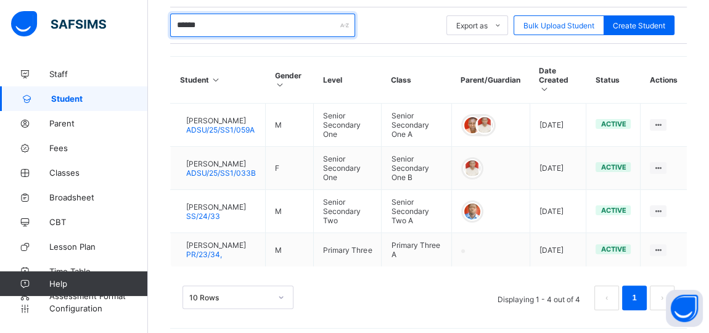
click at [221, 22] on input "******" at bounding box center [262, 25] width 185 height 23
type input "*"
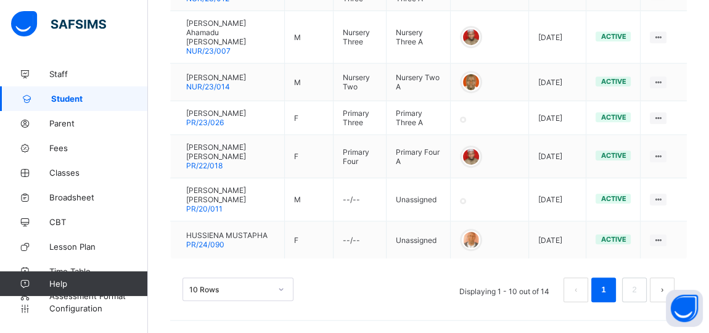
scroll to position [508, 0]
type input "********"
click at [282, 288] on div "10 Rows" at bounding box center [238, 288] width 111 height 23
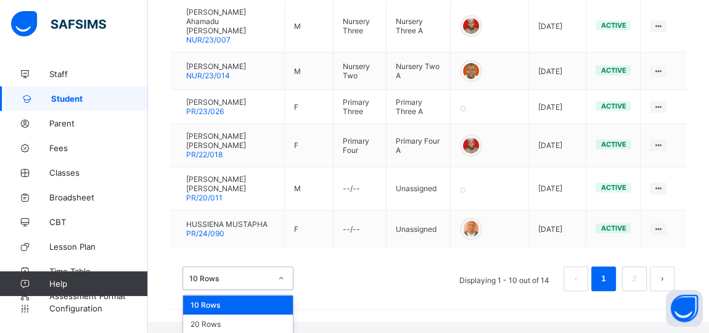
scroll to position [538, 0]
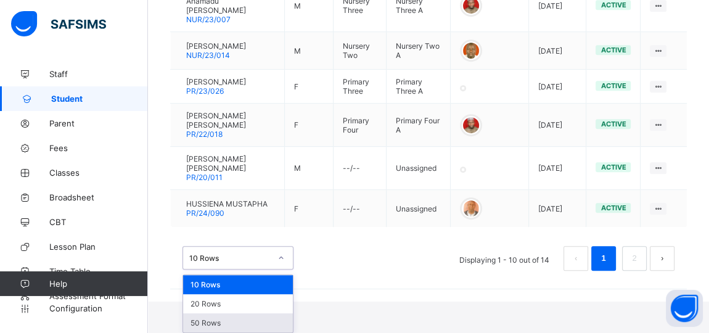
click at [237, 323] on div "50 Rows" at bounding box center [238, 322] width 110 height 19
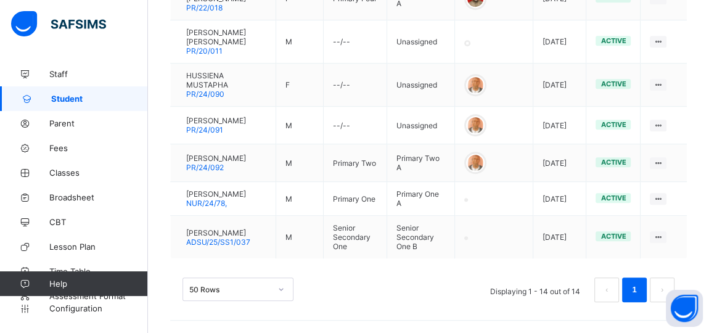
scroll to position [168, 0]
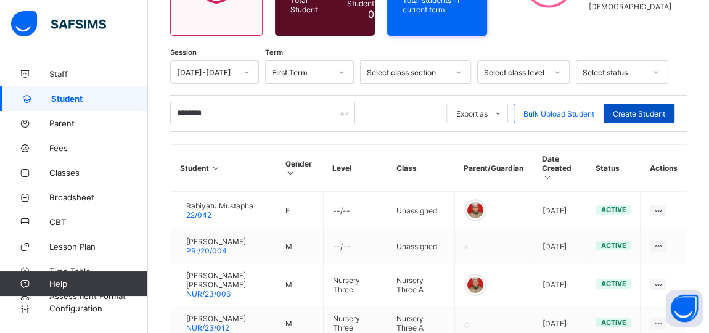
click at [635, 112] on span "Create Student" at bounding box center [639, 113] width 52 height 9
select select "**"
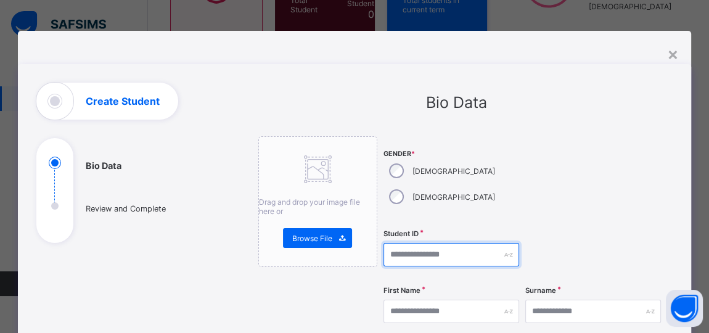
click at [417, 243] on input "text" at bounding box center [452, 254] width 136 height 23
type input "**********"
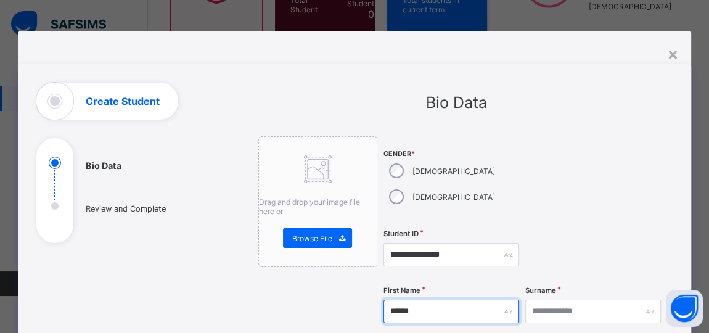
type input "******"
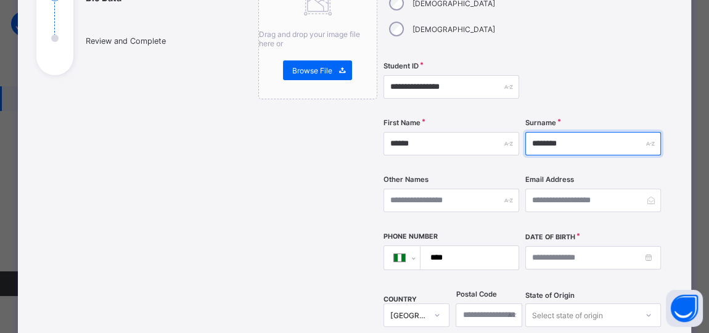
type input "********"
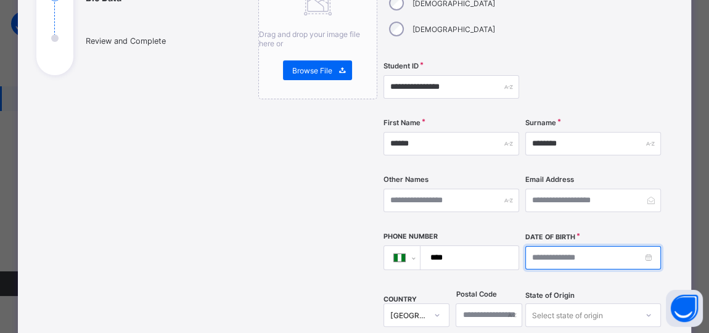
click at [545, 246] on input at bounding box center [593, 257] width 136 height 23
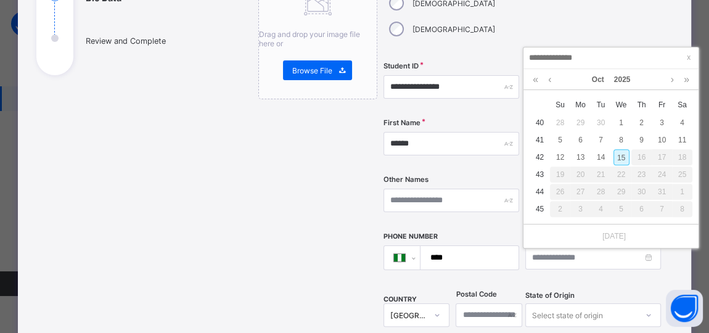
scroll to position [392, 0]
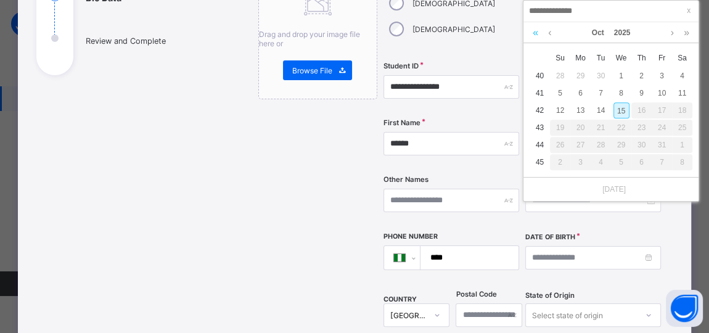
click at [535, 32] on link at bounding box center [536, 32] width 12 height 21
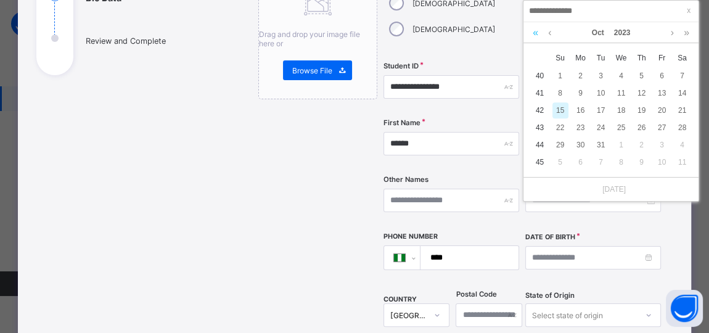
click at [535, 32] on link at bounding box center [536, 32] width 12 height 21
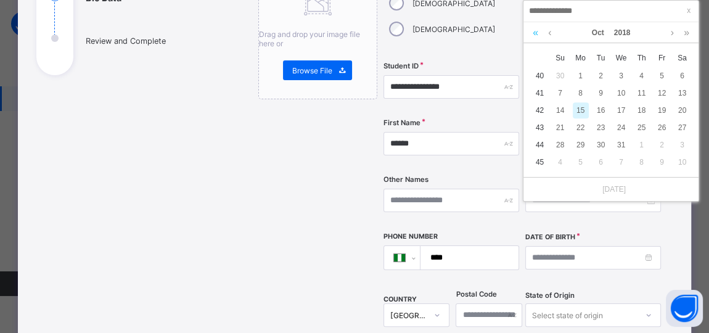
click at [535, 32] on link at bounding box center [536, 32] width 12 height 21
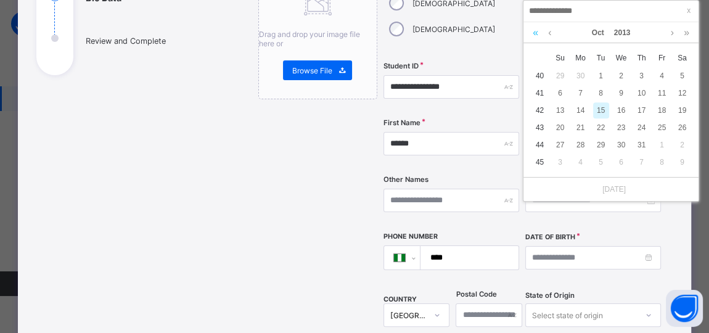
click at [535, 32] on link at bounding box center [536, 32] width 12 height 21
click at [605, 110] on div "12" at bounding box center [601, 110] width 16 height 16
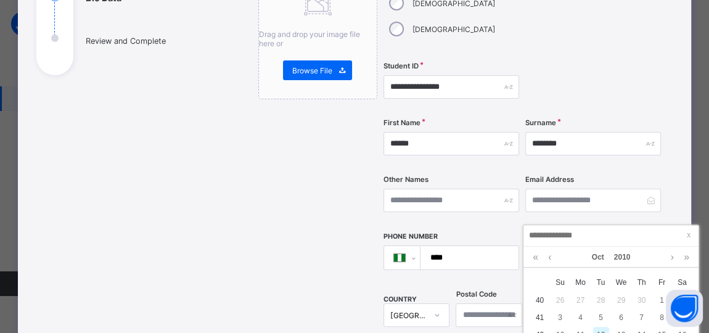
type input "**********"
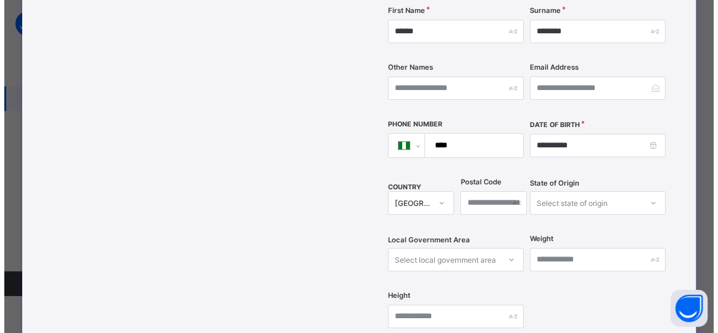
scroll to position [561, 0]
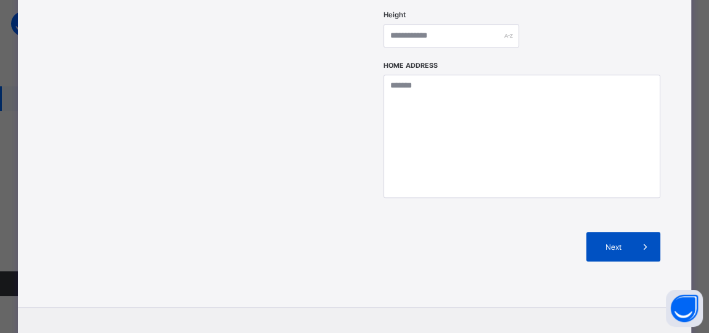
click at [620, 242] on span "Next" at bounding box center [613, 246] width 35 height 9
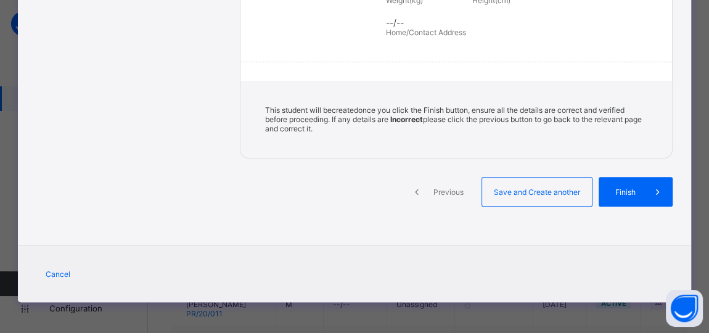
scroll to position [312, 0]
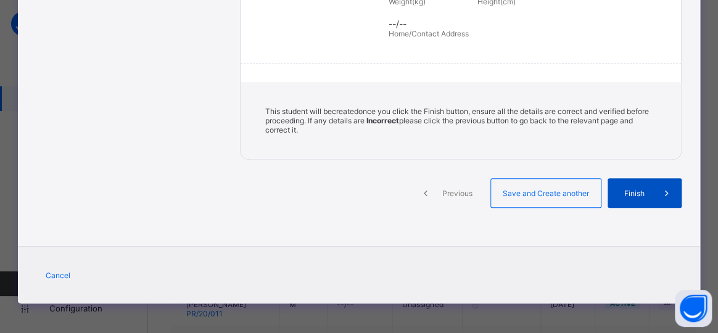
click at [630, 194] on span "Finish" at bounding box center [634, 193] width 35 height 9
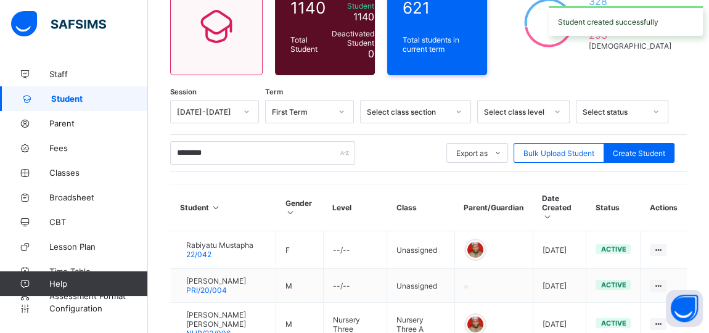
scroll to position [0, 0]
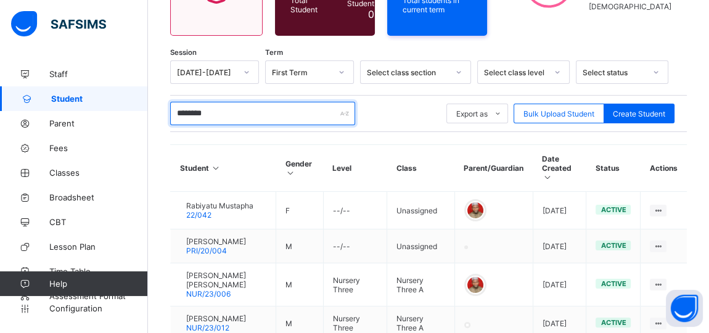
click at [228, 109] on input "********" at bounding box center [262, 113] width 185 height 23
type input "*"
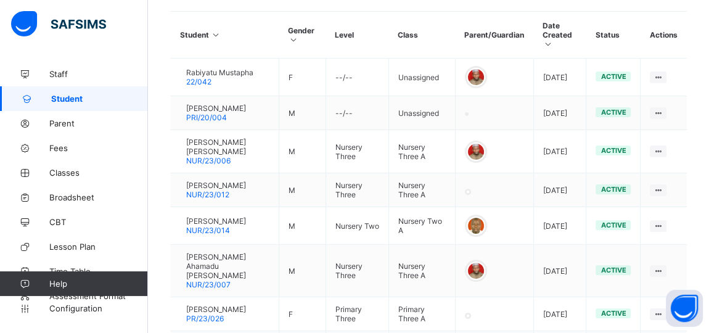
scroll to position [683, 0]
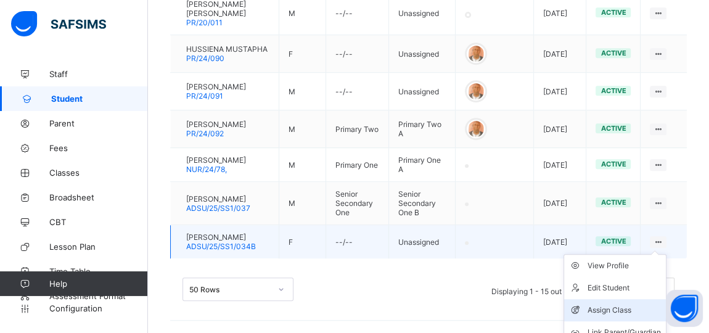
click at [628, 311] on div "Assign Class" at bounding box center [624, 310] width 73 height 12
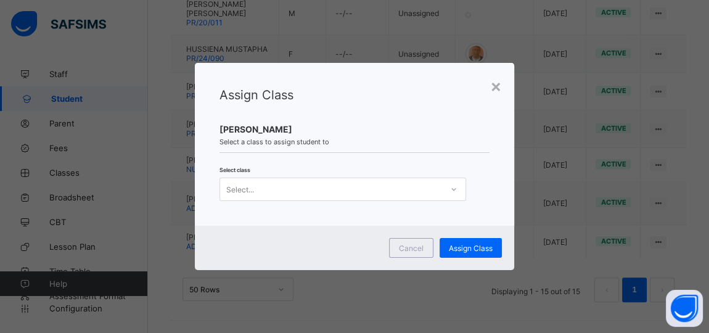
click at [624, 308] on div "× Assign Class HADIZA MUSTAPHA Select a class to assign student to Select class…" at bounding box center [354, 166] width 709 height 333
click at [380, 205] on div "Assign Class HADIZA MUSTAPHA Select a class to assign student to Select class S…" at bounding box center [354, 144] width 319 height 163
click at [429, 185] on div "Select..." at bounding box center [331, 189] width 222 height 17
click at [450, 194] on icon at bounding box center [453, 189] width 7 height 12
click at [450, 189] on icon at bounding box center [453, 189] width 7 height 12
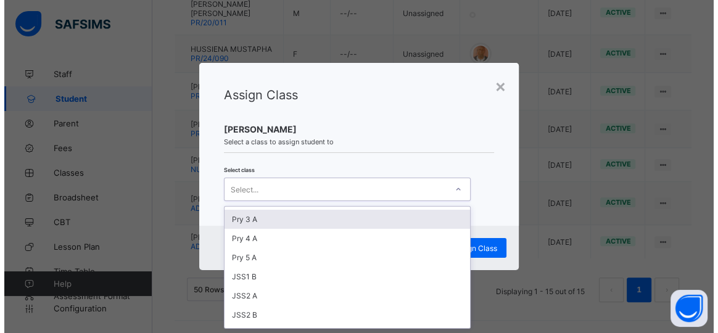
scroll to position [224, 0]
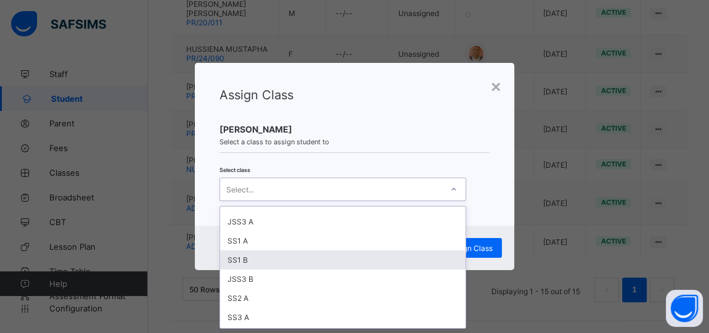
click at [240, 254] on div "SS1 B" at bounding box center [342, 259] width 245 height 19
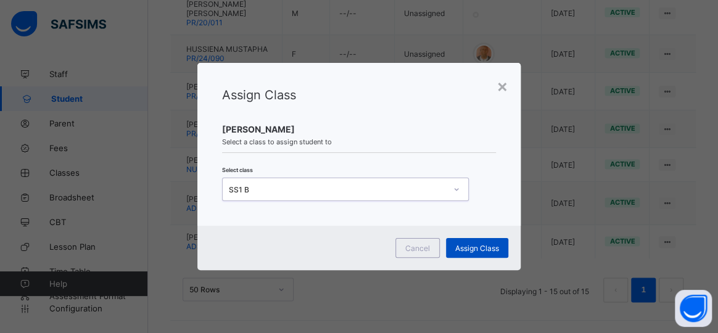
click at [455, 244] on span "Assign Class" at bounding box center [477, 248] width 44 height 9
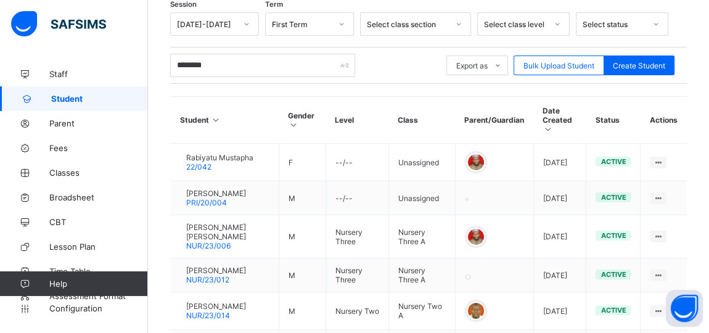
scroll to position [683, 0]
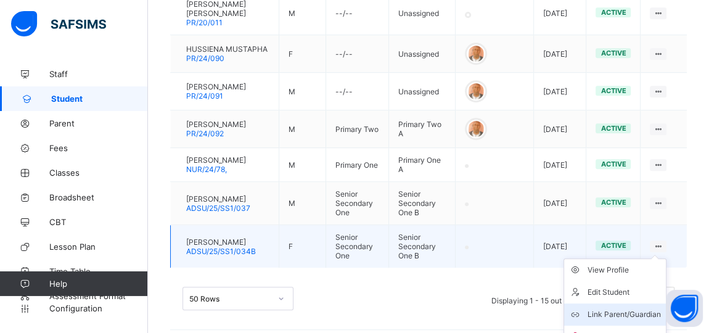
click at [622, 314] on div "Link Parent/Guardian" at bounding box center [624, 314] width 73 height 12
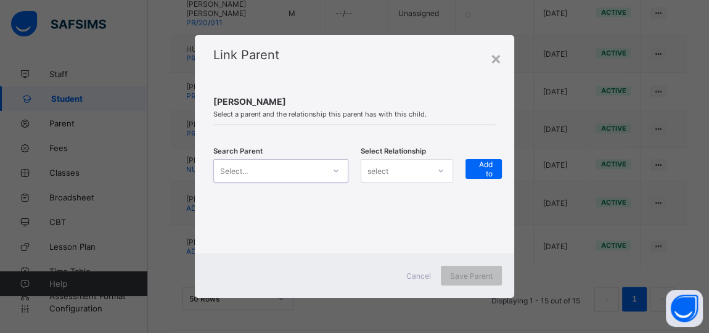
click at [337, 170] on icon at bounding box center [335, 171] width 7 height 12
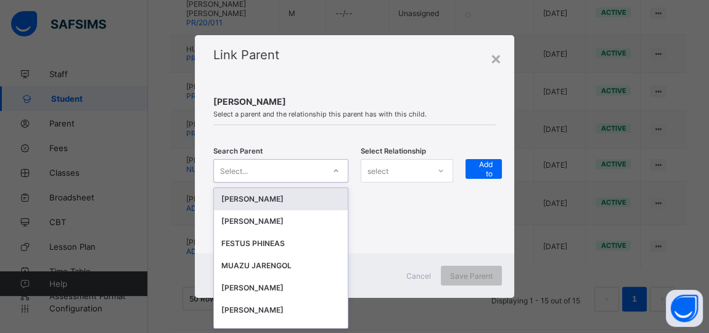
scroll to position [0, 0]
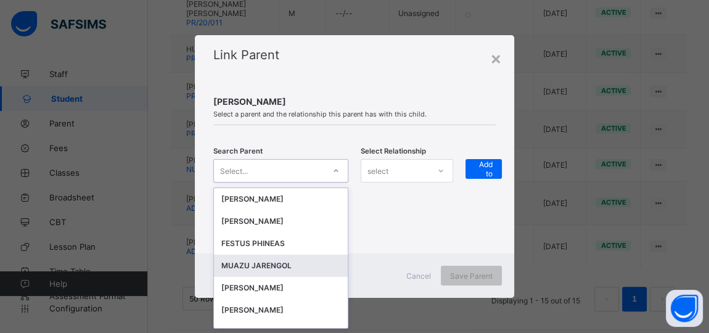
click at [253, 263] on div "MUAZU JARENGOL" at bounding box center [280, 266] width 119 height 12
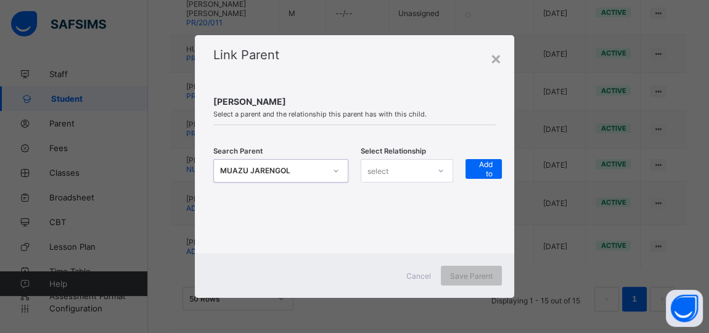
click at [417, 168] on div "select" at bounding box center [395, 170] width 68 height 17
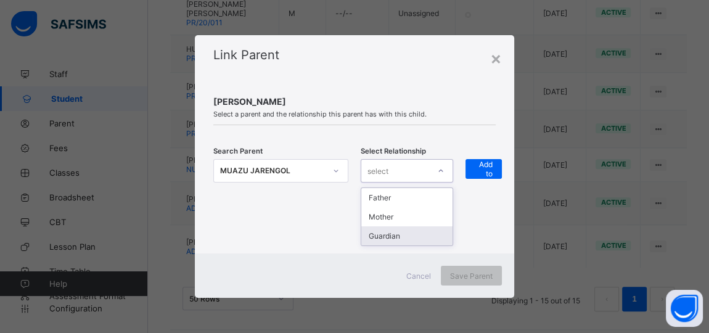
drag, startPoint x: 400, startPoint y: 236, endPoint x: 529, endPoint y: 145, distance: 157.6
click at [406, 234] on div "Guardian" at bounding box center [406, 235] width 91 height 19
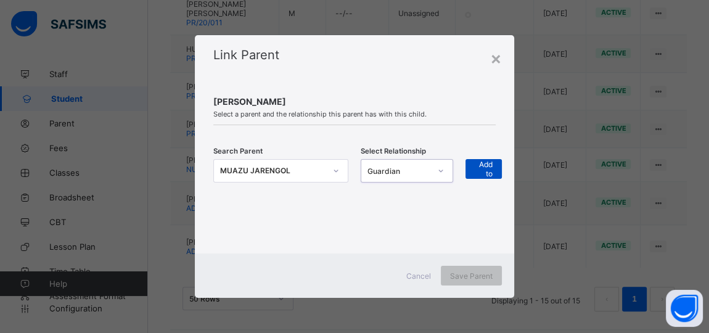
click at [488, 170] on span "+ Add to list" at bounding box center [484, 168] width 18 height 37
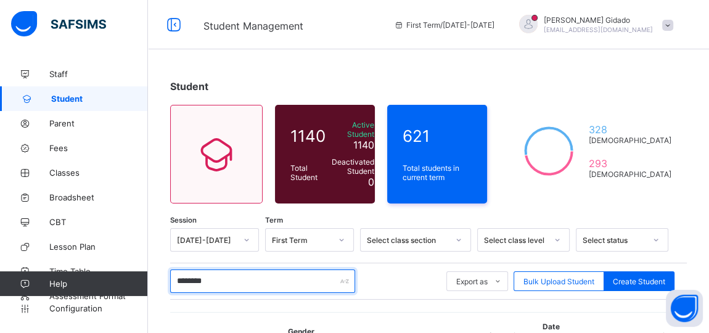
click at [249, 278] on input "********" at bounding box center [262, 280] width 185 height 23
type input "*"
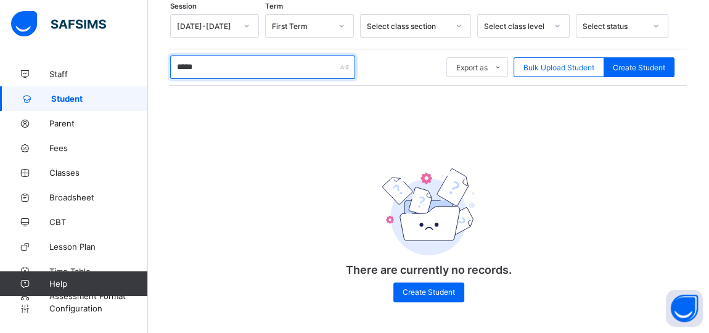
scroll to position [212, 0]
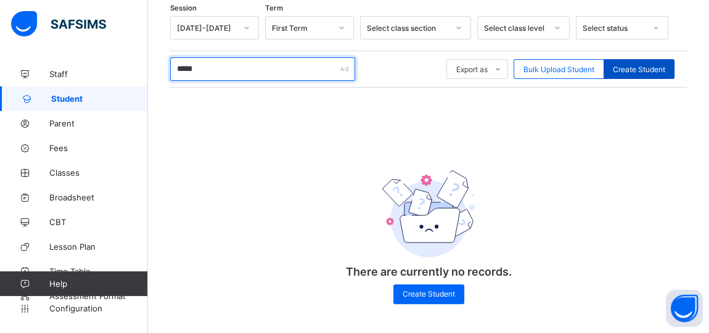
type input "*****"
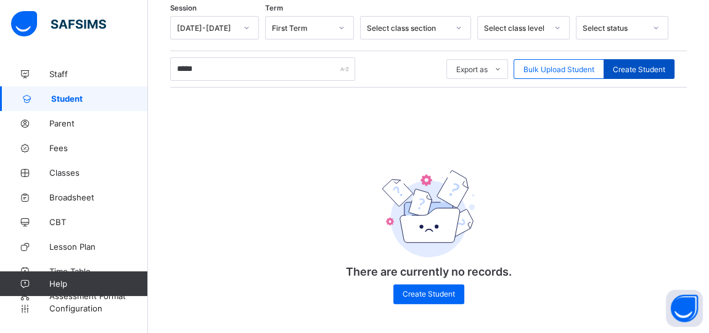
click at [632, 65] on span "Create Student" at bounding box center [639, 69] width 52 height 9
select select "**"
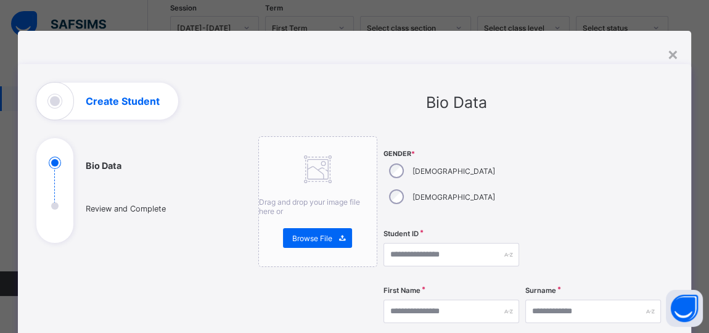
scroll to position [168, 0]
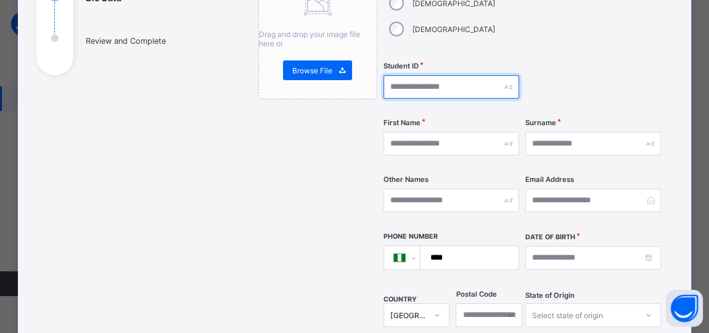
click at [397, 75] on input "text" at bounding box center [452, 86] width 136 height 23
click at [395, 75] on input "text" at bounding box center [452, 86] width 136 height 23
type input "**********"
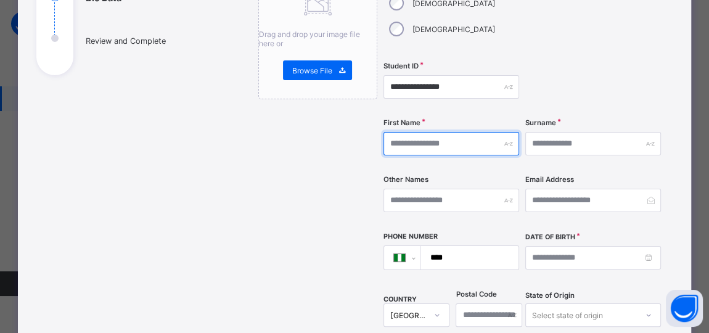
click at [421, 132] on input "text" at bounding box center [452, 143] width 136 height 23
type input "*********"
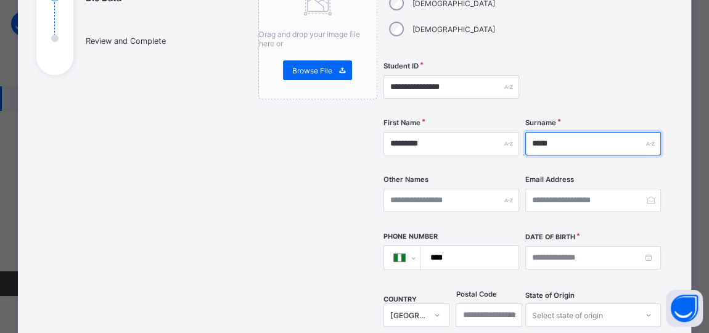
scroll to position [336, 0]
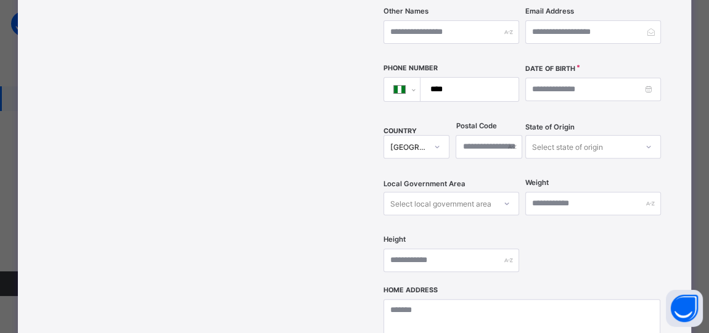
type input "*****"
click at [564, 78] on input at bounding box center [593, 89] width 136 height 23
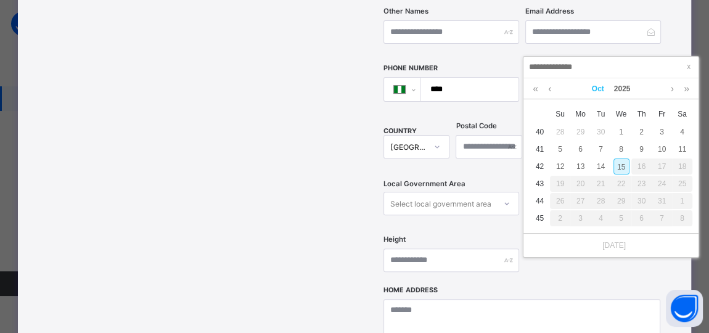
click at [598, 88] on link "Oct" at bounding box center [598, 88] width 22 height 21
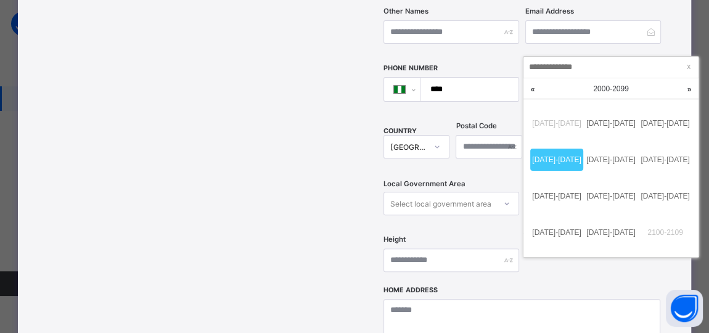
drag, startPoint x: 534, startPoint y: 91, endPoint x: 558, endPoint y: 91, distance: 24.0
click at [533, 91] on link at bounding box center [533, 89] width 18 height 22
click at [610, 90] on div "1900 - 1999" at bounding box center [611, 88] width 163 height 21
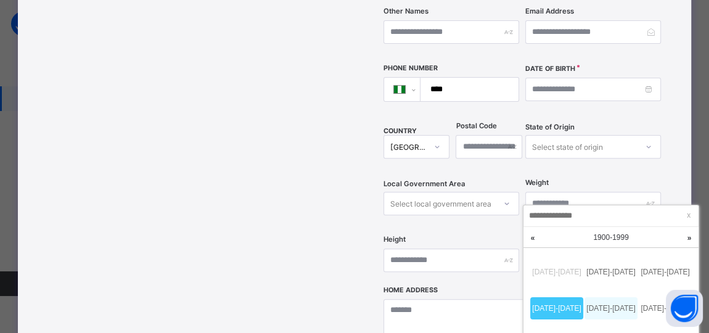
scroll to position [0, 0]
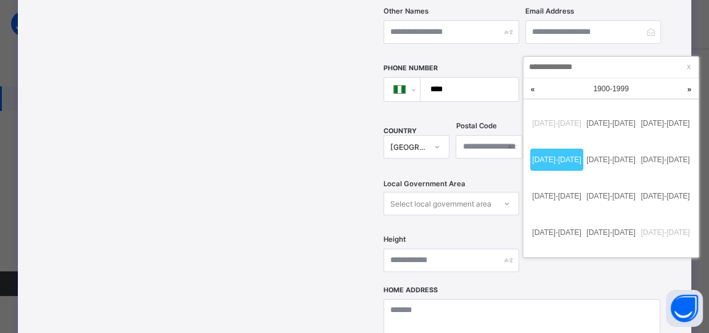
click at [574, 78] on input at bounding box center [593, 89] width 136 height 23
click at [690, 89] on link at bounding box center [689, 89] width 18 height 22
click at [689, 89] on link at bounding box center [689, 89] width 18 height 22
click at [535, 92] on link at bounding box center [533, 89] width 18 height 22
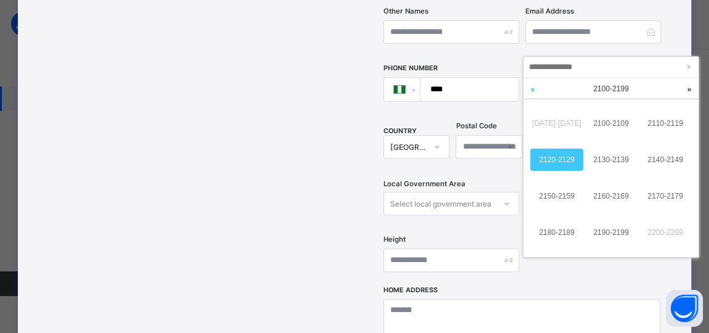
click at [535, 92] on link at bounding box center [533, 89] width 18 height 22
click at [626, 120] on link "2000-2009" at bounding box center [611, 123] width 53 height 22
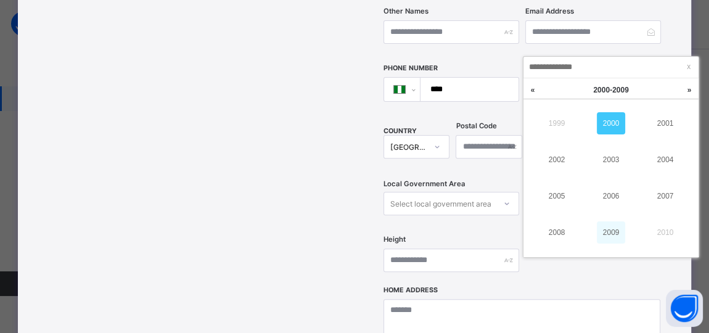
click at [607, 232] on link "2009" at bounding box center [611, 232] width 28 height 22
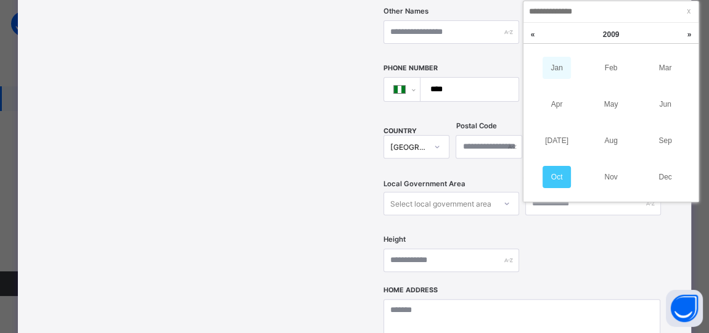
click at [557, 73] on link "Jan" at bounding box center [557, 68] width 28 height 22
click at [559, 66] on th "Su" at bounding box center [560, 58] width 20 height 18
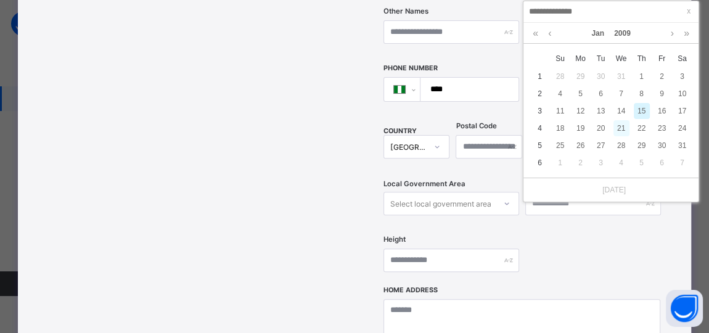
click at [617, 128] on div "21" at bounding box center [622, 128] width 16 height 16
type input "**********"
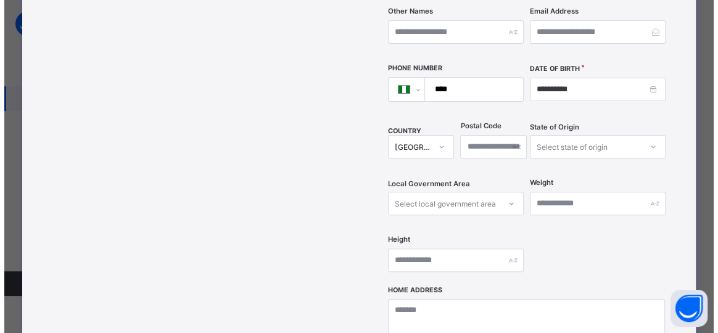
scroll to position [598, 0]
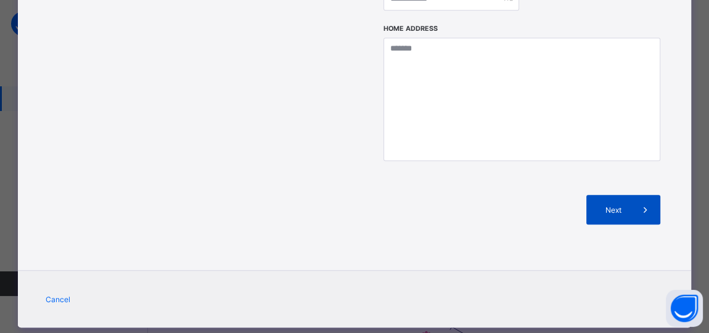
click at [607, 205] on span "Next" at bounding box center [613, 209] width 35 height 9
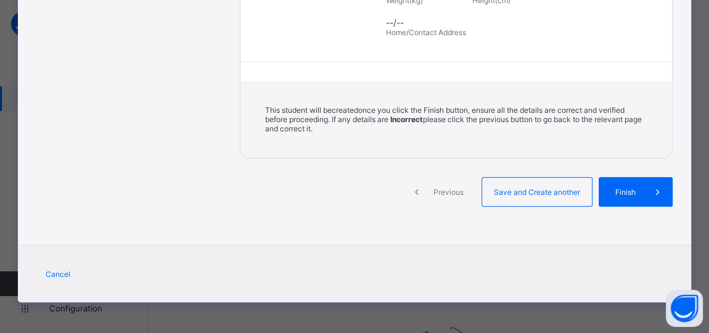
scroll to position [312, 0]
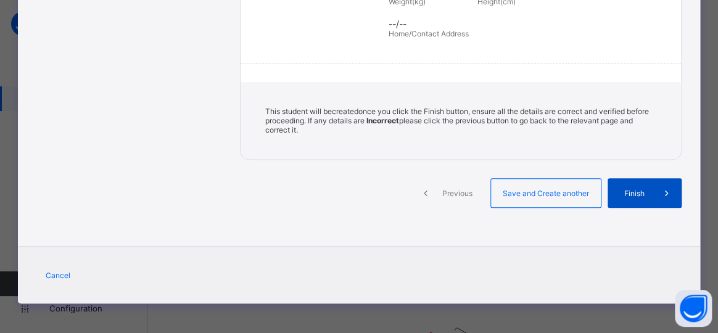
click at [617, 189] on span "Finish" at bounding box center [634, 193] width 35 height 9
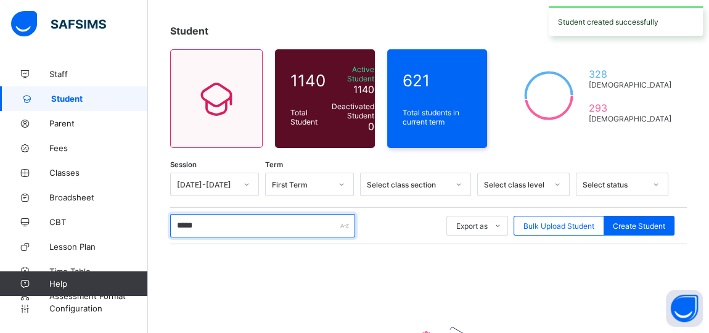
click at [237, 220] on input "*****" at bounding box center [262, 225] width 185 height 23
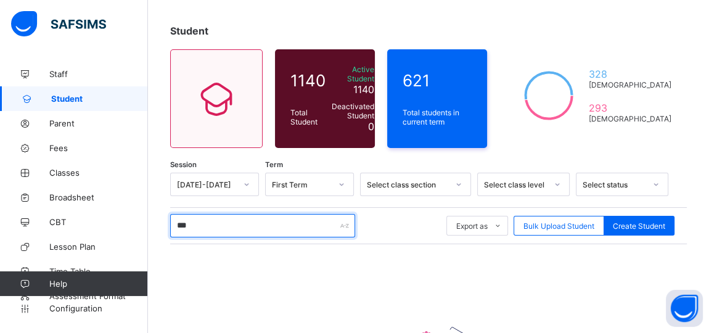
click at [221, 221] on input "***" at bounding box center [262, 225] width 185 height 23
type input "*"
type input "***"
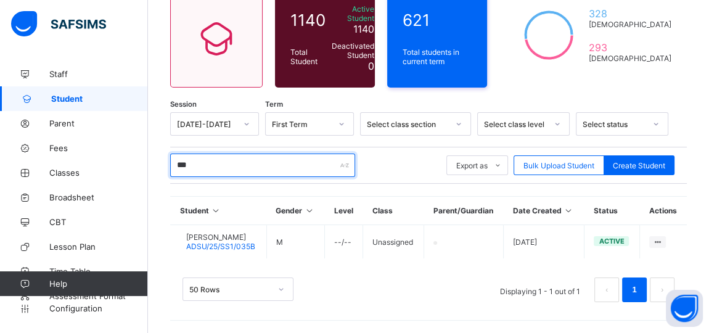
scroll to position [129, 0]
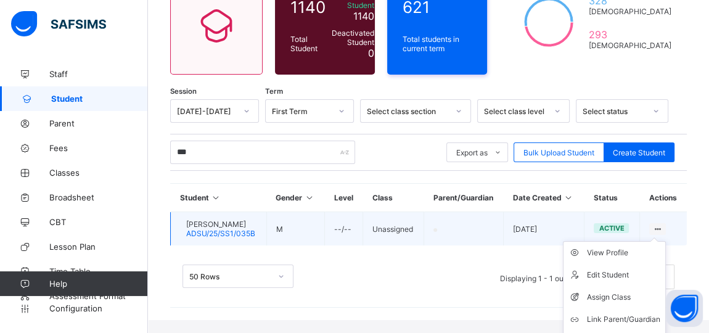
click at [660, 247] on div "View Profile" at bounding box center [623, 253] width 73 height 12
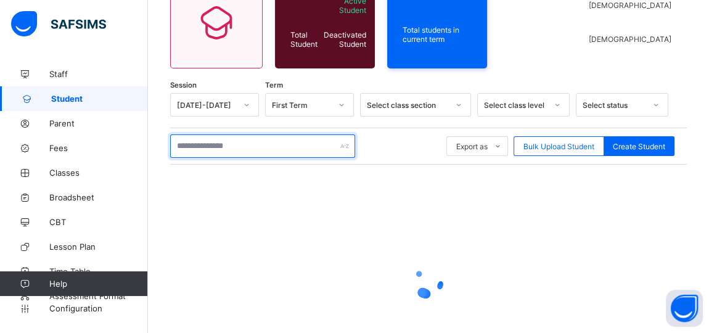
click at [225, 158] on input "text" at bounding box center [262, 145] width 185 height 23
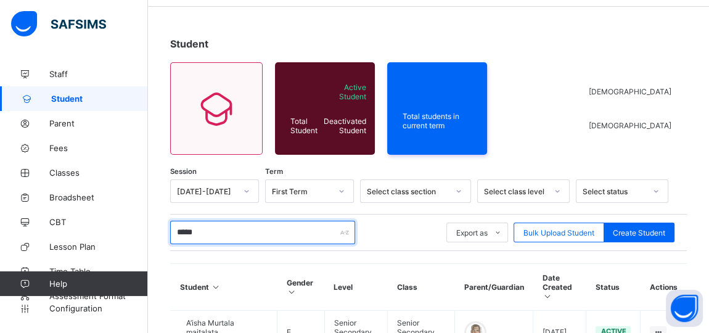
scroll to position [112, 0]
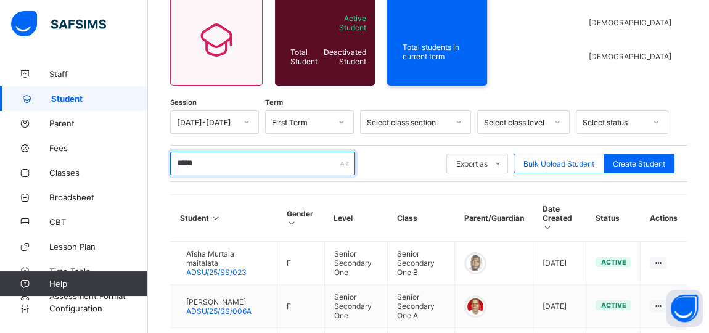
click at [210, 162] on input "*****" at bounding box center [262, 163] width 185 height 23
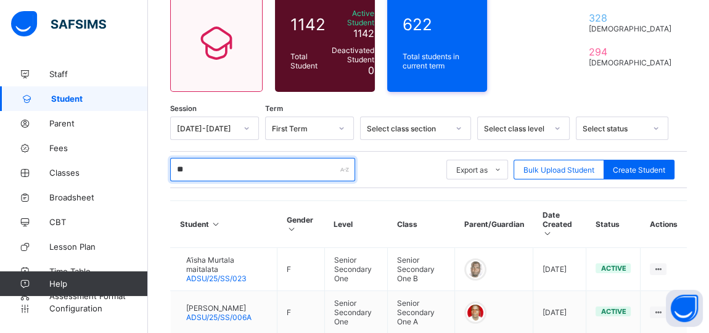
type input "*"
click at [215, 162] on input "text" at bounding box center [262, 169] width 185 height 23
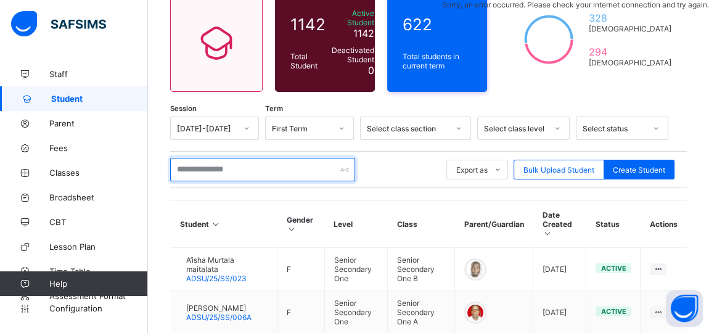
scroll to position [113, 0]
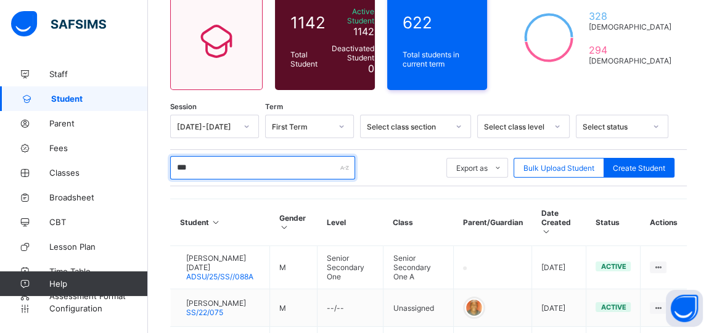
type input "***"
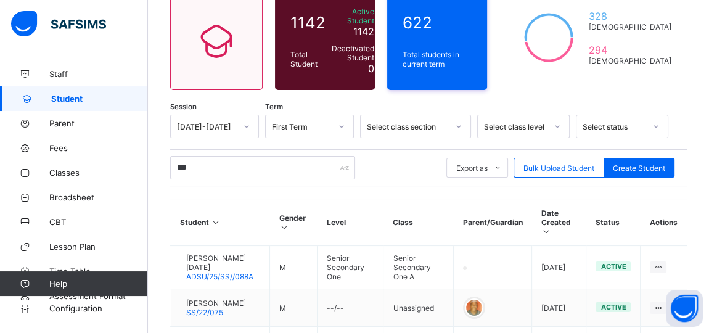
click at [0, 0] on div "Assign Class" at bounding box center [0, 0] width 0 height 0
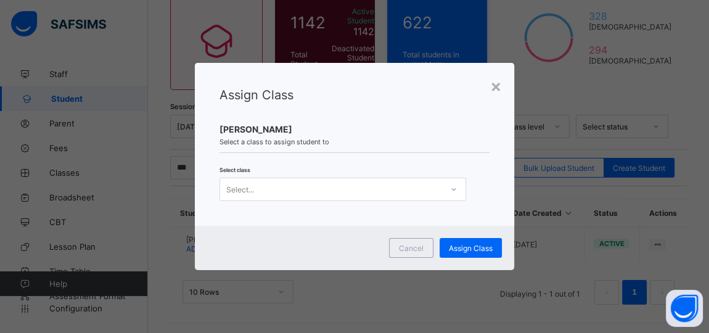
scroll to position [129, 0]
click at [417, 186] on div "Select..." at bounding box center [331, 189] width 222 height 17
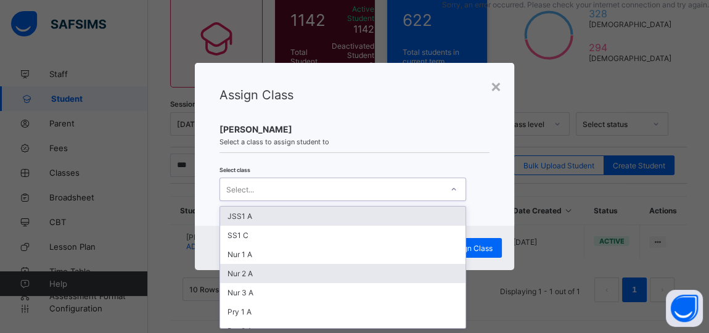
scroll to position [274, 0]
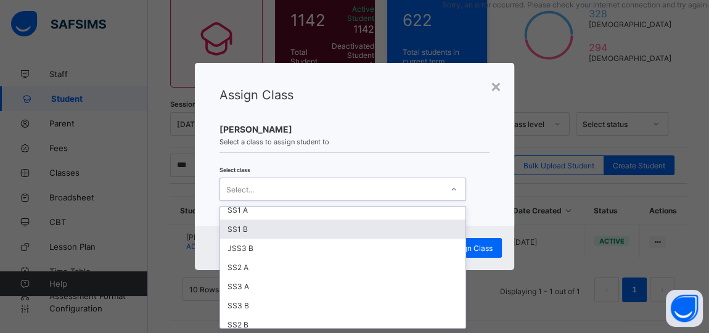
click at [247, 224] on div "SS1 B" at bounding box center [342, 229] width 245 height 19
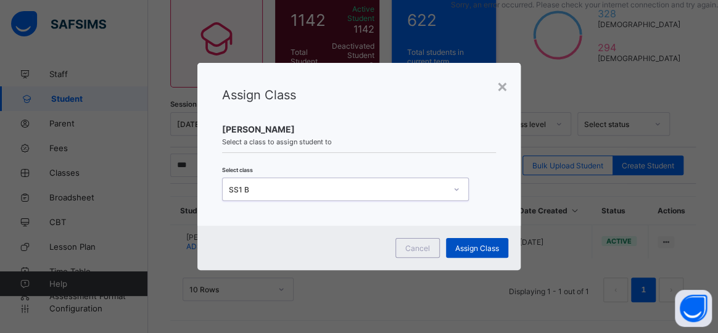
click at [479, 244] on span "Assign Class" at bounding box center [477, 248] width 44 height 9
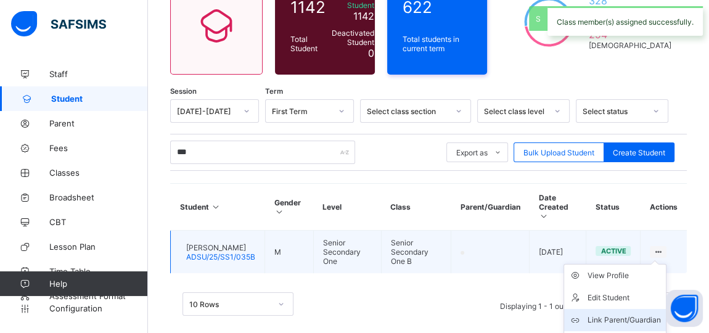
click at [636, 316] on div "Link Parent/Guardian" at bounding box center [624, 320] width 73 height 12
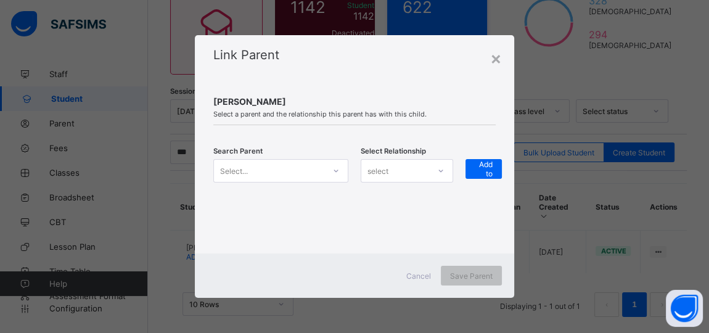
click at [335, 175] on icon at bounding box center [335, 171] width 7 height 12
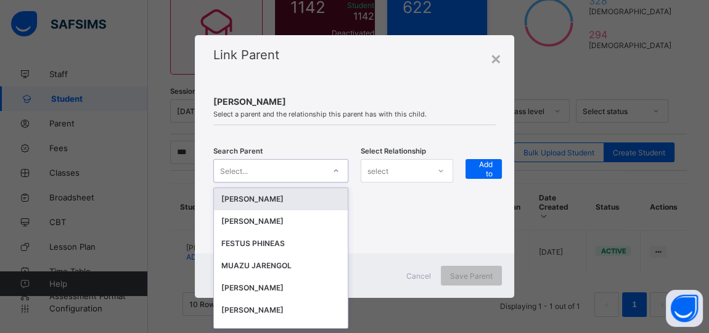
scroll to position [0, 0]
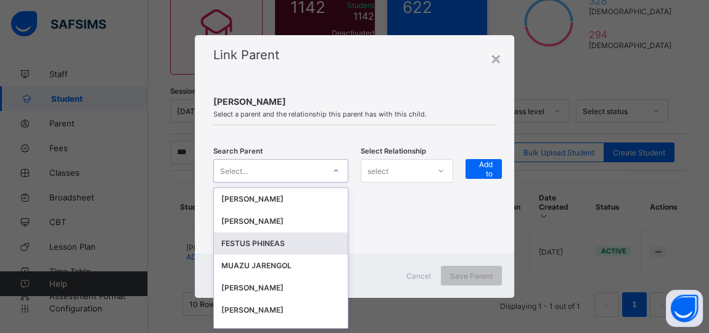
click at [266, 266] on div "MUAZU JARENGOL" at bounding box center [280, 266] width 119 height 12
click at [258, 263] on div "Cancel Save Parent" at bounding box center [354, 275] width 319 height 44
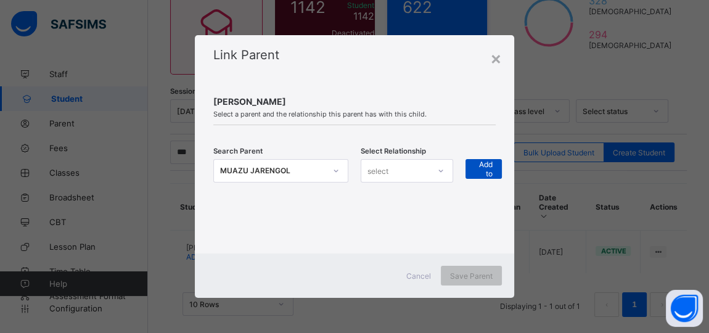
click at [488, 166] on span "+ Add to list" at bounding box center [484, 168] width 18 height 37
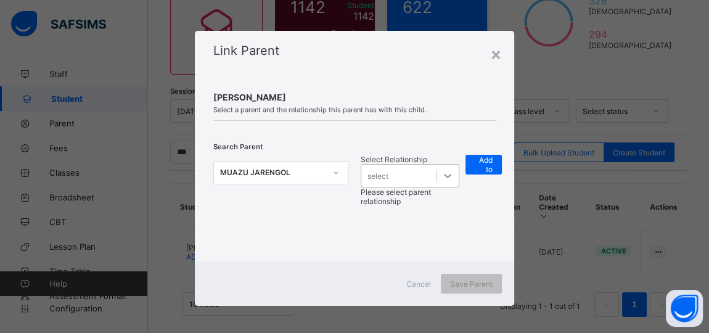
click at [446, 165] on div at bounding box center [448, 176] width 22 height 22
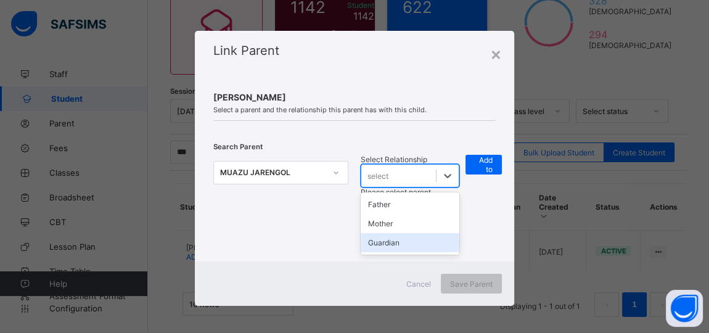
click at [409, 234] on div "Guardian" at bounding box center [410, 242] width 99 height 19
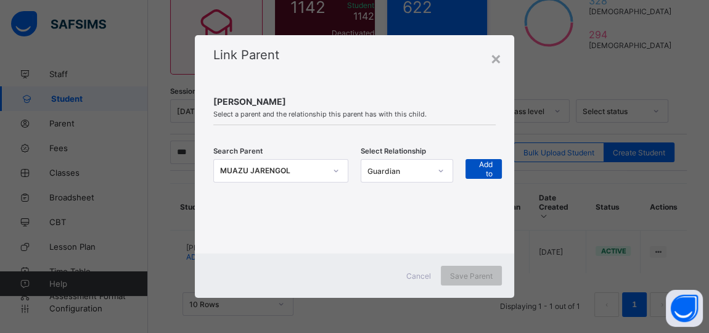
click at [483, 166] on span "+ Add to list" at bounding box center [484, 168] width 18 height 37
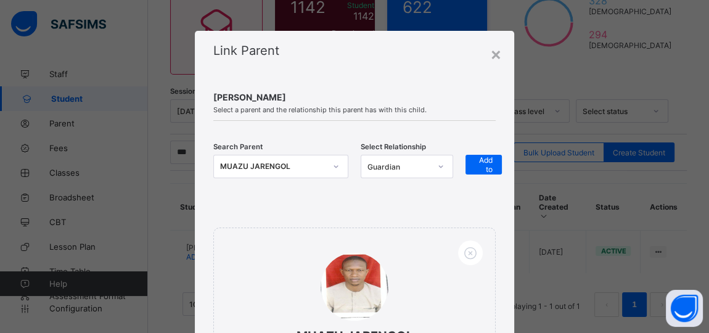
scroll to position [178, 0]
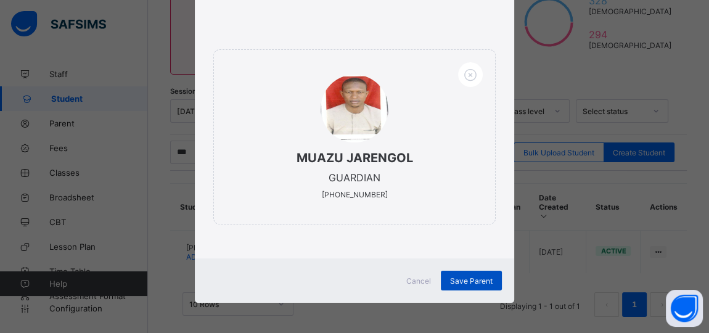
click at [459, 279] on span "Save Parent" at bounding box center [471, 280] width 43 height 9
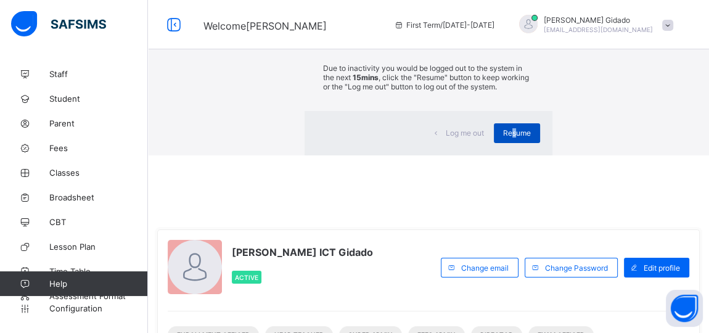
click at [503, 138] on span "Resume" at bounding box center [517, 132] width 28 height 9
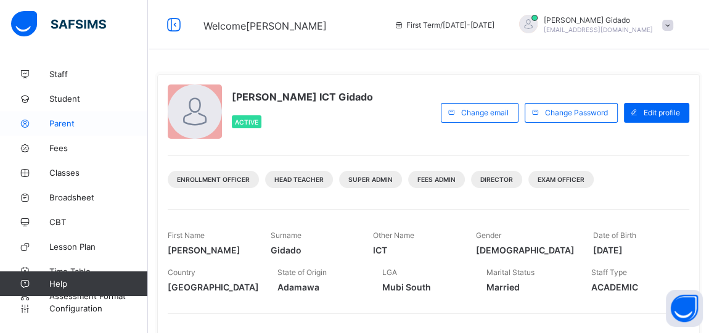
click at [58, 128] on span "Parent" at bounding box center [98, 123] width 99 height 10
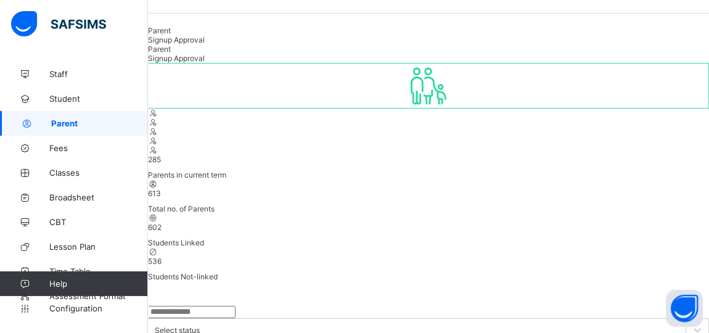
scroll to position [219, 0]
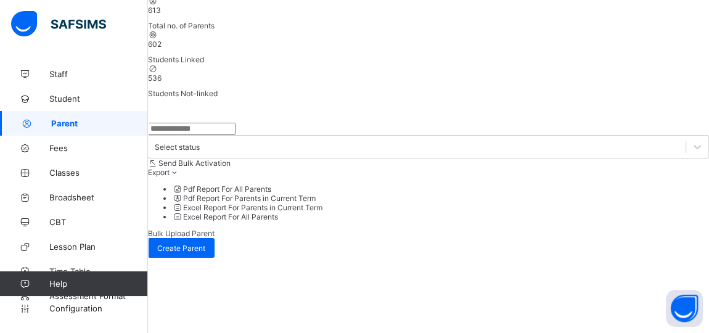
click at [213, 123] on input "text" at bounding box center [192, 129] width 88 height 12
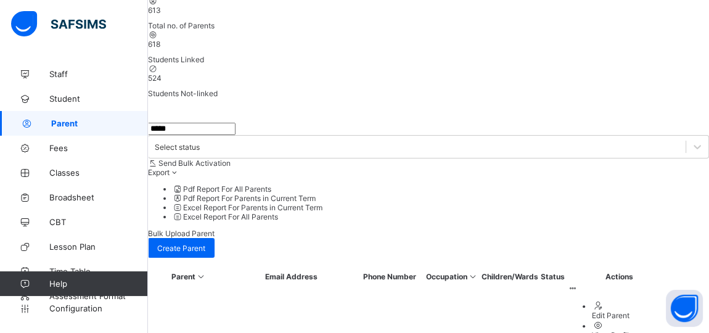
scroll to position [154, 0]
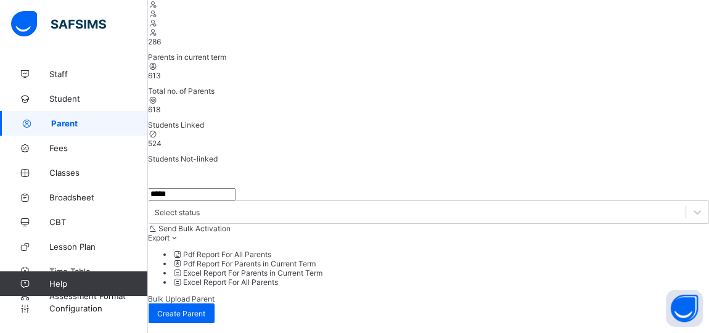
type input "*****"
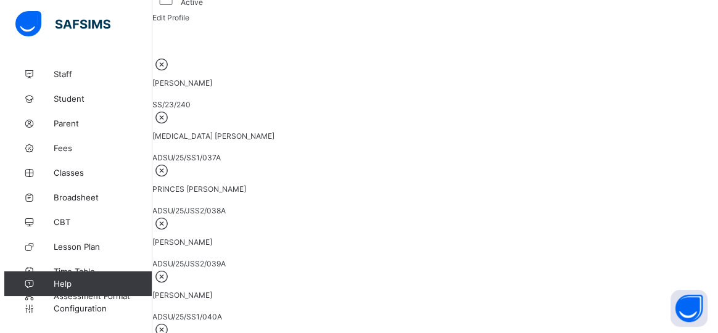
scroll to position [224, 0]
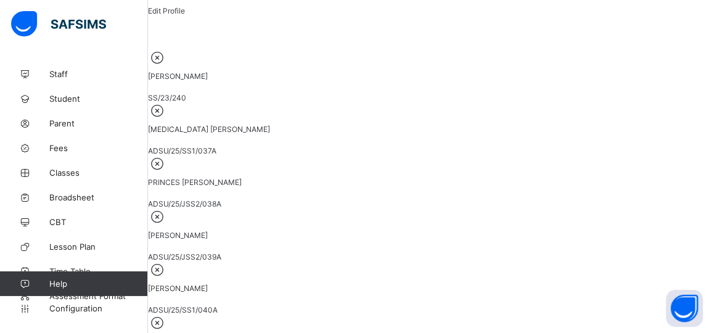
click at [167, 65] on icon at bounding box center [157, 57] width 19 height 16
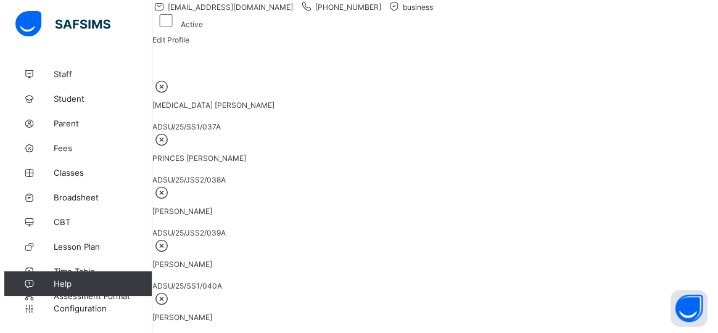
scroll to position [280, 0]
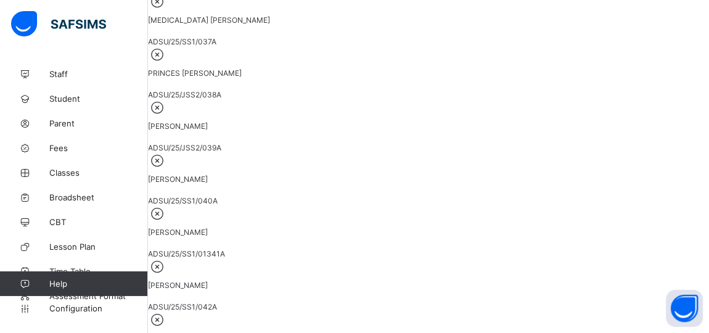
click at [167, 9] on icon at bounding box center [157, 1] width 19 height 16
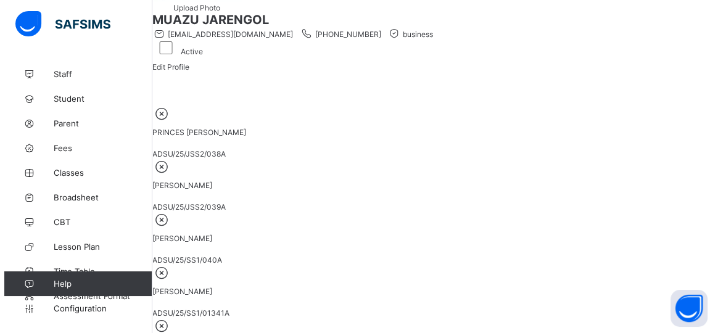
scroll to position [168, 0]
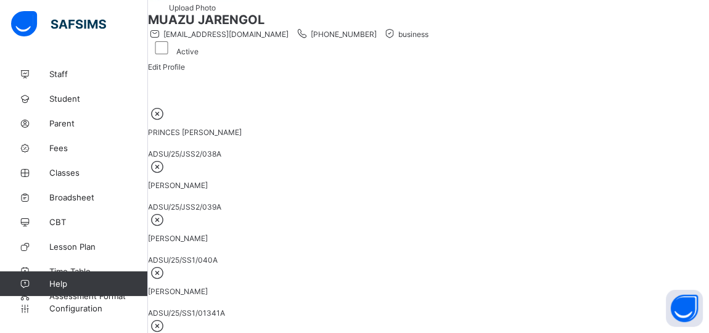
click at [167, 121] on icon at bounding box center [157, 113] width 19 height 16
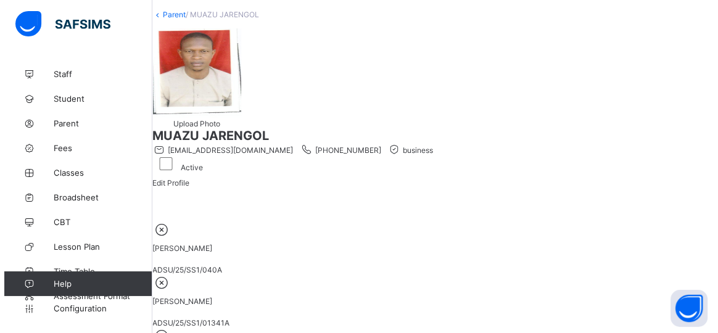
scroll to position [224, 0]
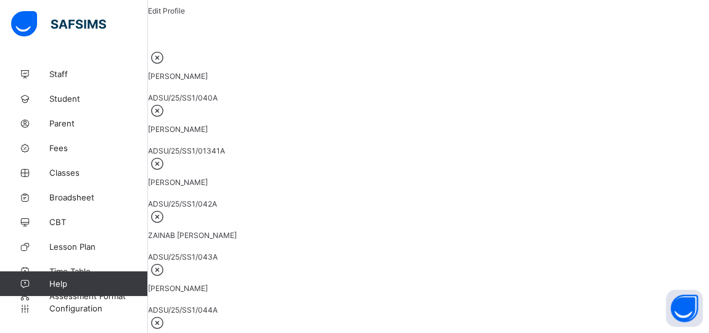
click at [167, 65] on icon at bounding box center [157, 57] width 19 height 16
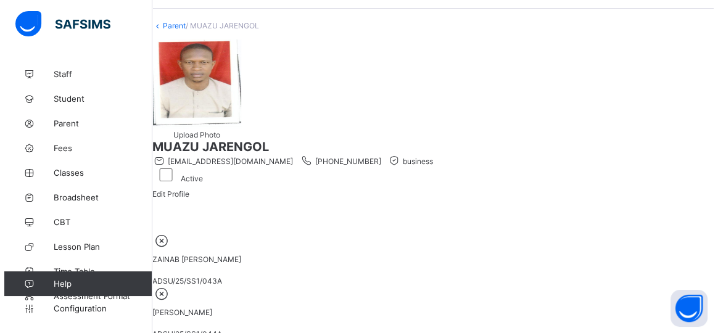
scroll to position [168, 0]
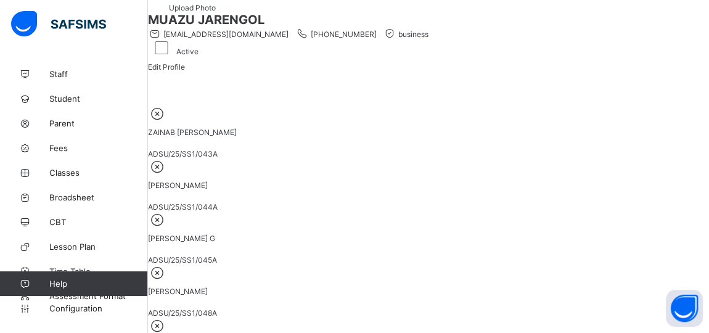
click at [167, 121] on icon at bounding box center [157, 113] width 19 height 16
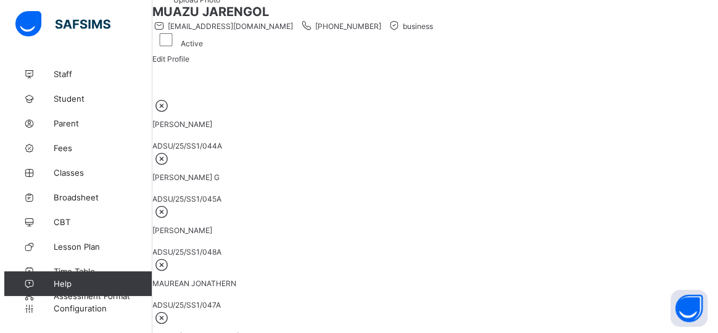
scroll to position [224, 0]
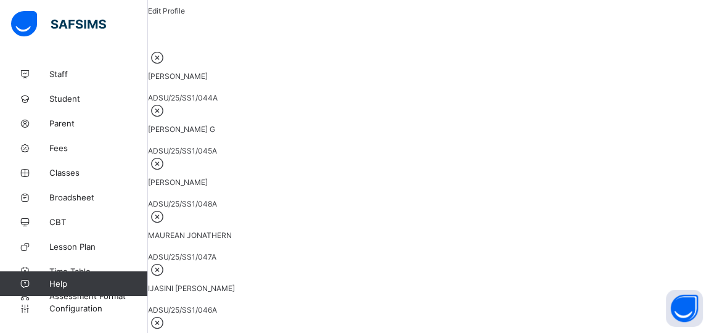
click at [167, 65] on icon at bounding box center [157, 57] width 19 height 16
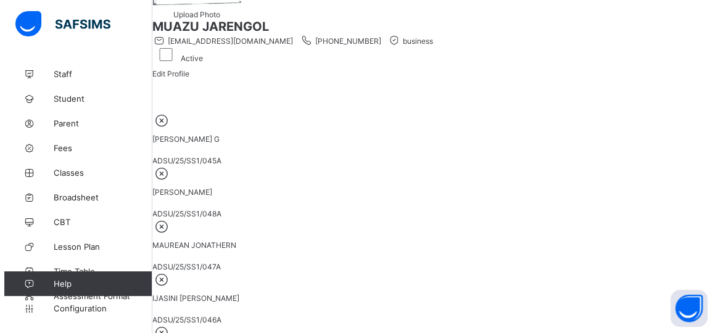
scroll to position [168, 0]
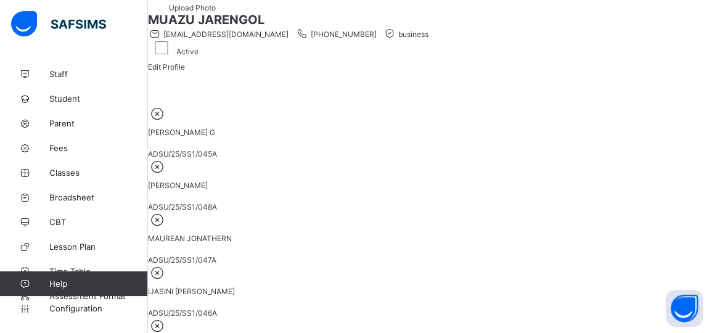
click at [167, 121] on icon at bounding box center [157, 113] width 19 height 16
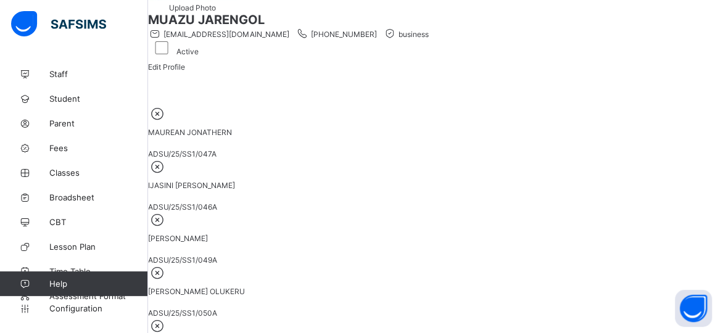
click at [167, 121] on icon at bounding box center [157, 113] width 19 height 16
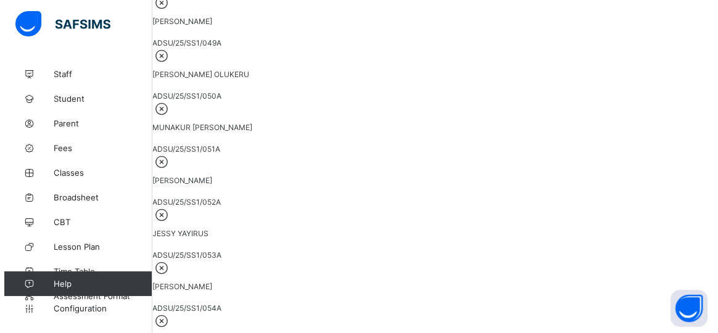
scroll to position [280, 0]
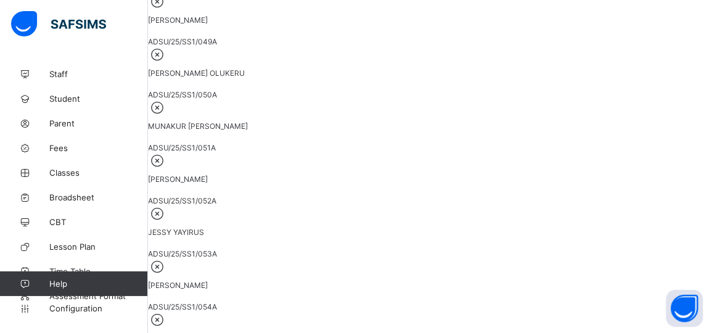
click at [167, 9] on icon at bounding box center [157, 1] width 19 height 16
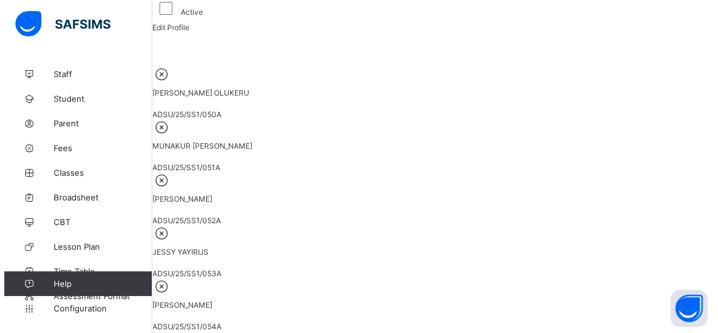
scroll to position [224, 0]
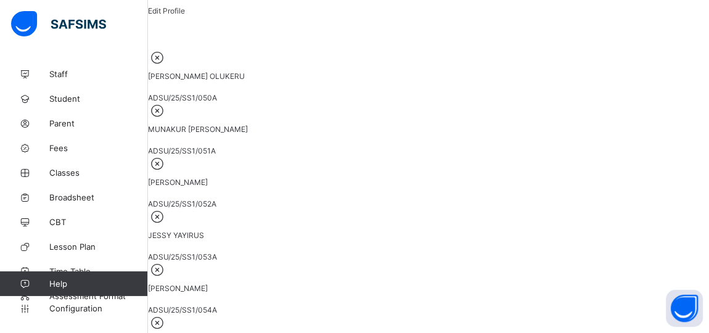
click at [167, 65] on icon at bounding box center [157, 57] width 19 height 16
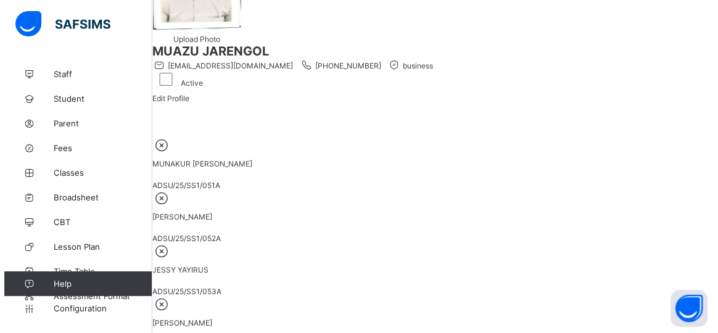
scroll to position [168, 0]
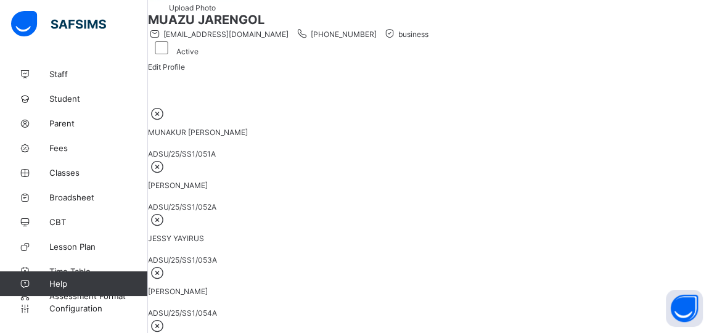
click at [167, 121] on icon at bounding box center [157, 113] width 19 height 16
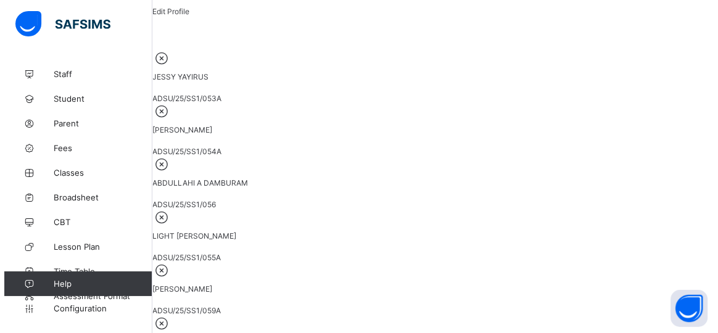
scroll to position [224, 0]
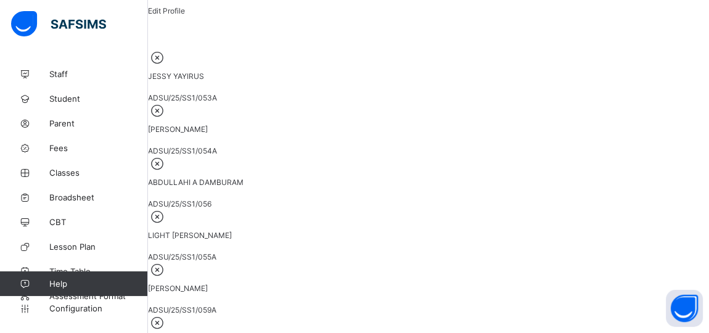
click at [167, 65] on icon at bounding box center [157, 57] width 19 height 16
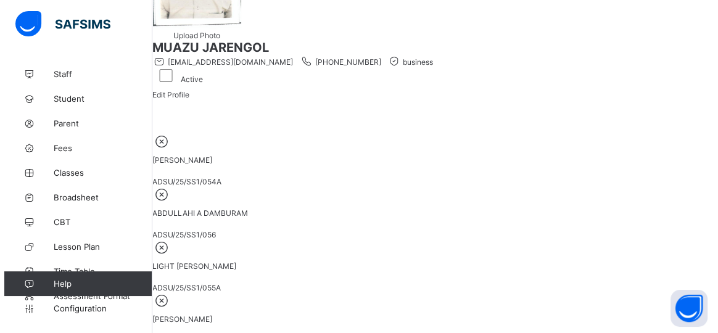
scroll to position [168, 0]
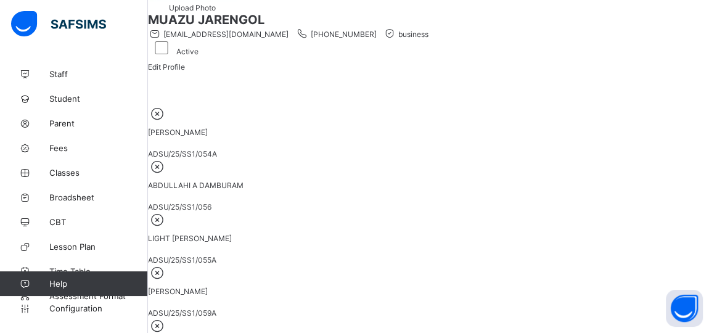
click at [167, 121] on icon at bounding box center [157, 113] width 19 height 16
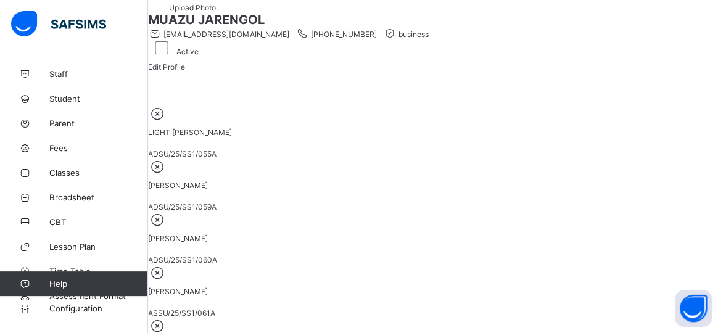
click at [167, 121] on icon at bounding box center [157, 113] width 19 height 16
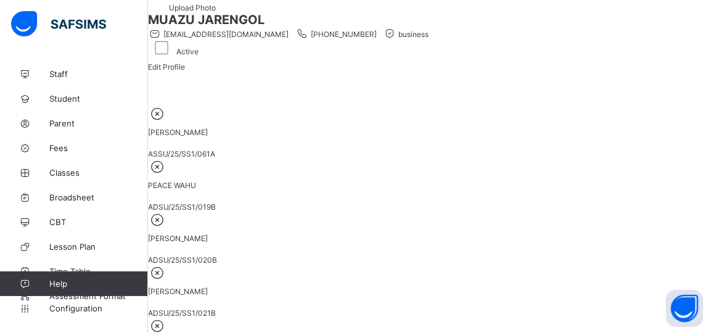
click at [167, 121] on icon at bounding box center [157, 113] width 19 height 16
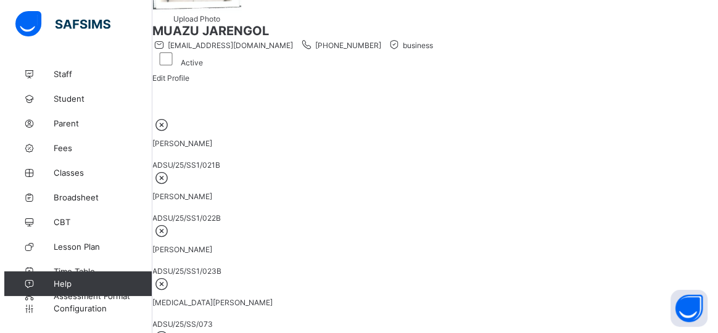
scroll to position [224, 0]
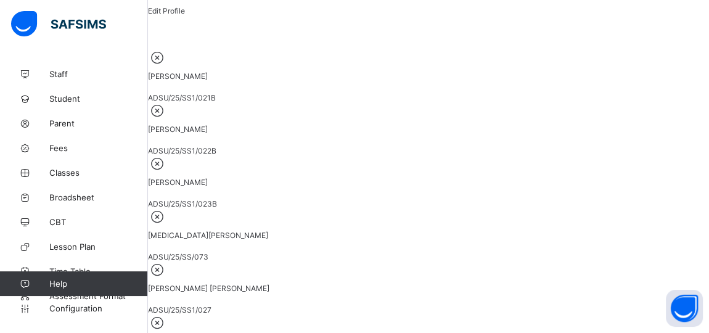
click at [167, 65] on icon at bounding box center [157, 57] width 19 height 16
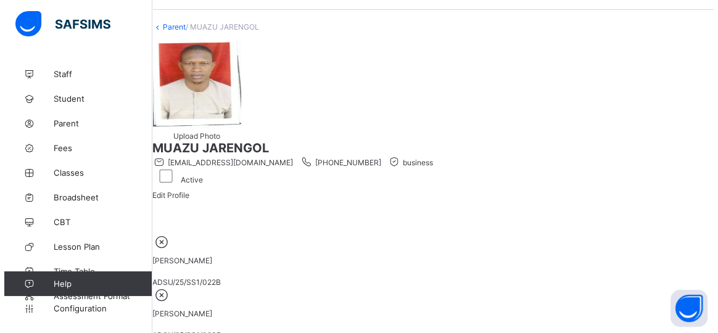
scroll to position [168, 0]
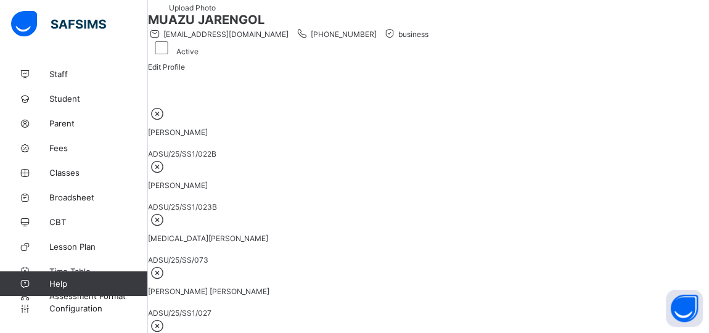
click at [167, 121] on icon at bounding box center [157, 113] width 19 height 16
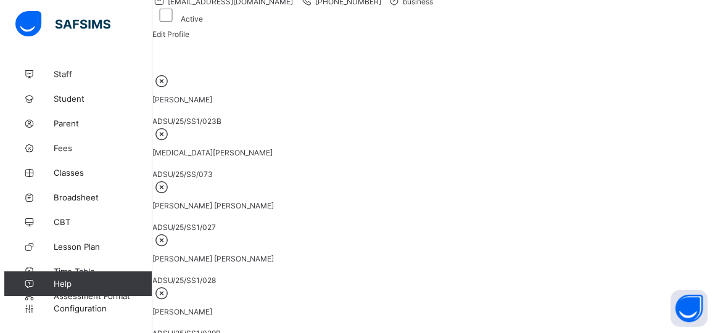
scroll to position [224, 0]
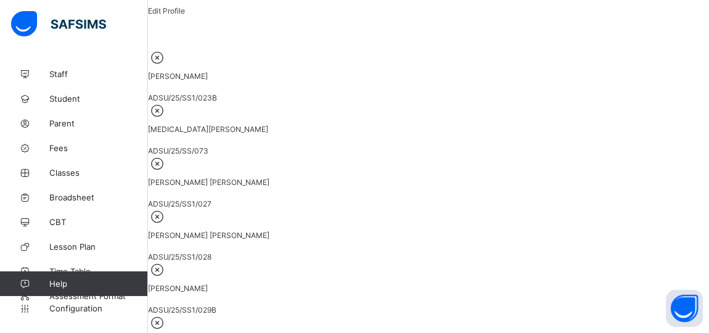
click at [167, 65] on icon at bounding box center [157, 57] width 19 height 16
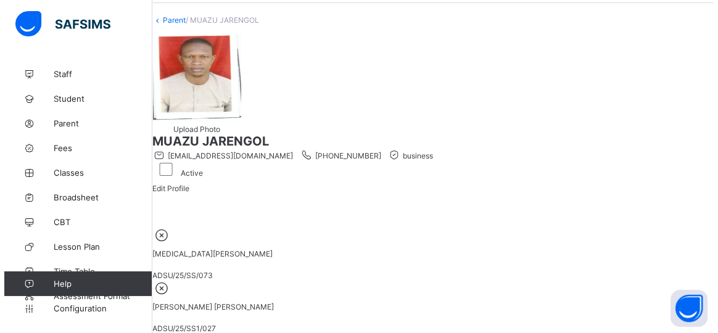
scroll to position [112, 0]
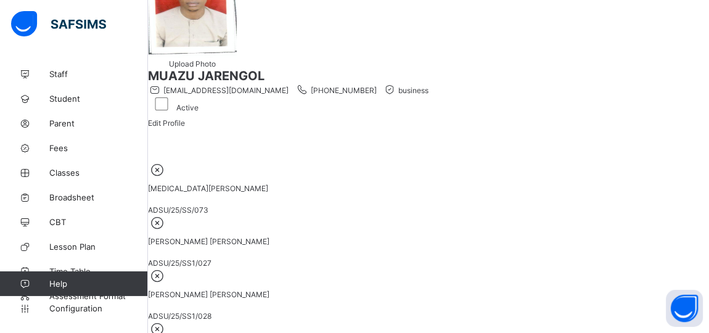
click at [167, 178] on icon at bounding box center [157, 170] width 19 height 16
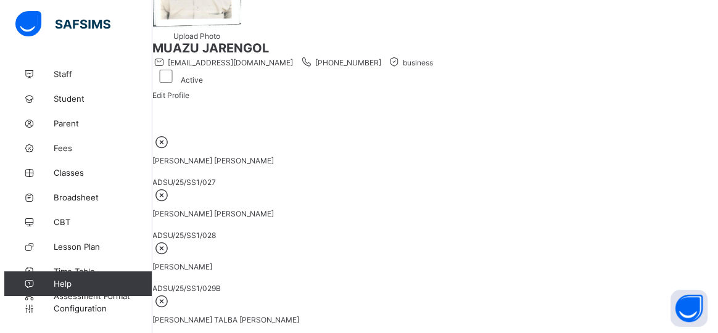
scroll to position [168, 0]
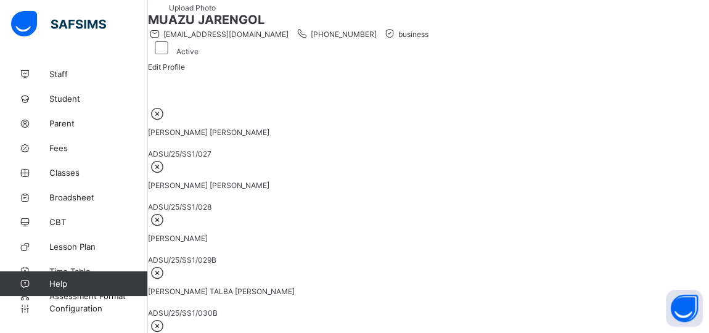
click at [167, 121] on icon at bounding box center [157, 113] width 19 height 16
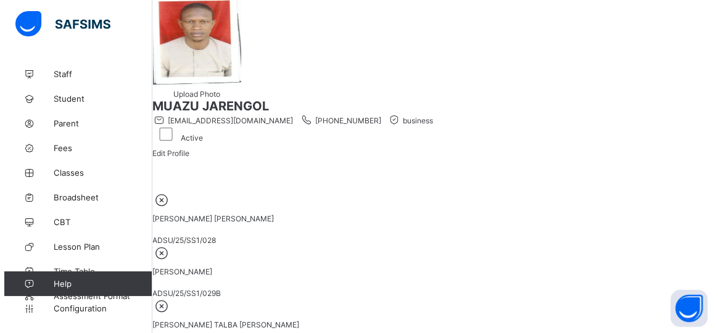
scroll to position [224, 0]
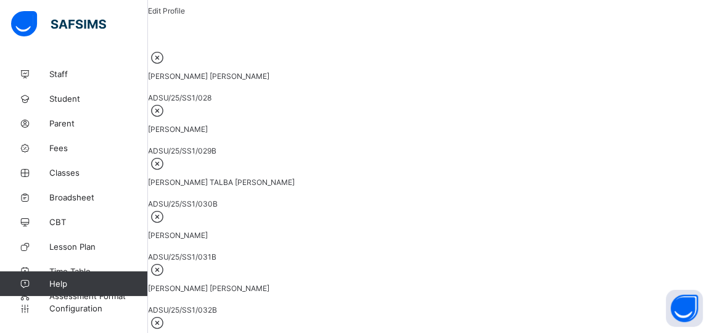
click at [167, 65] on icon at bounding box center [157, 57] width 19 height 16
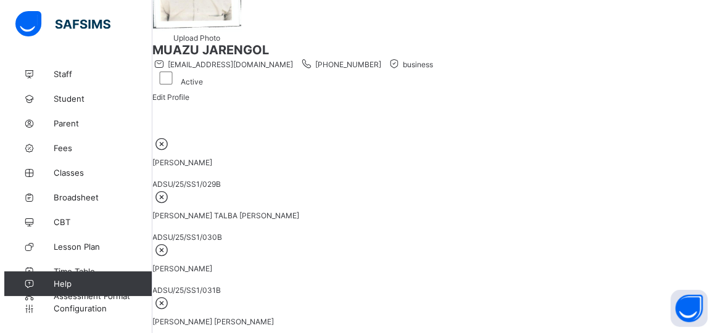
scroll to position [168, 0]
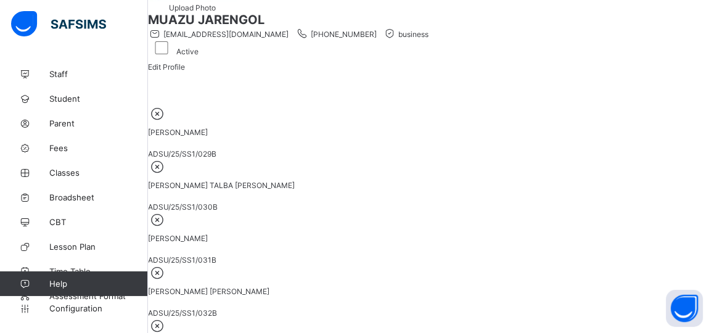
click at [167, 121] on icon at bounding box center [157, 113] width 19 height 16
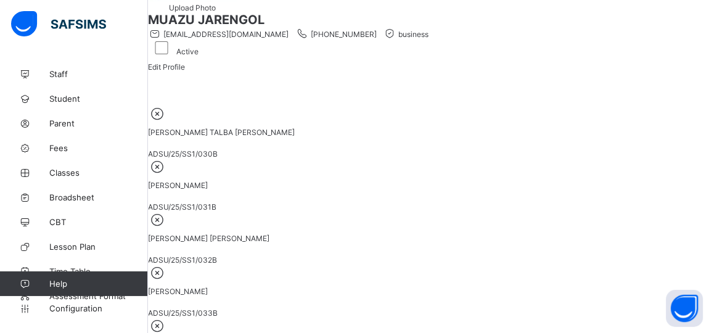
click at [167, 121] on icon at bounding box center [157, 113] width 19 height 16
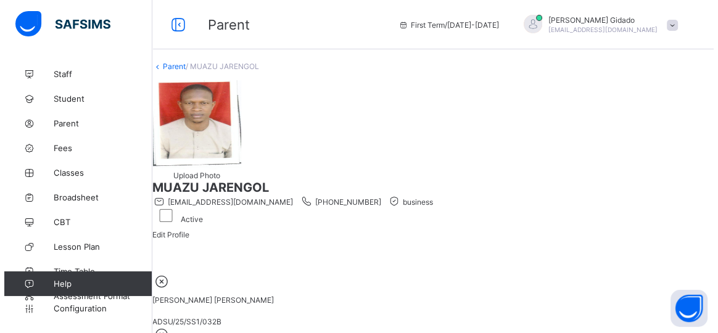
scroll to position [224, 0]
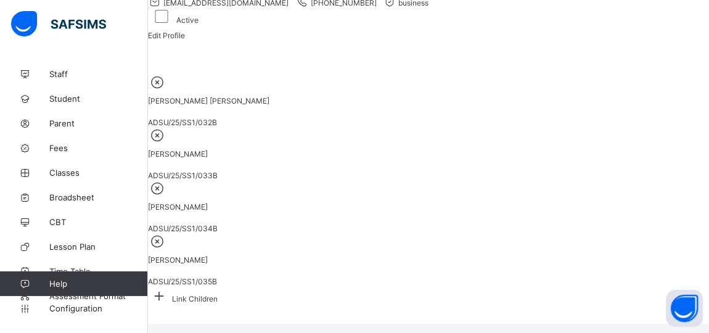
click at [167, 86] on icon at bounding box center [157, 82] width 19 height 16
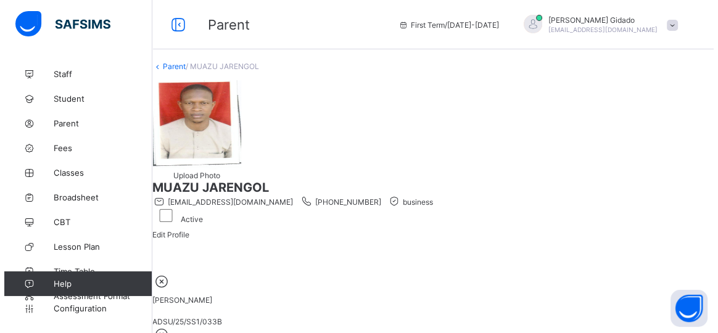
scroll to position [146, 0]
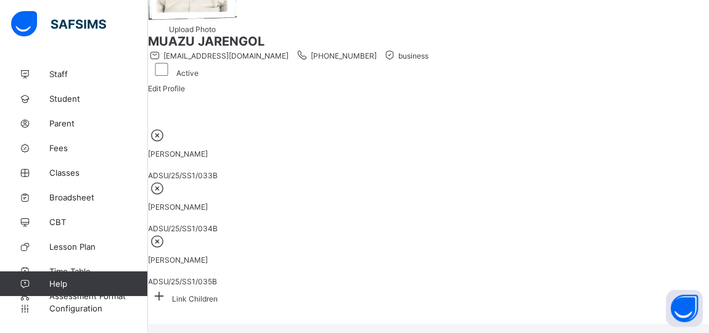
click at [167, 143] on icon at bounding box center [157, 135] width 19 height 16
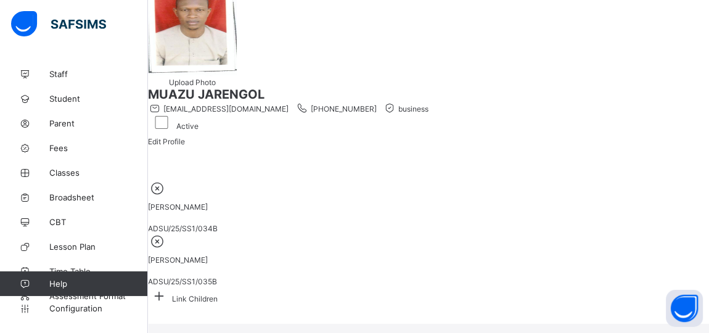
click at [167, 180] on icon at bounding box center [157, 188] width 19 height 16
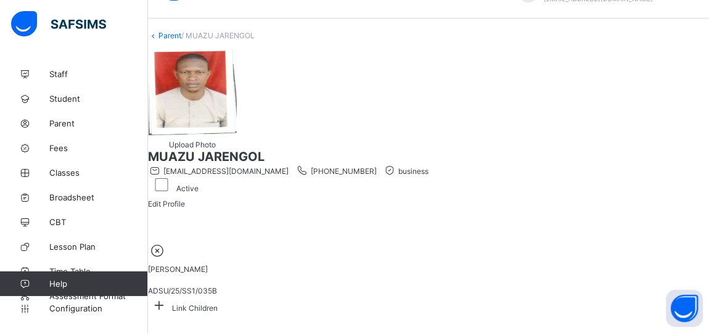
click at [167, 242] on icon at bounding box center [157, 250] width 19 height 16
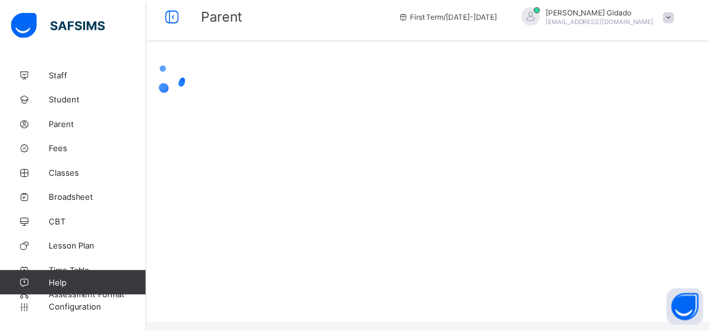
scroll to position [0, 0]
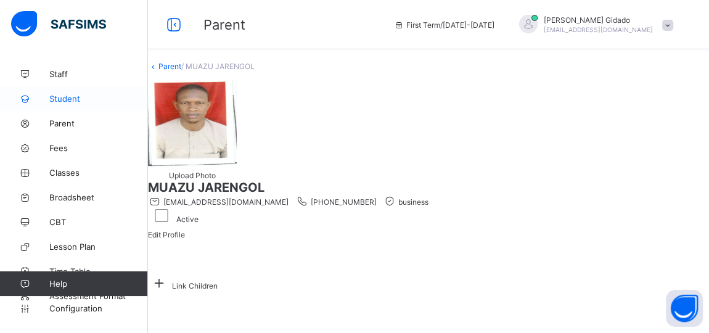
click at [62, 97] on span "Student" at bounding box center [98, 99] width 99 height 10
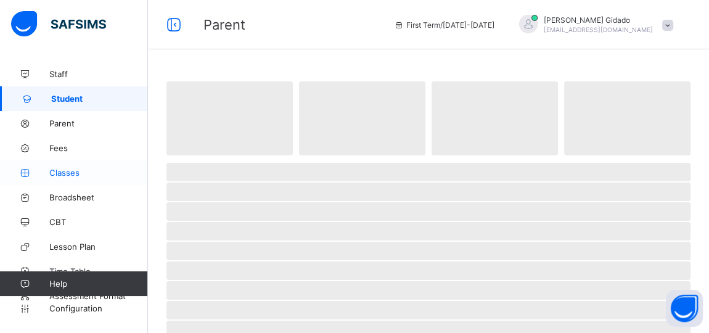
click at [55, 175] on span "Classes" at bounding box center [98, 173] width 99 height 10
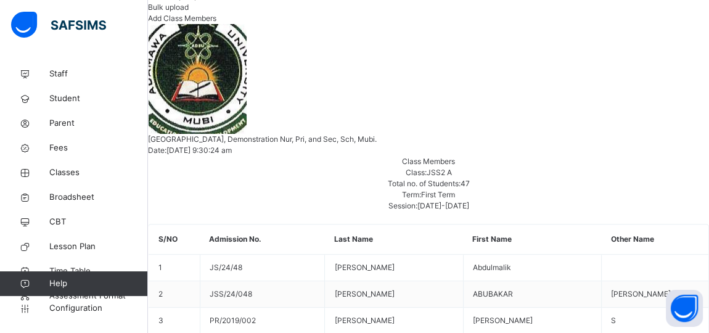
scroll to position [784, 0]
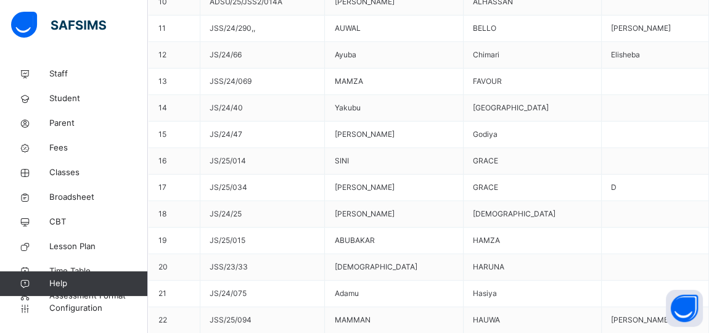
scroll to position [761, 0]
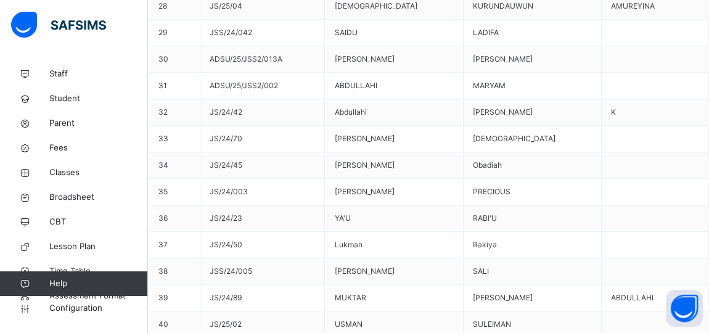
scroll to position [1289, 0]
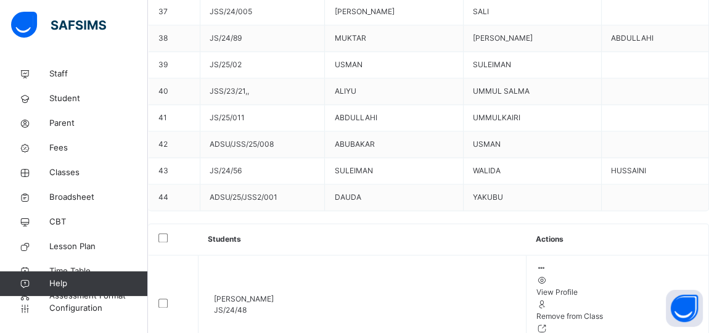
scroll to position [1513, 0]
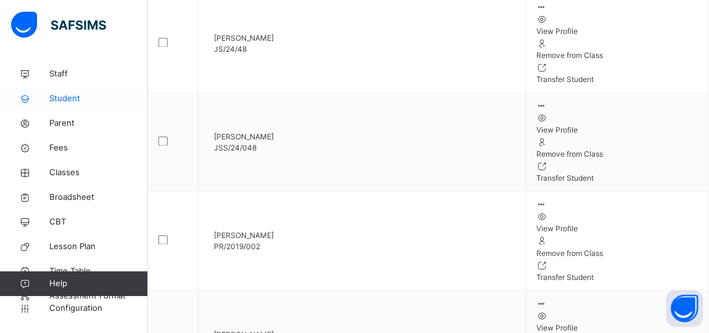
scroll to position [1082, 0]
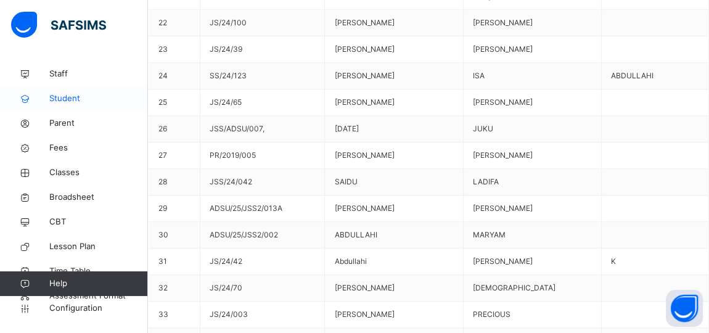
click at [74, 96] on span "Student" at bounding box center [98, 98] width 99 height 12
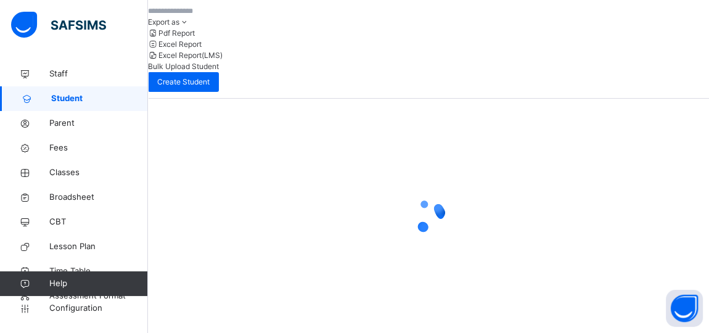
scroll to position [215, 0]
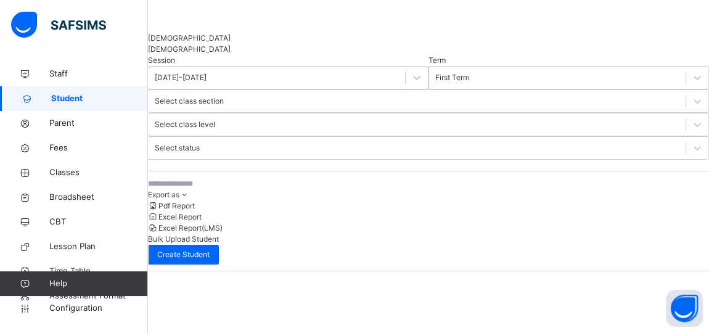
click at [254, 178] on input "text" at bounding box center [240, 183] width 185 height 11
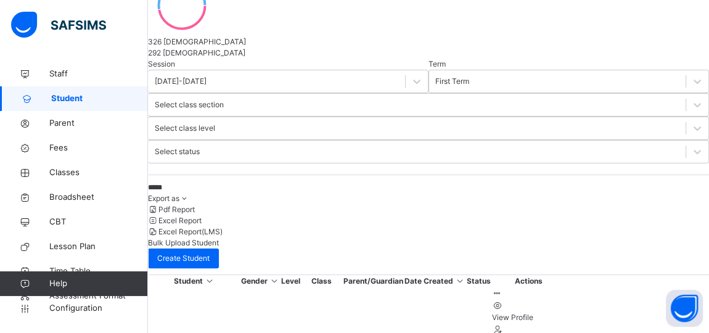
scroll to position [158, 0]
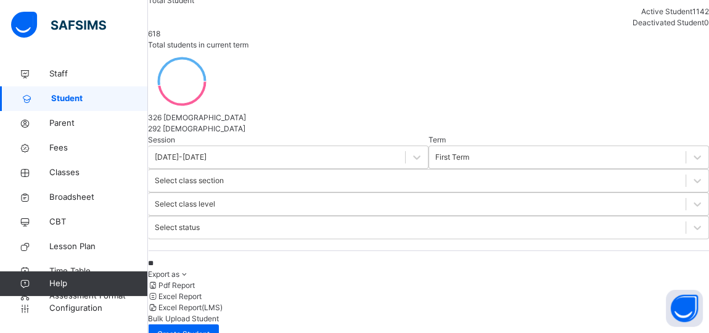
type input "*"
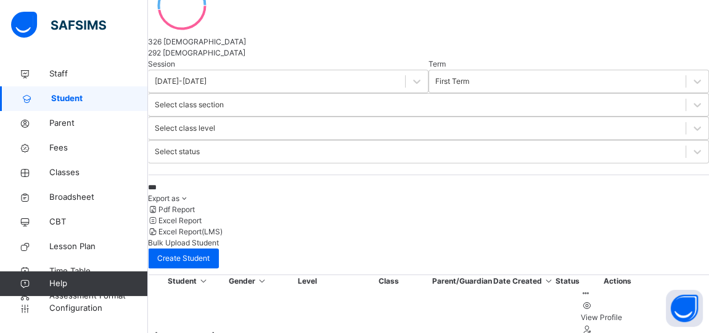
scroll to position [169, 0]
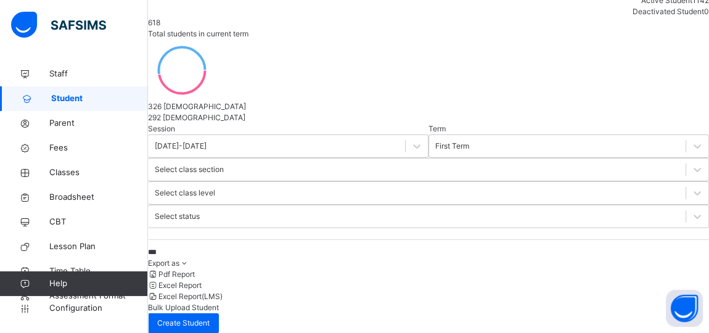
click at [214, 247] on input "***" at bounding box center [240, 252] width 185 height 11
type input "*"
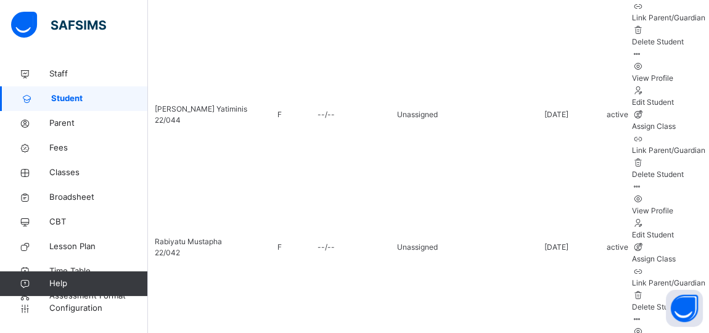
scroll to position [643, 0]
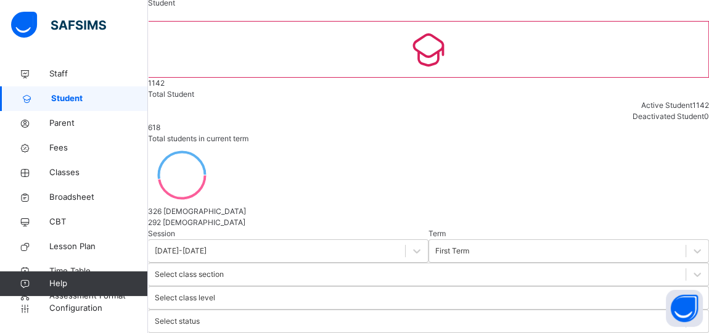
scroll to position [224, 0]
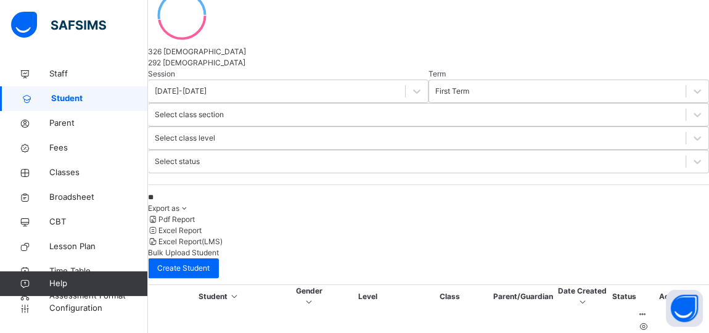
click at [212, 192] on input "**" at bounding box center [240, 197] width 185 height 11
type input "*"
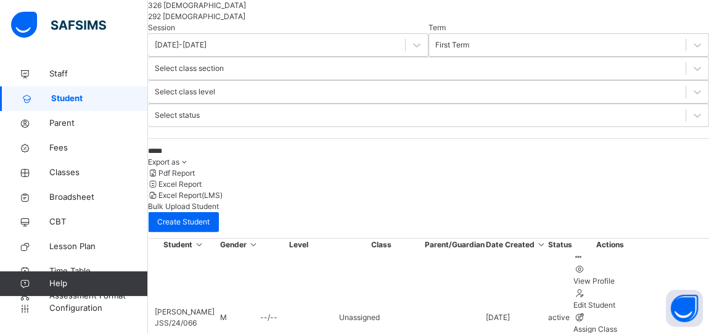
scroll to position [266, 0]
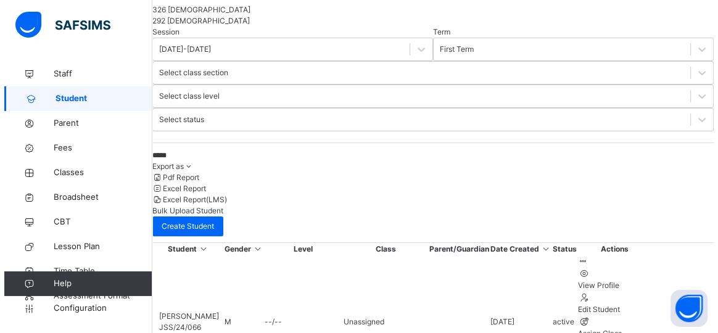
scroll to position [168, 0]
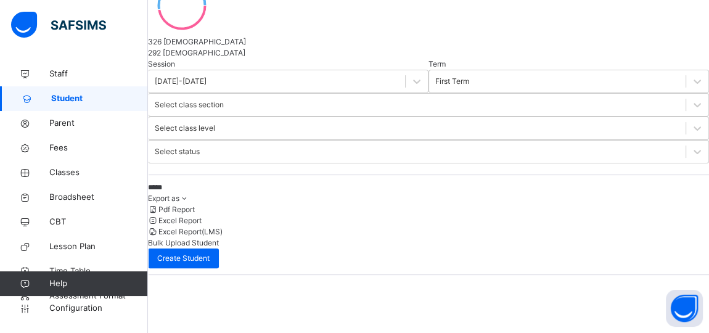
scroll to position [217, 0]
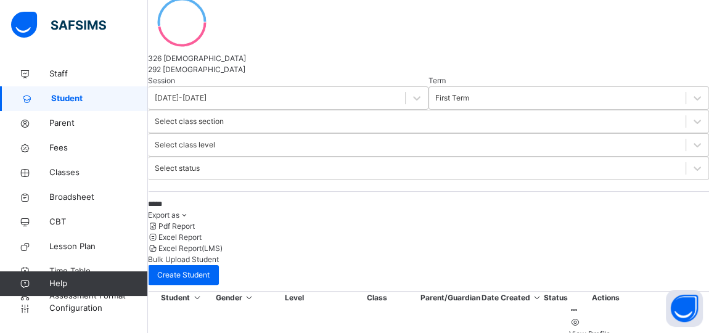
click at [228, 199] on input "*****" at bounding box center [240, 204] width 185 height 11
type input "*"
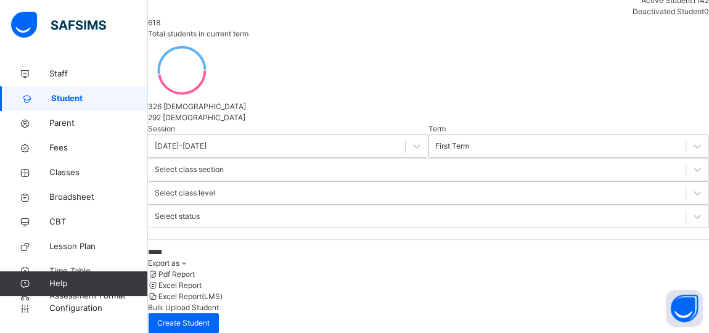
click at [216, 247] on input "*****" at bounding box center [240, 252] width 185 height 11
type input "*"
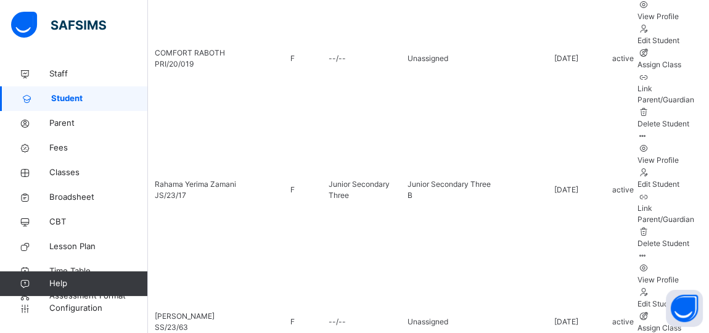
scroll to position [834, 0]
type input "**"
click at [55, 171] on span "Classes" at bounding box center [98, 172] width 99 height 12
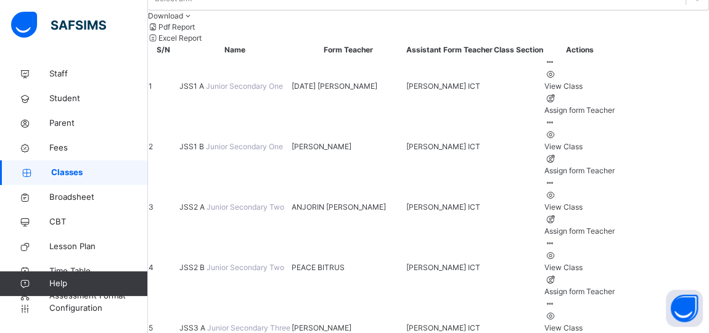
scroll to position [126, 0]
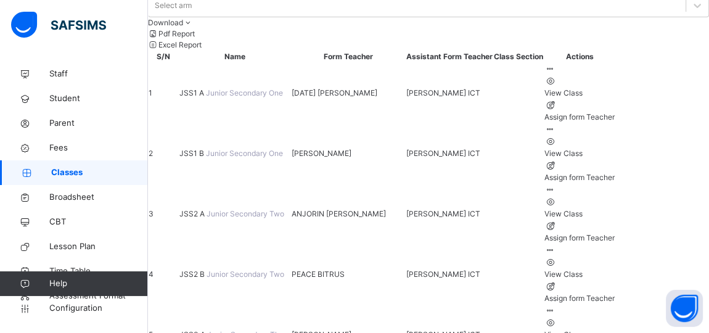
click at [207, 209] on span "JSS2 A" at bounding box center [192, 213] width 27 height 9
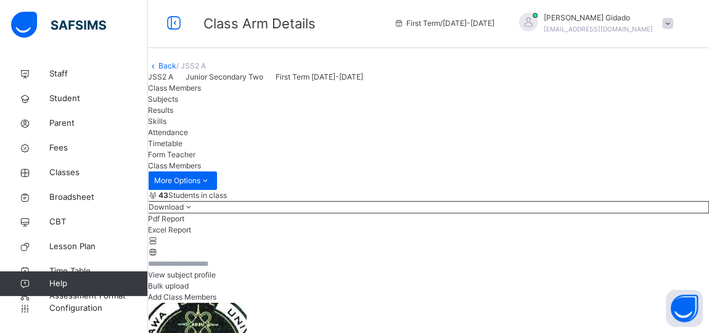
scroll to position [1, 0]
click at [184, 72] on div "Back / JSS2 A" at bounding box center [428, 65] width 561 height 11
click at [176, 70] on link "Back" at bounding box center [167, 65] width 18 height 9
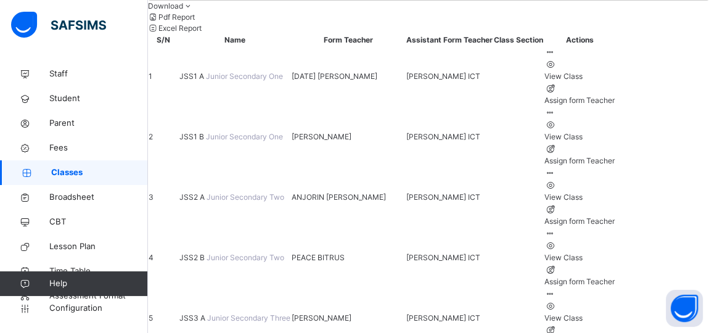
scroll to position [225, 0]
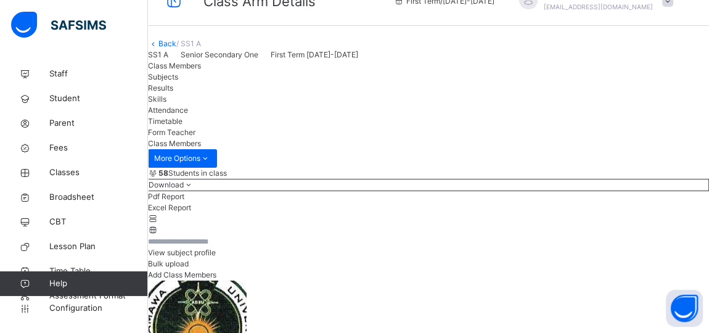
scroll to position [225, 0]
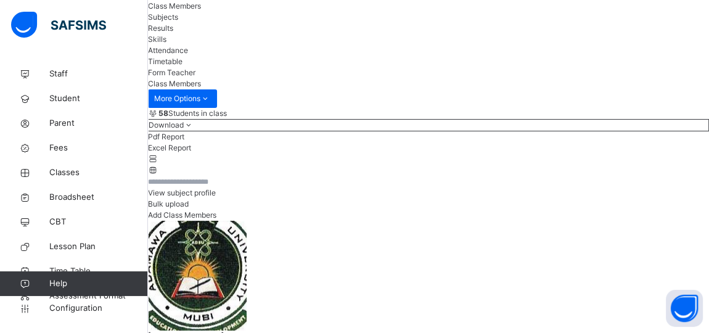
scroll to position [57, 0]
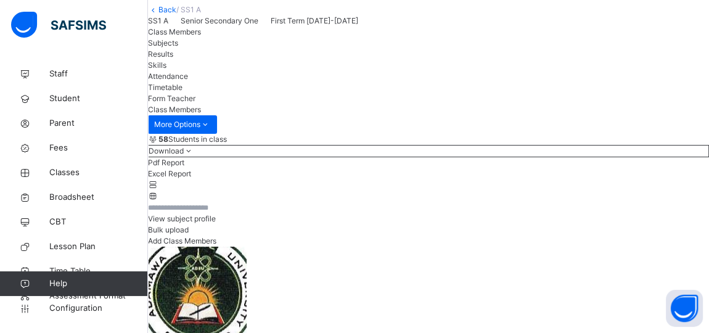
click at [176, 14] on link "Back" at bounding box center [167, 9] width 18 height 9
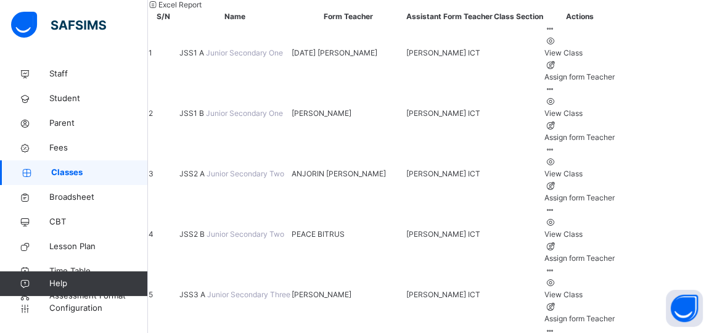
scroll to position [169, 0]
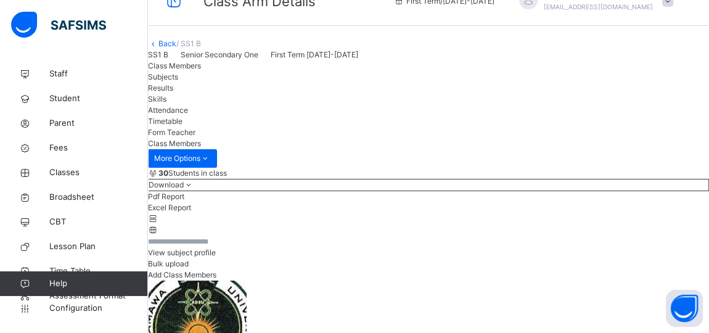
scroll to position [169, 0]
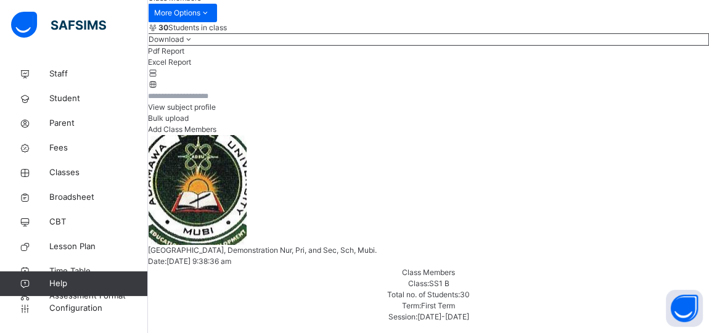
click at [622, 57] on li "Pdf Report" at bounding box center [428, 51] width 561 height 11
click at [57, 73] on span "Staff" at bounding box center [98, 74] width 99 height 12
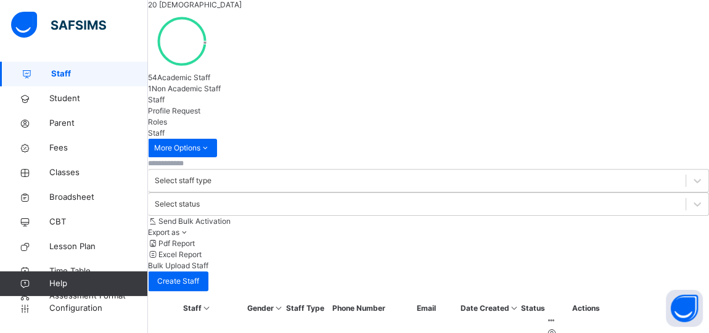
scroll to position [224, 0]
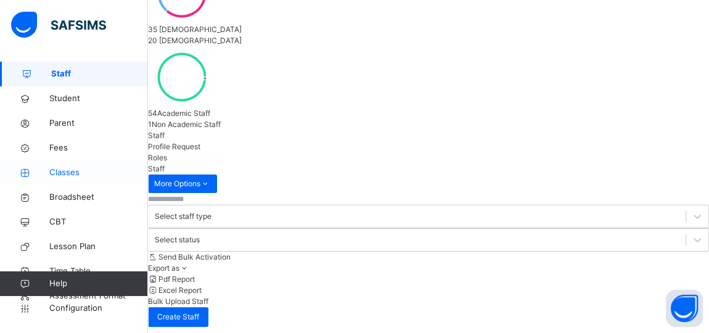
click at [67, 173] on span "Classes" at bounding box center [98, 172] width 99 height 12
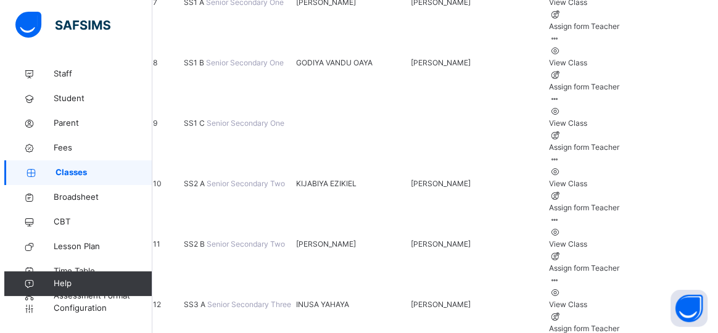
scroll to position [561, 0]
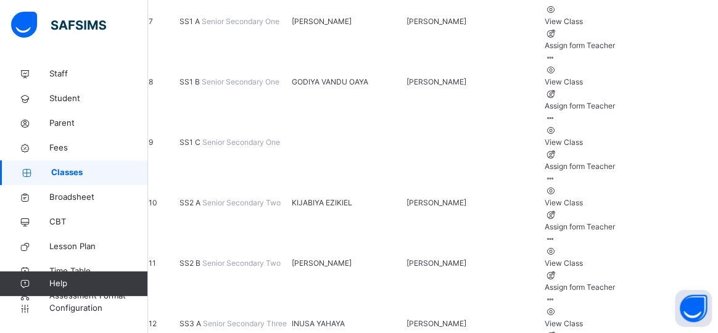
type input "**"
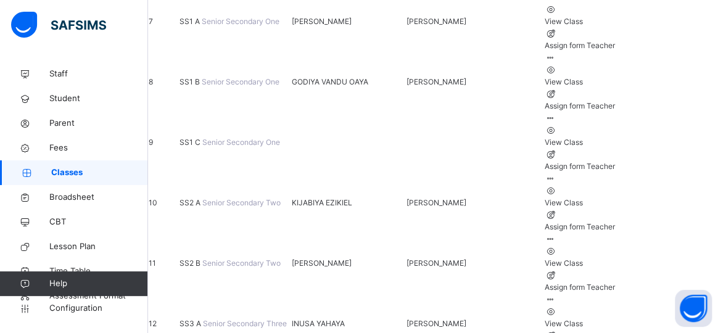
scroll to position [672, 0]
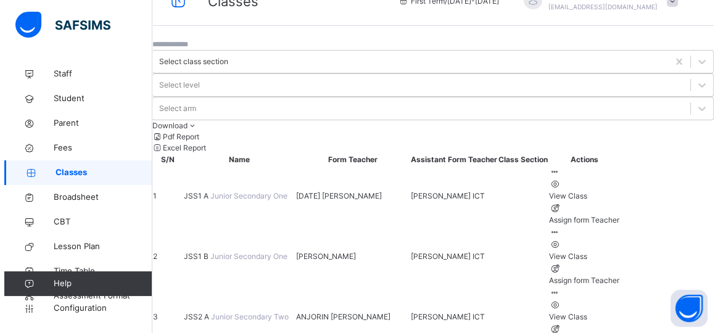
scroll to position [561, 0]
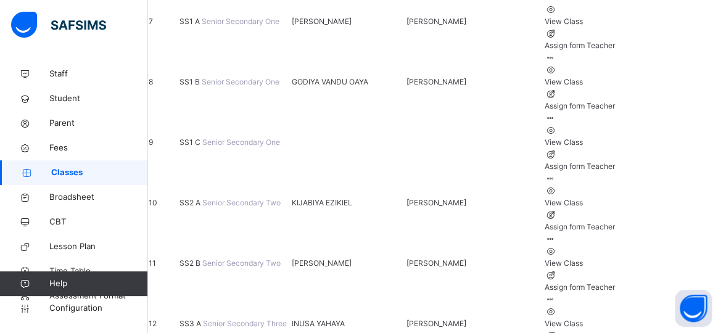
type input "*"
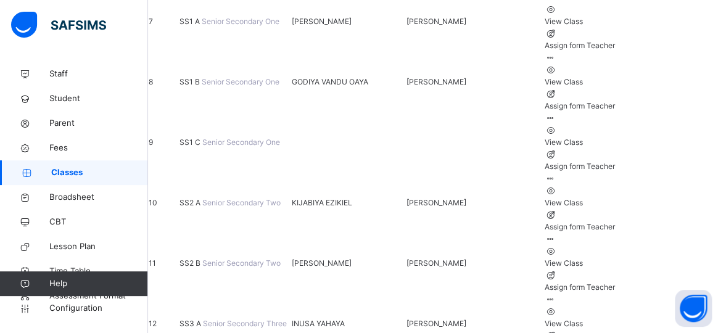
scroll to position [0, 0]
type input "**"
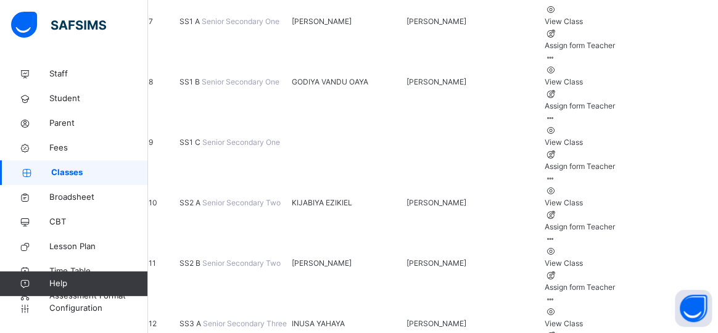
scroll to position [631, 0]
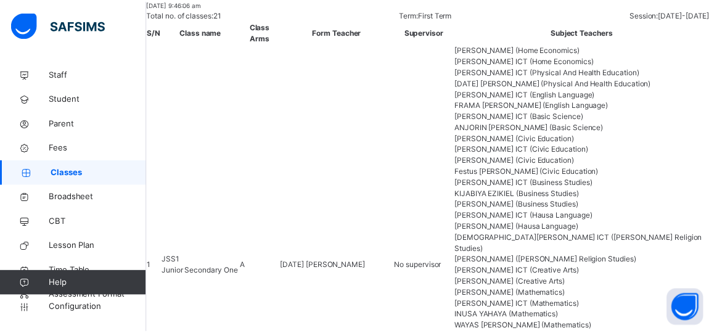
scroll to position [23, 0]
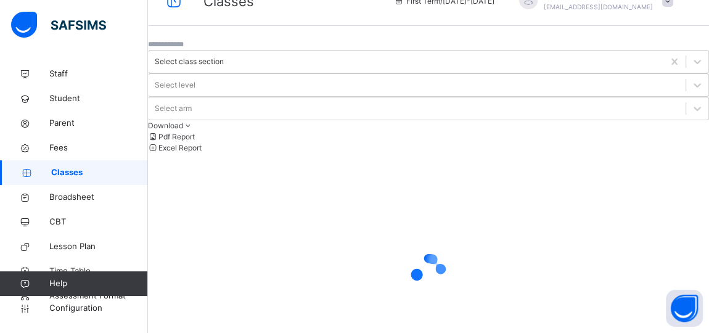
click at [434, 269] on div at bounding box center [428, 271] width 561 height 234
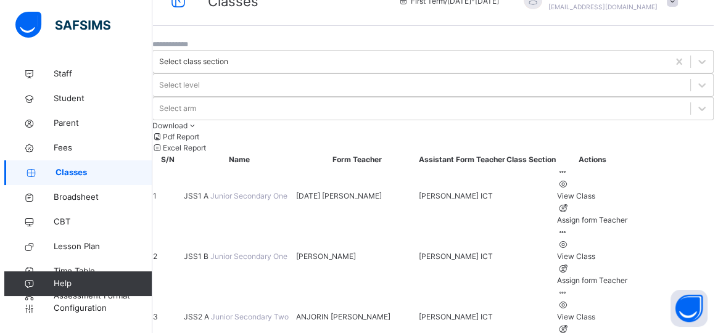
scroll to position [561, 0]
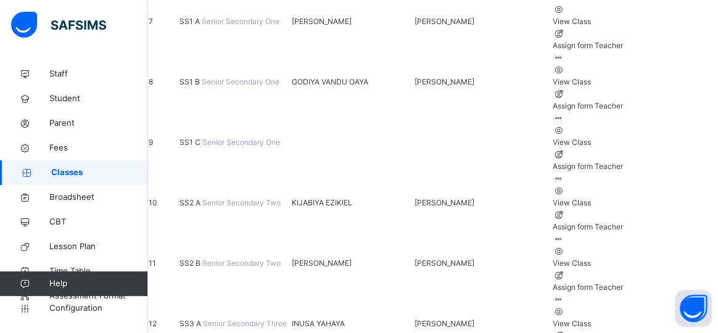
scroll to position [0, 0]
type input "*"
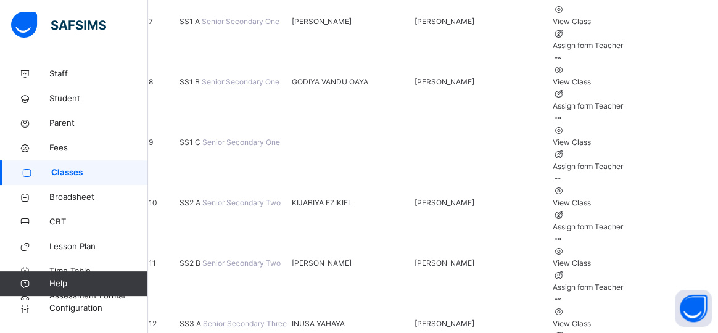
scroll to position [617, 0]
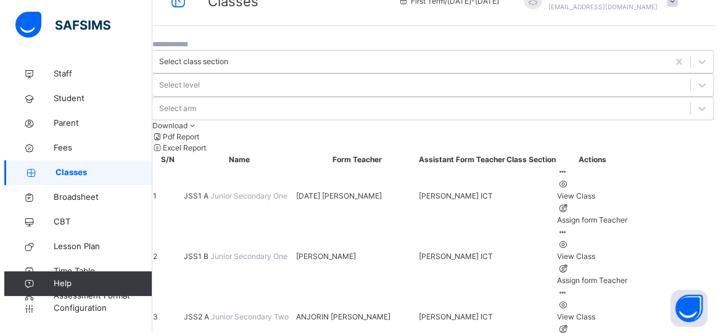
scroll to position [561, 0]
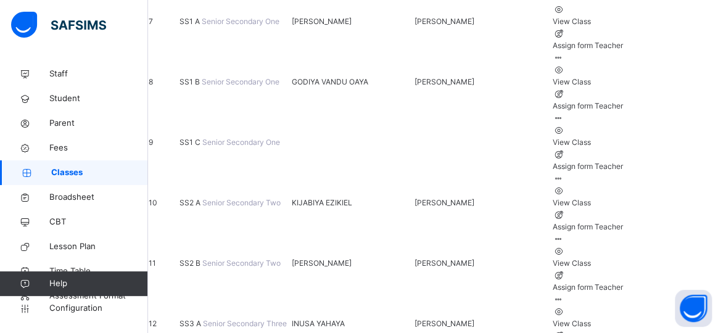
scroll to position [0, 0]
type input "*"
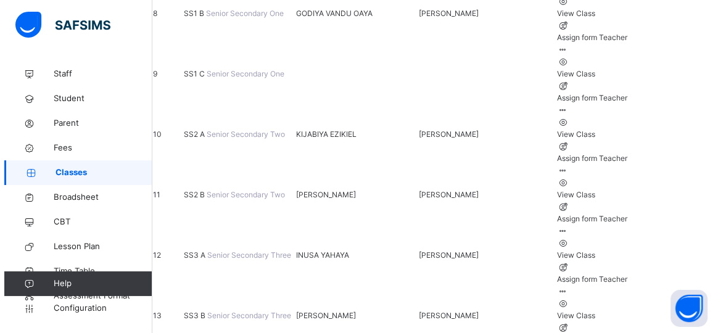
scroll to position [631, 0]
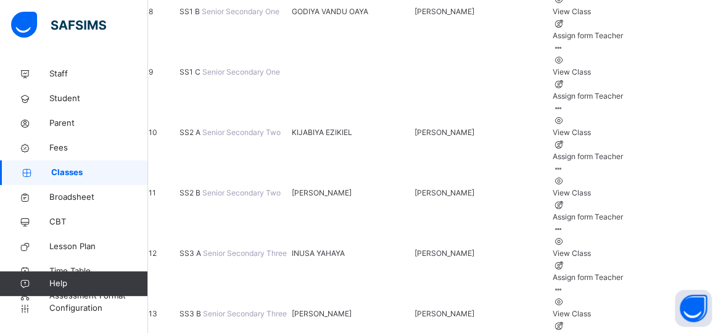
scroll to position [0, 0]
type input "*"
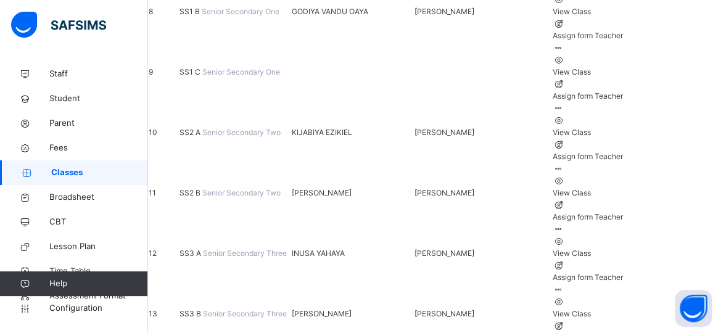
scroll to position [687, 0]
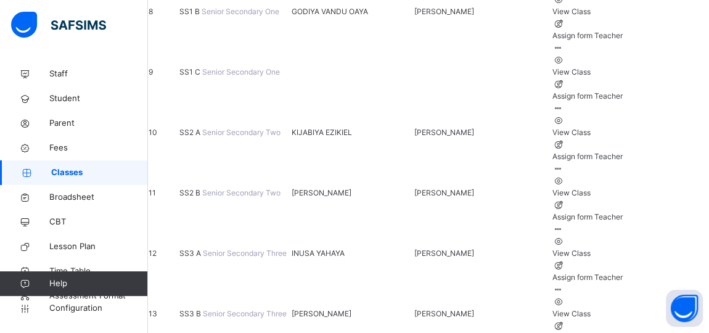
scroll to position [639, 0]
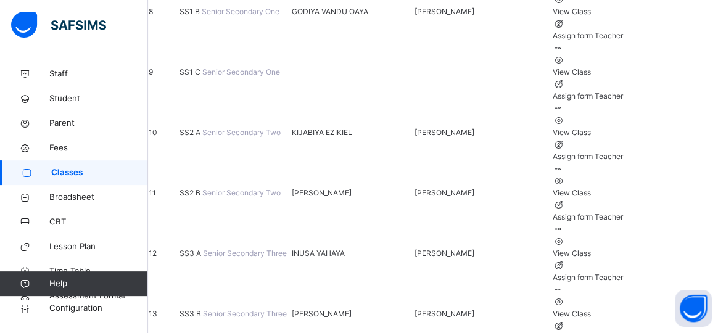
scroll to position [0, 0]
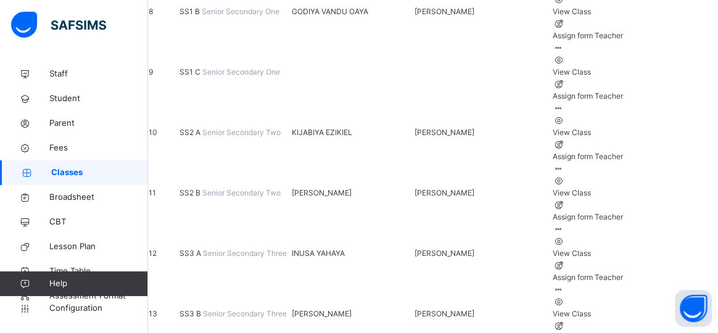
scroll to position [672, 0]
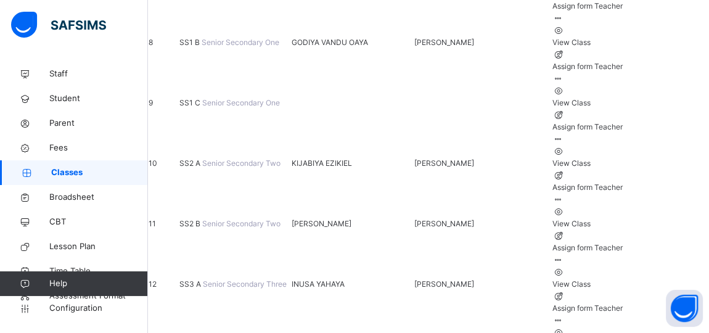
scroll to position [575, 0]
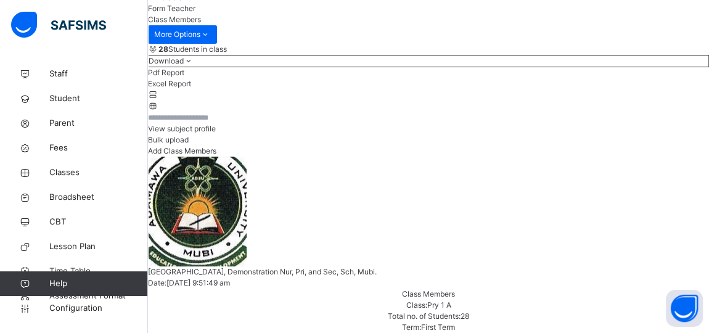
scroll to position [183, 0]
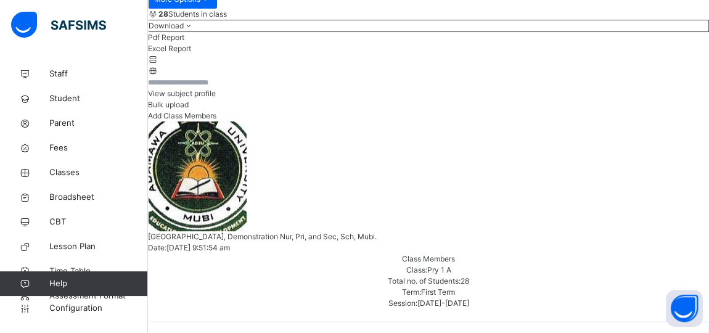
click at [216, 98] on span "View subject profile" at bounding box center [182, 93] width 68 height 9
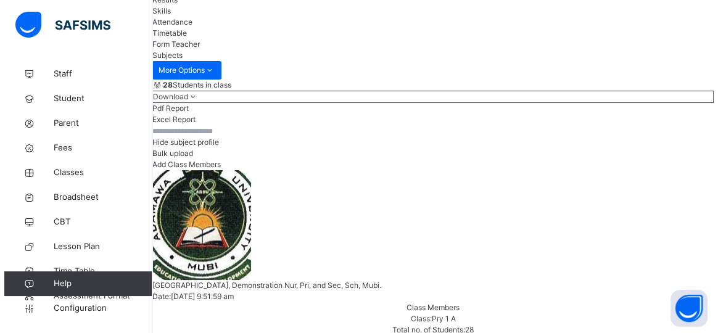
scroll to position [224, 0]
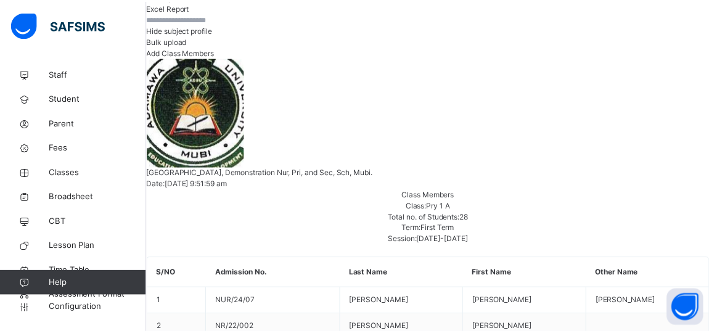
scroll to position [0, 0]
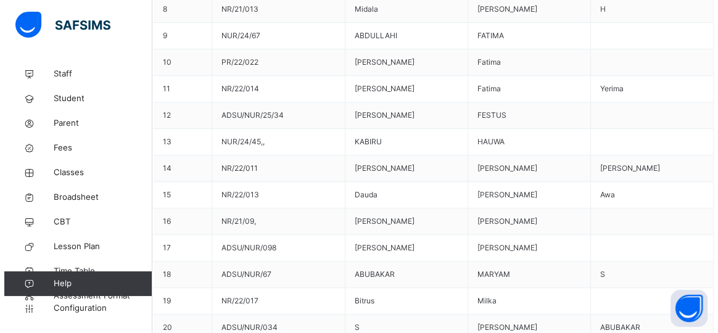
scroll to position [728, 0]
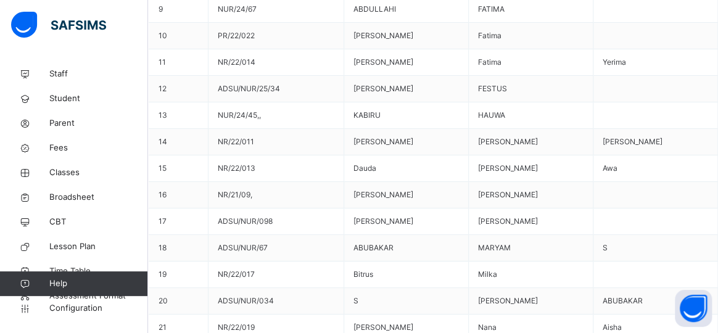
scroll to position [392, 0]
drag, startPoint x: 308, startPoint y: 279, endPoint x: 302, endPoint y: 274, distance: 7.9
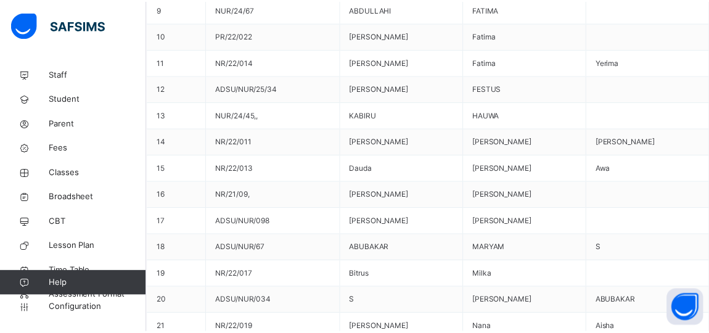
scroll to position [728, 0]
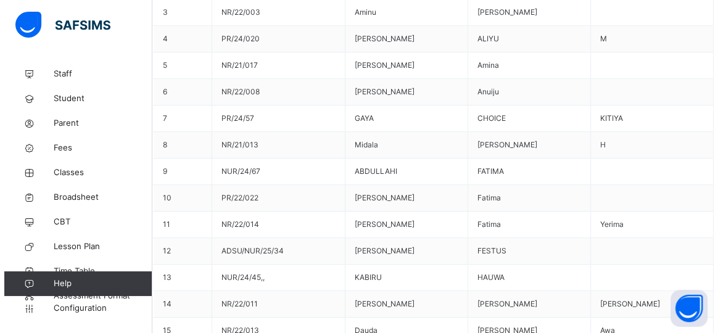
scroll to position [561, 0]
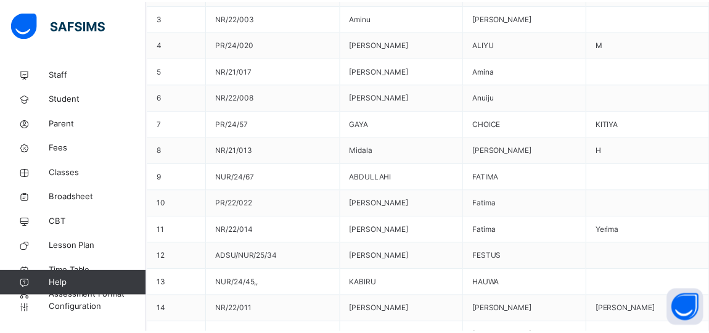
scroll to position [1059, 0]
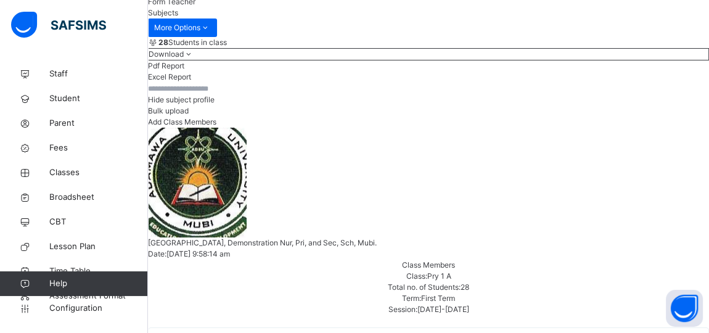
scroll to position [0, 0]
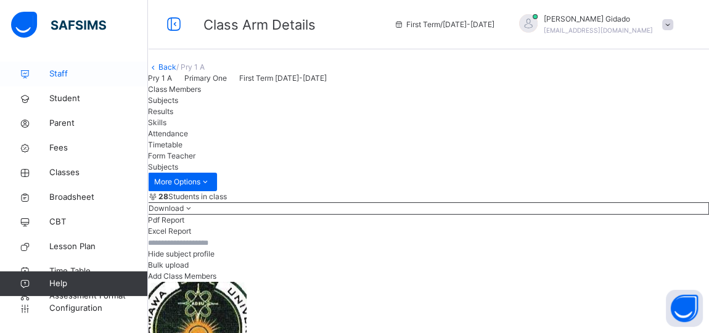
click at [65, 73] on span "Staff" at bounding box center [98, 74] width 99 height 12
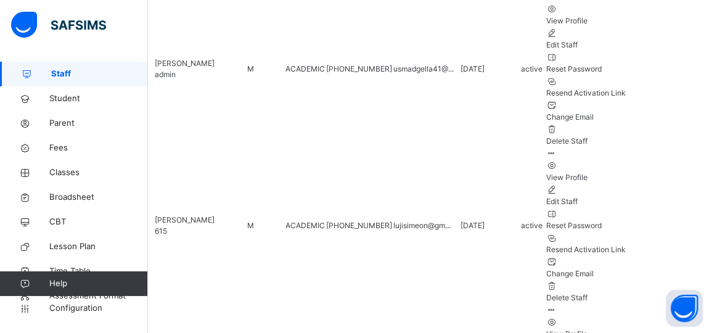
scroll to position [605, 0]
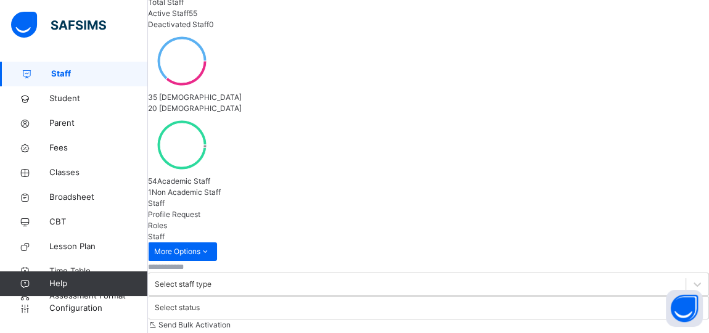
scroll to position [100, 0]
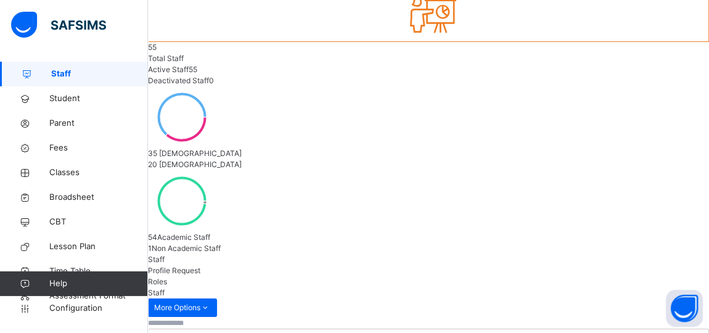
click at [194, 318] on input "text" at bounding box center [185, 323] width 74 height 11
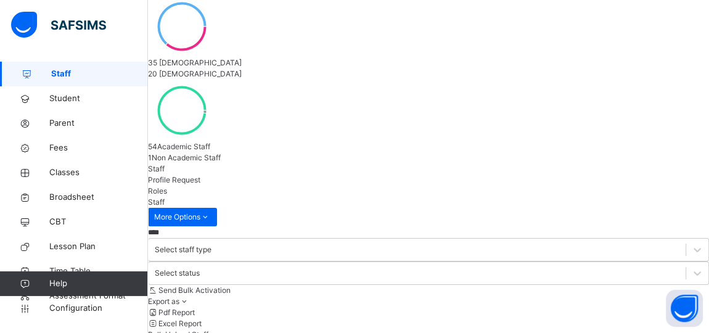
scroll to position [104, 0]
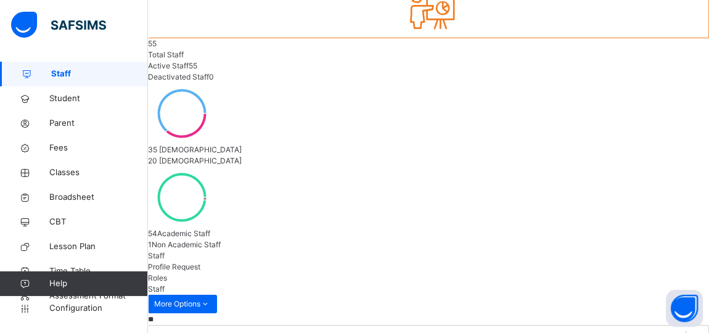
type input "*"
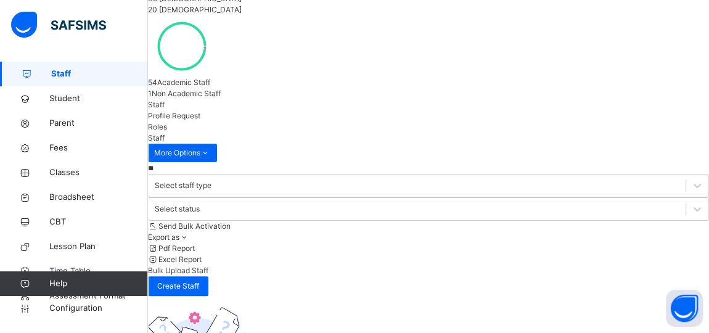
scroll to position [241, 0]
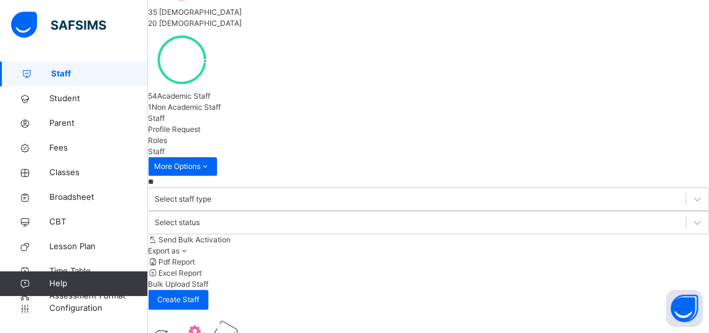
type input "*"
click at [200, 125] on span "Profile Request" at bounding box center [174, 129] width 52 height 9
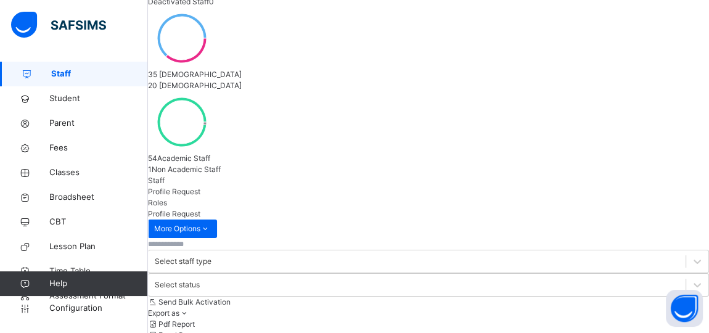
scroll to position [142, 0]
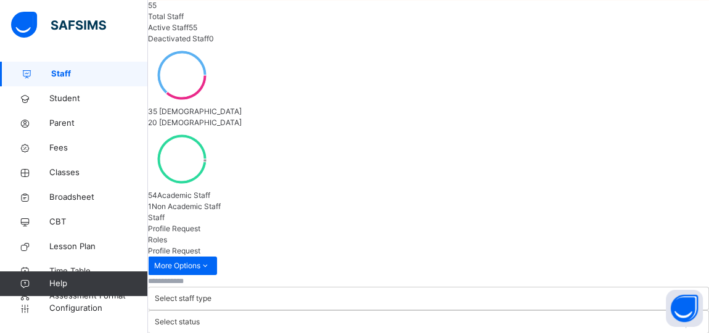
click at [165, 213] on span "Staff" at bounding box center [156, 217] width 17 height 9
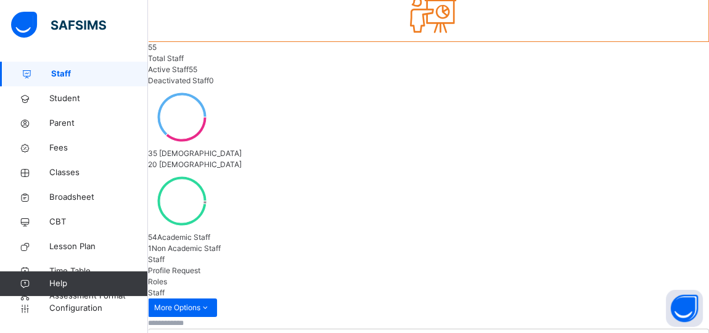
scroll to position [73, 0]
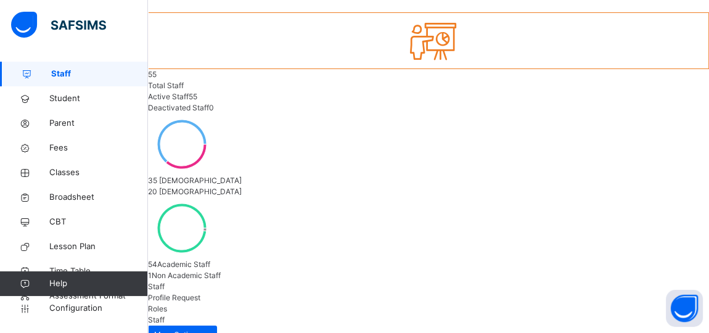
click at [277, 303] on div "Roles" at bounding box center [428, 308] width 561 height 11
click at [200, 293] on span "Profile Request" at bounding box center [174, 297] width 52 height 9
click at [165, 282] on span "Staff" at bounding box center [156, 286] width 17 height 9
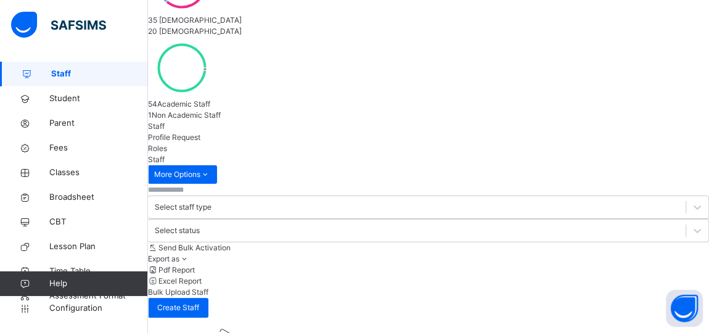
scroll to position [241, 0]
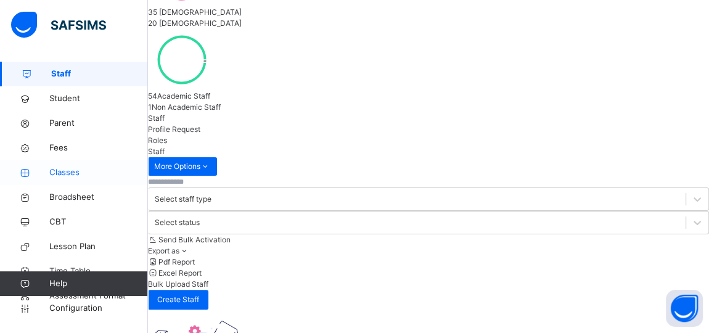
click at [67, 176] on span "Classes" at bounding box center [98, 172] width 99 height 12
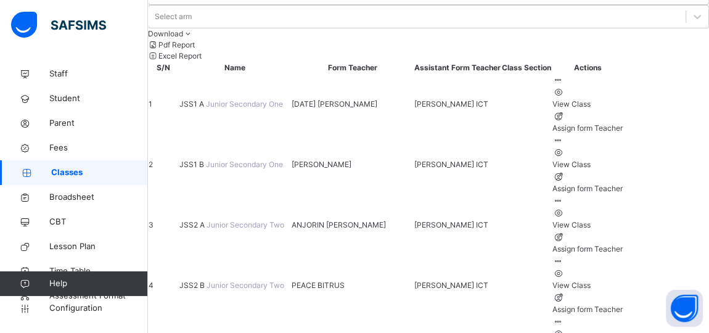
scroll to position [73, 0]
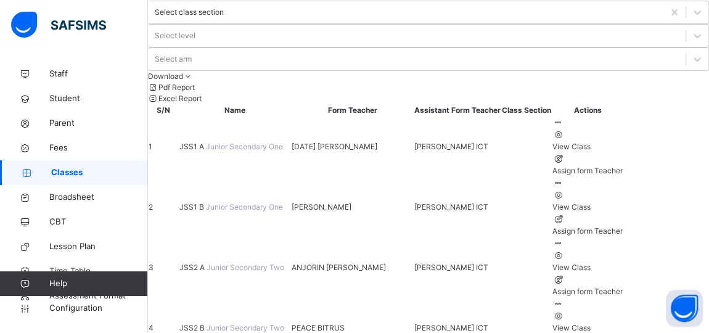
click at [229, 117] on td "JSS1 A Junior Secondary One" at bounding box center [235, 147] width 112 height 60
click at [206, 142] on span "JSS1 A" at bounding box center [192, 146] width 27 height 9
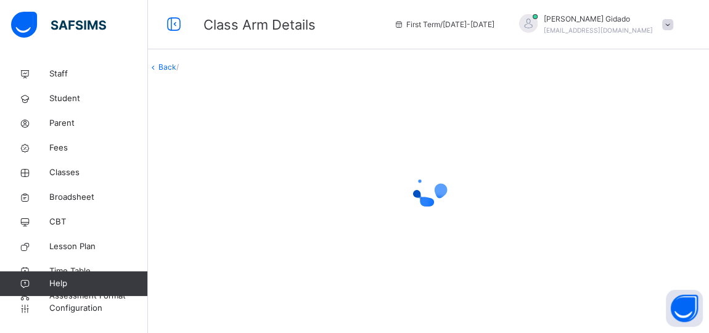
scroll to position [23, 0]
click at [463, 112] on div at bounding box center [428, 190] width 561 height 234
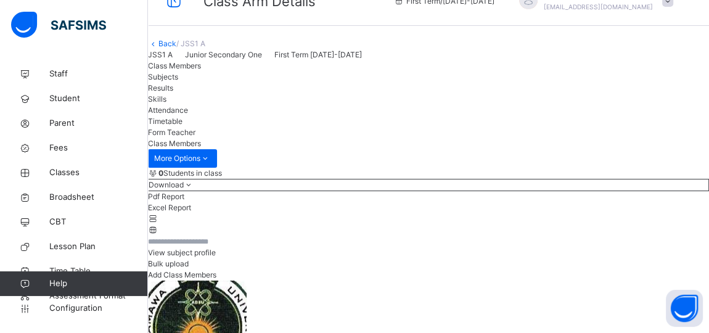
scroll to position [73, 0]
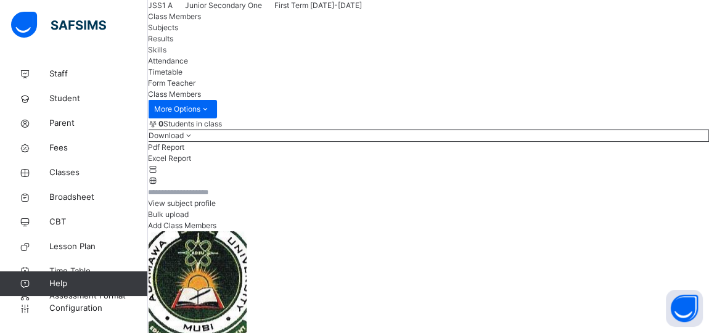
click at [607, 153] on li "Pdf Report" at bounding box center [428, 147] width 561 height 11
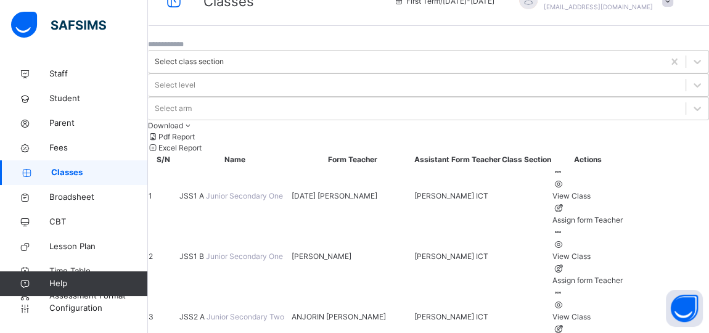
scroll to position [73, 0]
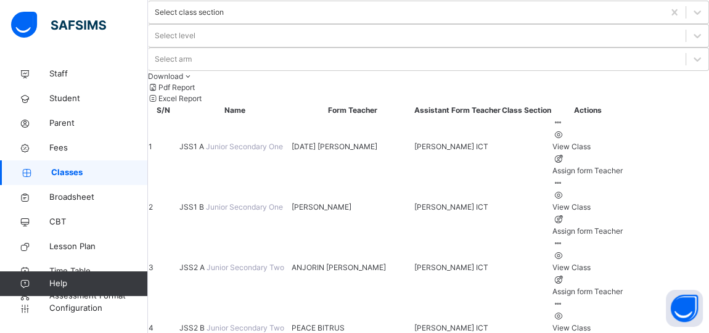
click at [206, 202] on span "JSS1 B" at bounding box center [192, 206] width 27 height 9
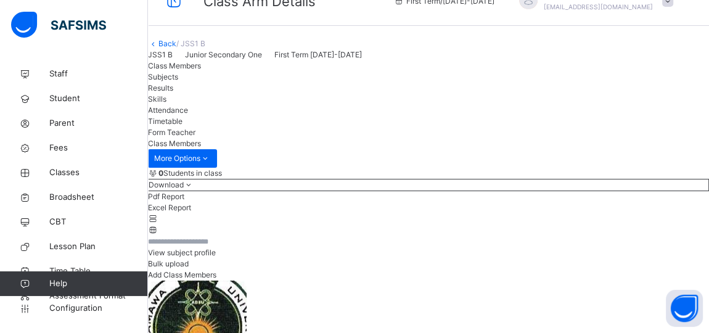
scroll to position [73, 0]
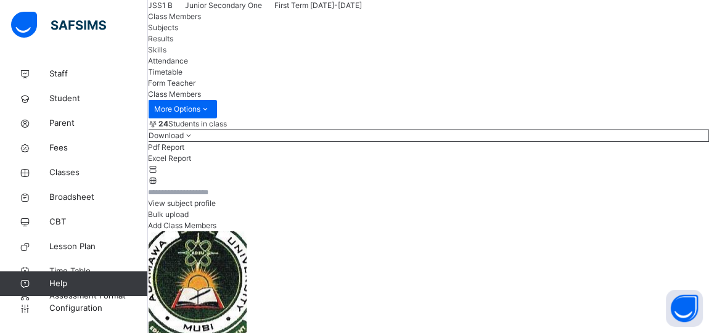
click at [623, 153] on li "Pdf Report" at bounding box center [428, 147] width 561 height 11
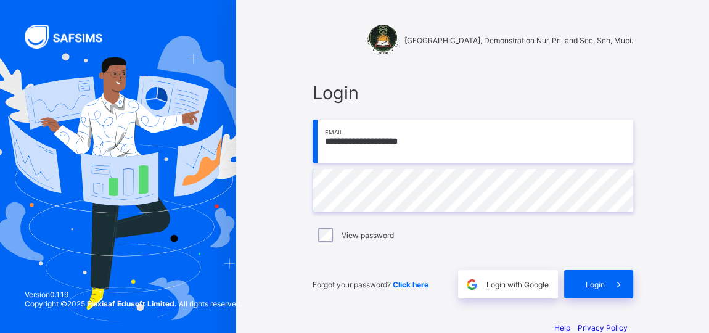
drag, startPoint x: 445, startPoint y: 139, endPoint x: 330, endPoint y: 153, distance: 116.1
click at [330, 153] on input "**********" at bounding box center [473, 141] width 321 height 43
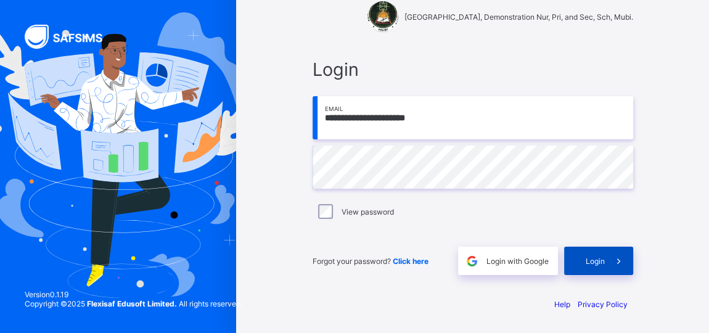
click at [610, 264] on span at bounding box center [619, 261] width 28 height 28
click at [462, 48] on div "**********" at bounding box center [472, 166] width 345 height 241
click at [326, 115] on input "**********" at bounding box center [473, 117] width 321 height 43
click at [612, 266] on span at bounding box center [619, 261] width 28 height 28
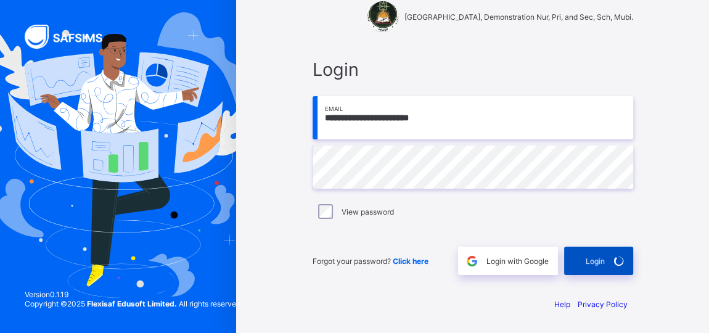
click at [590, 255] on div "Login" at bounding box center [598, 261] width 69 height 28
click at [350, 117] on input "**********" at bounding box center [473, 117] width 321 height 43
type input "**********"
click at [589, 260] on div "Login" at bounding box center [598, 261] width 69 height 28
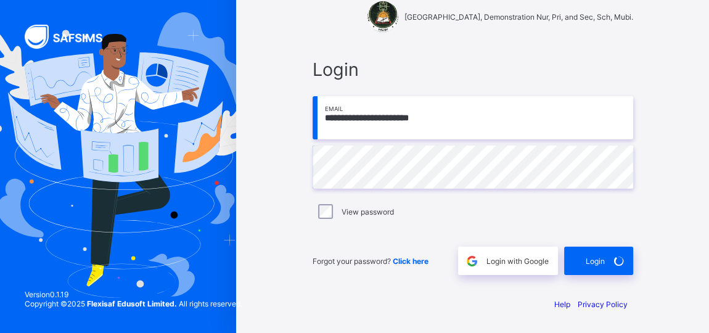
drag, startPoint x: 453, startPoint y: 120, endPoint x: 322, endPoint y: 132, distance: 131.3
click at [323, 123] on input "**********" at bounding box center [473, 117] width 321 height 43
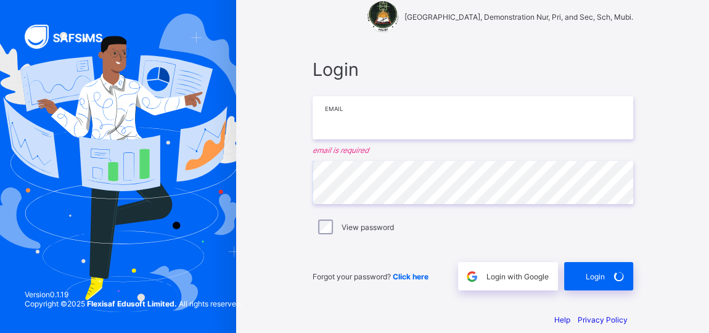
scroll to position [25, 0]
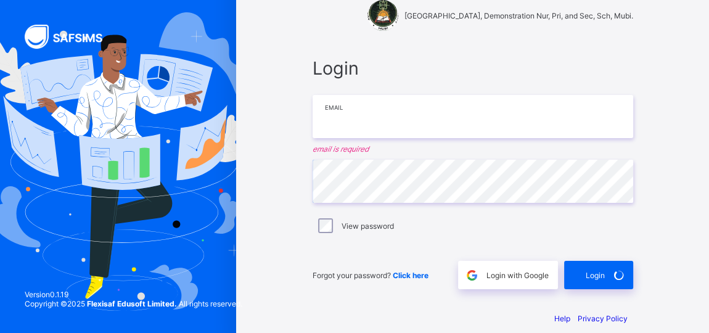
click at [344, 116] on input "email" at bounding box center [473, 116] width 321 height 43
paste input "**********"
type input "**********"
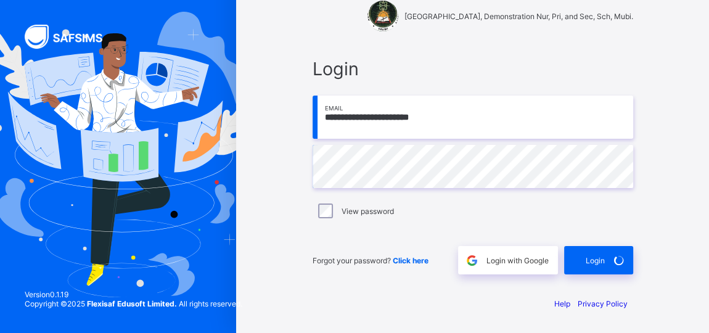
scroll to position [23, 0]
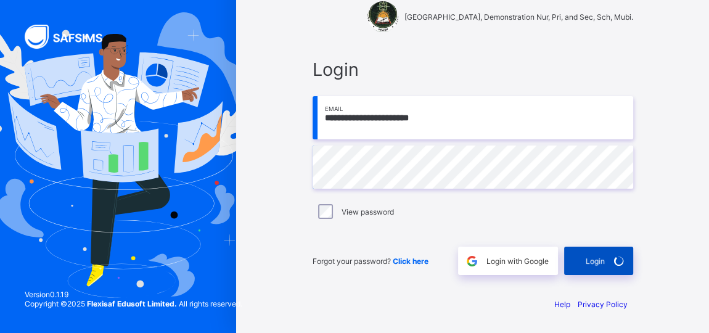
click at [592, 260] on div "Login" at bounding box center [598, 261] width 69 height 28
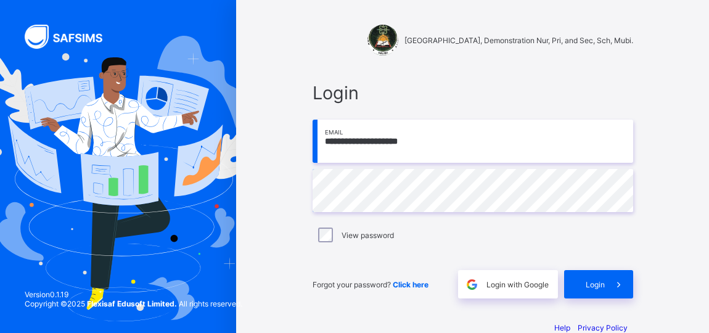
scroll to position [23, 0]
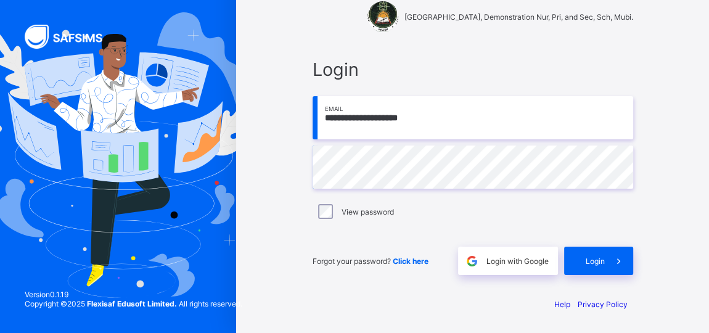
drag, startPoint x: 437, startPoint y: 118, endPoint x: 312, endPoint y: 123, distance: 125.3
click at [312, 123] on div "**********" at bounding box center [472, 166] width 345 height 241
type input "**********"
click at [277, 159] on div "**********" at bounding box center [472, 155] width 473 height 357
click at [658, 237] on div "**********" at bounding box center [473, 155] width 370 height 357
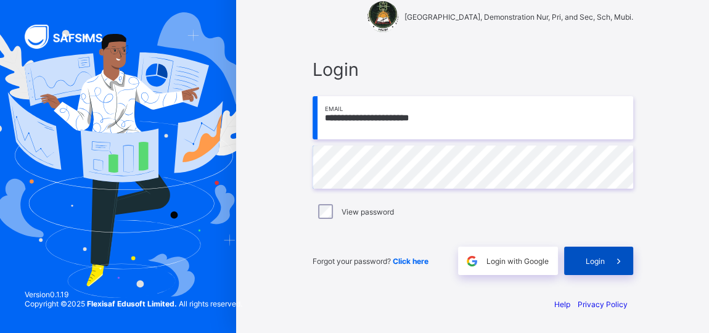
click at [605, 260] on span "Login" at bounding box center [595, 261] width 19 height 9
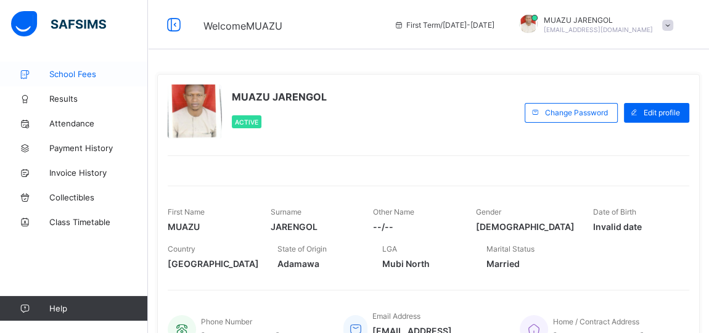
click at [73, 73] on span "School Fees" at bounding box center [98, 74] width 99 height 10
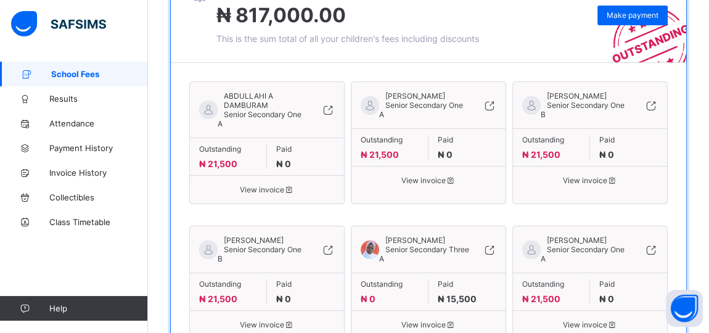
scroll to position [168, 0]
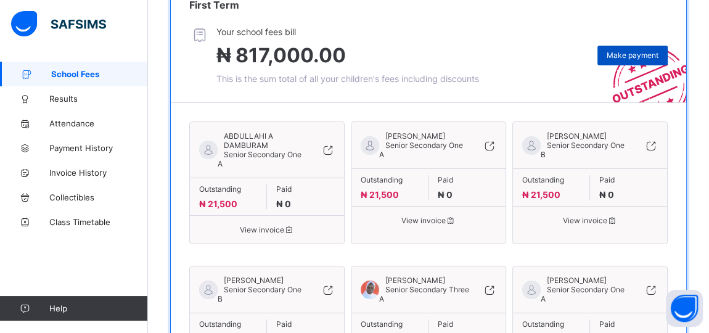
click at [632, 53] on span "Make payment" at bounding box center [633, 55] width 52 height 9
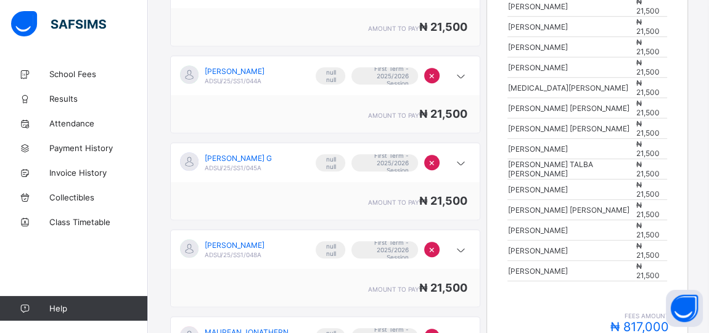
scroll to position [720, 0]
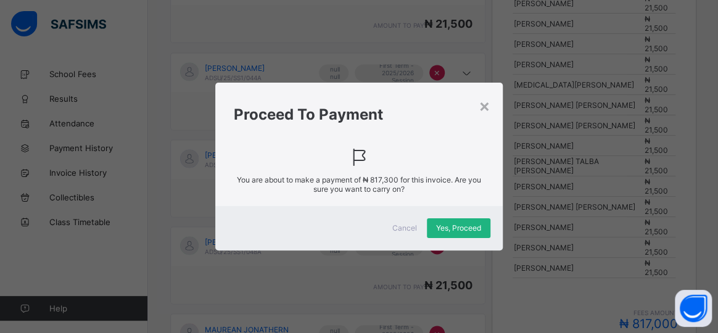
click at [472, 232] on div "Yes, Proceed" at bounding box center [459, 228] width 64 height 20
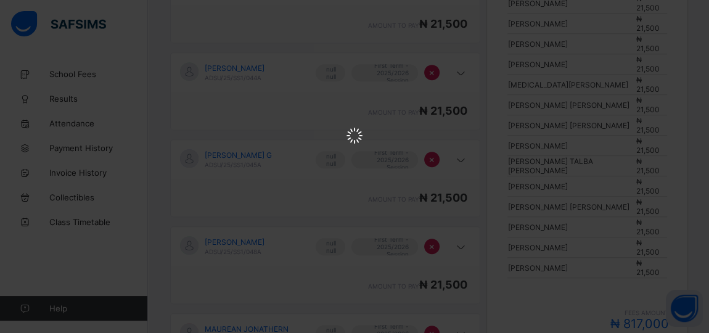
scroll to position [0, 0]
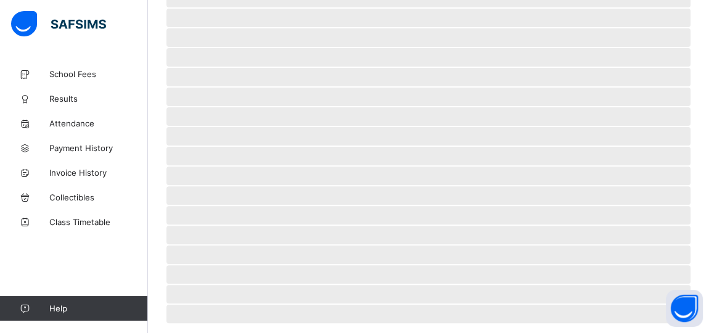
scroll to position [118, 0]
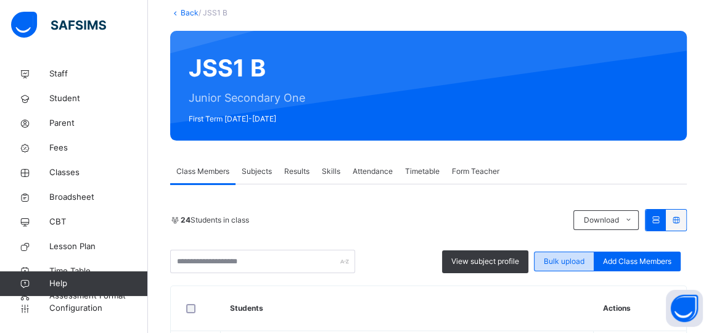
scroll to position [73, 0]
